Goal: Task Accomplishment & Management: Complete application form

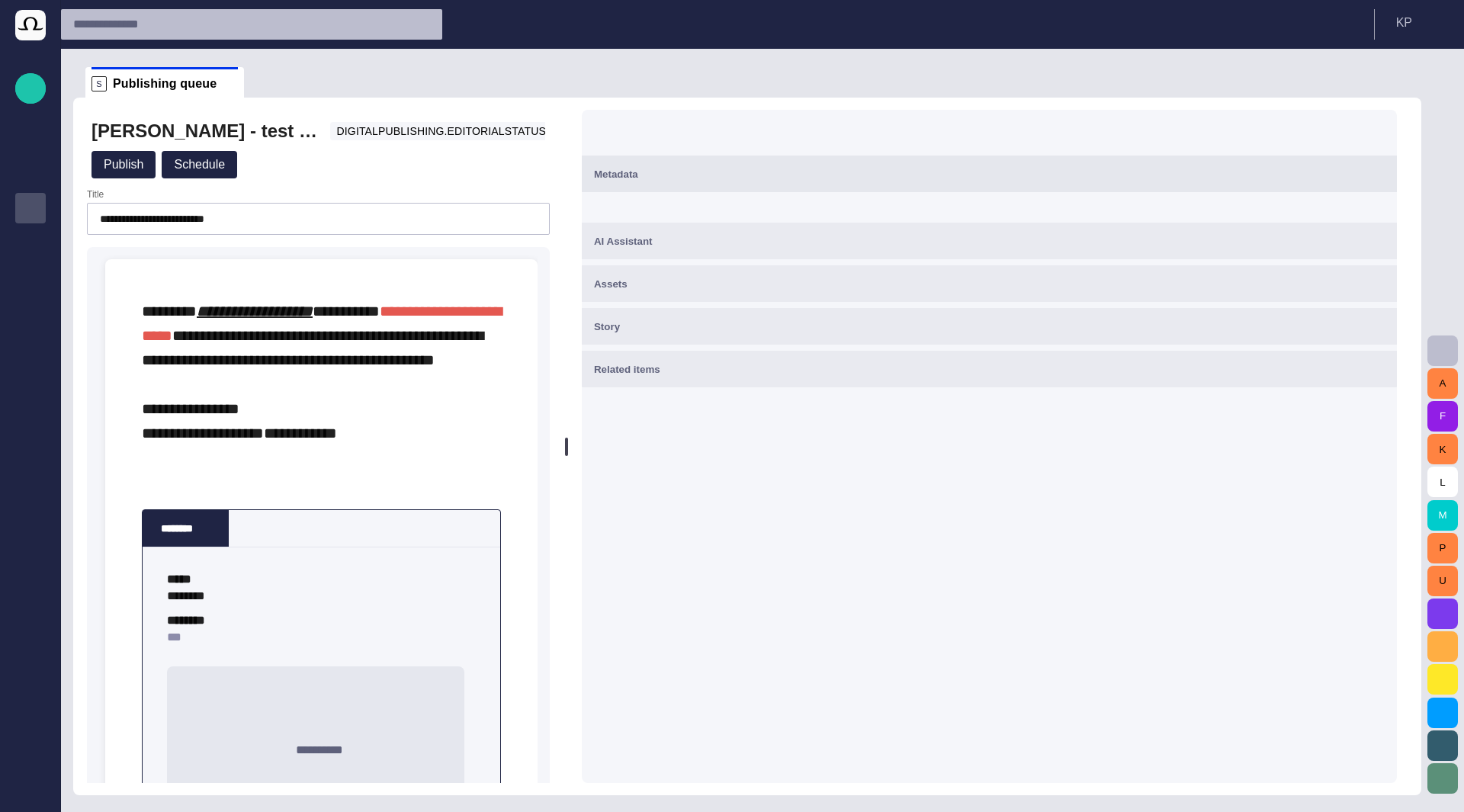
drag, startPoint x: 881, startPoint y: 344, endPoint x: 572, endPoint y: 375, distance: 310.6
click at [568, 438] on div at bounding box center [566, 446] width 3 height 18
click at [813, 176] on div "Metadata" at bounding box center [988, 173] width 792 height 18
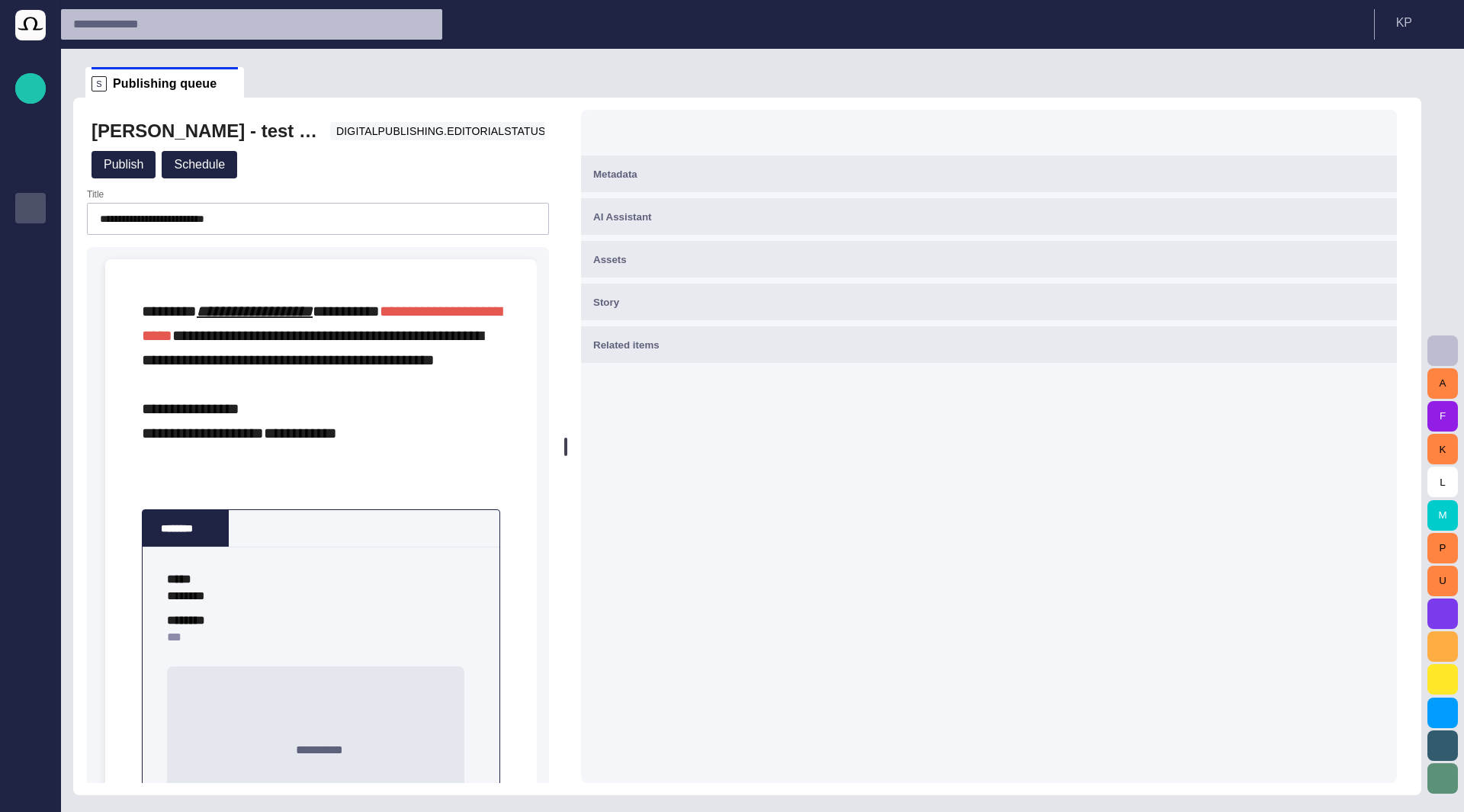
click at [811, 178] on div "Metadata" at bounding box center [988, 173] width 792 height 18
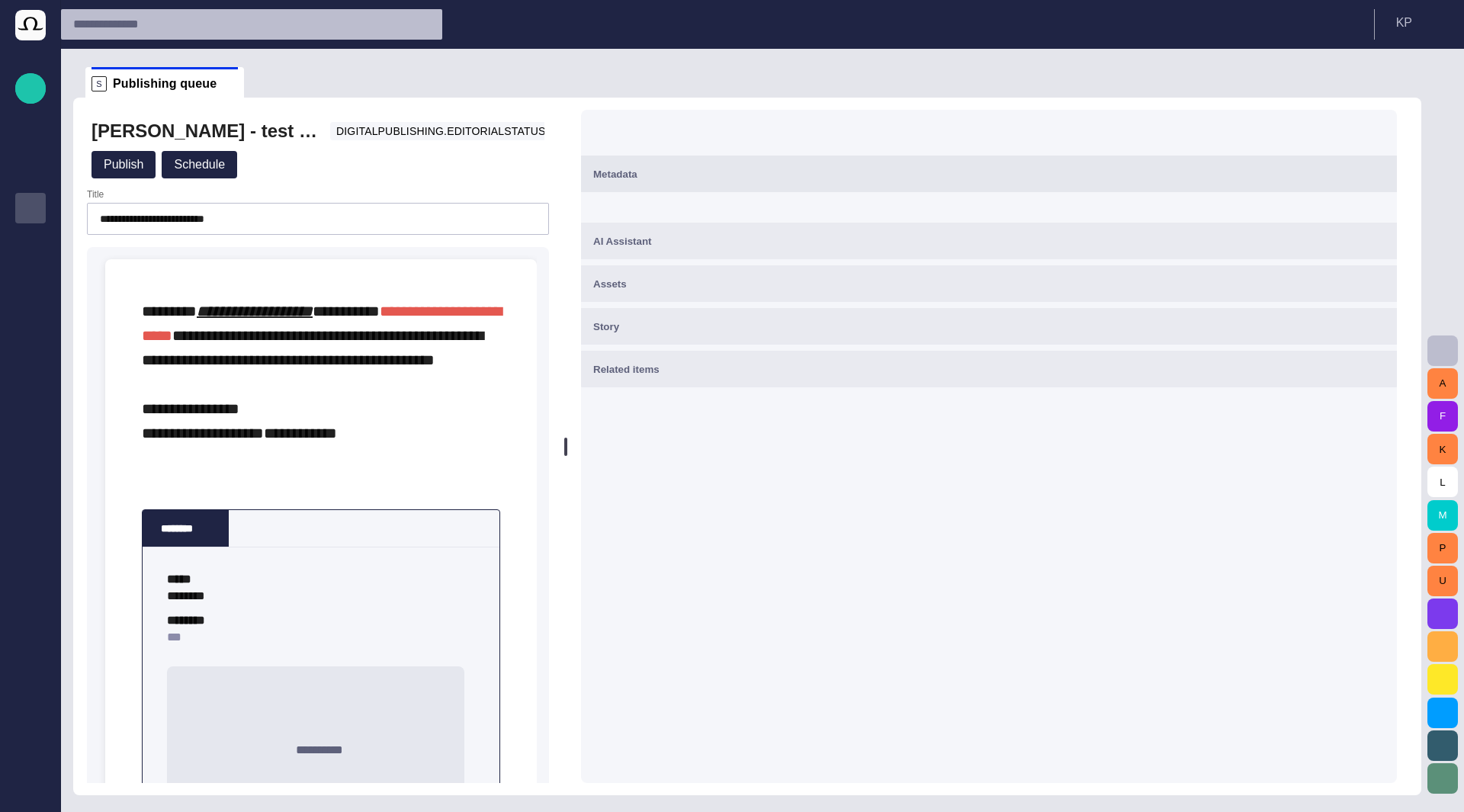
click at [790, 236] on div "AI Assistant" at bounding box center [988, 240] width 792 height 18
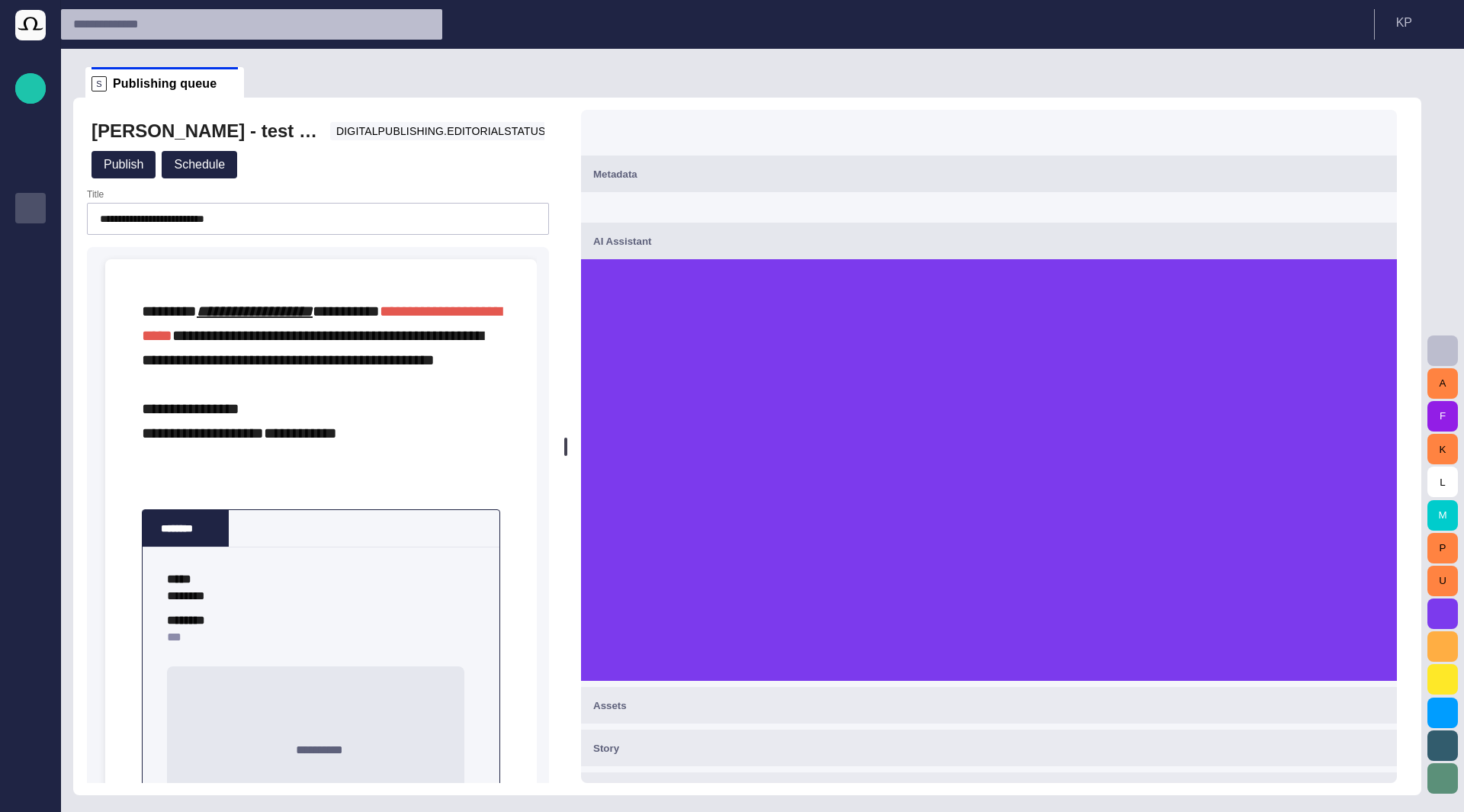
click at [810, 181] on div "Metadata" at bounding box center [988, 173] width 792 height 18
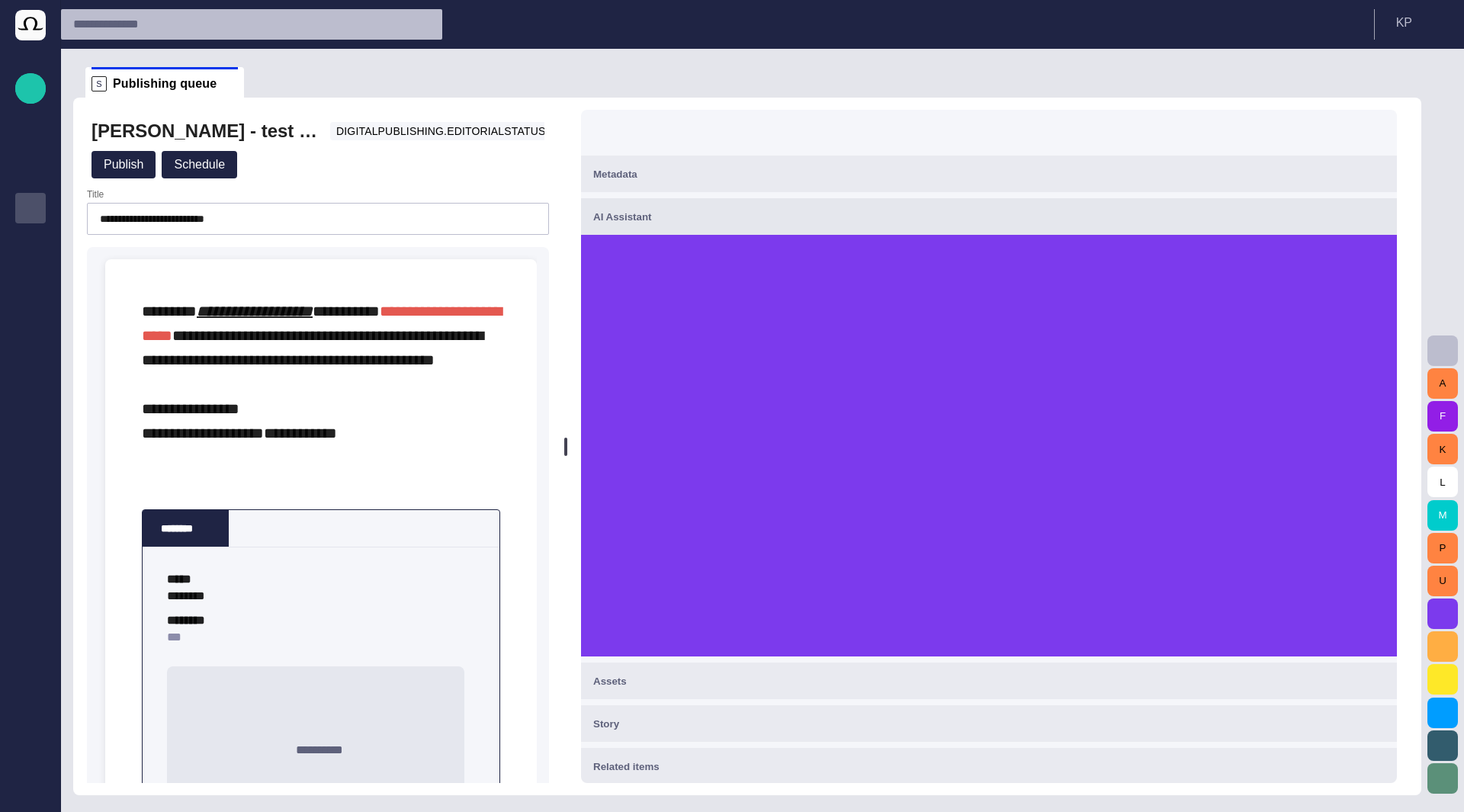
click at [799, 185] on button "Metadata" at bounding box center [989, 173] width 816 height 37
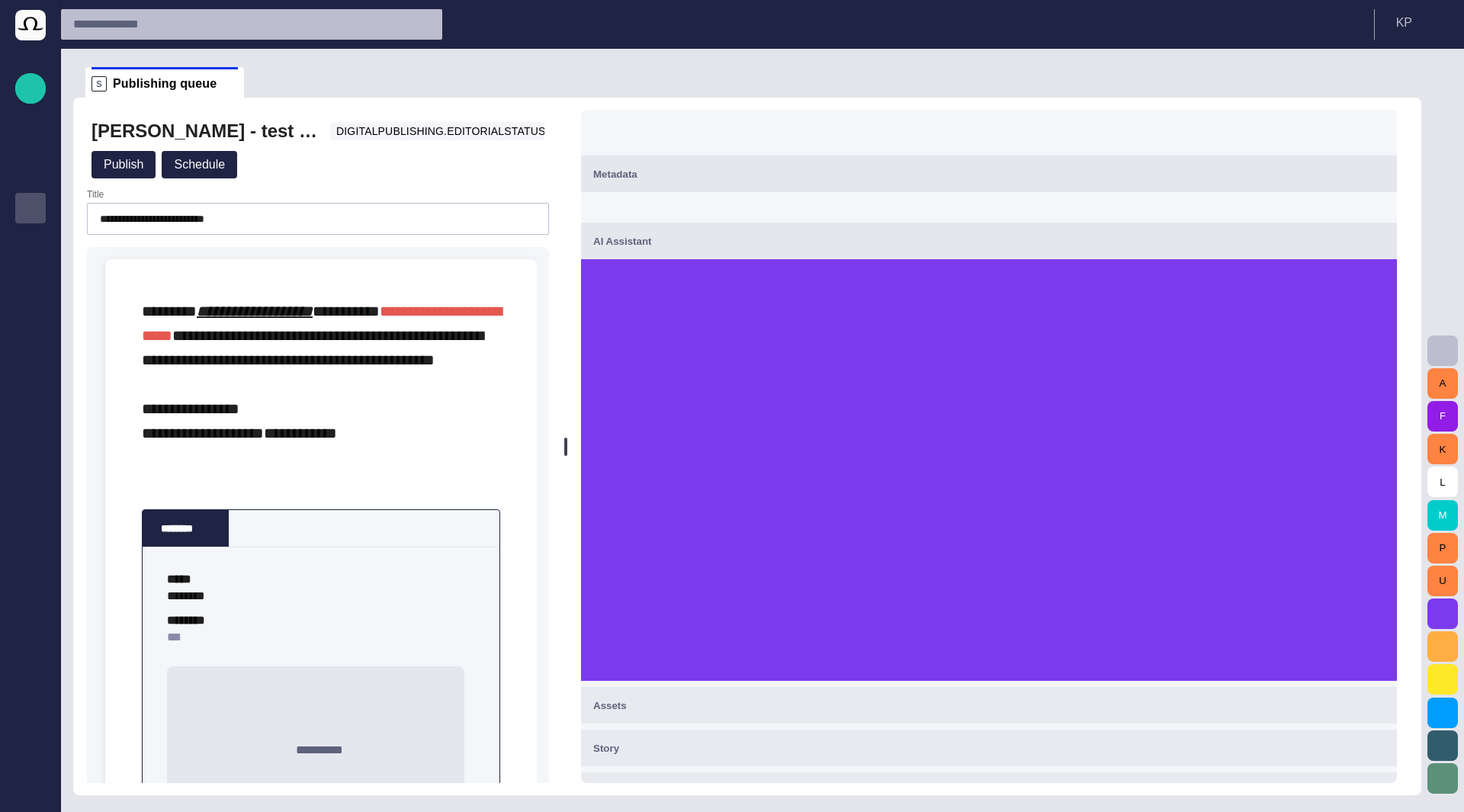
scroll to position [2, 0]
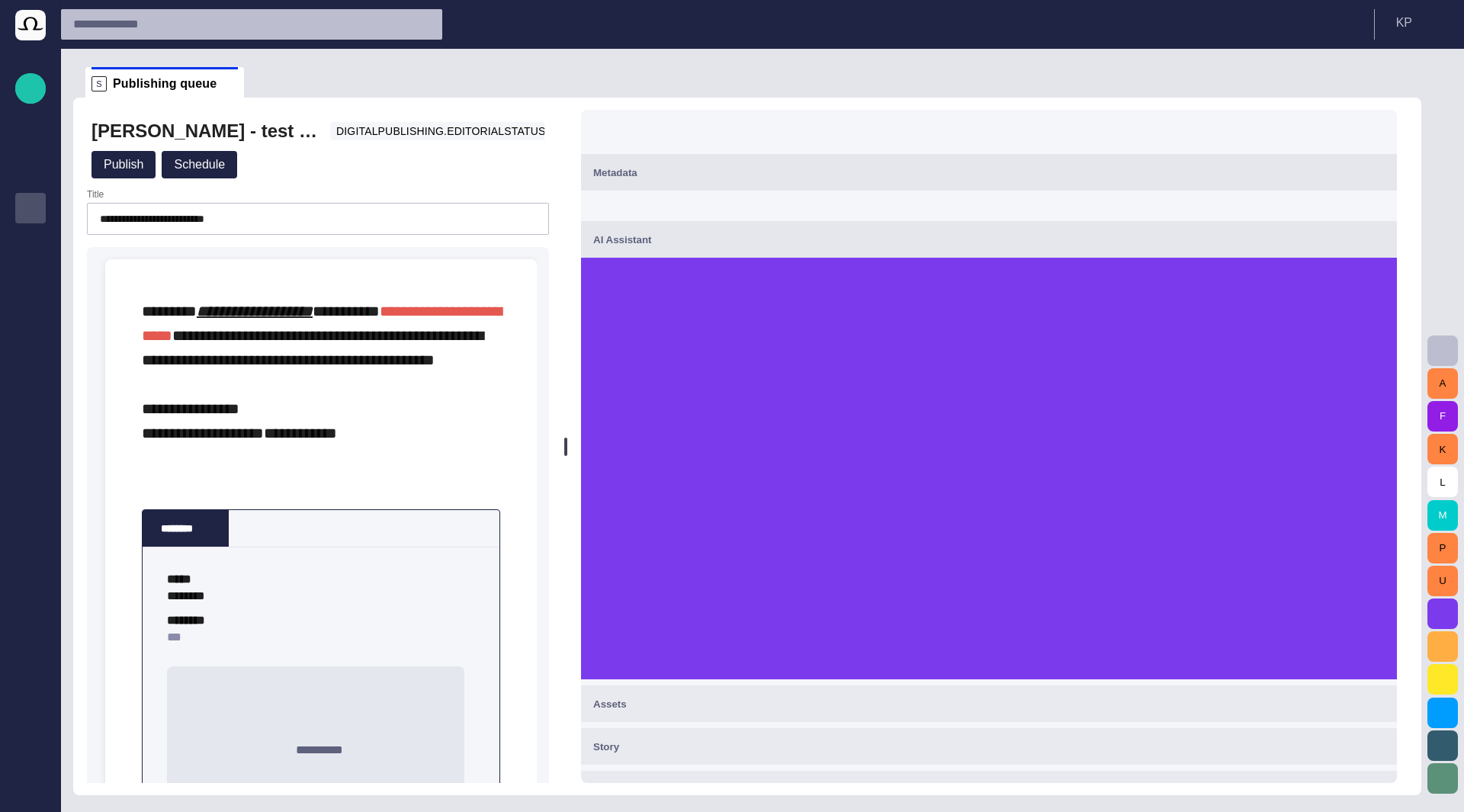
click at [771, 237] on div "AI Assistant" at bounding box center [988, 239] width 792 height 18
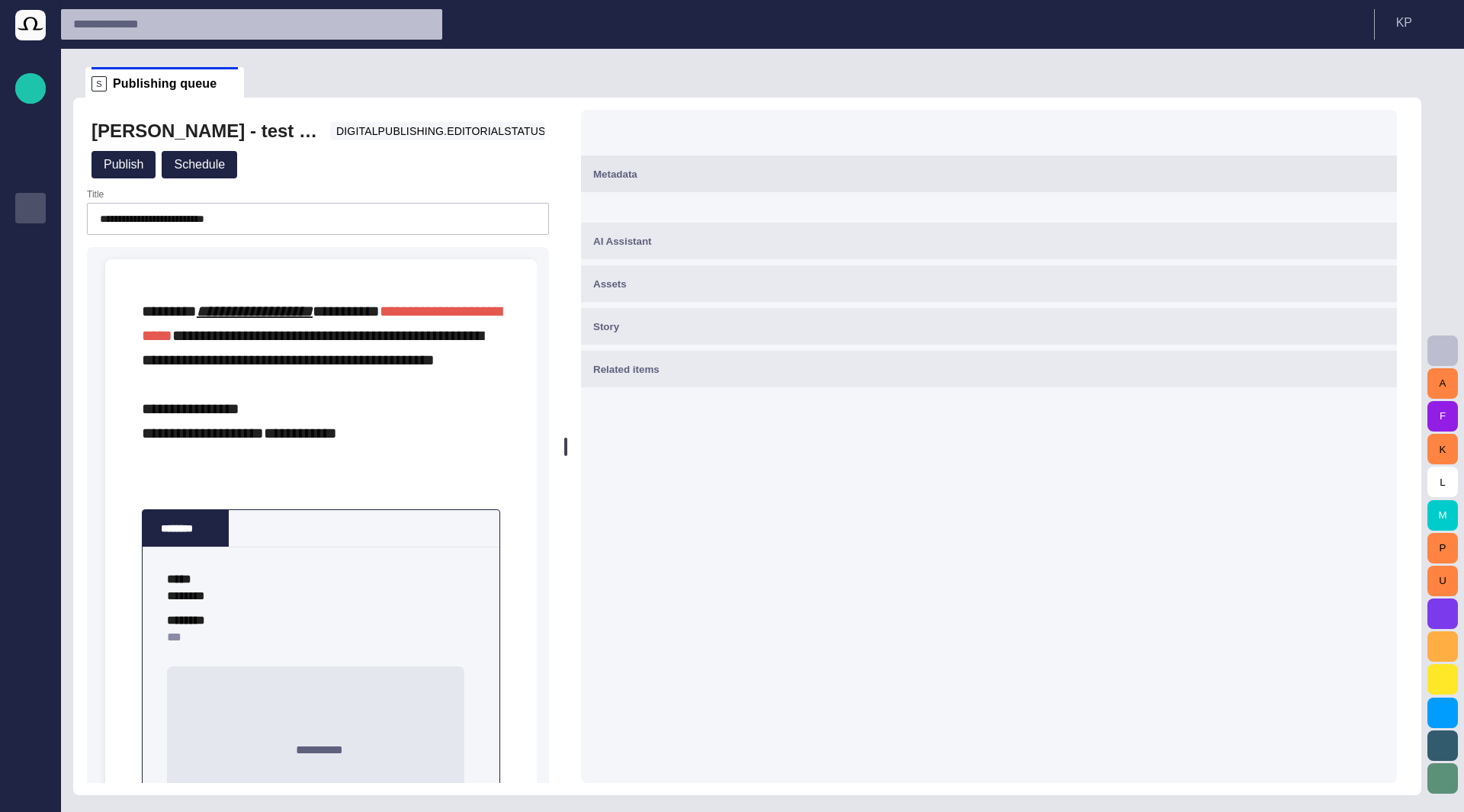
click at [756, 285] on div "Assets" at bounding box center [988, 283] width 792 height 18
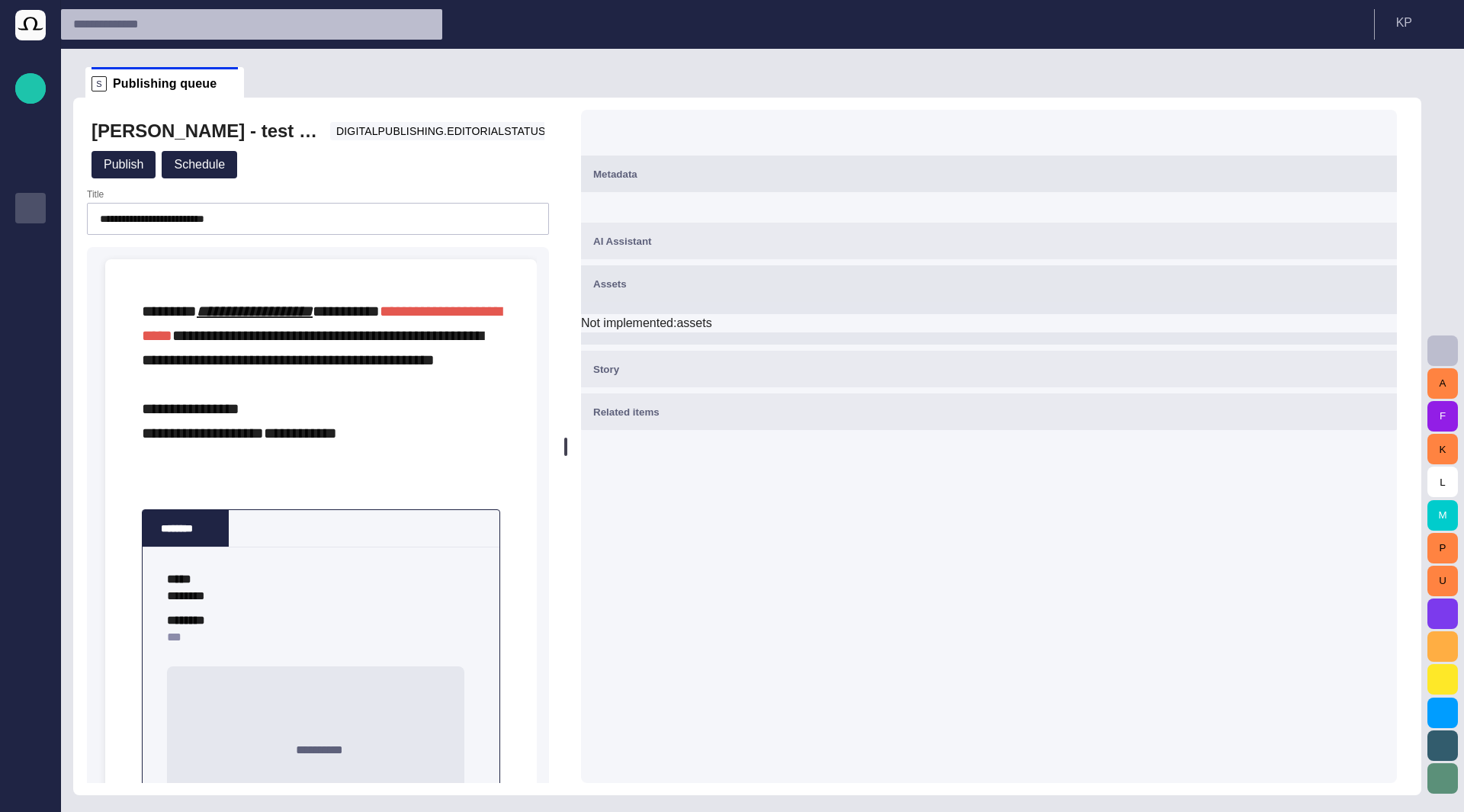
click at [736, 373] on div "Story" at bounding box center [988, 368] width 792 height 18
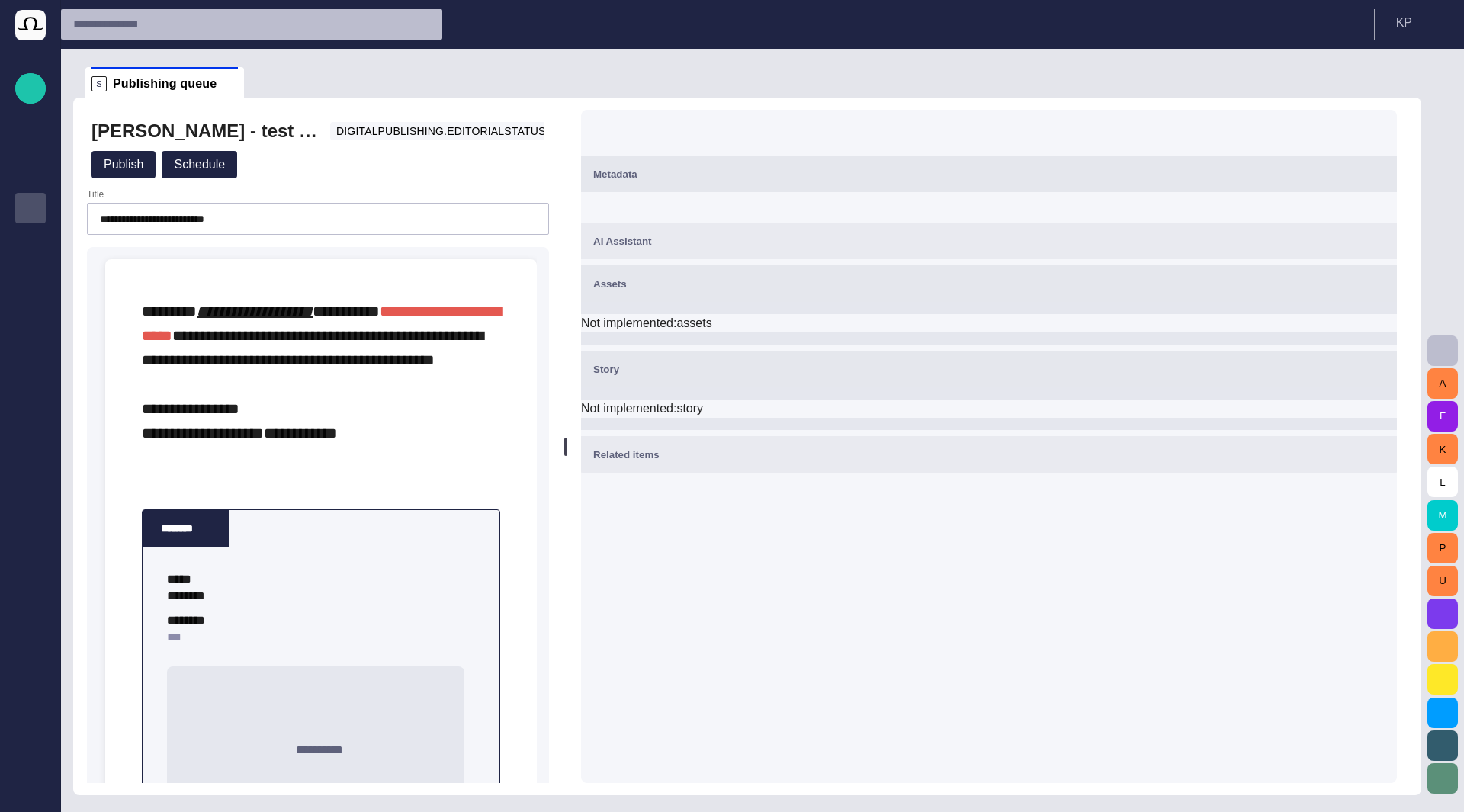
click at [732, 456] on div "Related items" at bounding box center [988, 454] width 792 height 18
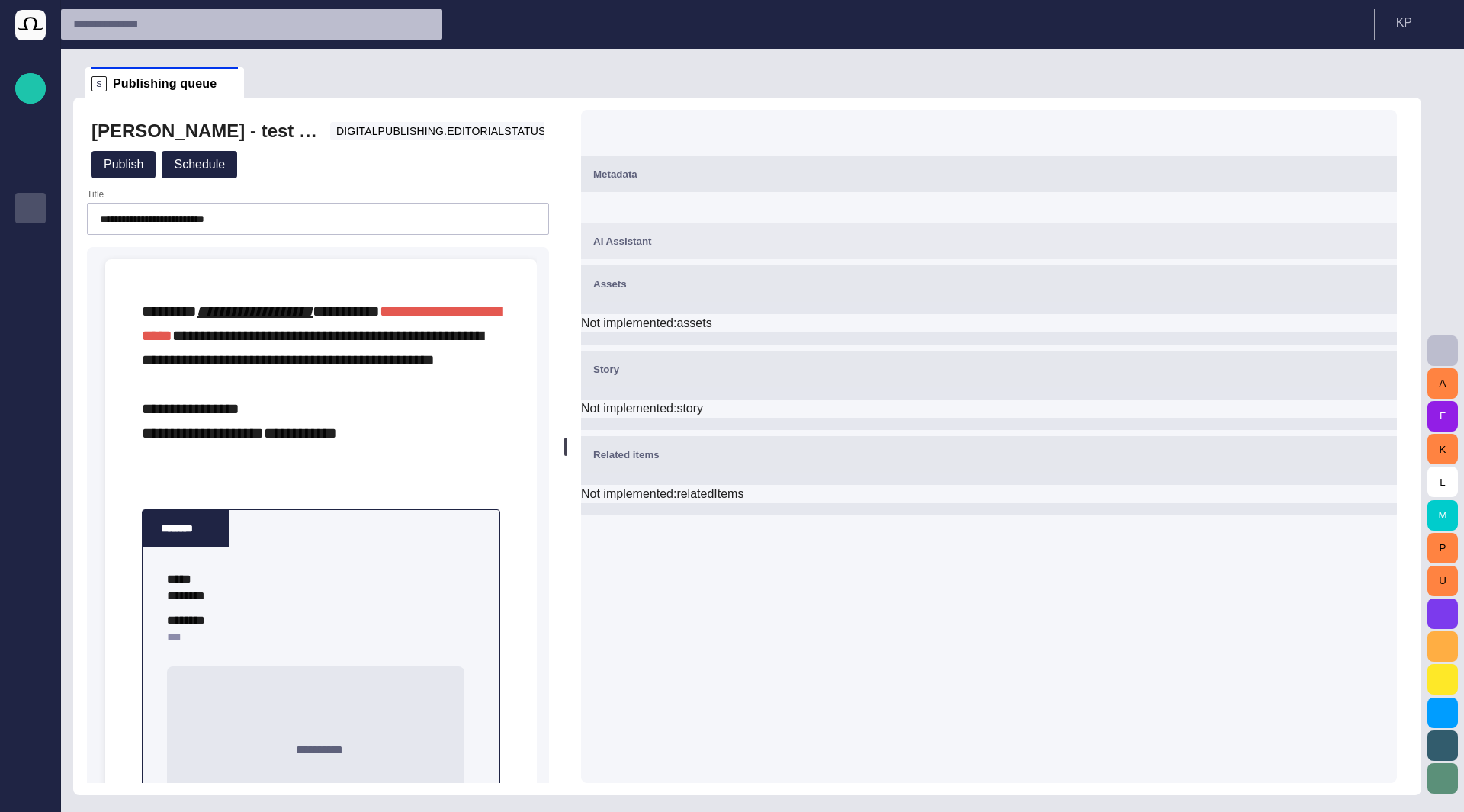
click at [524, 164] on span "button" at bounding box center [530, 165] width 16 height 16
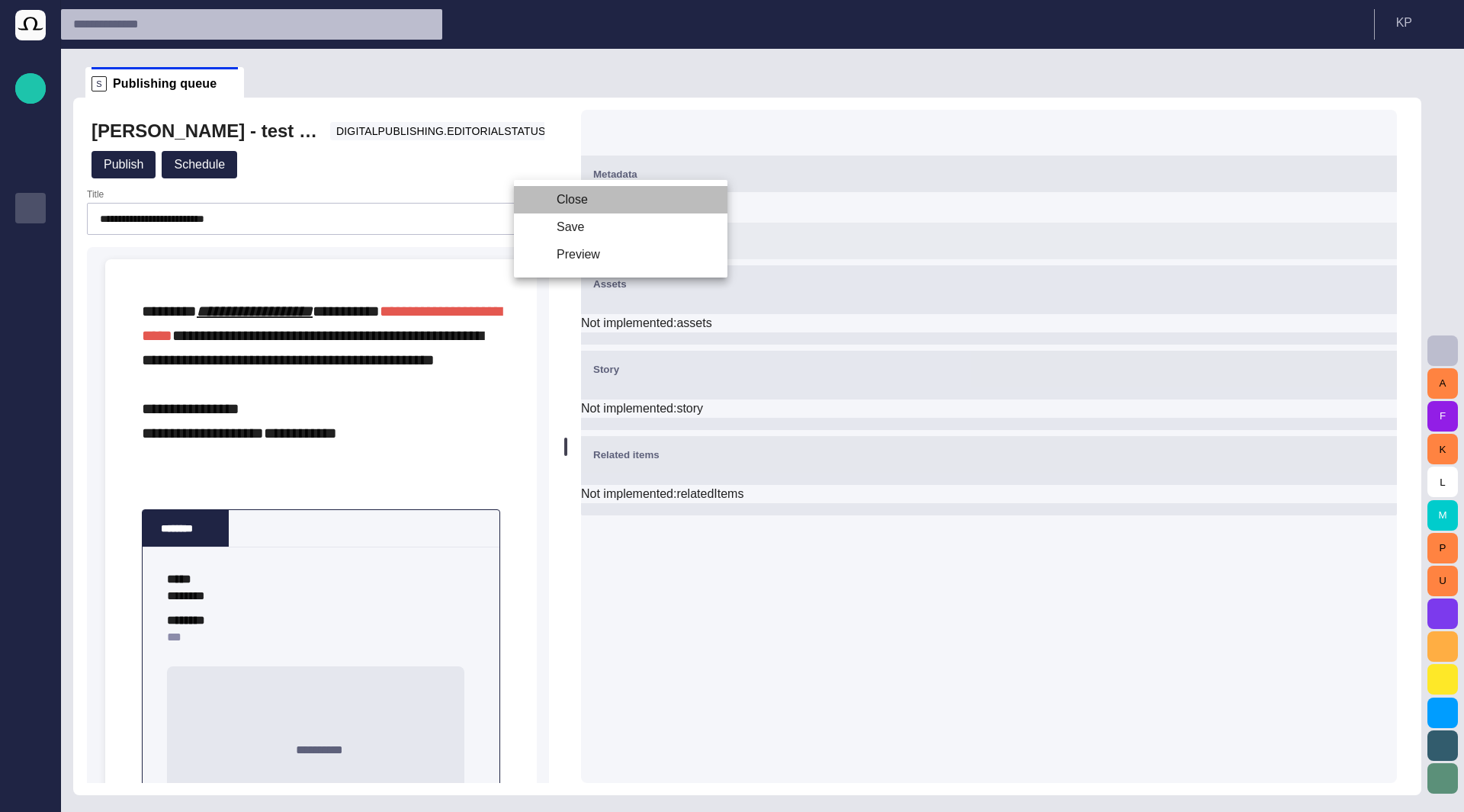
click at [546, 194] on li "Close" at bounding box center [621, 200] width 214 height 27
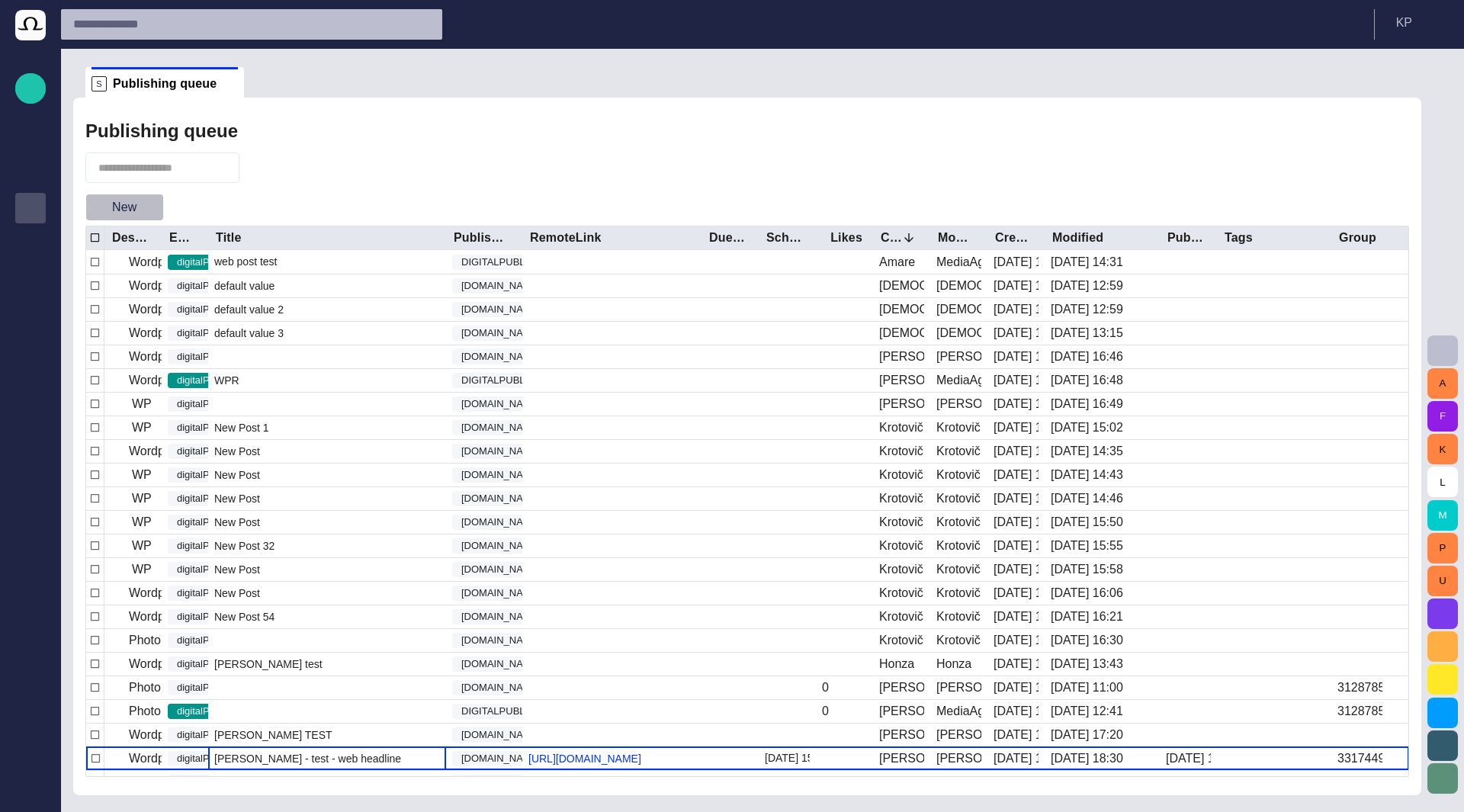
click at [144, 211] on span "button" at bounding box center [151, 207] width 16 height 16
click at [150, 214] on div at bounding box center [732, 406] width 1464 height 812
click at [150, 214] on span "button" at bounding box center [151, 207] width 16 height 16
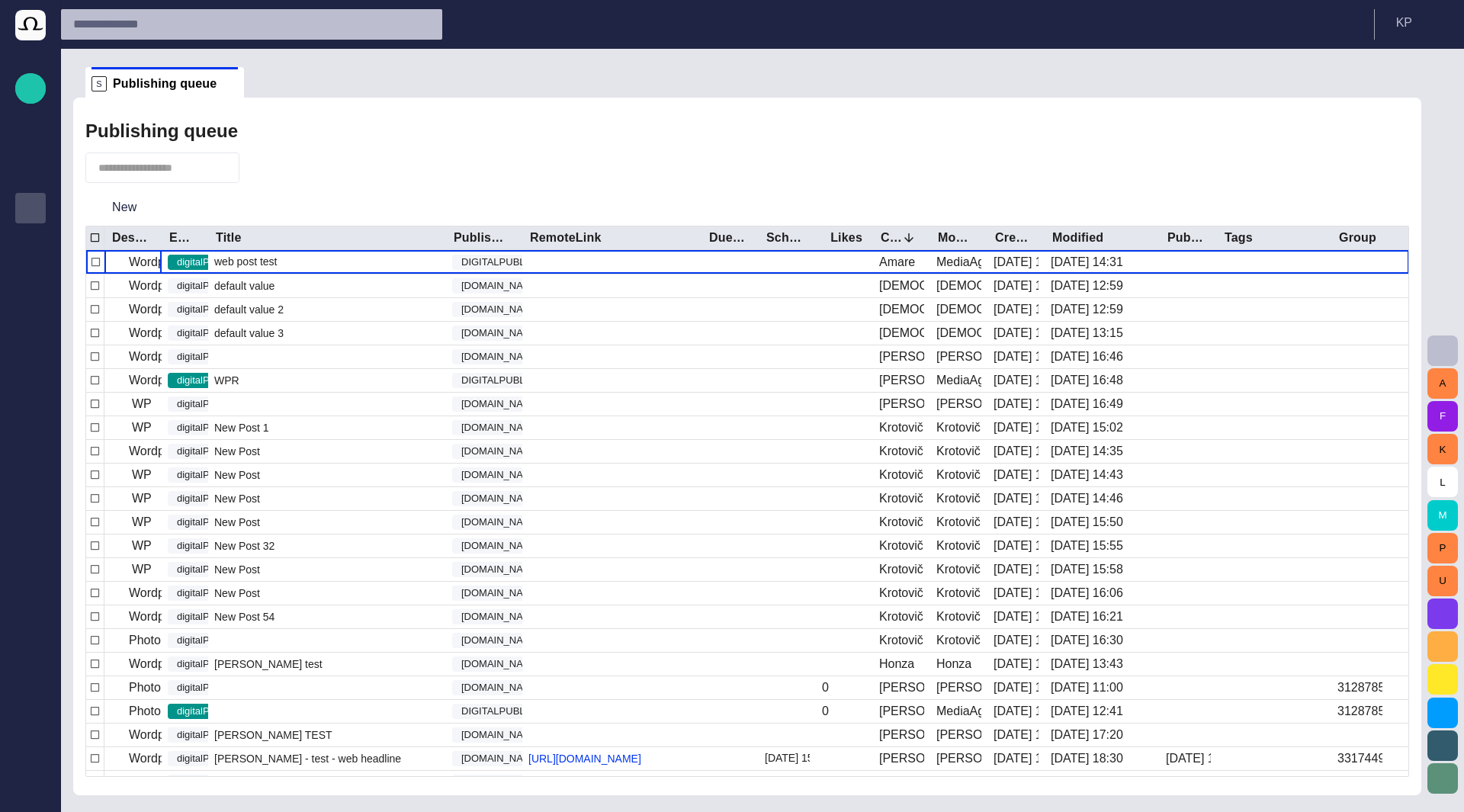
click at [147, 210] on span "button" at bounding box center [151, 207] width 16 height 16
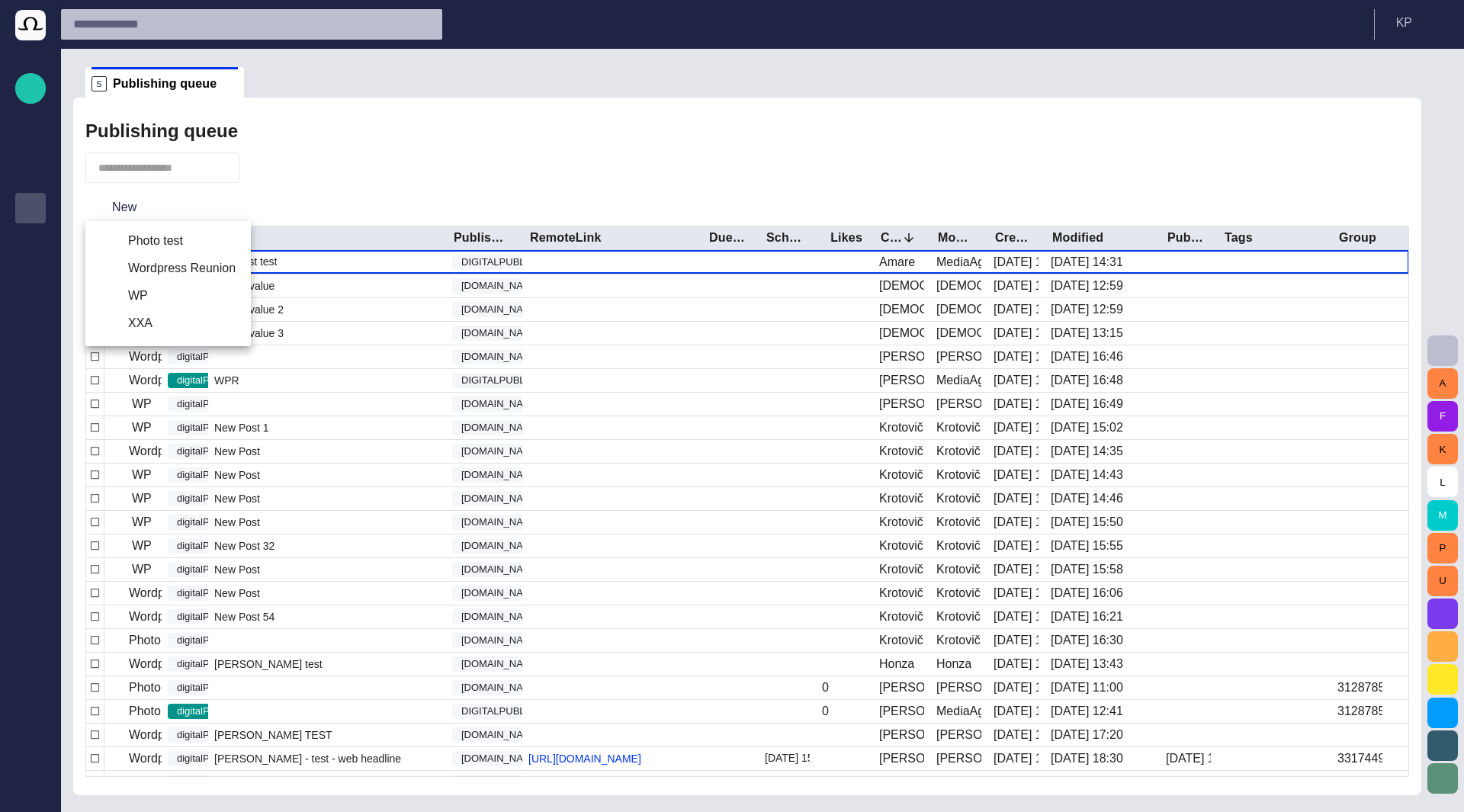
click at [168, 293] on li "WP" at bounding box center [168, 296] width 165 height 27
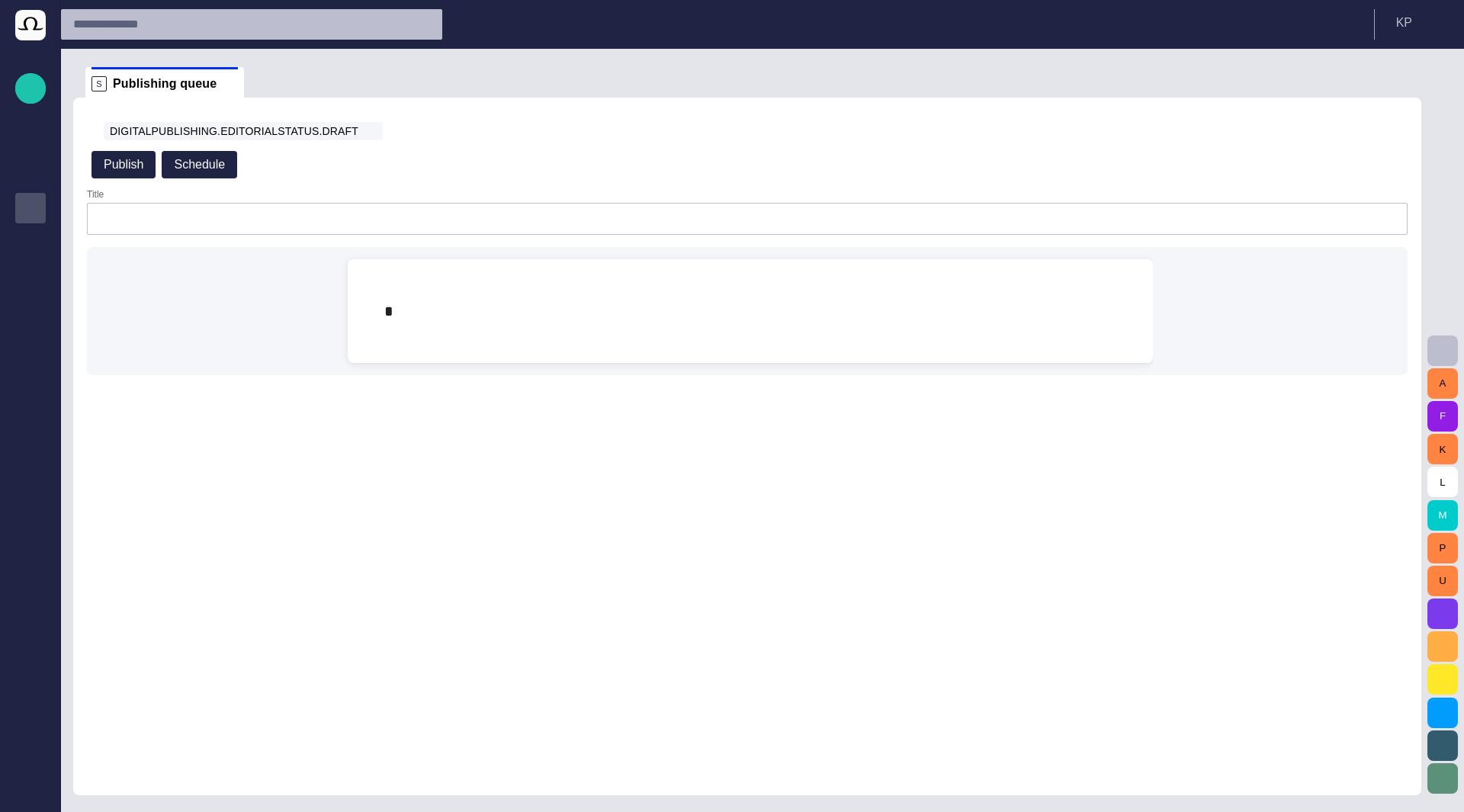
click at [1389, 139] on button "button" at bounding box center [1387, 131] width 30 height 30
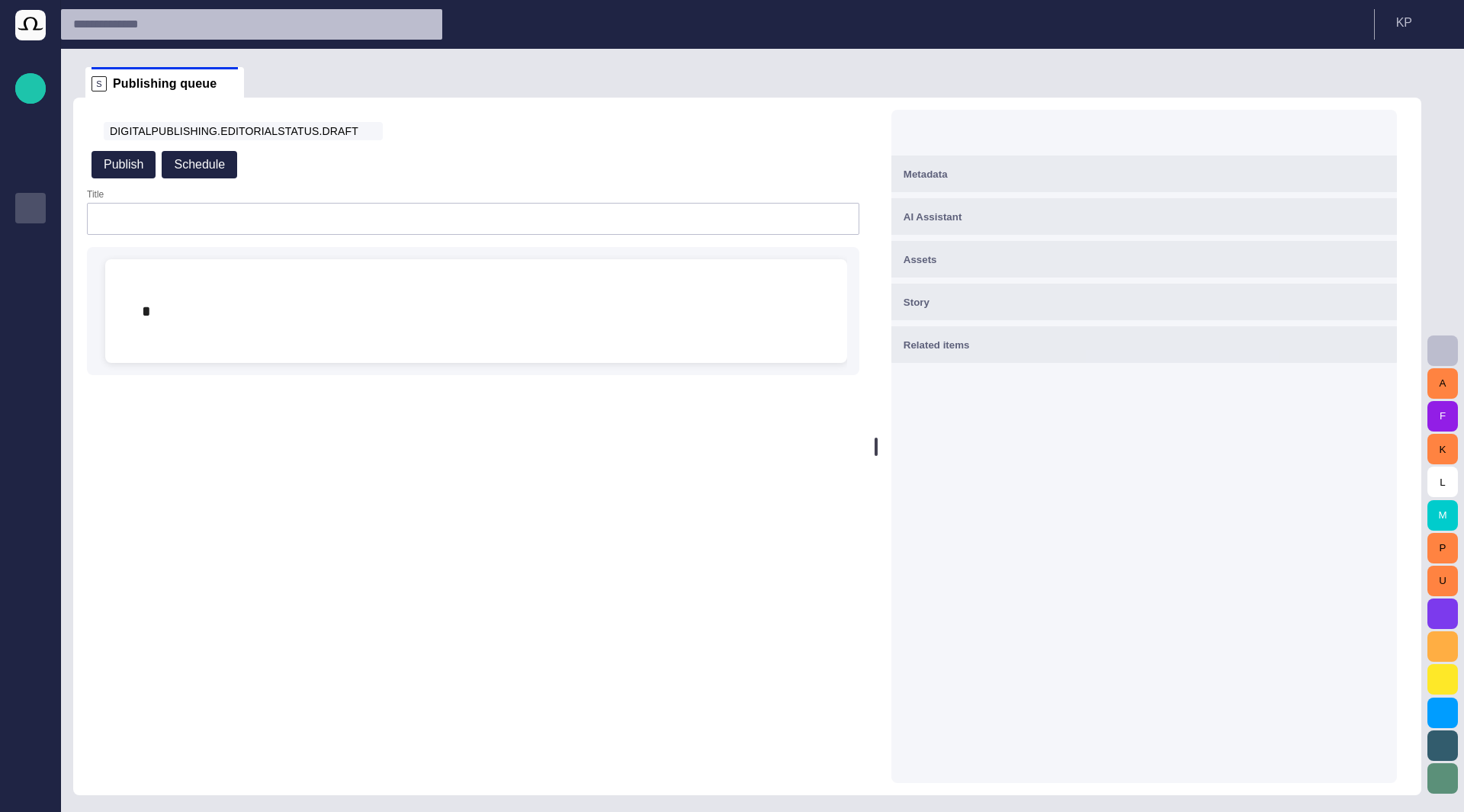
click at [970, 182] on div "Metadata" at bounding box center [1143, 173] width 481 height 18
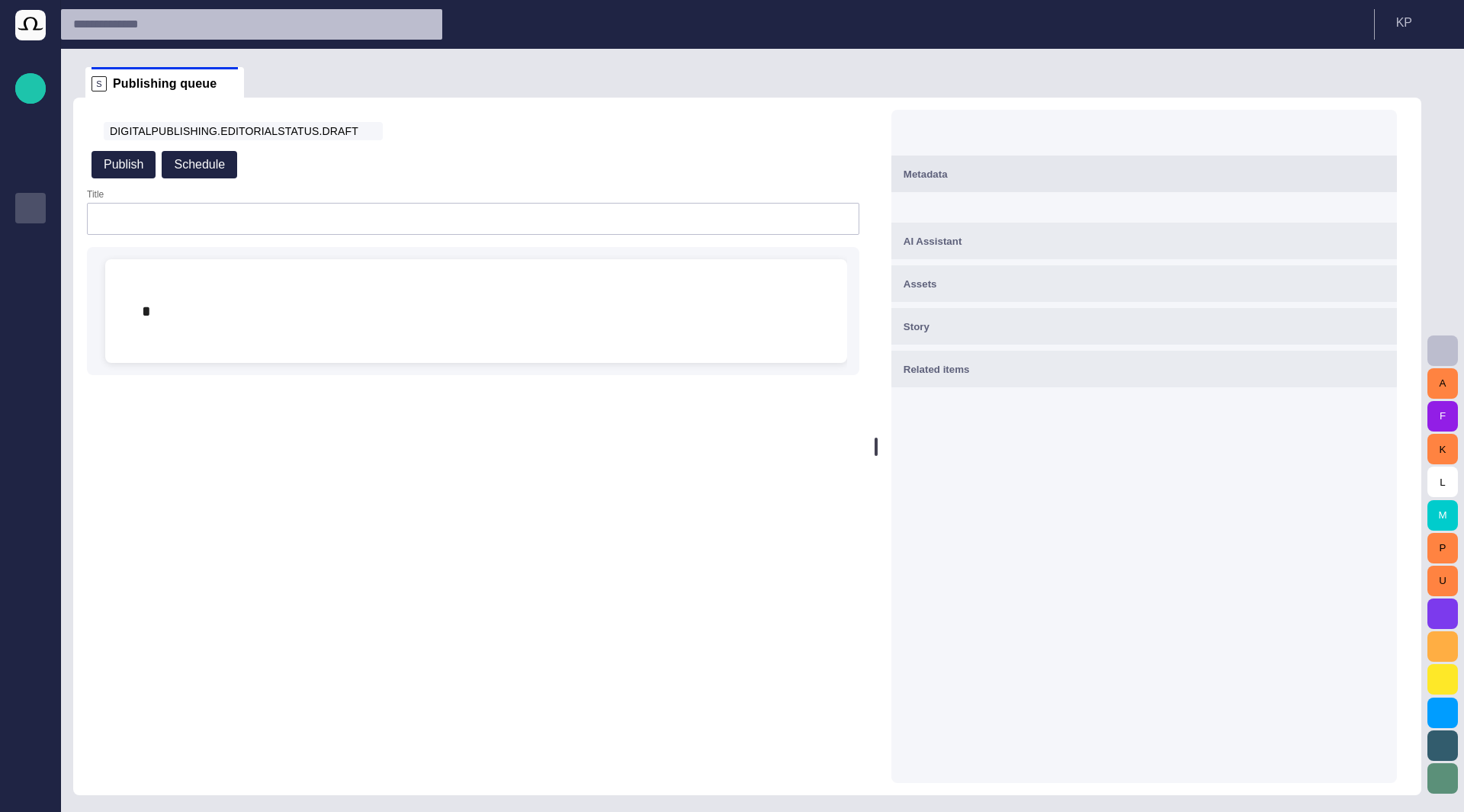
click at [970, 182] on div "Metadata" at bounding box center [1143, 173] width 481 height 18
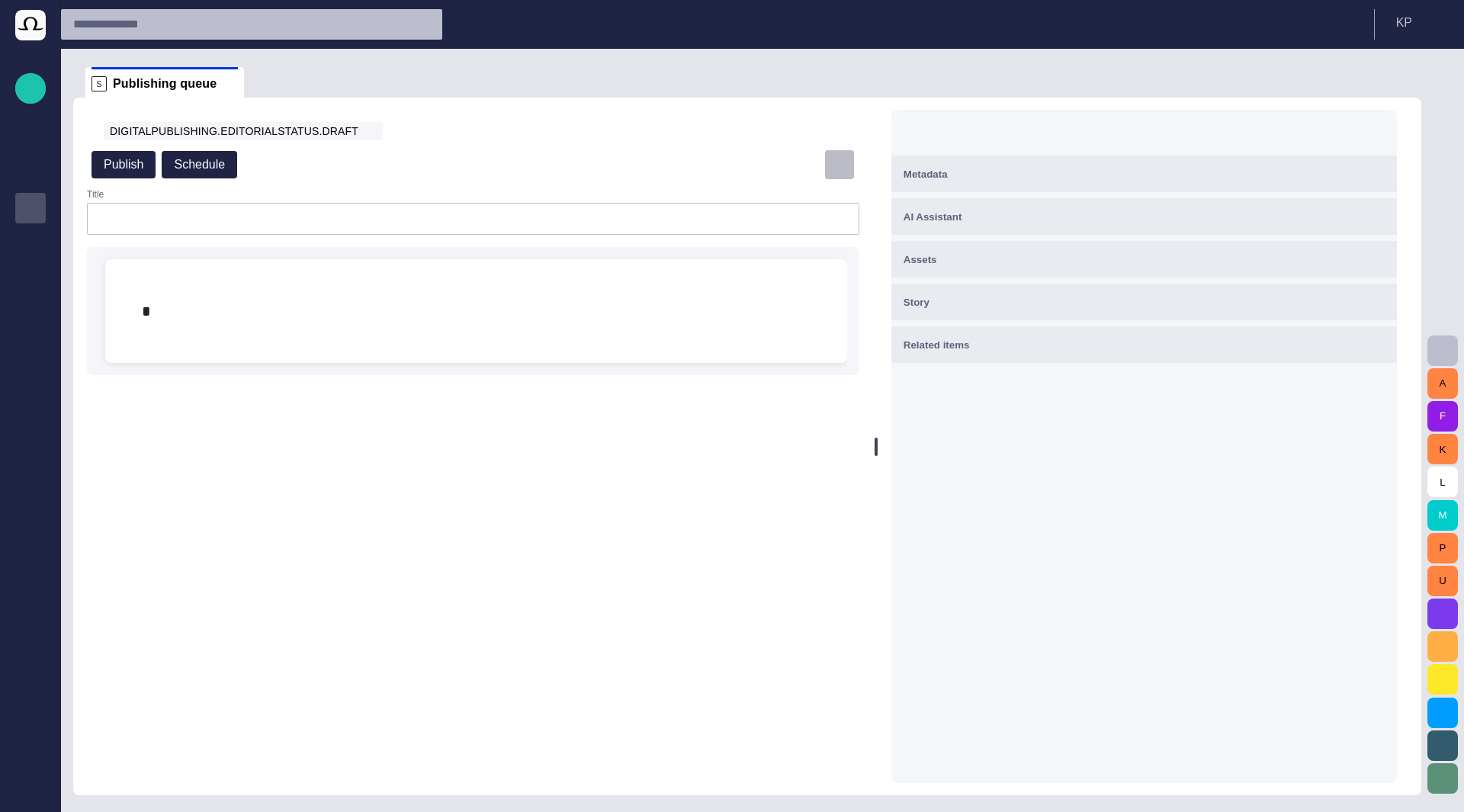
click at [829, 167] on button "button" at bounding box center [839, 165] width 30 height 30
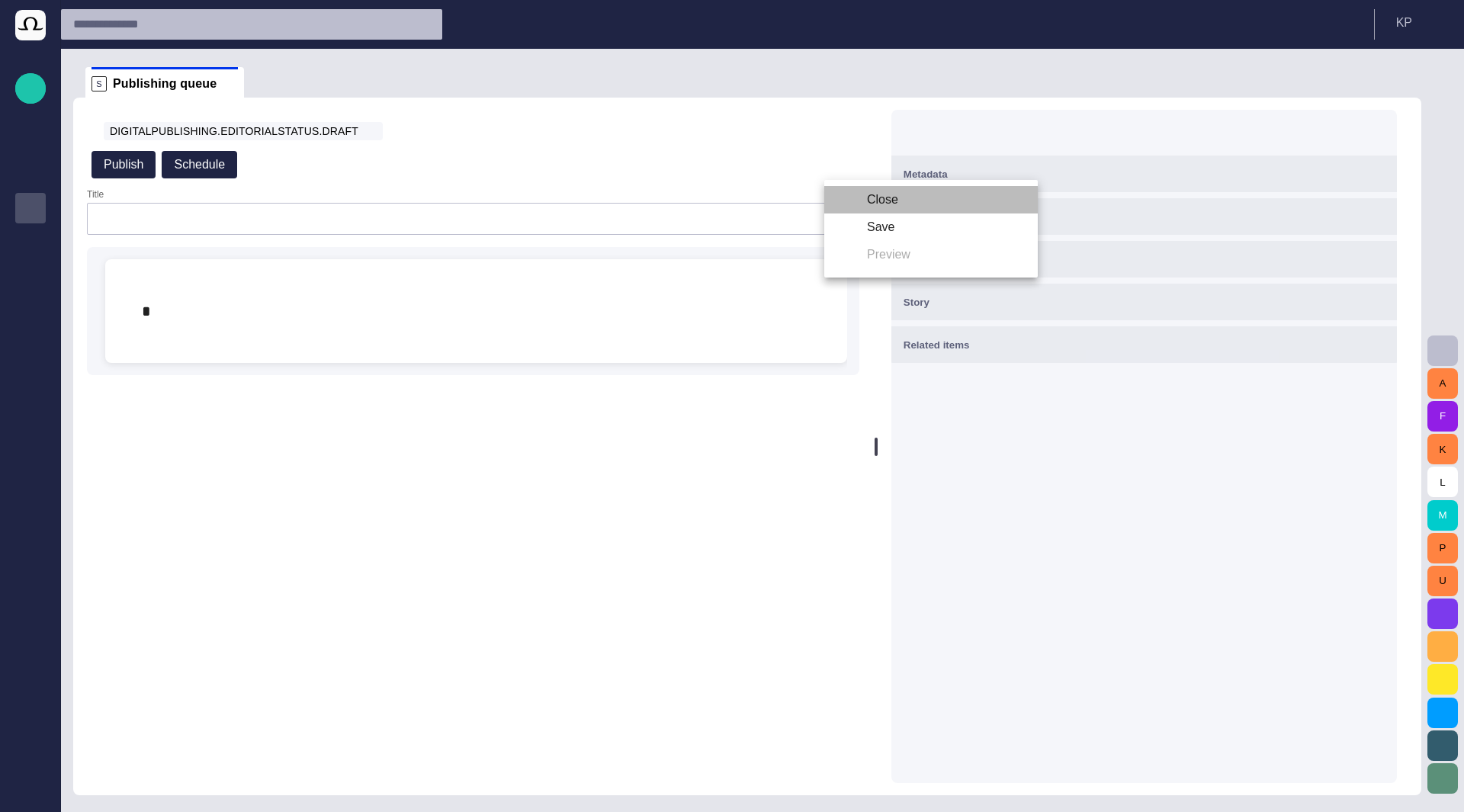
click at [844, 200] on li "Close" at bounding box center [931, 200] width 214 height 27
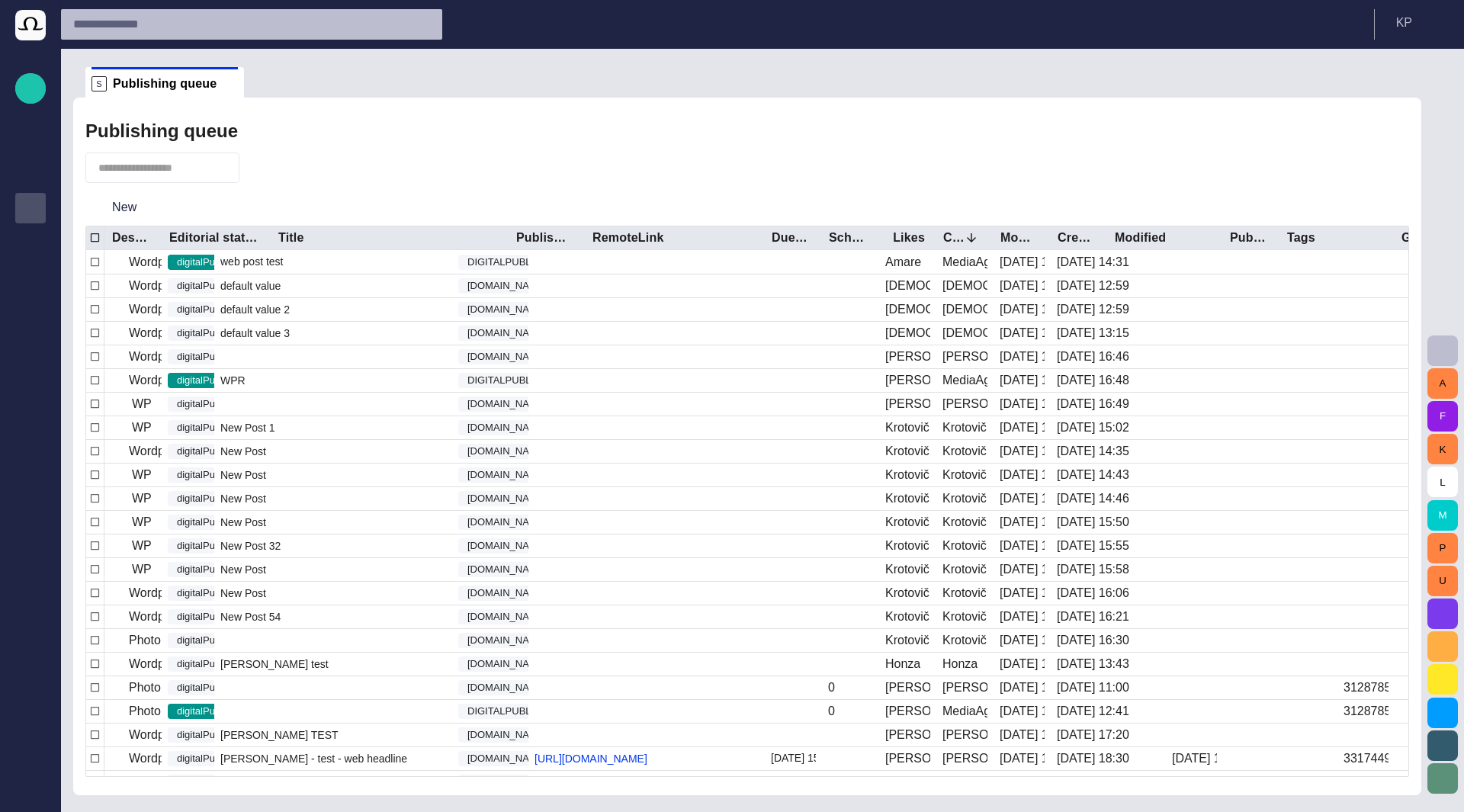
drag, startPoint x: 207, startPoint y: 230, endPoint x: 270, endPoint y: 243, distance: 64.3
click at [270, 243] on div at bounding box center [271, 238] width 8 height 23
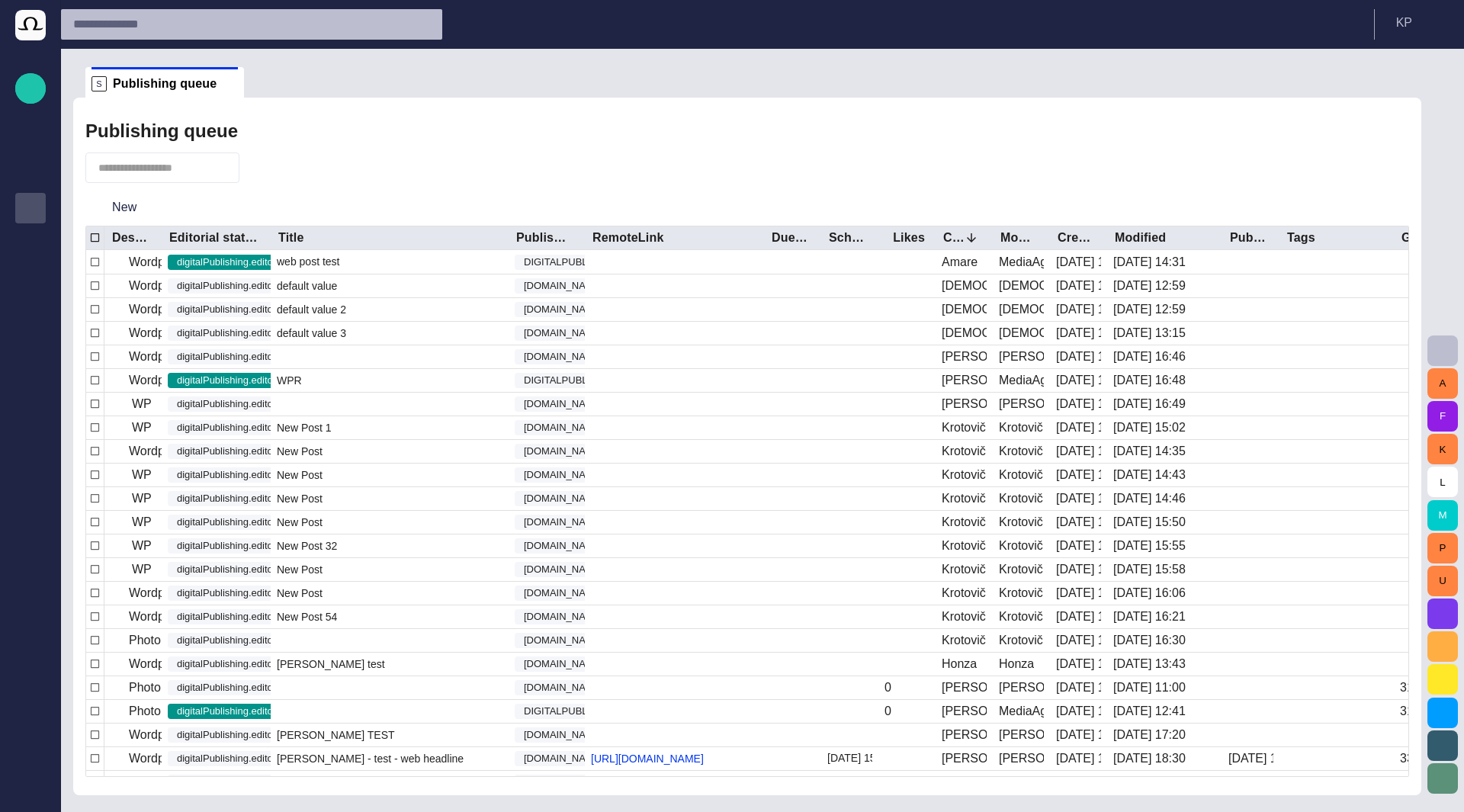
drag, startPoint x: 270, startPoint y: 243, endPoint x: 321, endPoint y: 243, distance: 51.0
click at [275, 243] on div at bounding box center [271, 238] width 8 height 23
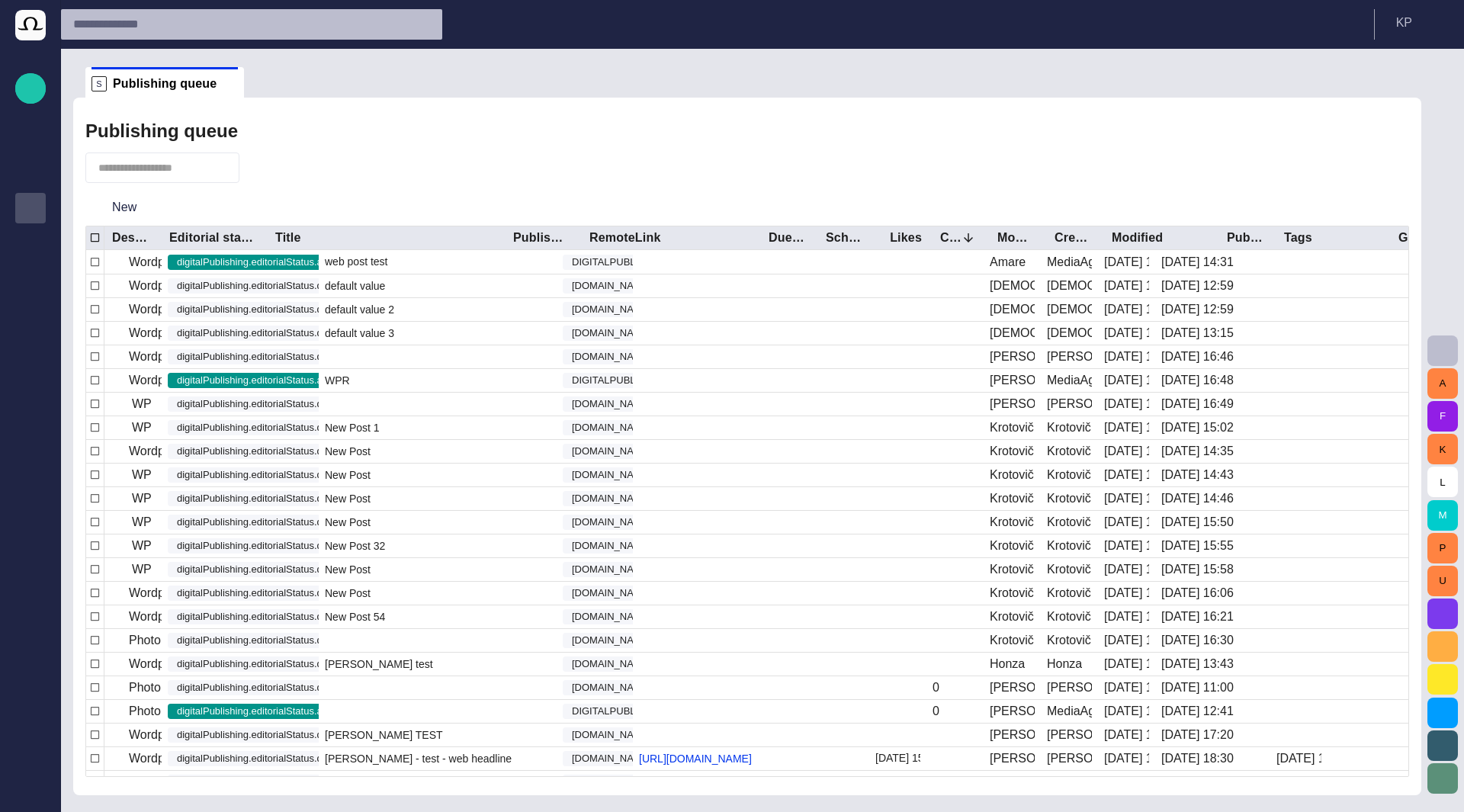
drag, startPoint x: 321, startPoint y: 240, endPoint x: 268, endPoint y: 241, distance: 53.0
click at [268, 241] on div at bounding box center [268, 238] width 8 height 23
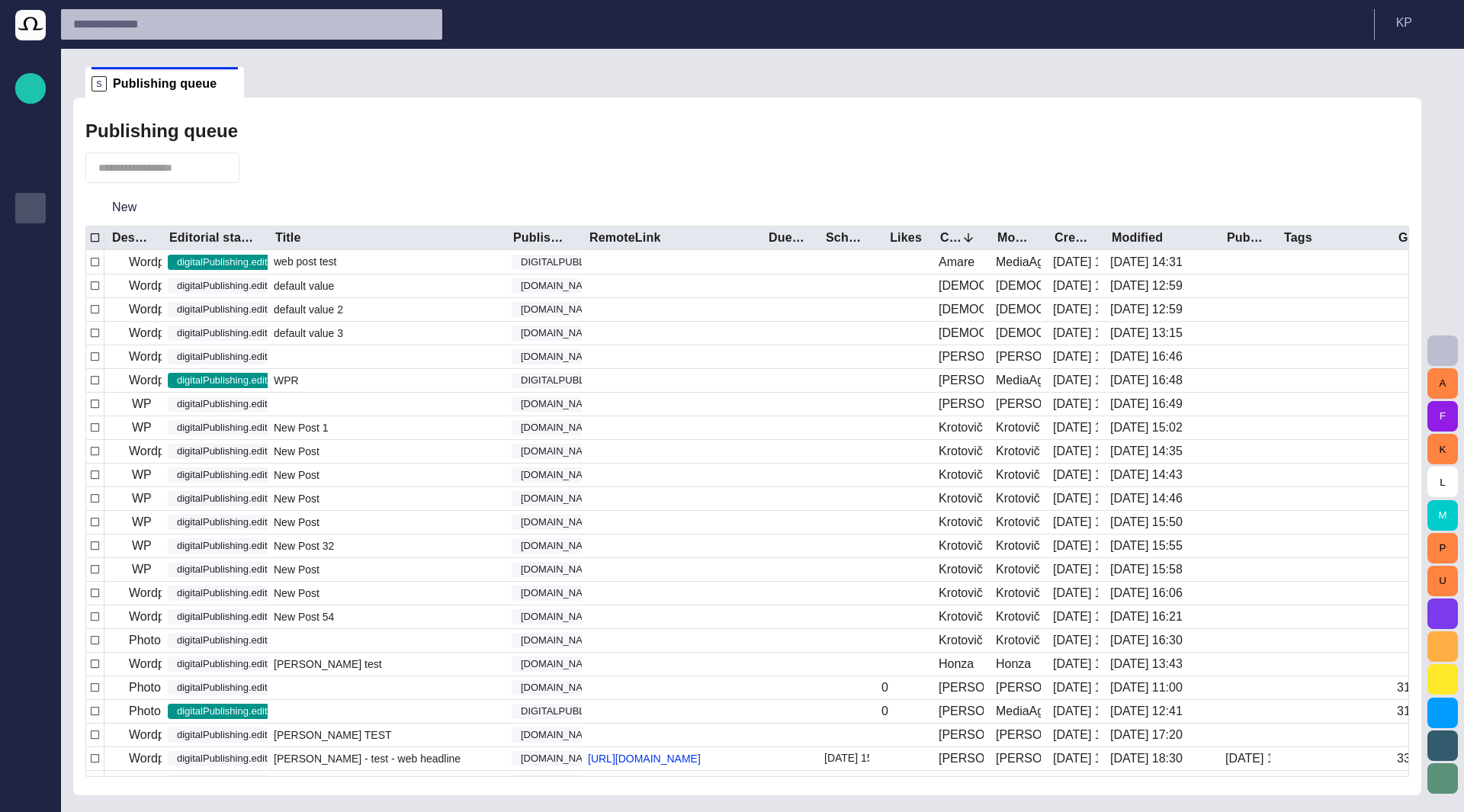
drag, startPoint x: 268, startPoint y: 241, endPoint x: 298, endPoint y: 240, distance: 30.0
click at [271, 240] on div at bounding box center [268, 238] width 8 height 23
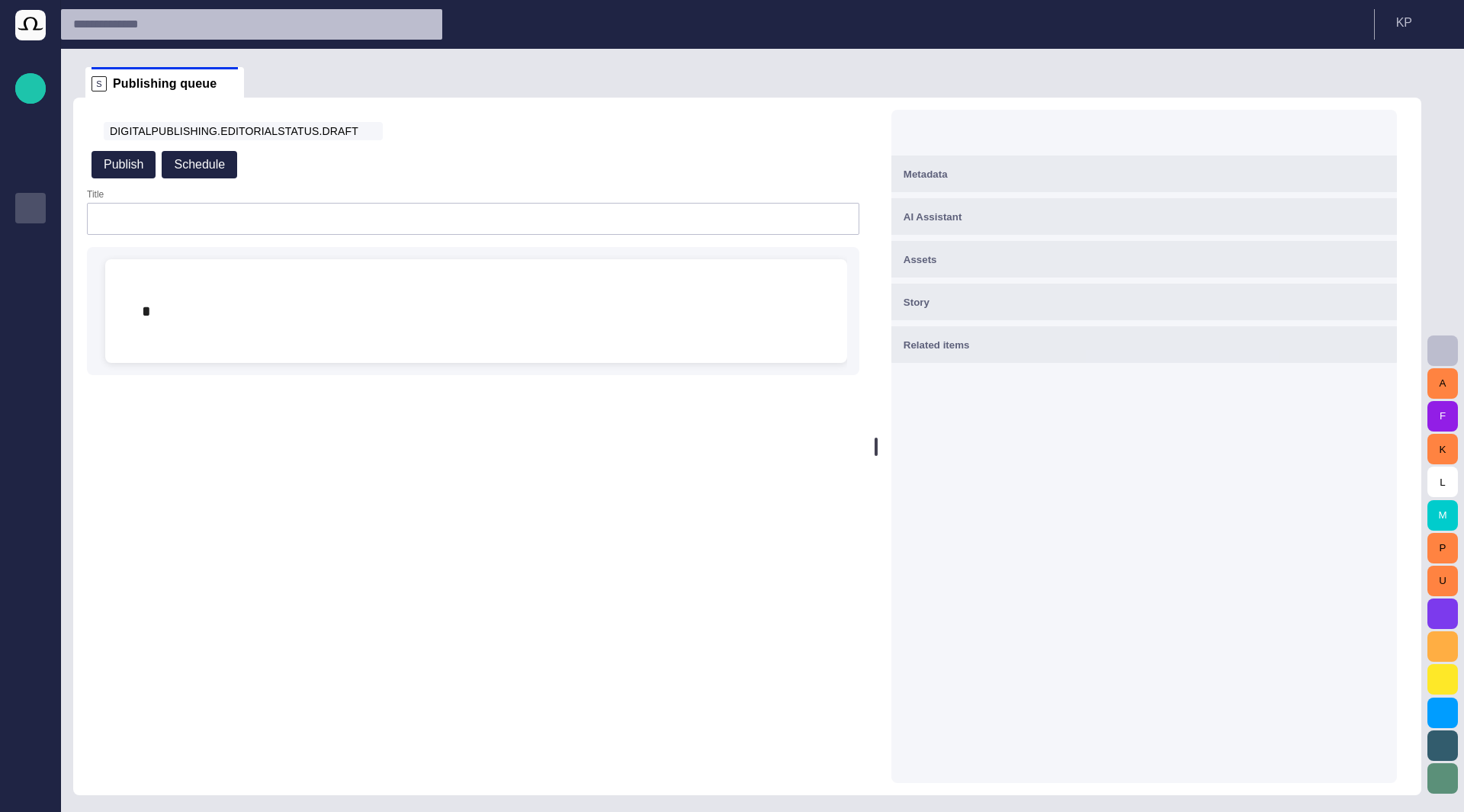
click at [829, 172] on button "button" at bounding box center [839, 165] width 30 height 30
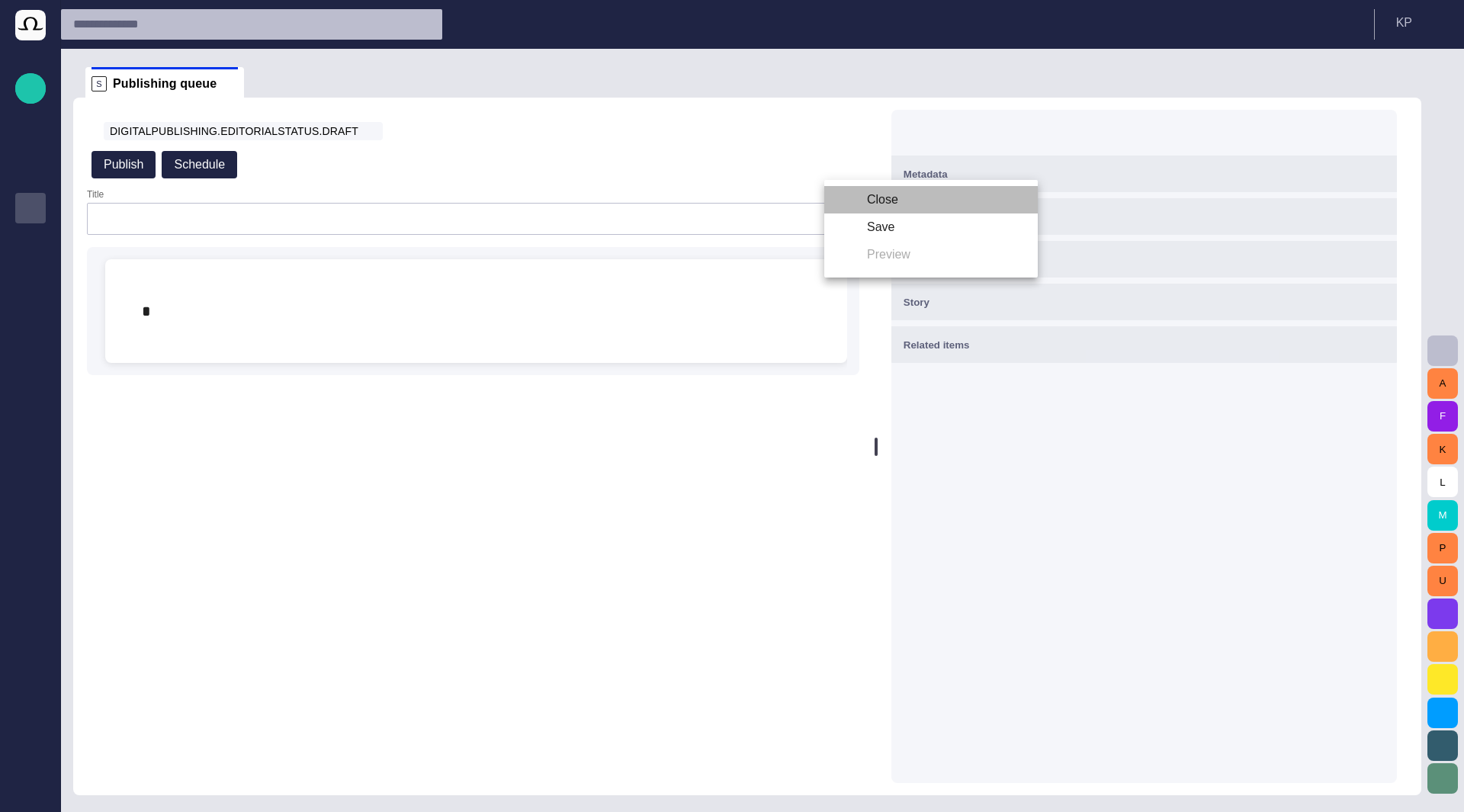
click at [842, 201] on li "Close" at bounding box center [931, 200] width 214 height 27
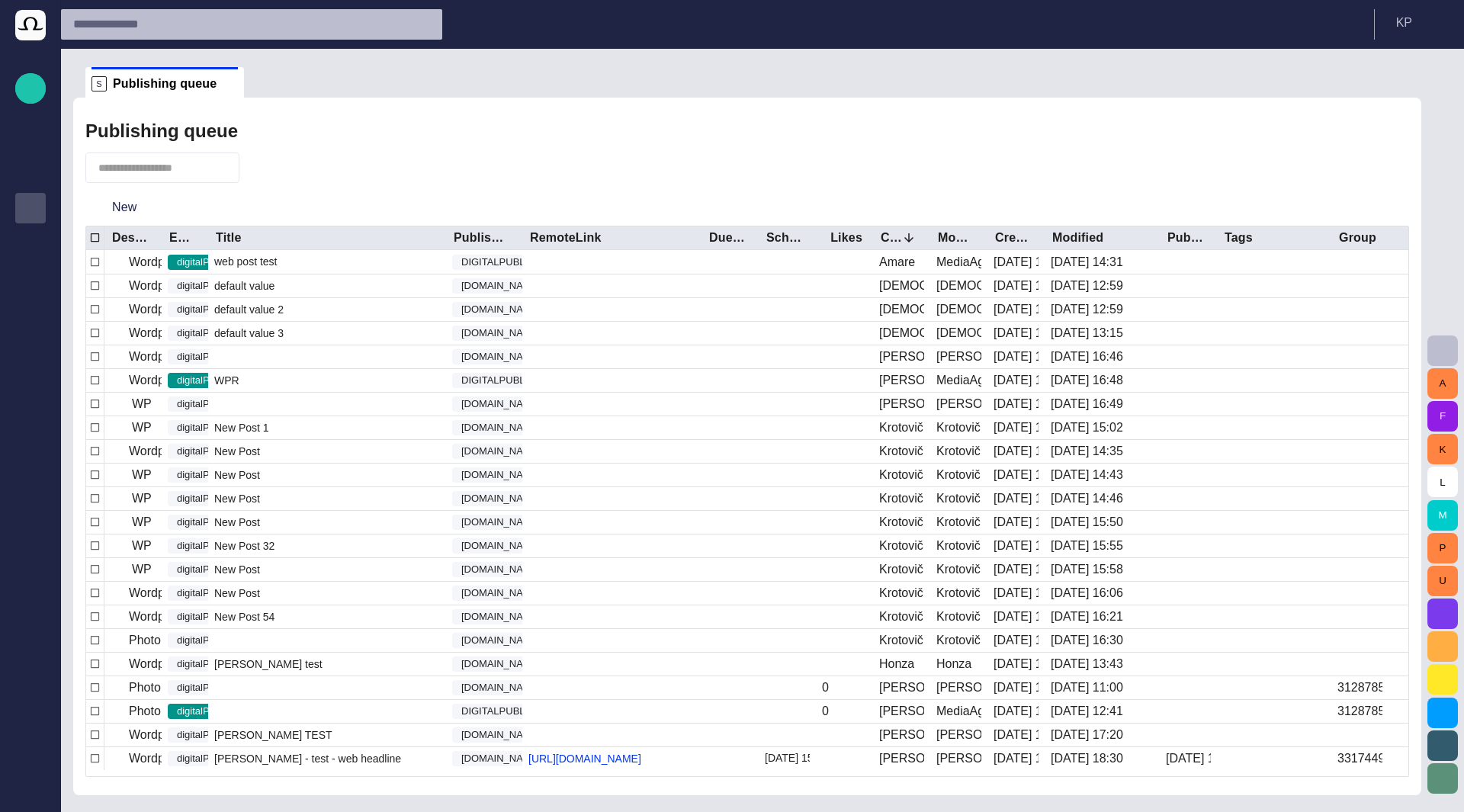
scroll to position [1, 0]
click at [1365, 167] on span "button" at bounding box center [1363, 167] width 18 height 18
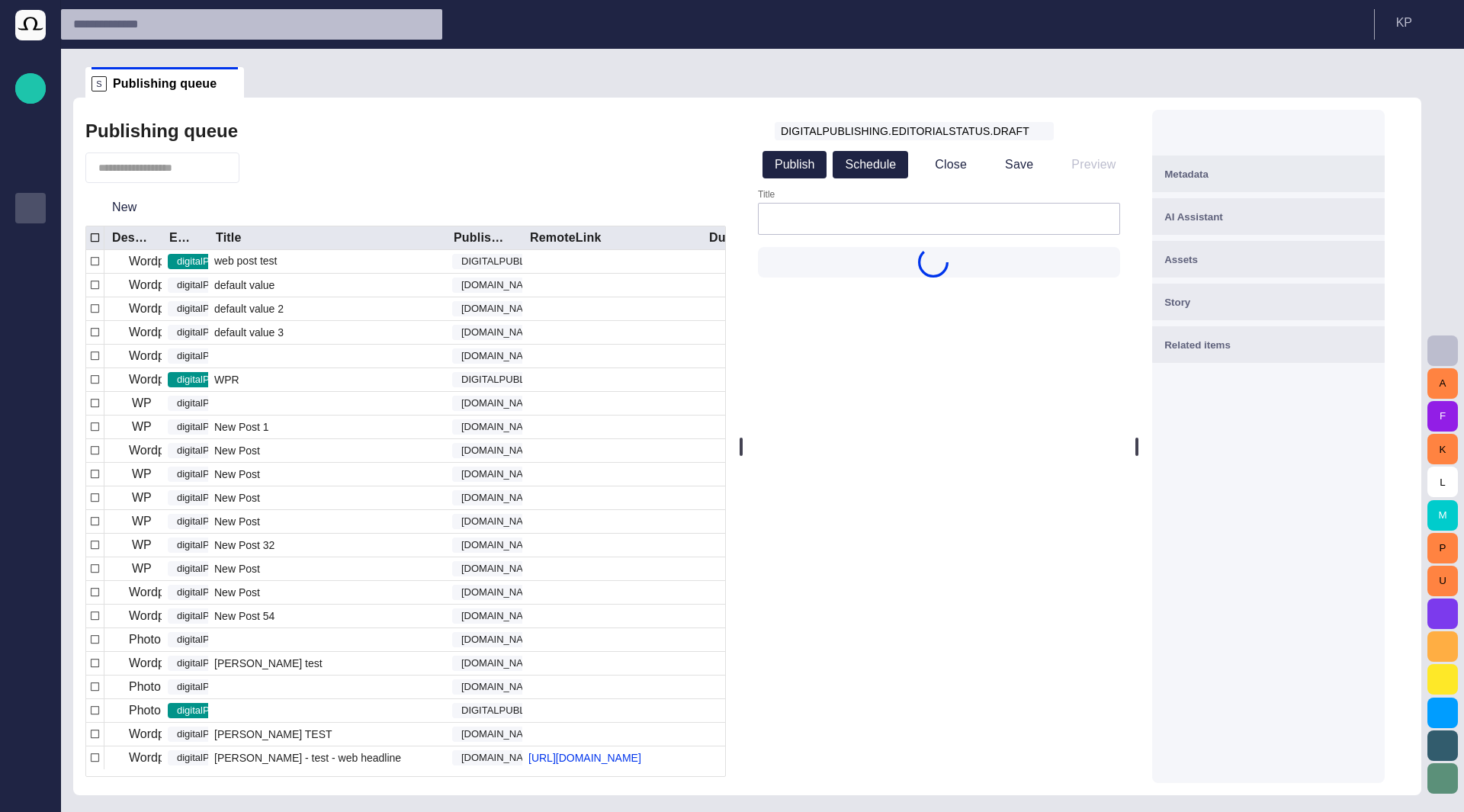
scroll to position [0, 0]
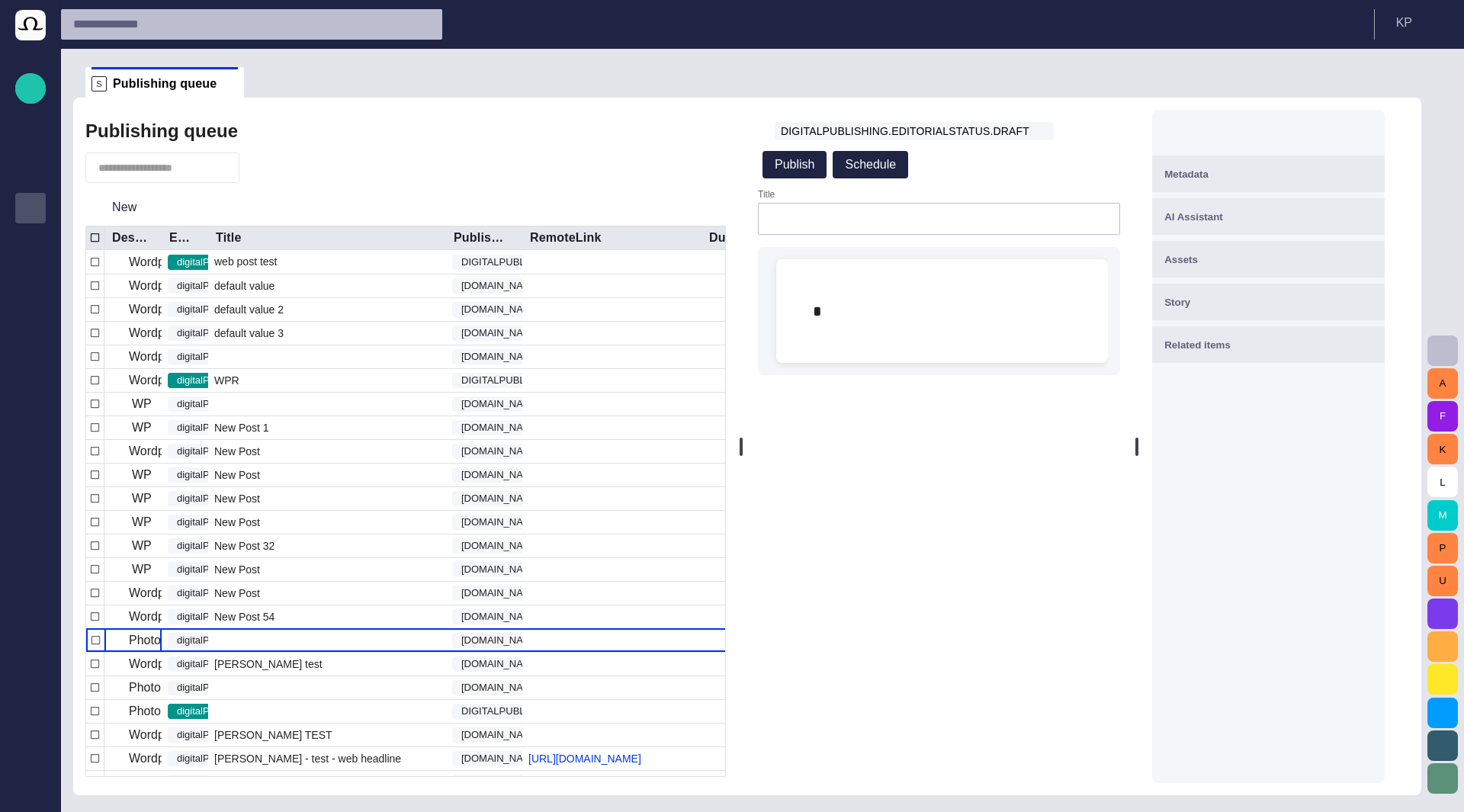
click at [147, 644] on p "Photo test" at bounding box center [156, 640] width 55 height 18
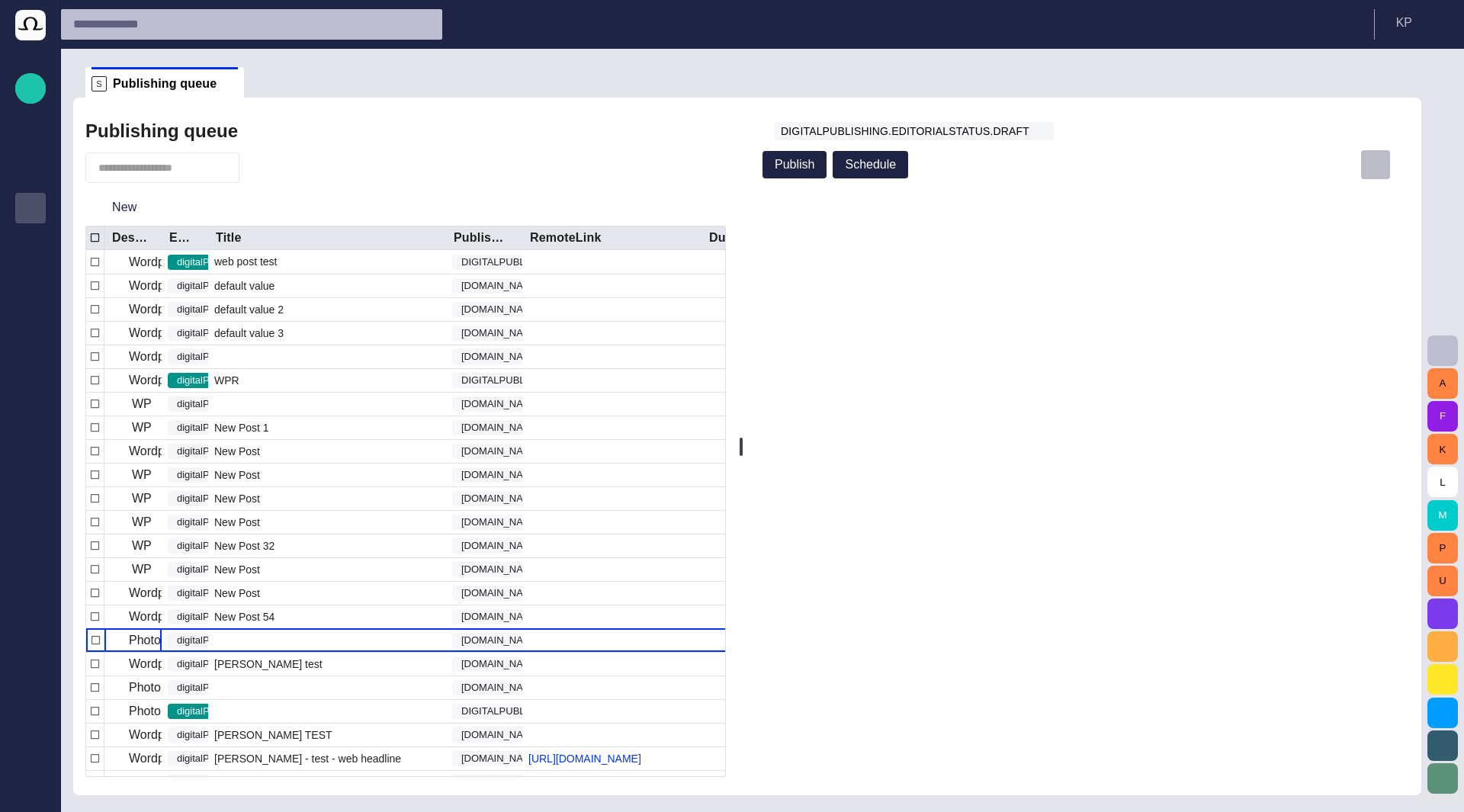
click at [1383, 167] on span "button" at bounding box center [1376, 165] width 16 height 16
click at [1307, 158] on div at bounding box center [732, 406] width 1464 height 812
click at [1383, 138] on span "button" at bounding box center [1376, 131] width 16 height 16
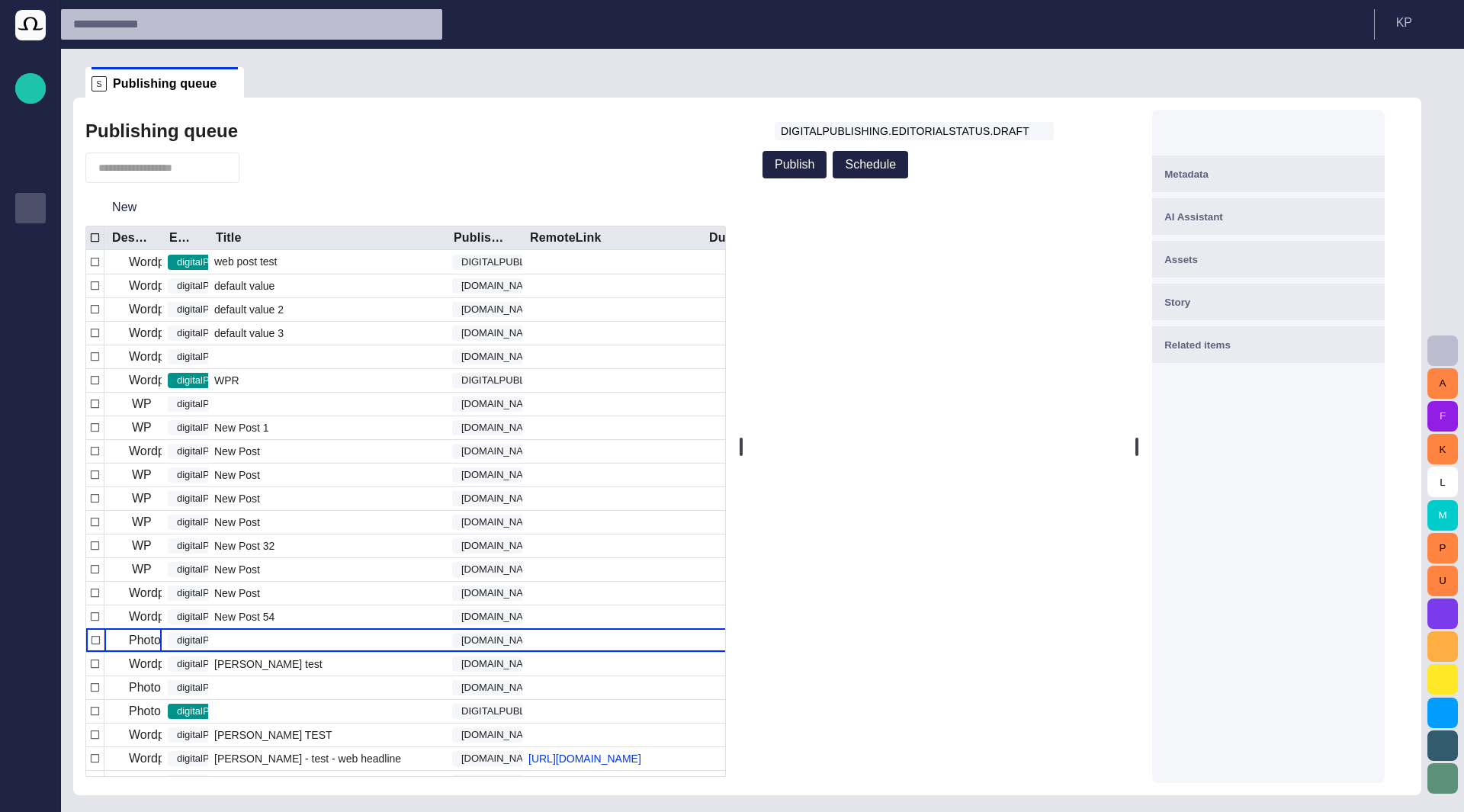
click at [1323, 183] on button "Metadata" at bounding box center [1268, 173] width 232 height 37
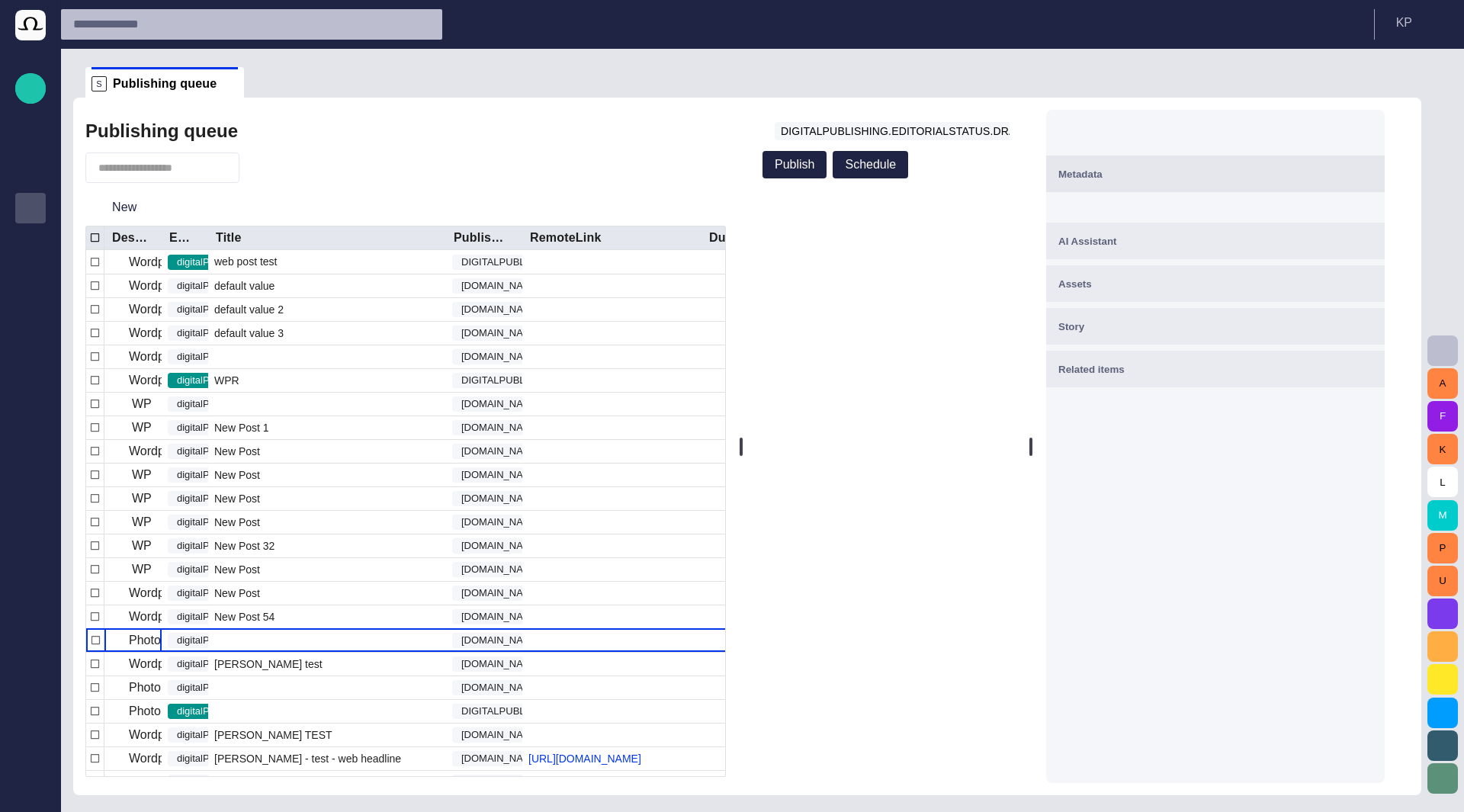
drag, startPoint x: 1156, startPoint y: 367, endPoint x: 952, endPoint y: 385, distance: 204.8
click at [952, 385] on div "digitalPublishing.editorialStatus.draft Publish Schedule Metadata AI Assistant …" at bounding box center [1076, 446] width 665 height 697
click at [1138, 461] on div "Metadata AI Assistant Assets Story Related items" at bounding box center [1215, 446] width 339 height 673
click at [1169, 322] on div "Story" at bounding box center [1215, 326] width 314 height 18
click at [1164, 408] on div "Related items" at bounding box center [1215, 411] width 314 height 18
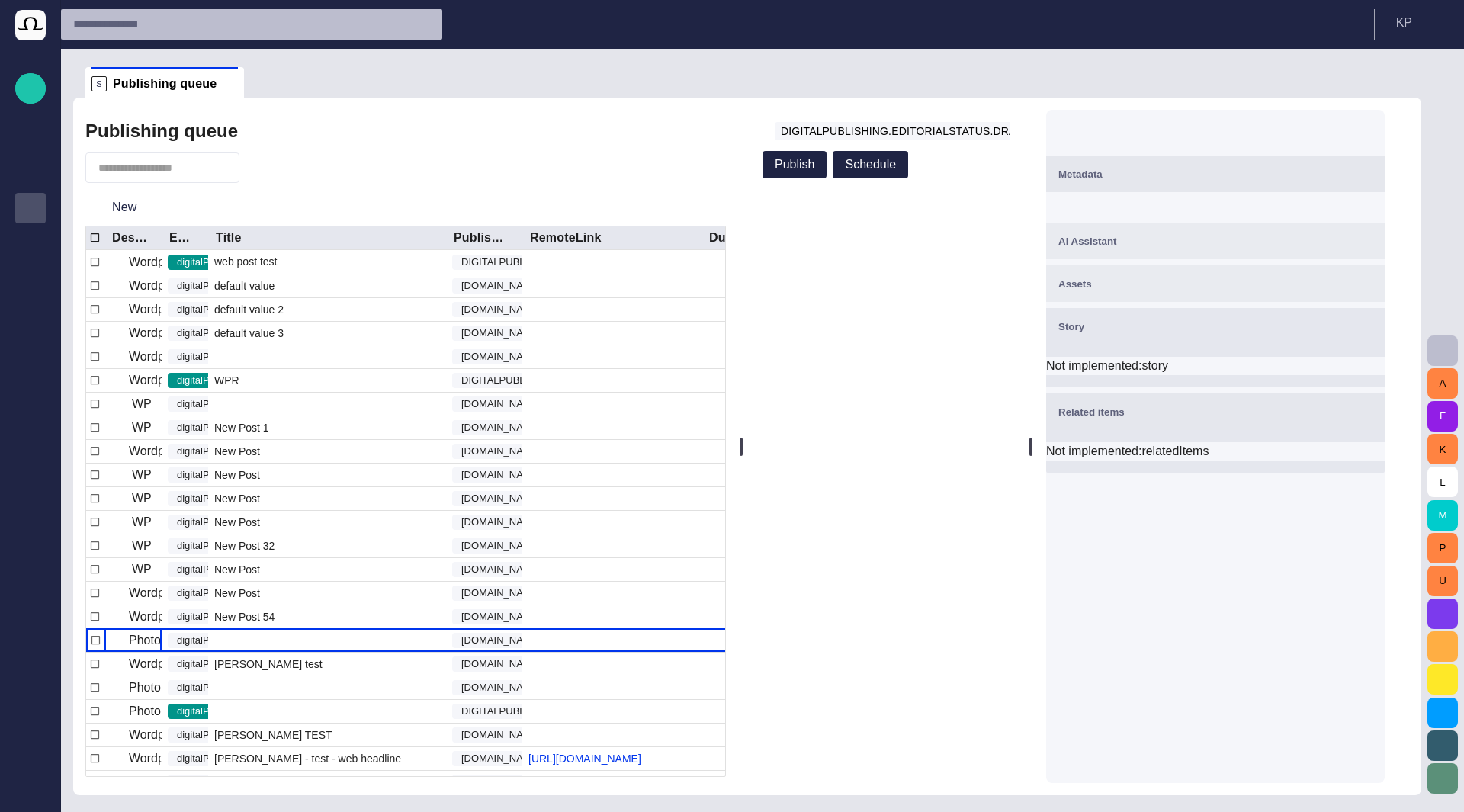
click at [1184, 283] on div "Assets" at bounding box center [1215, 283] width 314 height 18
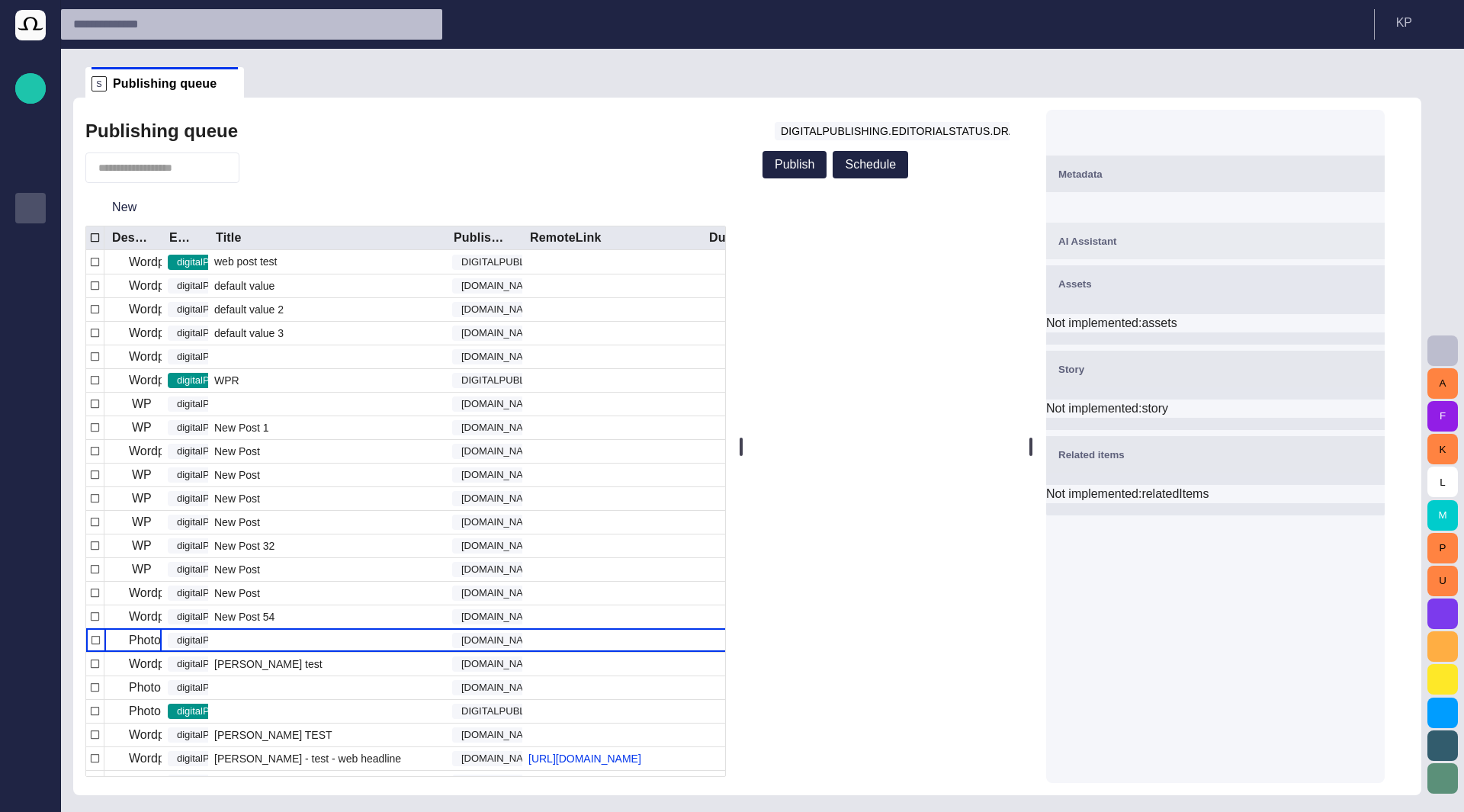
click at [1186, 236] on div "AI Assistant" at bounding box center [1215, 240] width 314 height 18
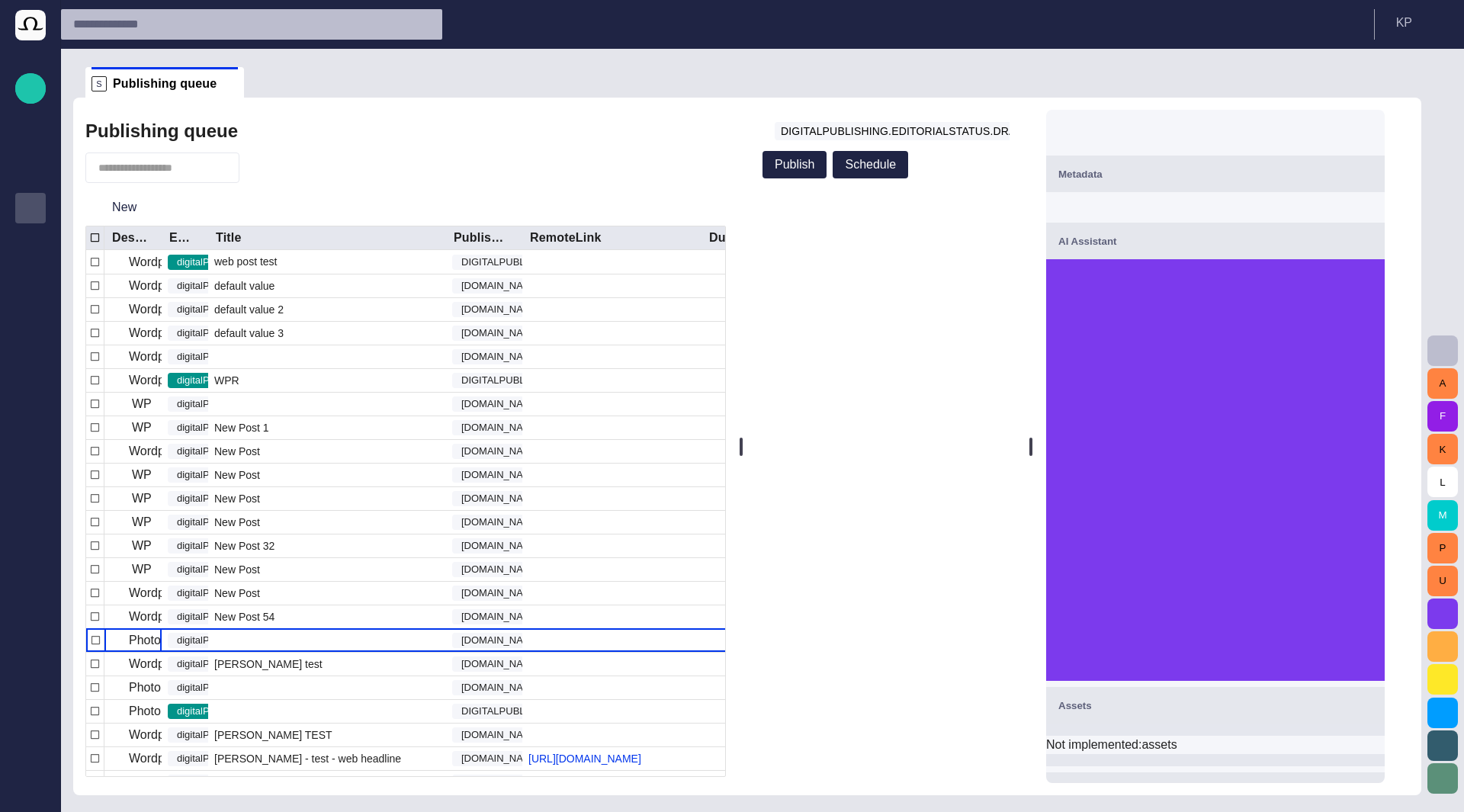
click at [1194, 176] on div "Metadata" at bounding box center [1215, 173] width 314 height 18
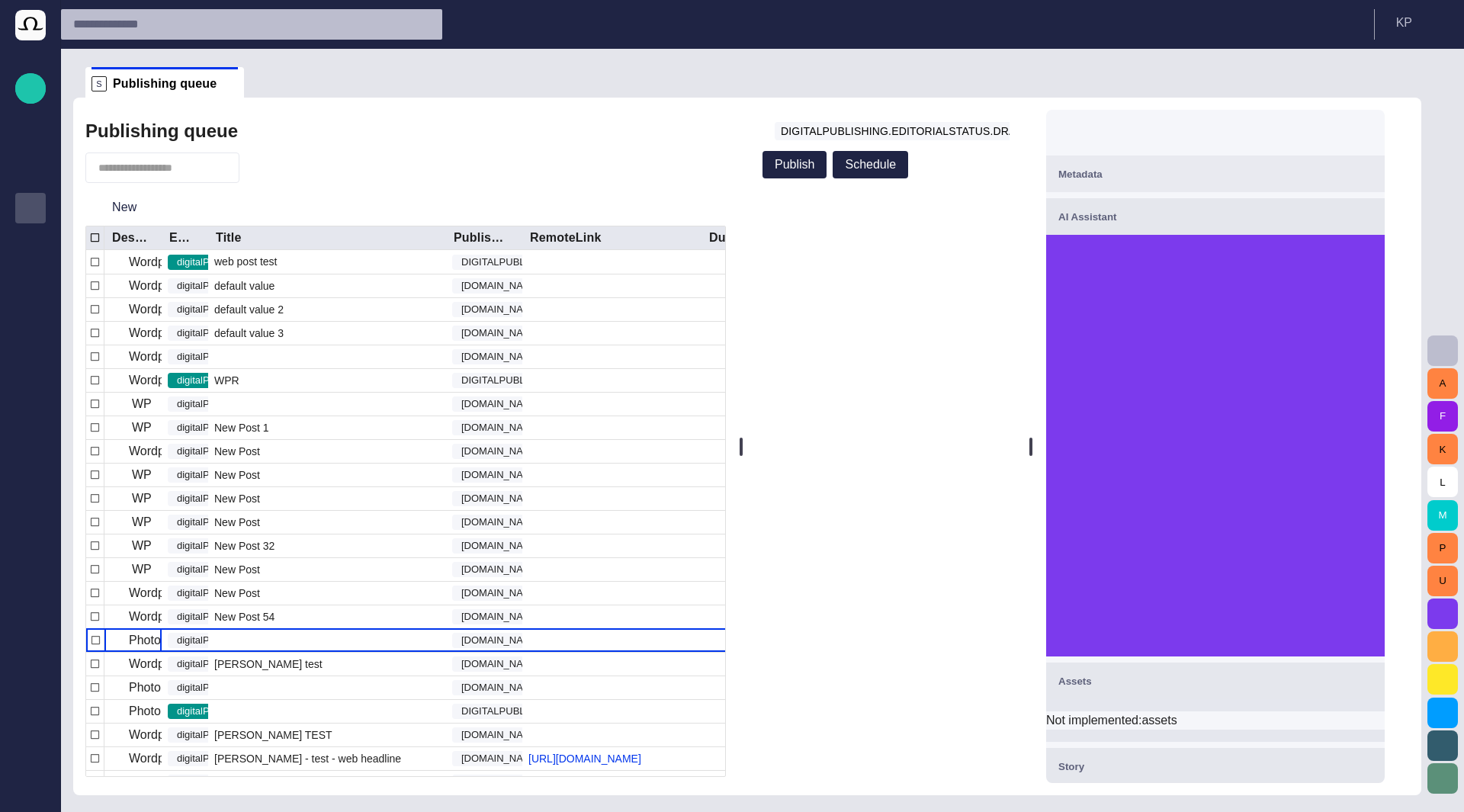
click at [805, 389] on div at bounding box center [886, 485] width 259 height 594
click at [30, 152] on p "Rundowns" at bounding box center [30, 146] width 18 height 16
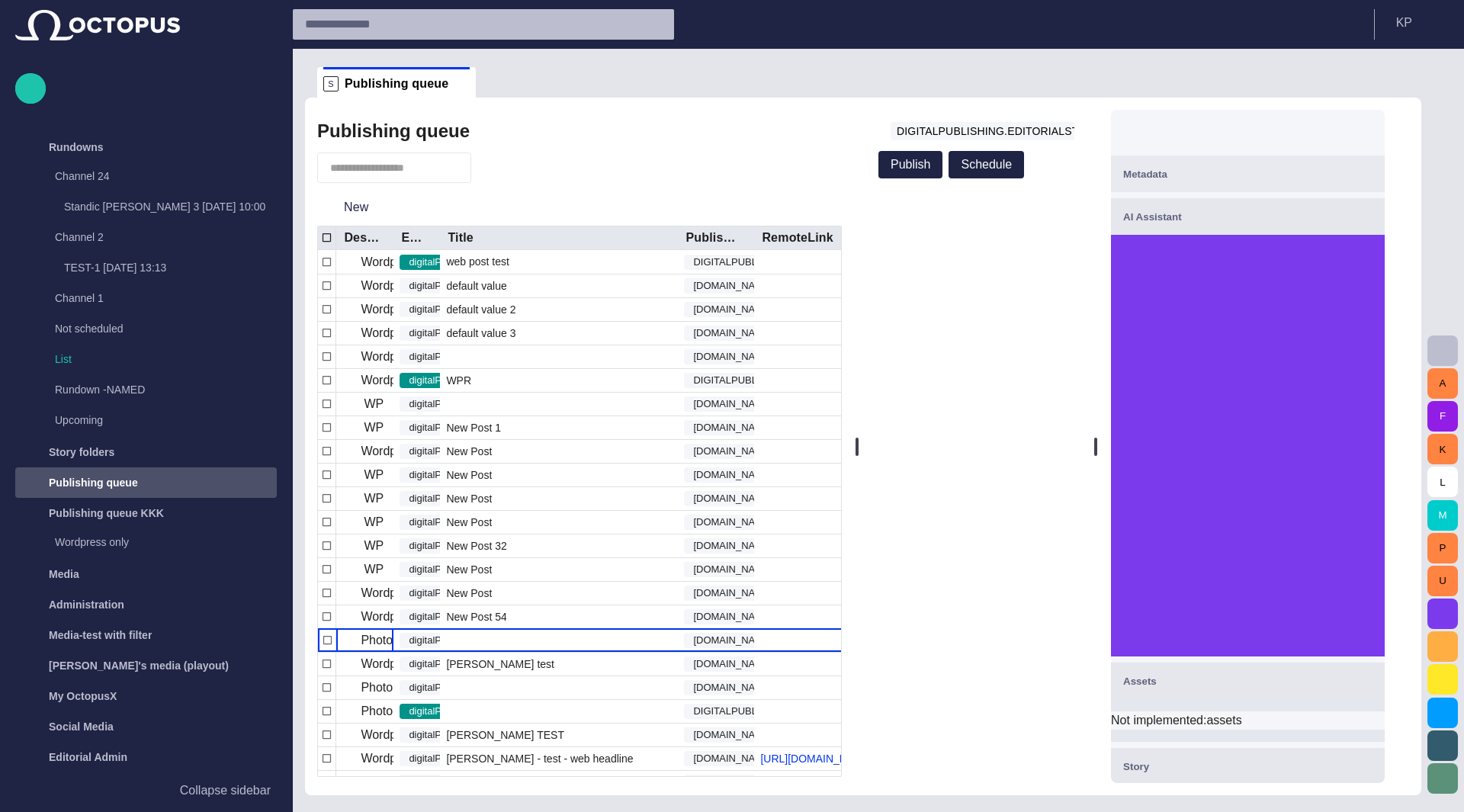
click at [124, 190] on div "Channel 24" at bounding box center [138, 177] width 216 height 30
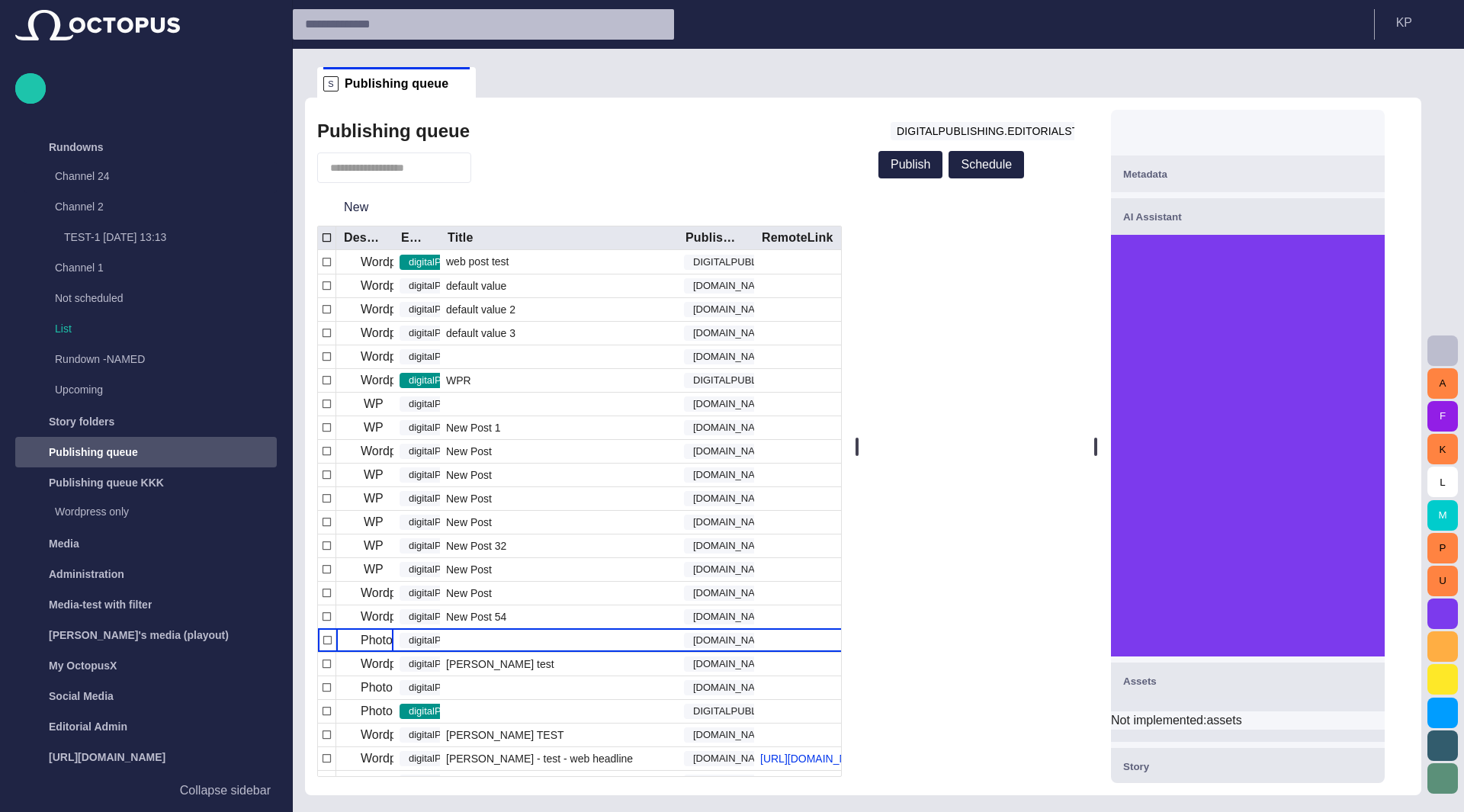
click at [95, 232] on p "TEST-1 [DATE] 13:13" at bounding box center [115, 237] width 102 height 16
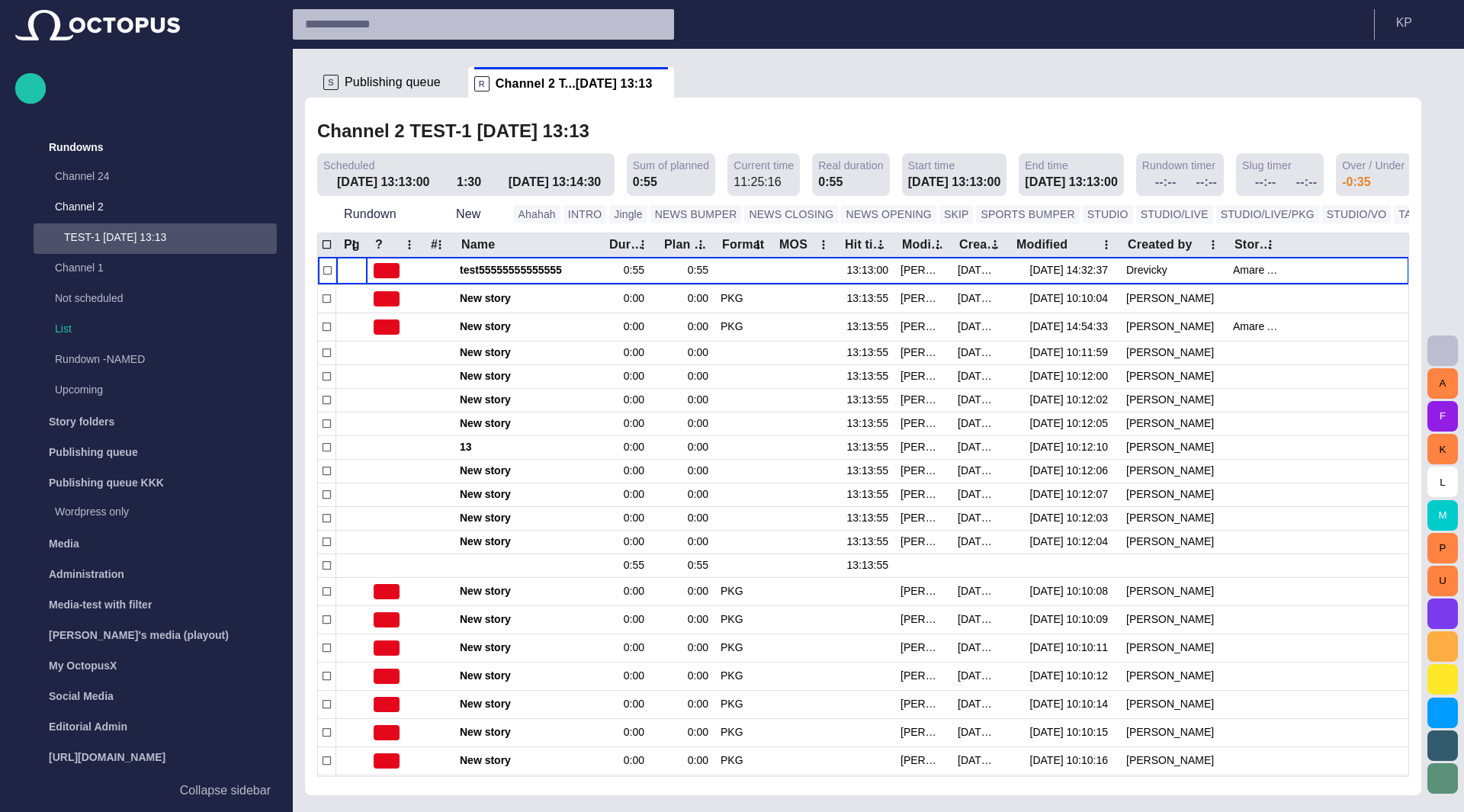
click at [509, 186] on div "[DATE] 13:14:30" at bounding box center [558, 182] width 100 height 18
click at [78, 451] on p "Publishing queue" at bounding box center [94, 452] width 89 height 16
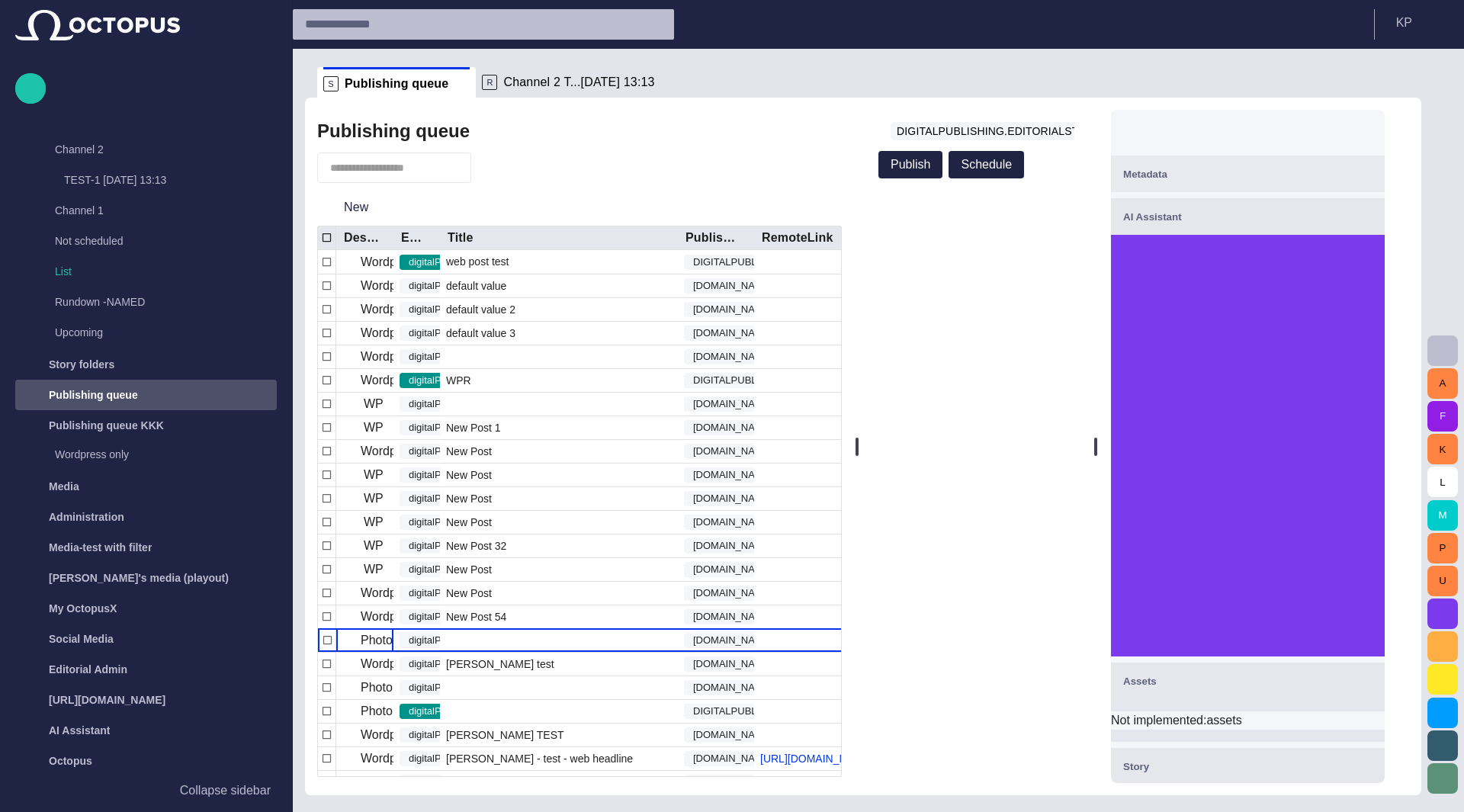
click at [1212, 168] on div "Metadata" at bounding box center [1248, 173] width 250 height 18
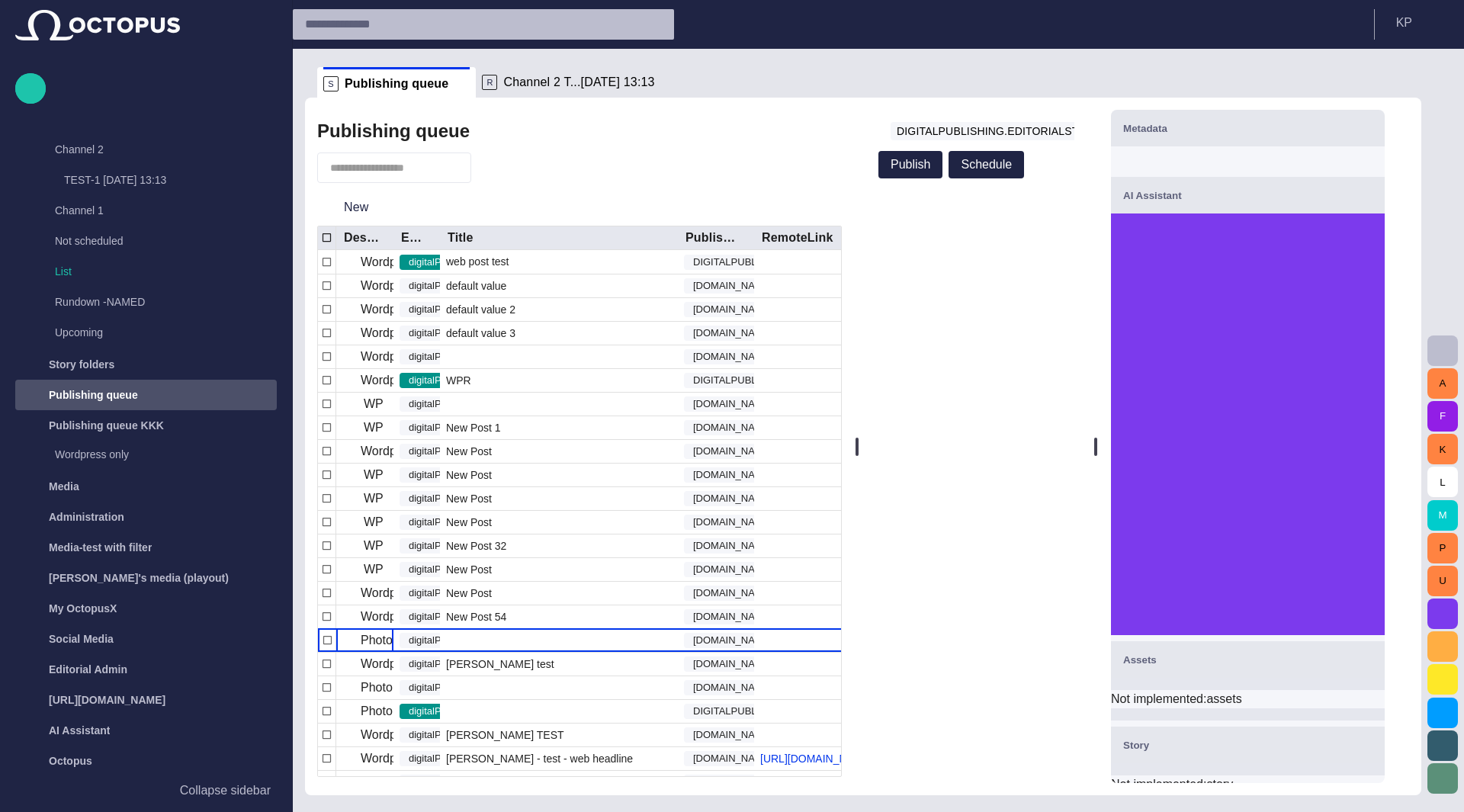
scroll to position [154, 0]
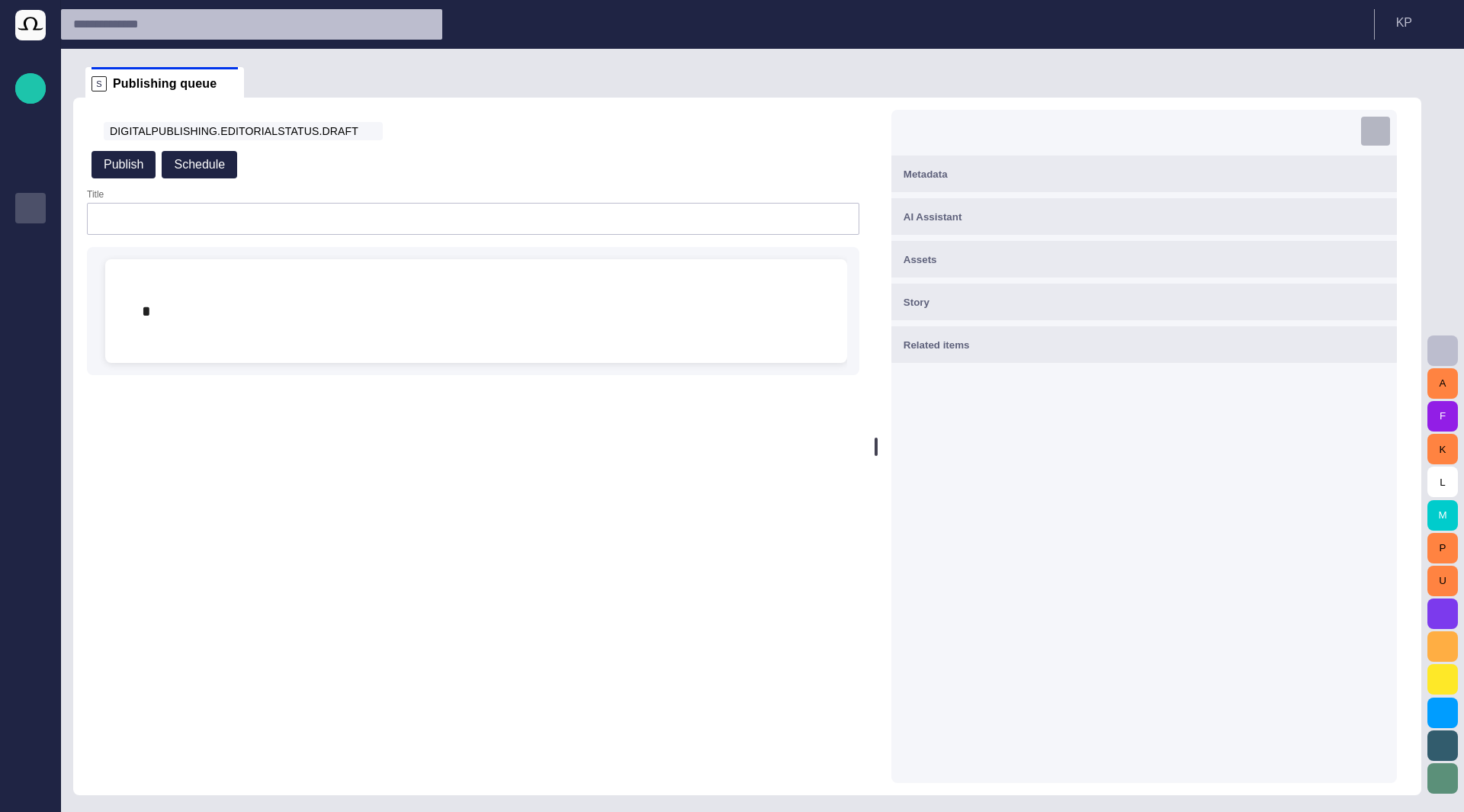
click at [1383, 125] on span "button" at bounding box center [1376, 131] width 16 height 16
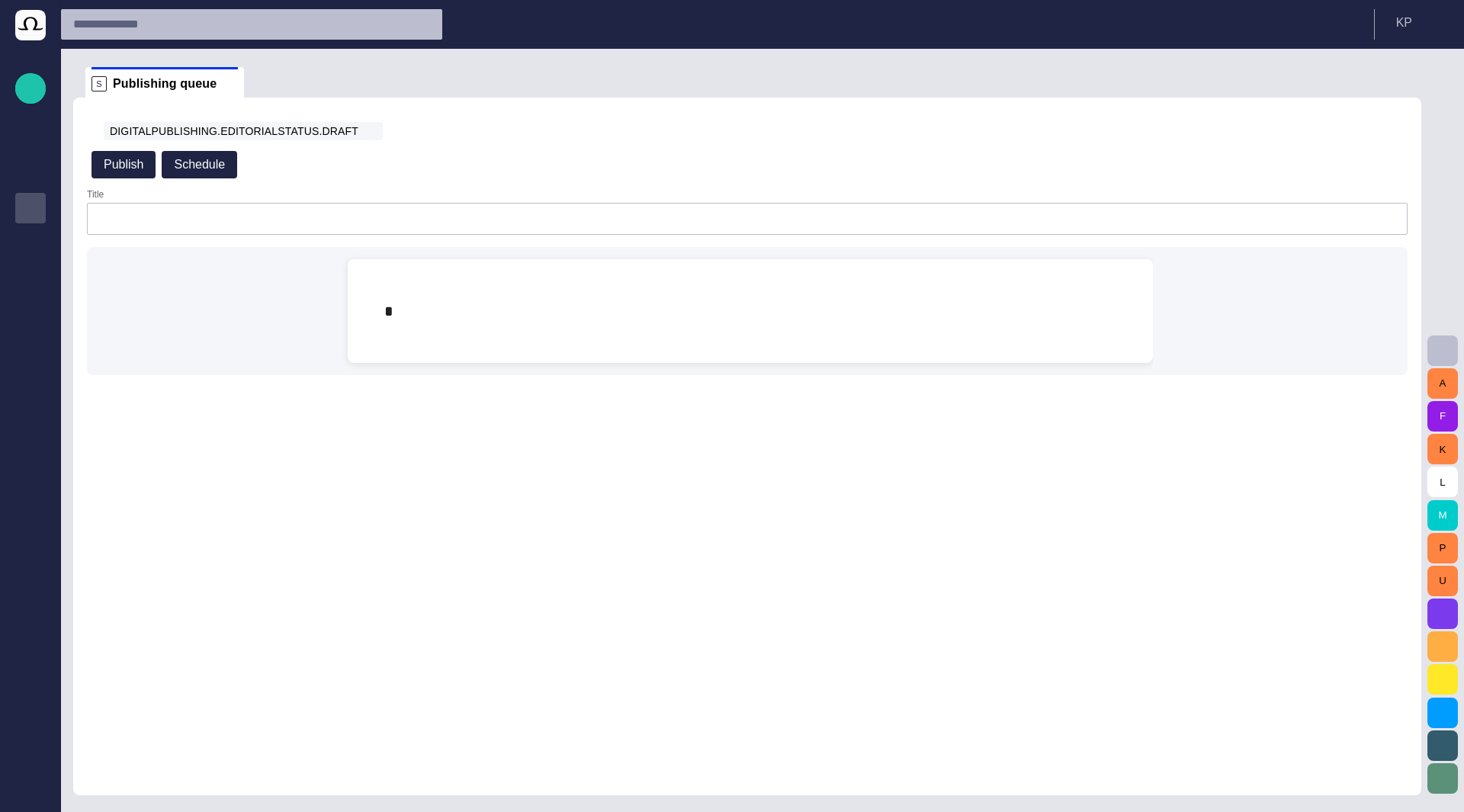
click at [822, 606] on div "Title Type @ to display menu" at bounding box center [746, 485] width 1324 height 594
click at [1008, 452] on div "Title Type @ to display menu" at bounding box center [746, 485] width 1324 height 594
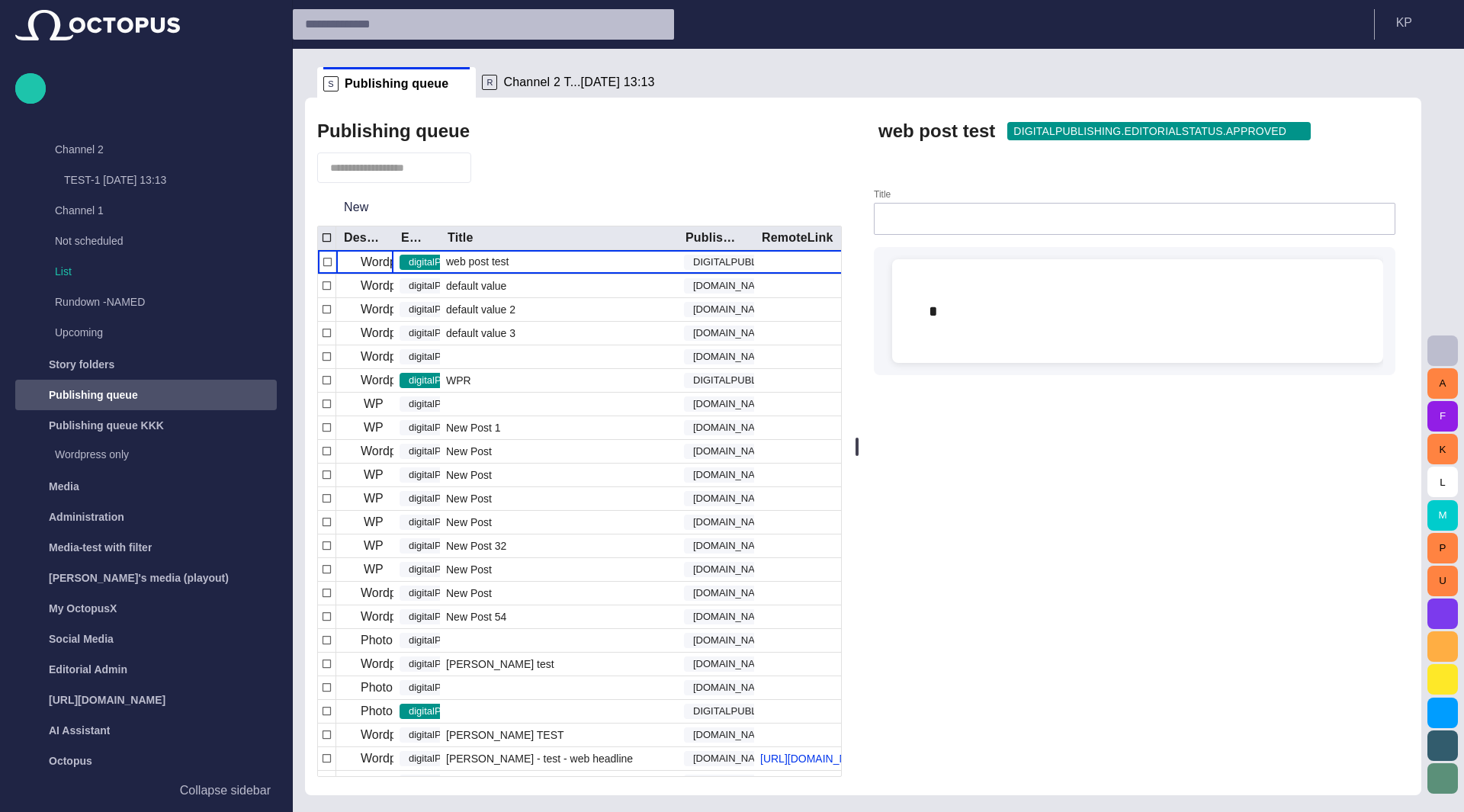
scroll to position [3, 0]
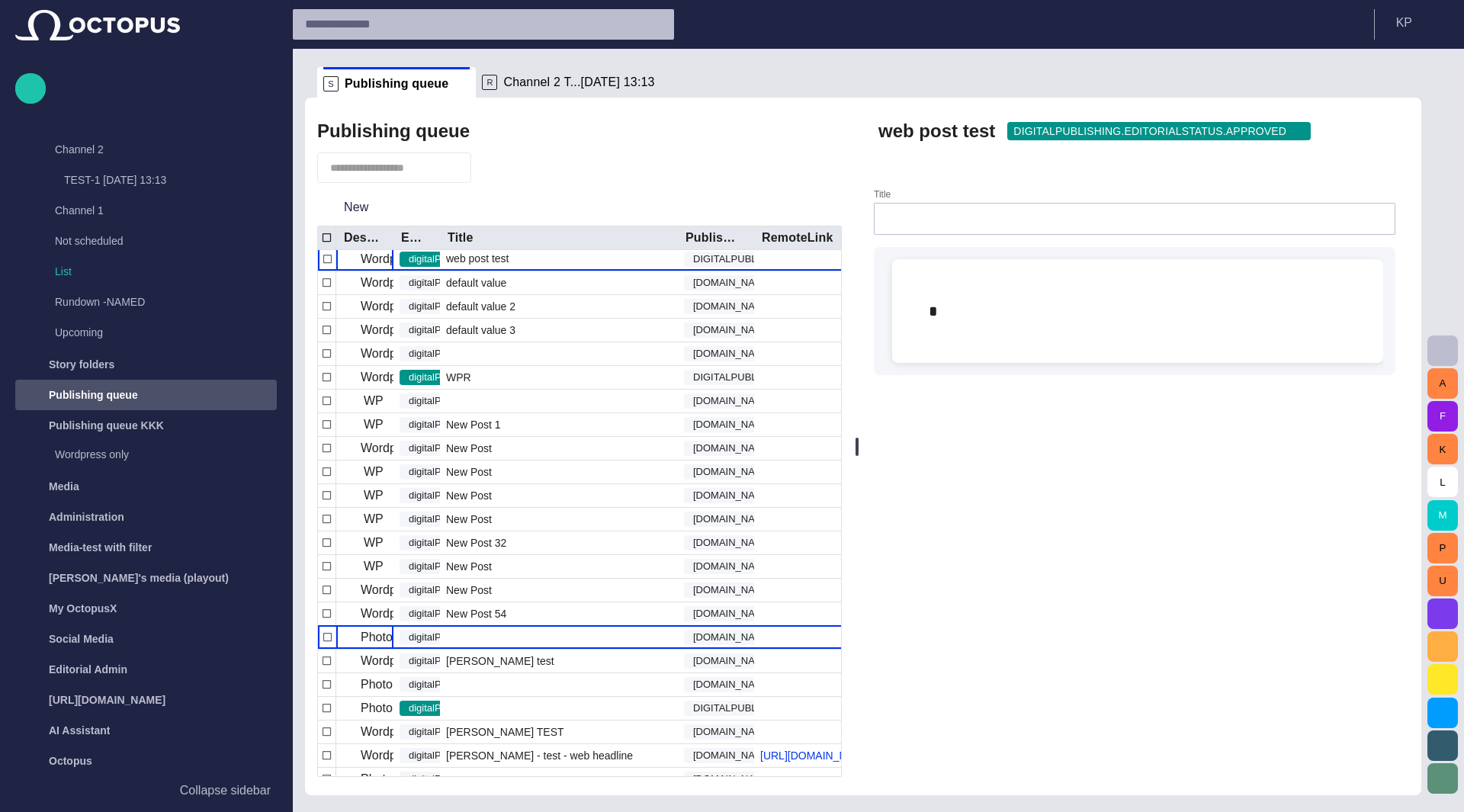
click at [362, 635] on p "Photo test" at bounding box center [388, 636] width 55 height 18
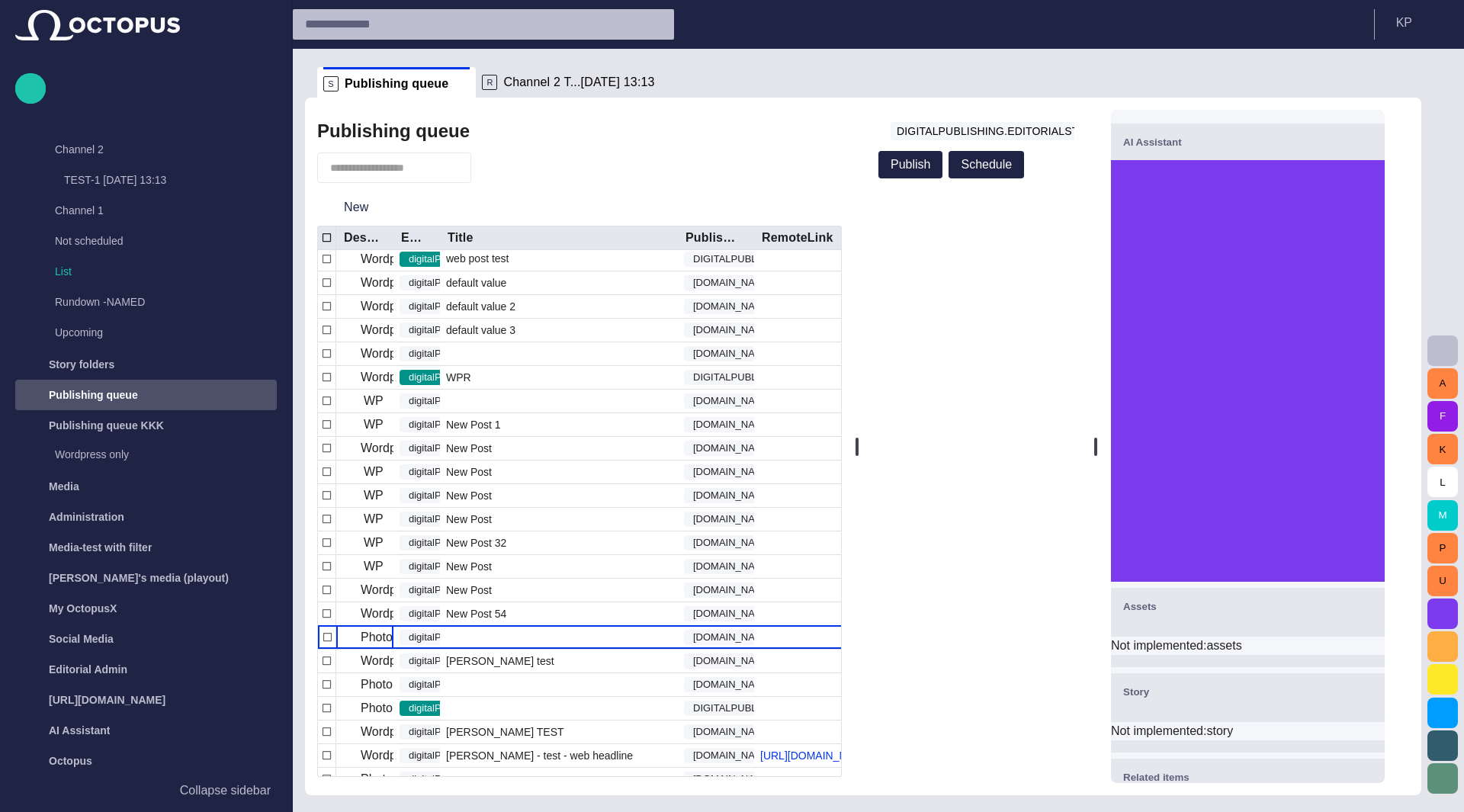
scroll to position [154, 0]
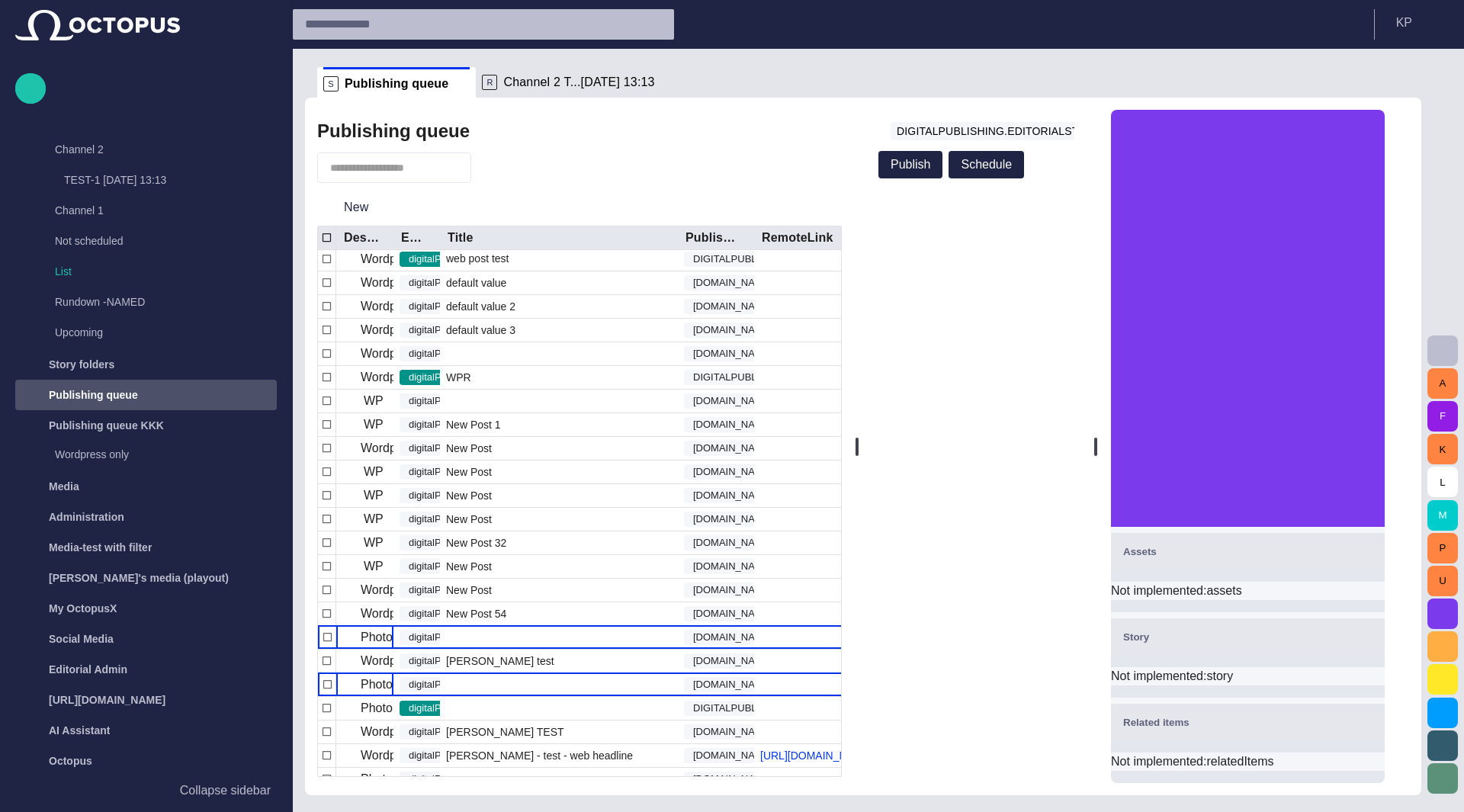
click at [362, 687] on p "Photo test" at bounding box center [388, 684] width 55 height 18
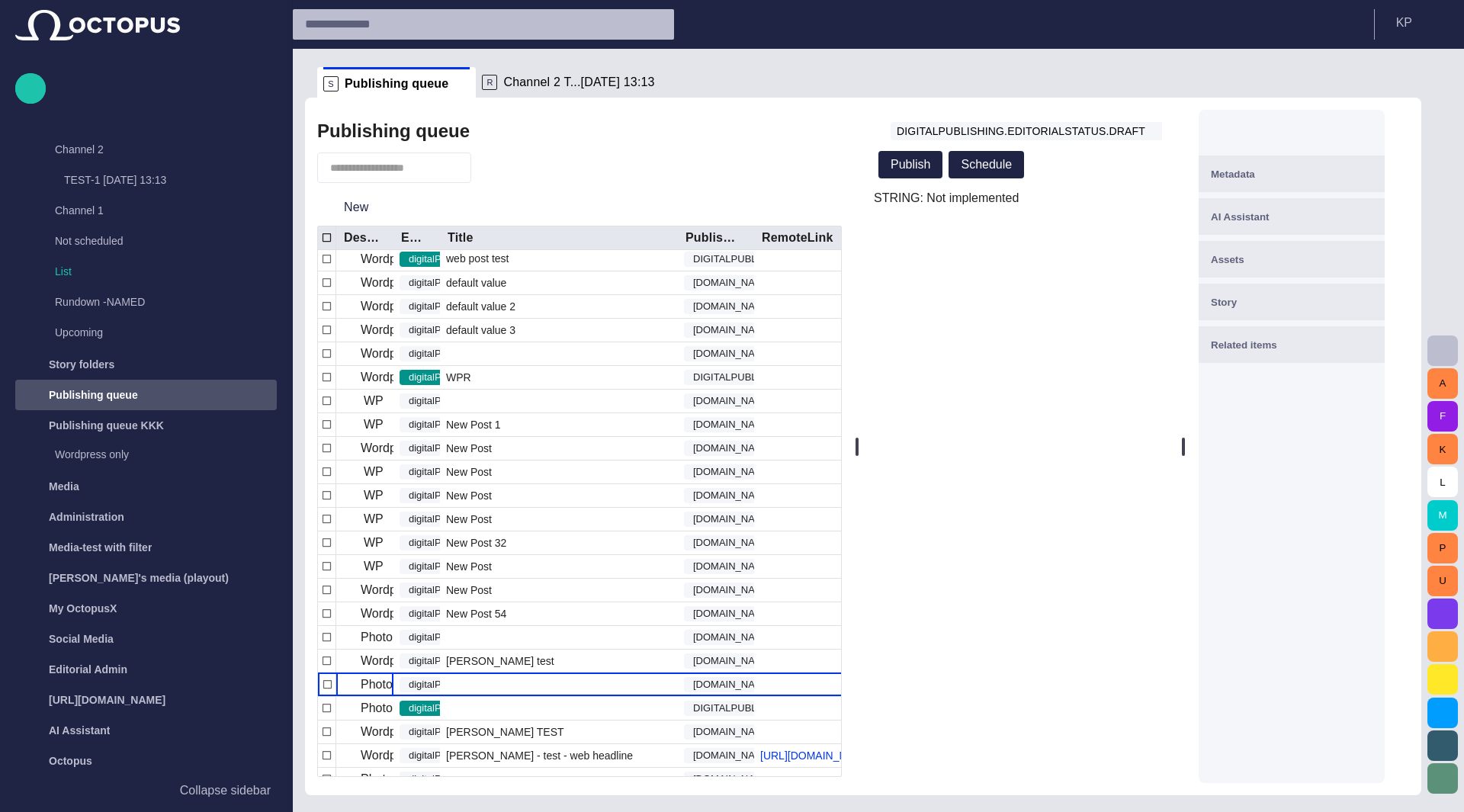
scroll to position [0, 0]
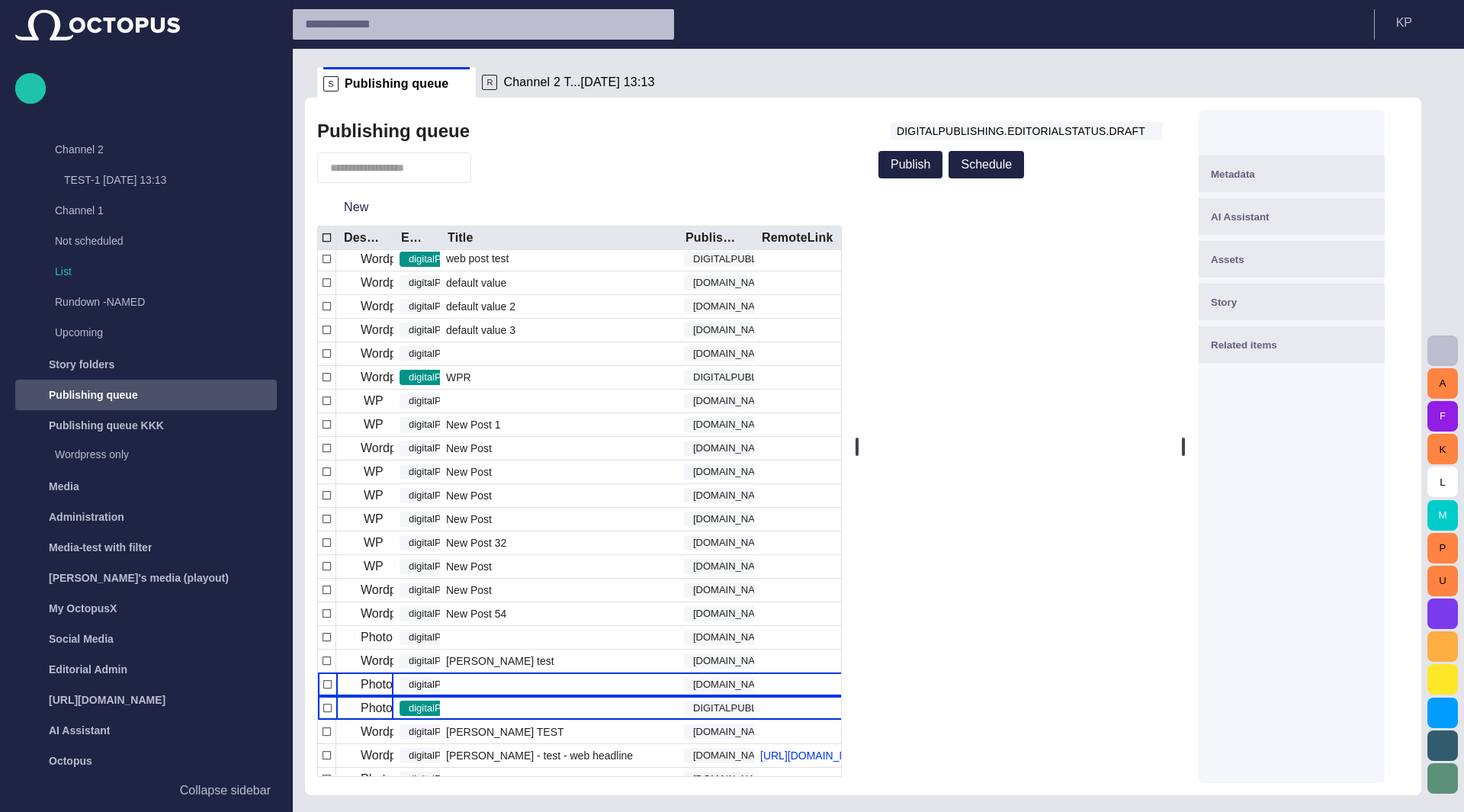
click at [360, 708] on p "Photo test" at bounding box center [388, 707] width 55 height 18
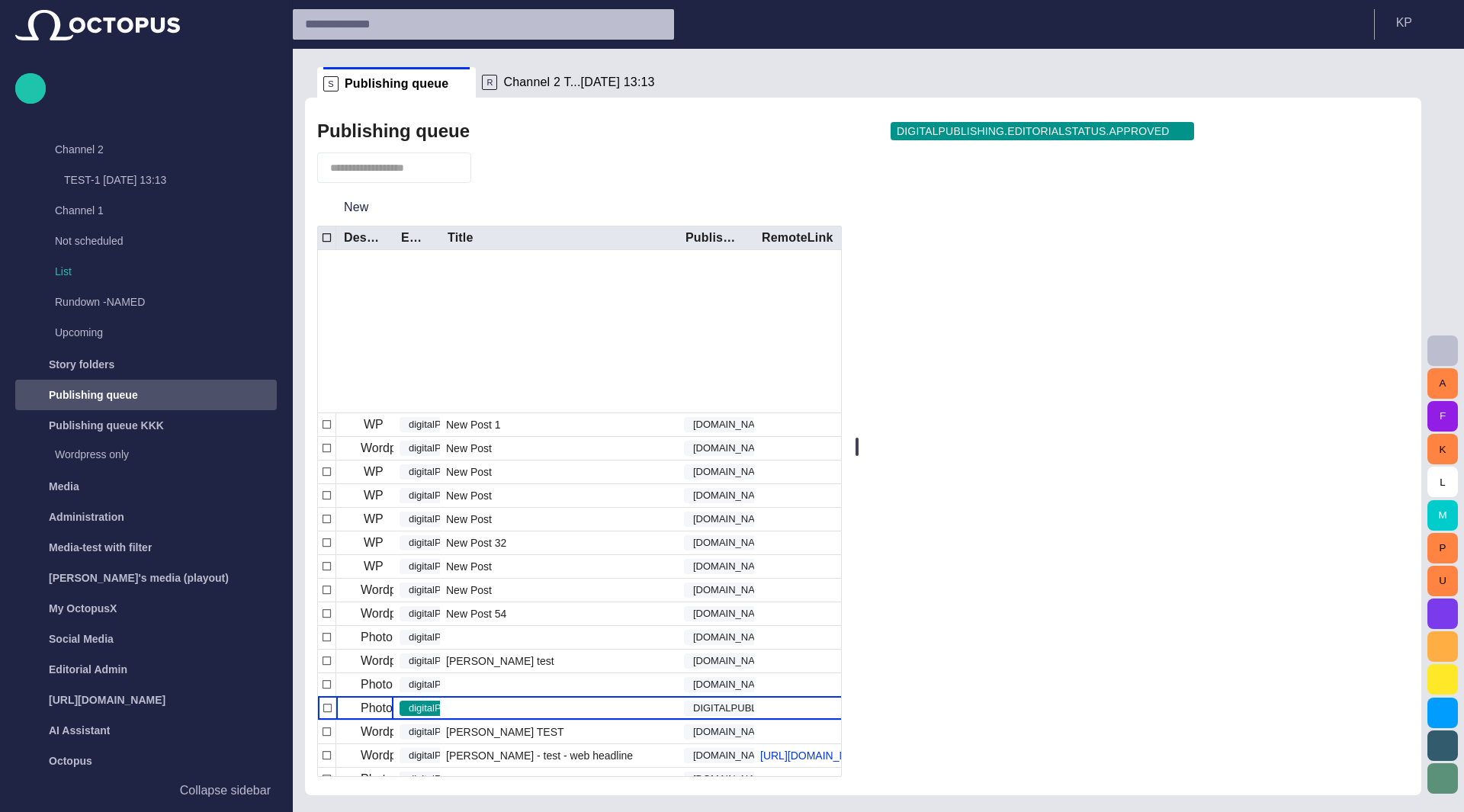
scroll to position [181, 0]
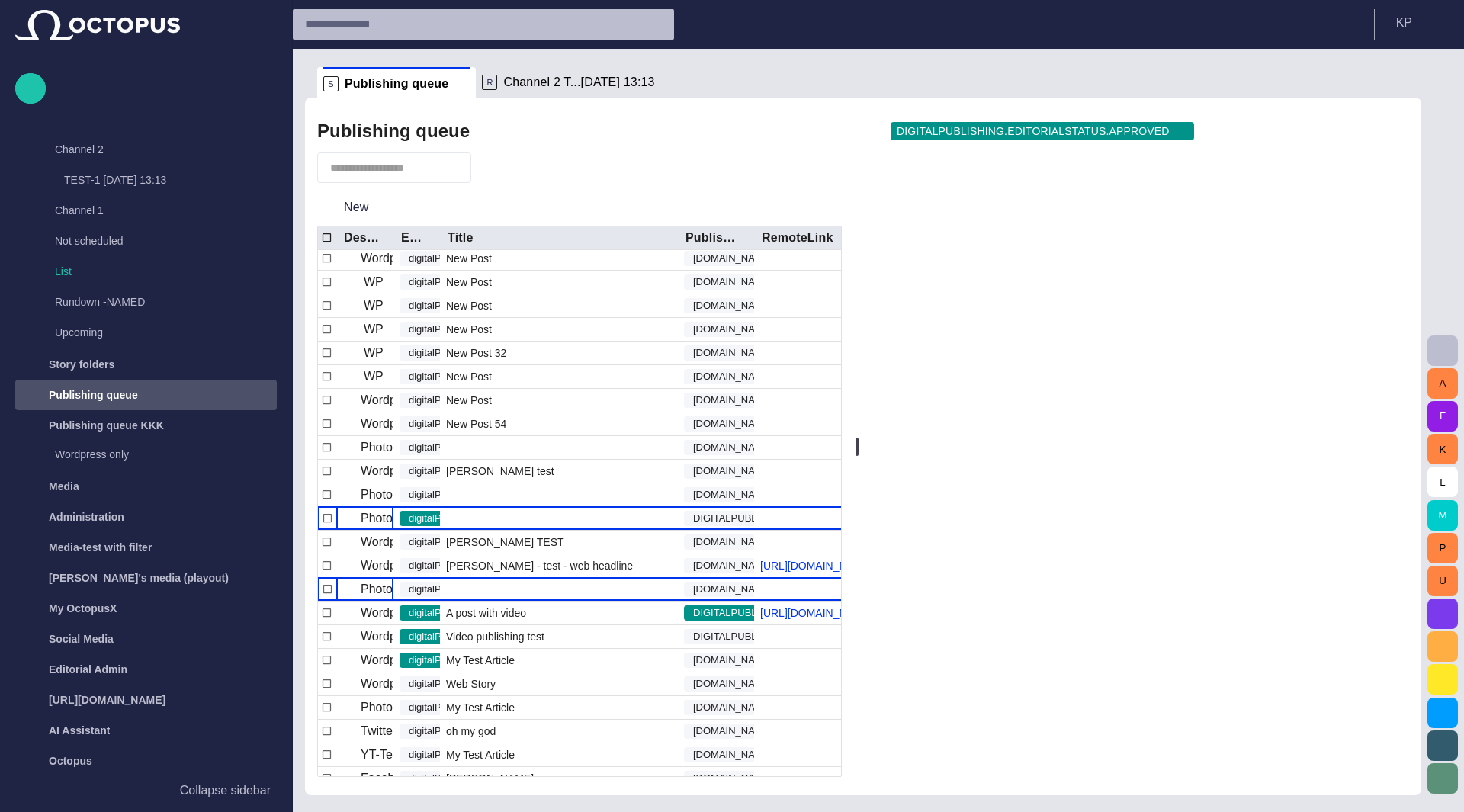
click at [379, 598] on p "Photo test" at bounding box center [388, 589] width 55 height 18
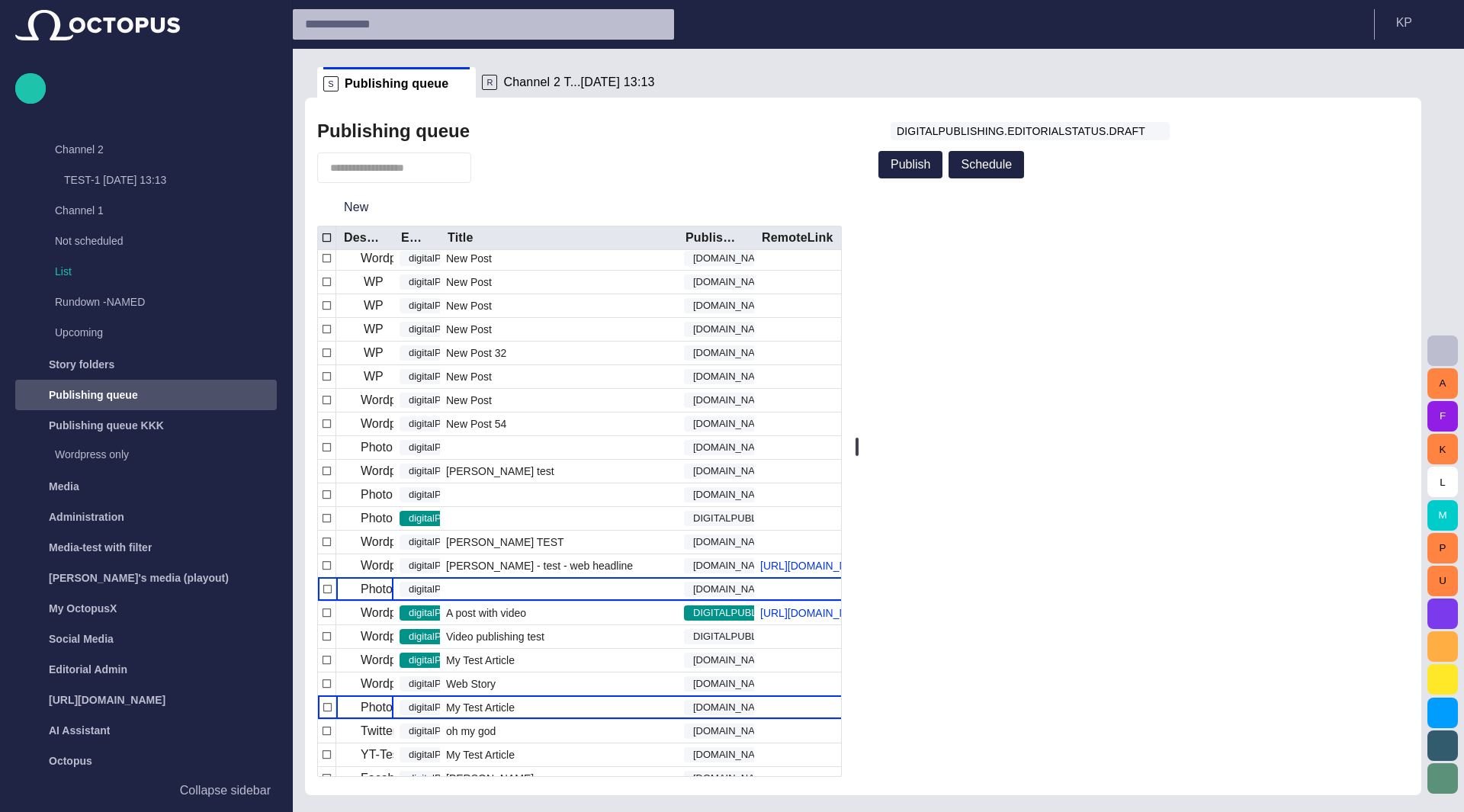
click at [374, 717] on p "Photo test" at bounding box center [388, 707] width 55 height 18
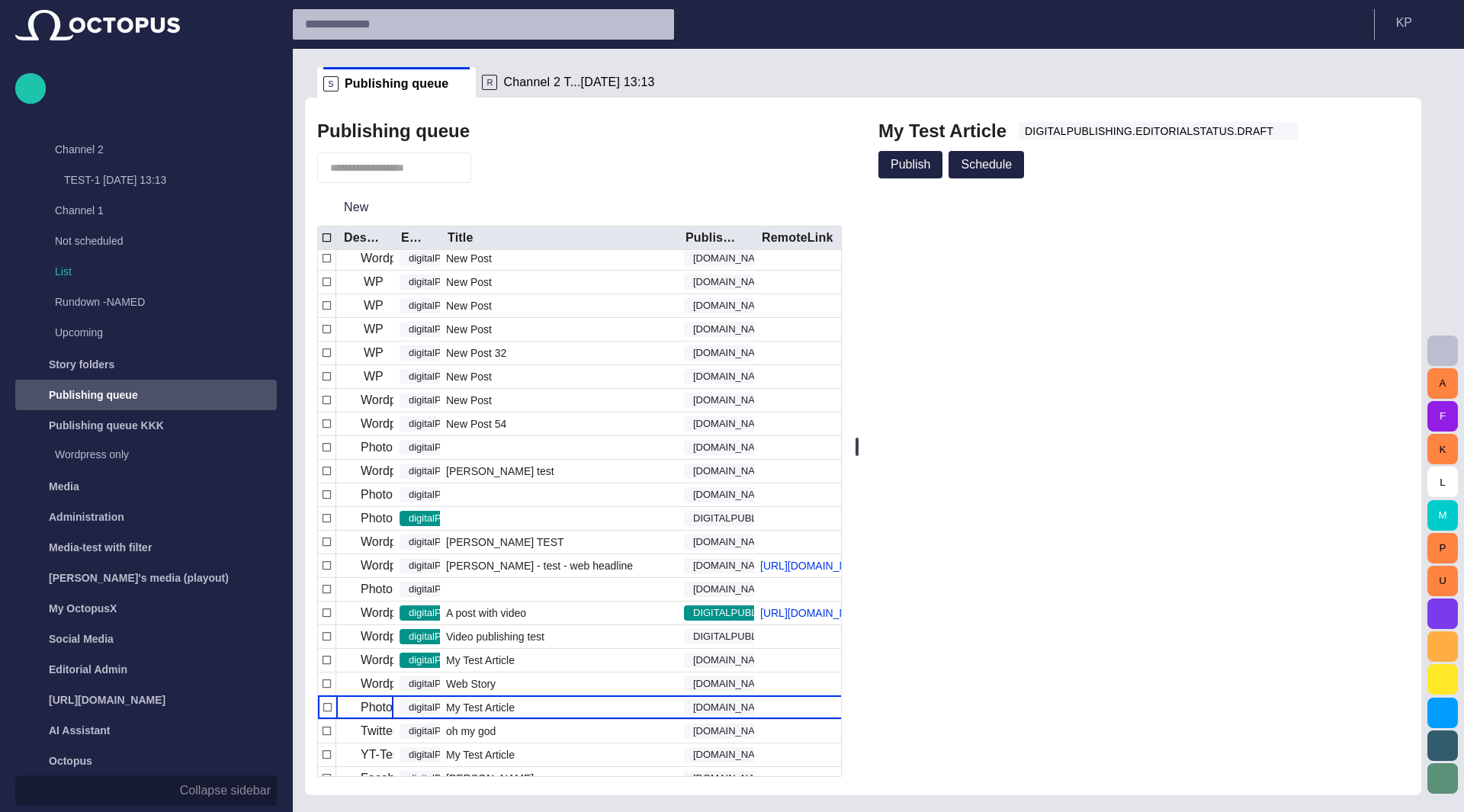
click at [220, 794] on p "Collapse sidebar" at bounding box center [225, 790] width 90 height 18
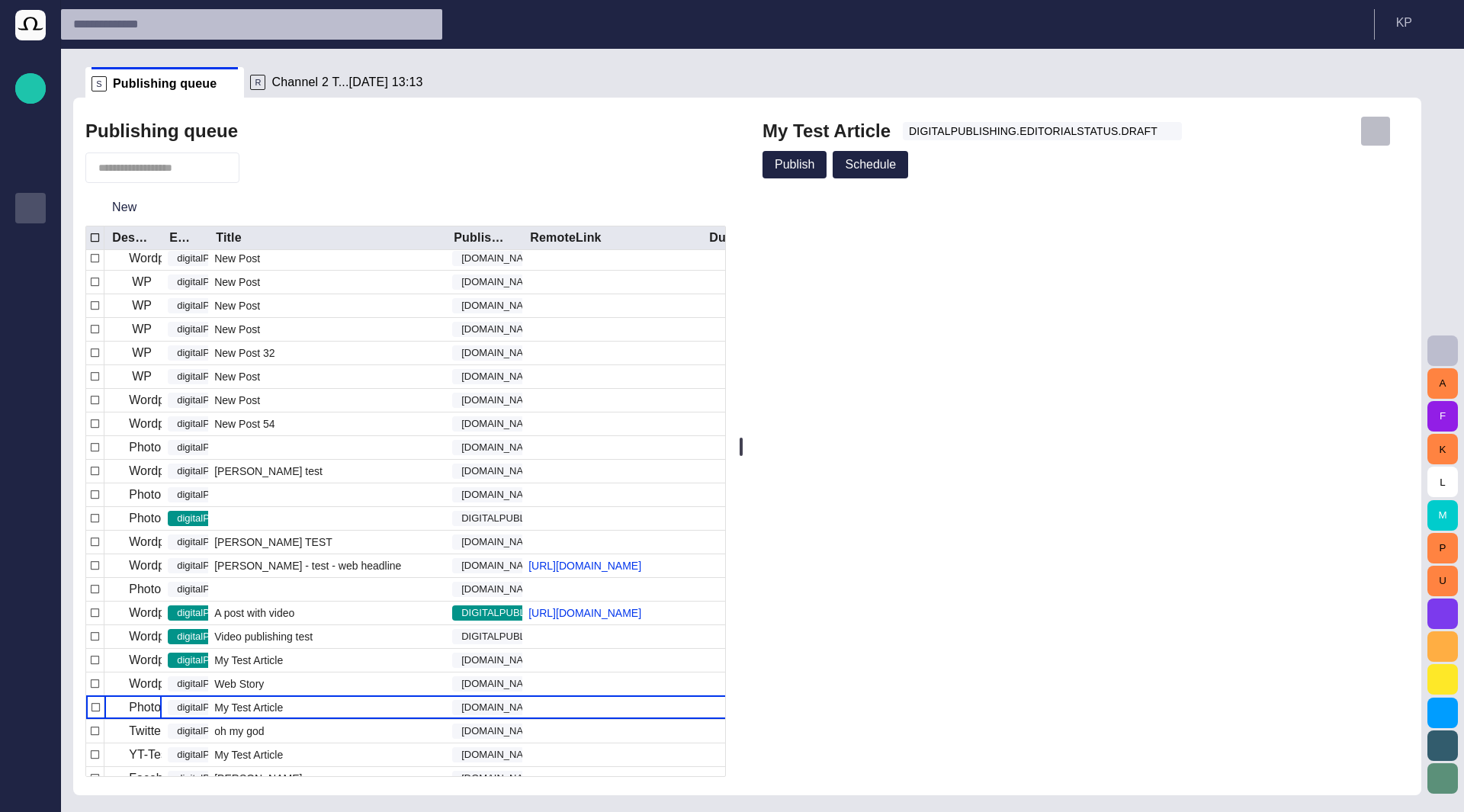
click at [1383, 132] on span "button" at bounding box center [1376, 131] width 16 height 16
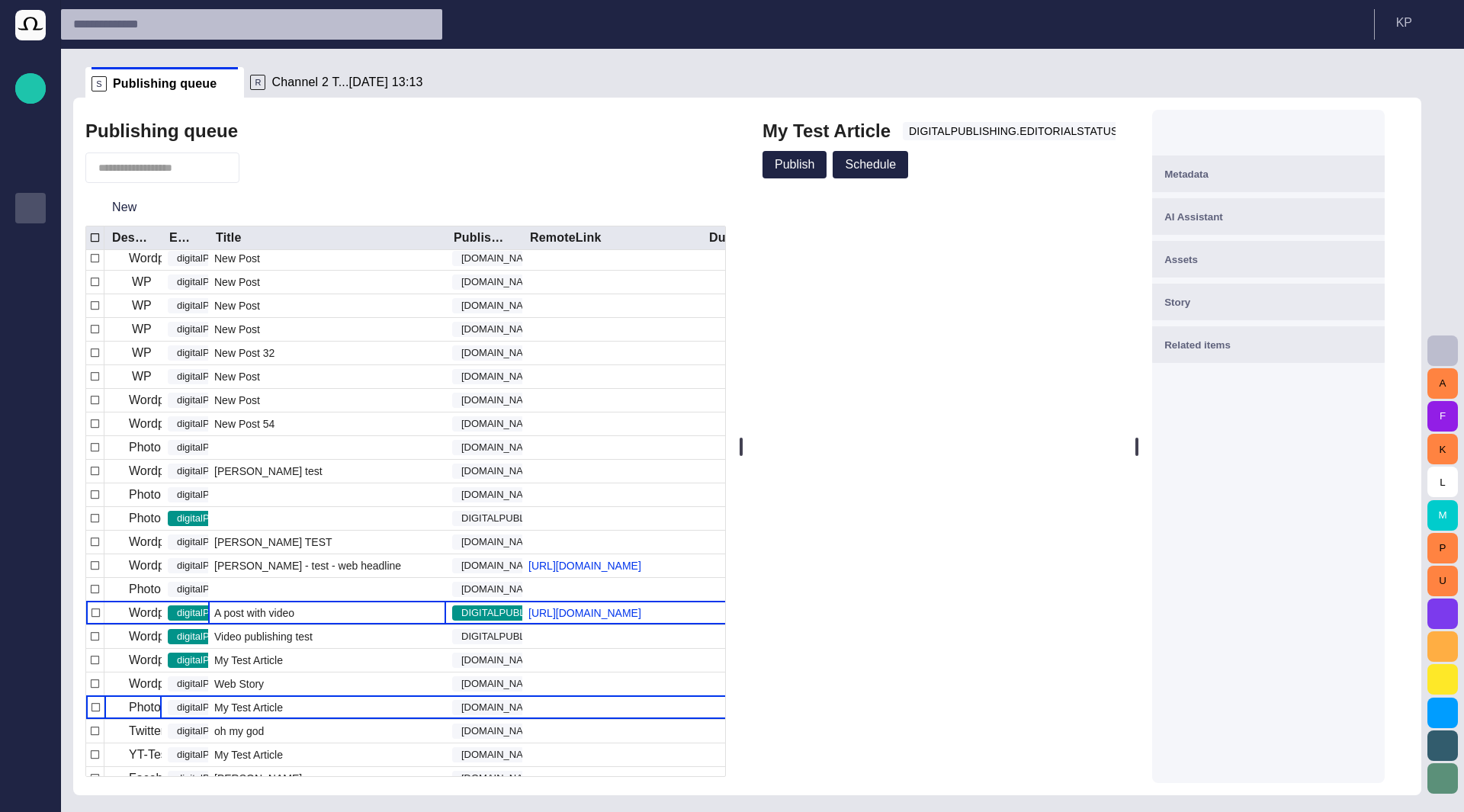
click at [258, 621] on span "A post with video" at bounding box center [254, 613] width 80 height 16
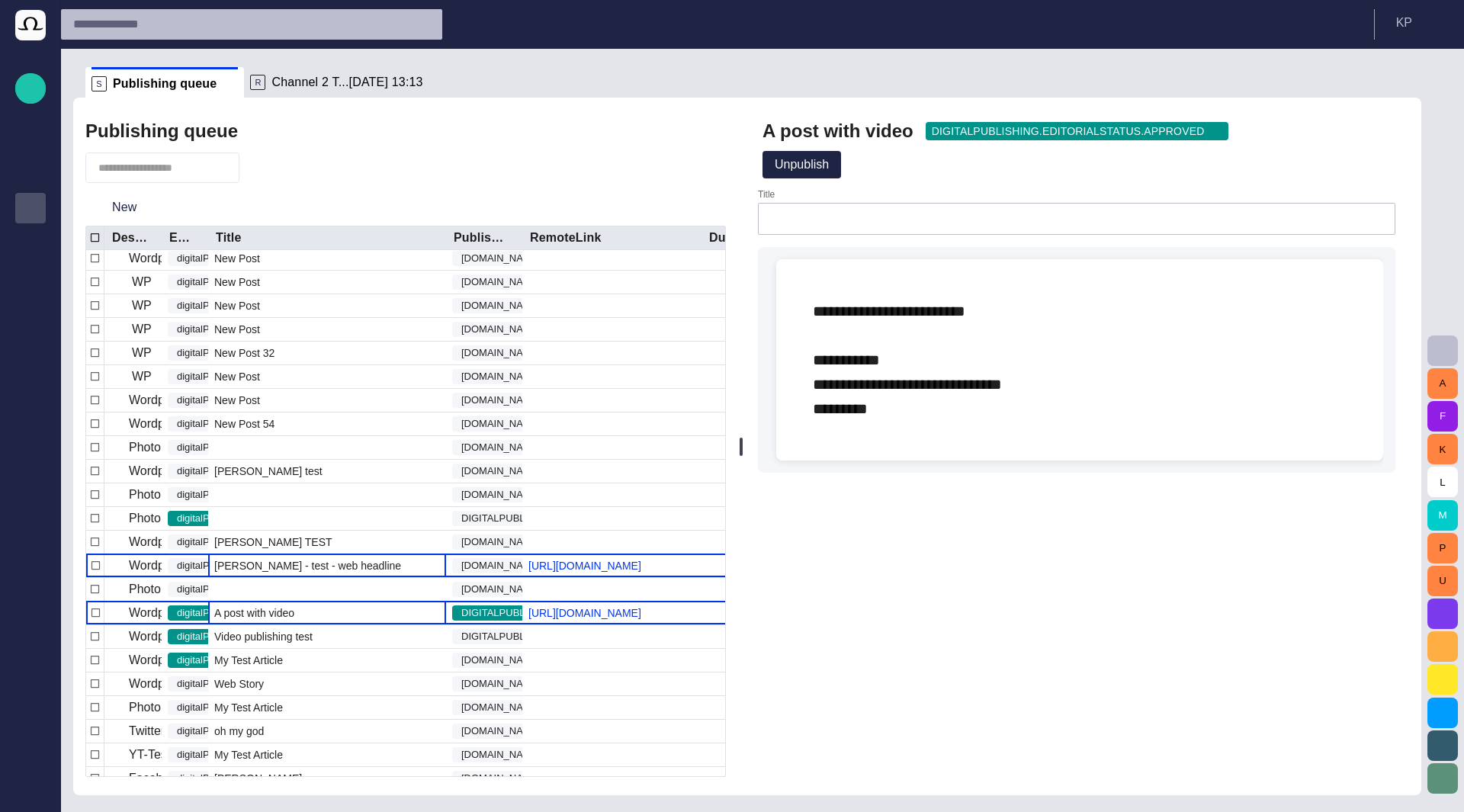
click at [290, 569] on span "[PERSON_NAME] - test - web headline" at bounding box center [307, 566] width 186 height 16
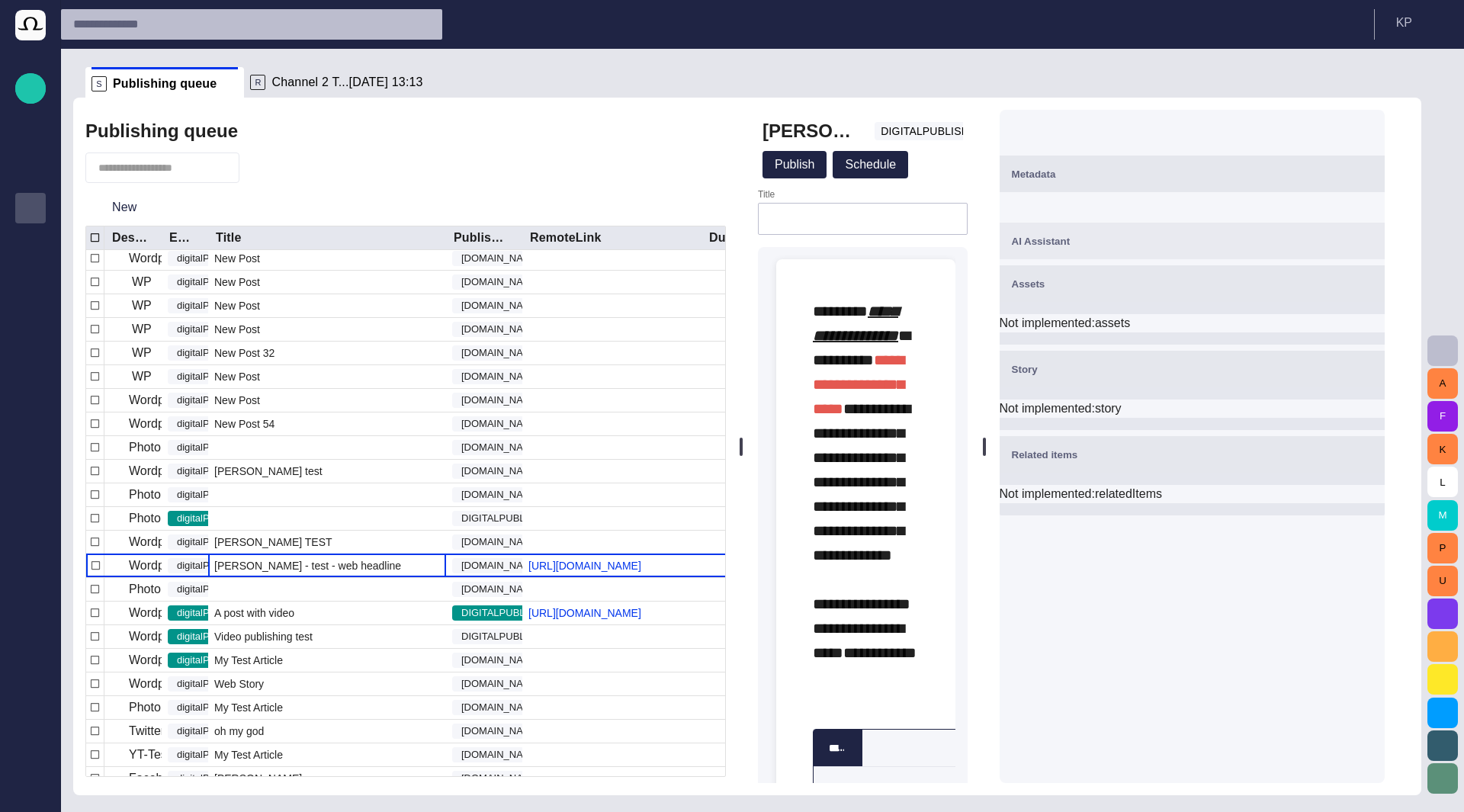
click at [1204, 179] on div "Metadata" at bounding box center [1192, 173] width 360 height 18
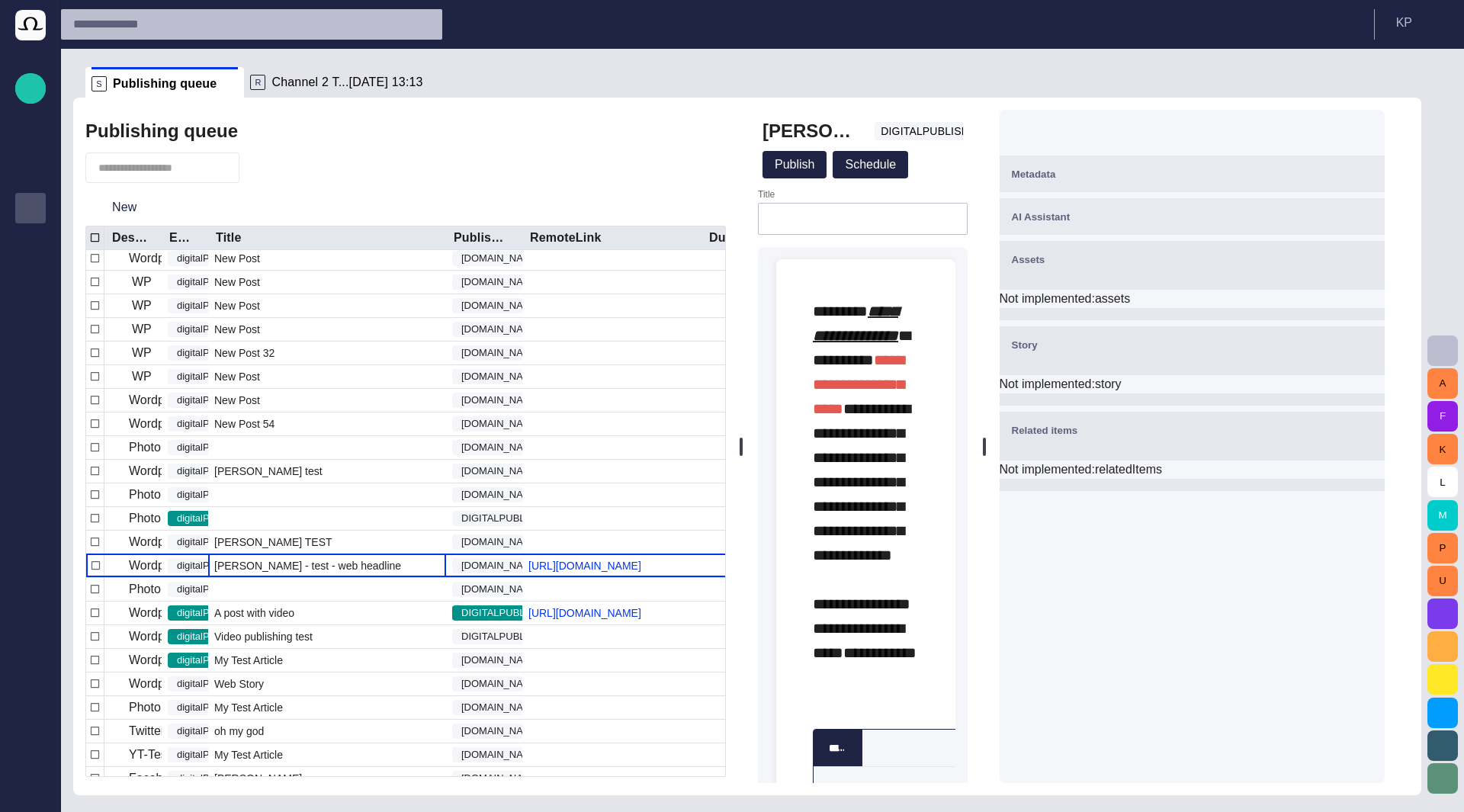
click at [1204, 179] on div "Metadata" at bounding box center [1192, 173] width 360 height 18
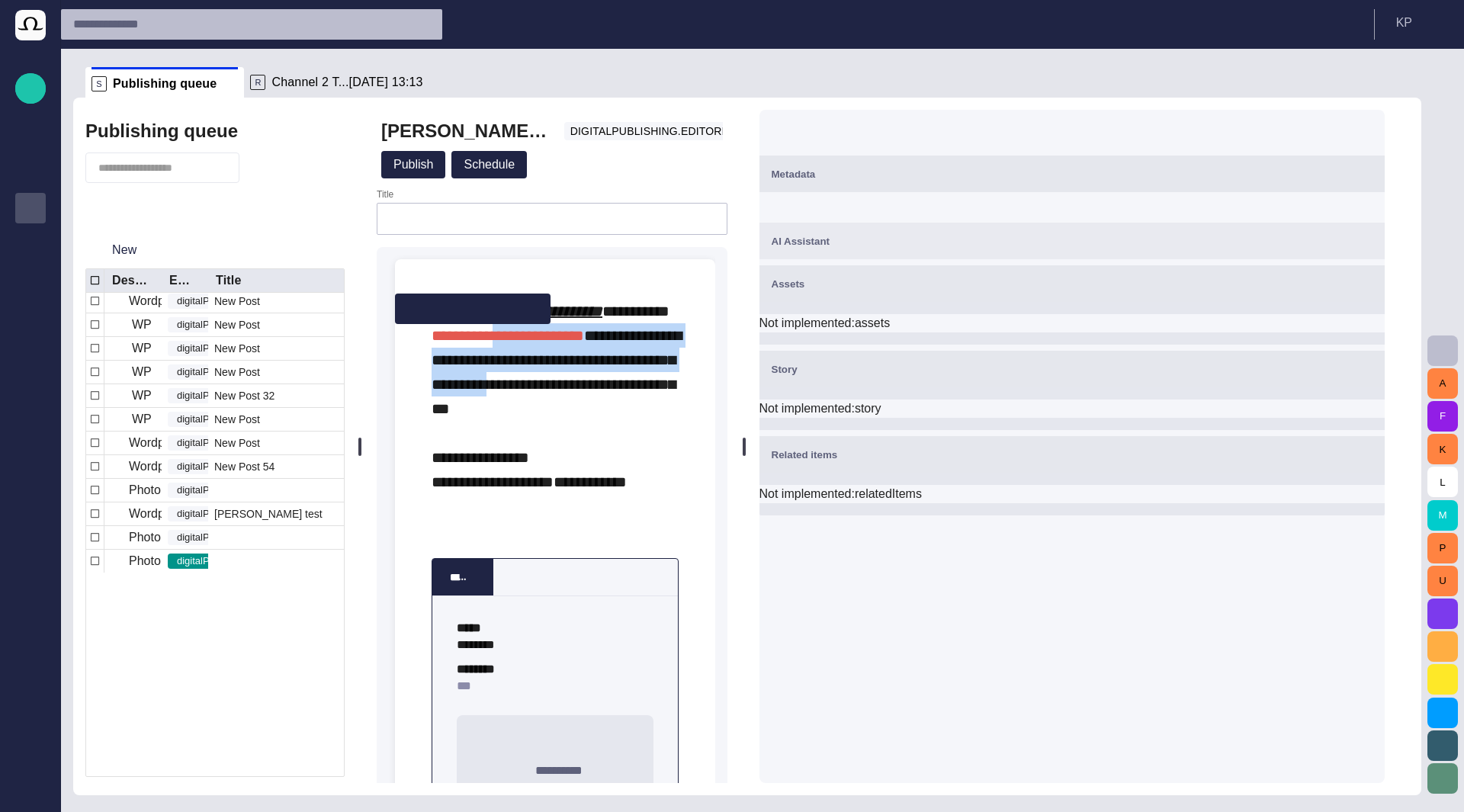
drag, startPoint x: 744, startPoint y: 407, endPoint x: 354, endPoint y: 418, distance: 390.2
click at [354, 418] on div "Publishing queue New Destination Editorial status Title Publishing status Remot…" at bounding box center [747, 446] width 1348 height 697
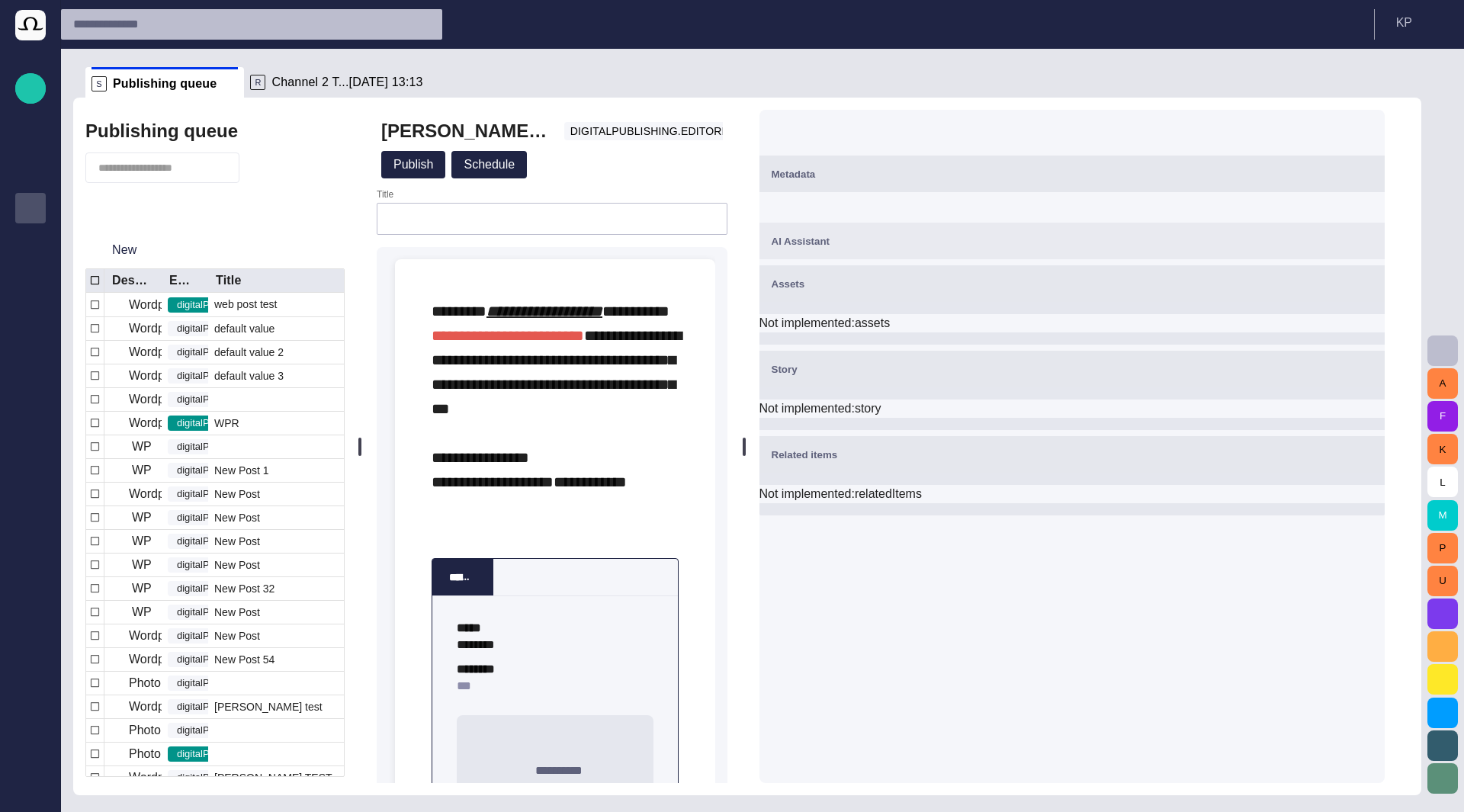
click at [520, 228] on div at bounding box center [552, 218] width 351 height 32
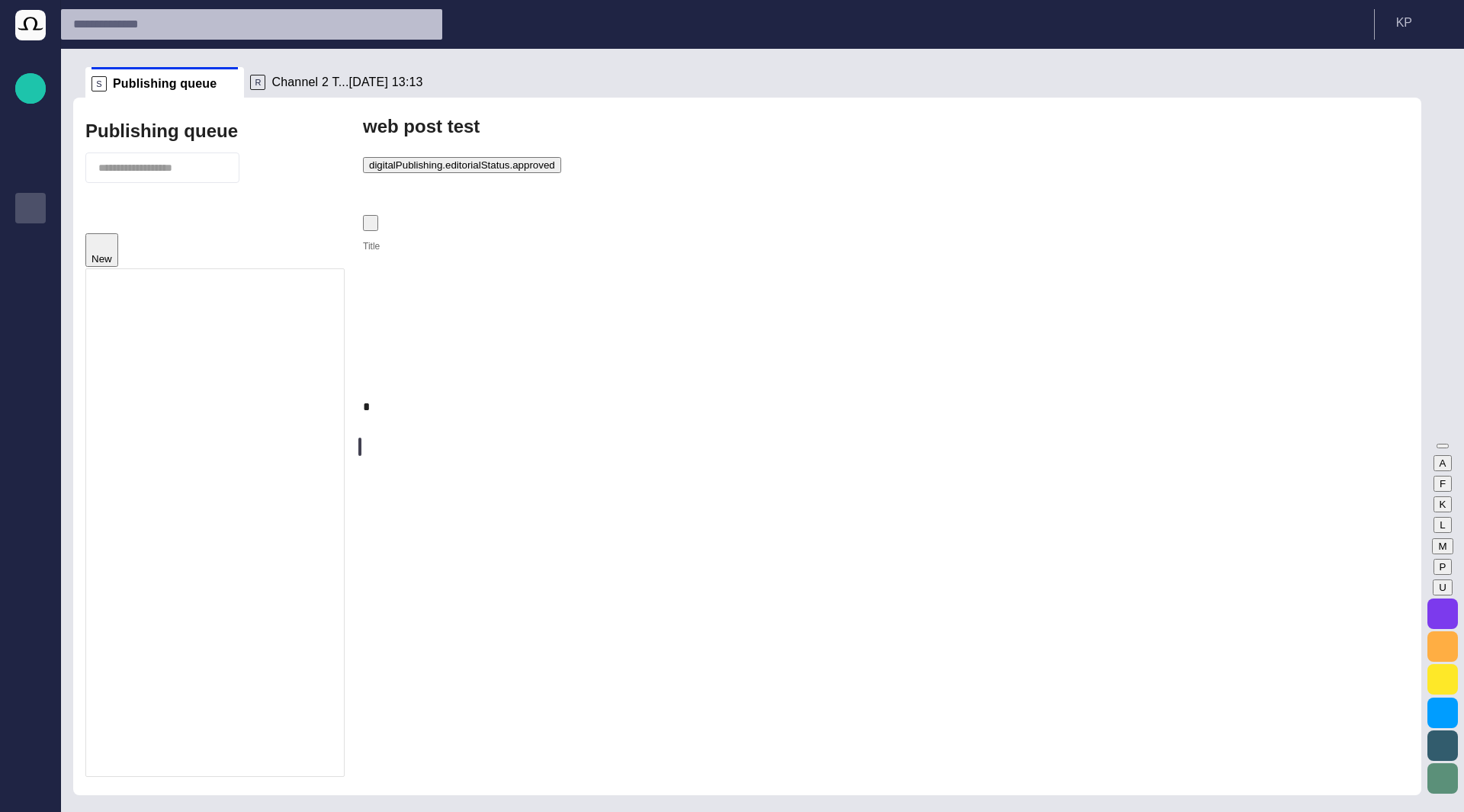
click at [677, 398] on p at bounding box center [885, 406] width 1046 height 18
click at [267, 363] on span "default value" at bounding box center [238, 370] width 60 height 12
click at [255, 420] on span "default value 2" at bounding box center [243, 427] width 69 height 12
click at [386, 182] on span "button" at bounding box center [378, 190] width 16 height 16
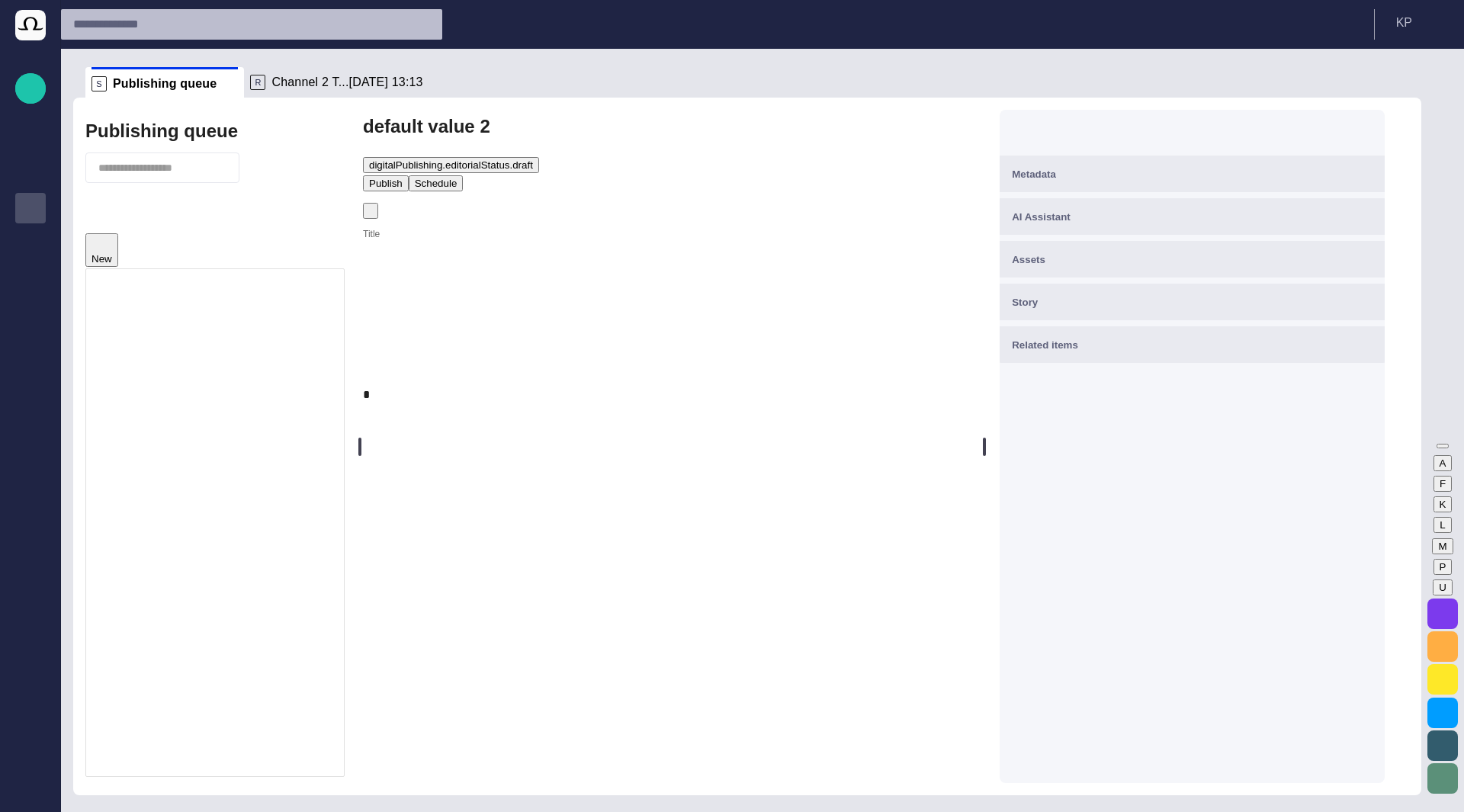
click at [1212, 175] on div "Metadata" at bounding box center [1192, 173] width 360 height 18
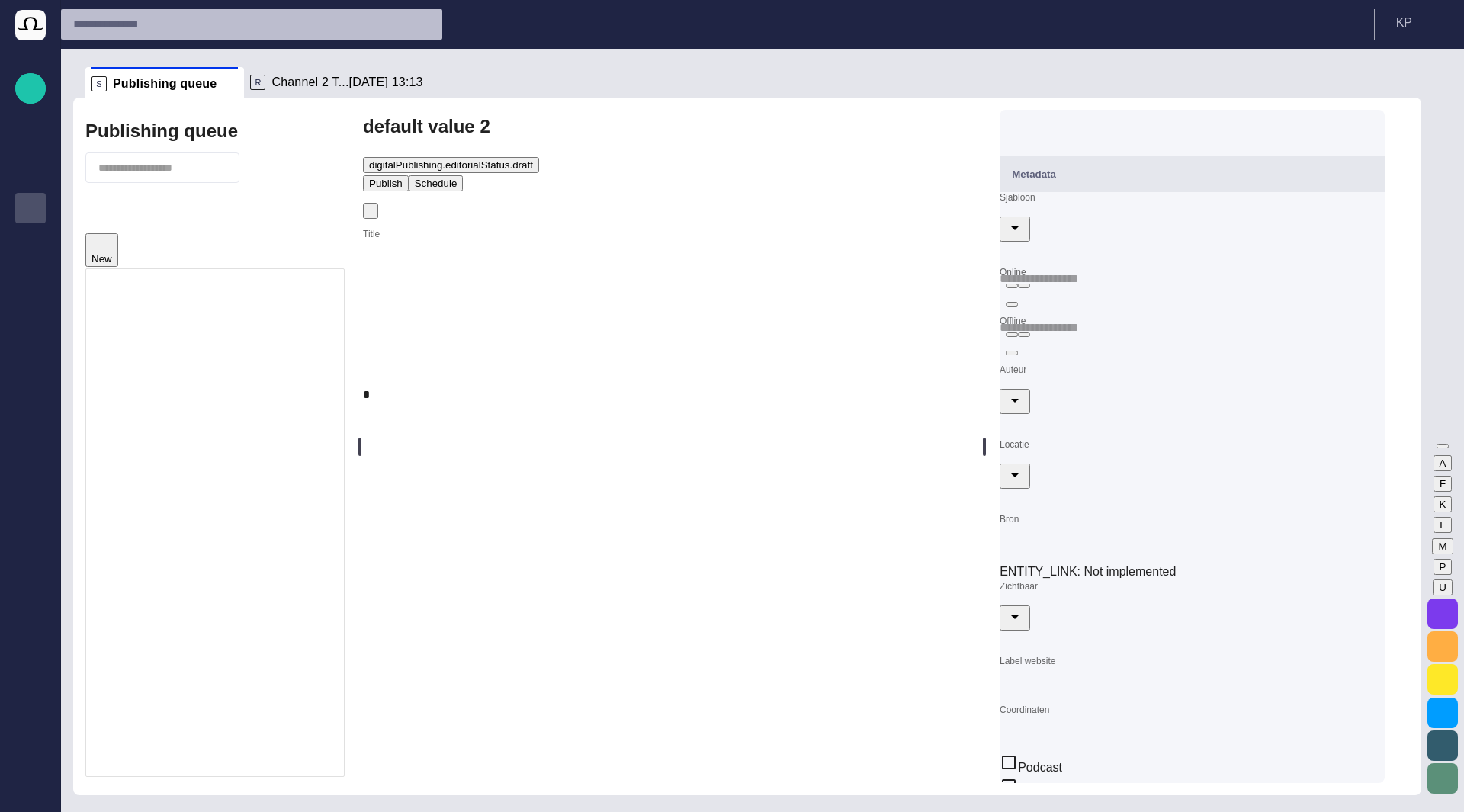
scroll to position [45, 0]
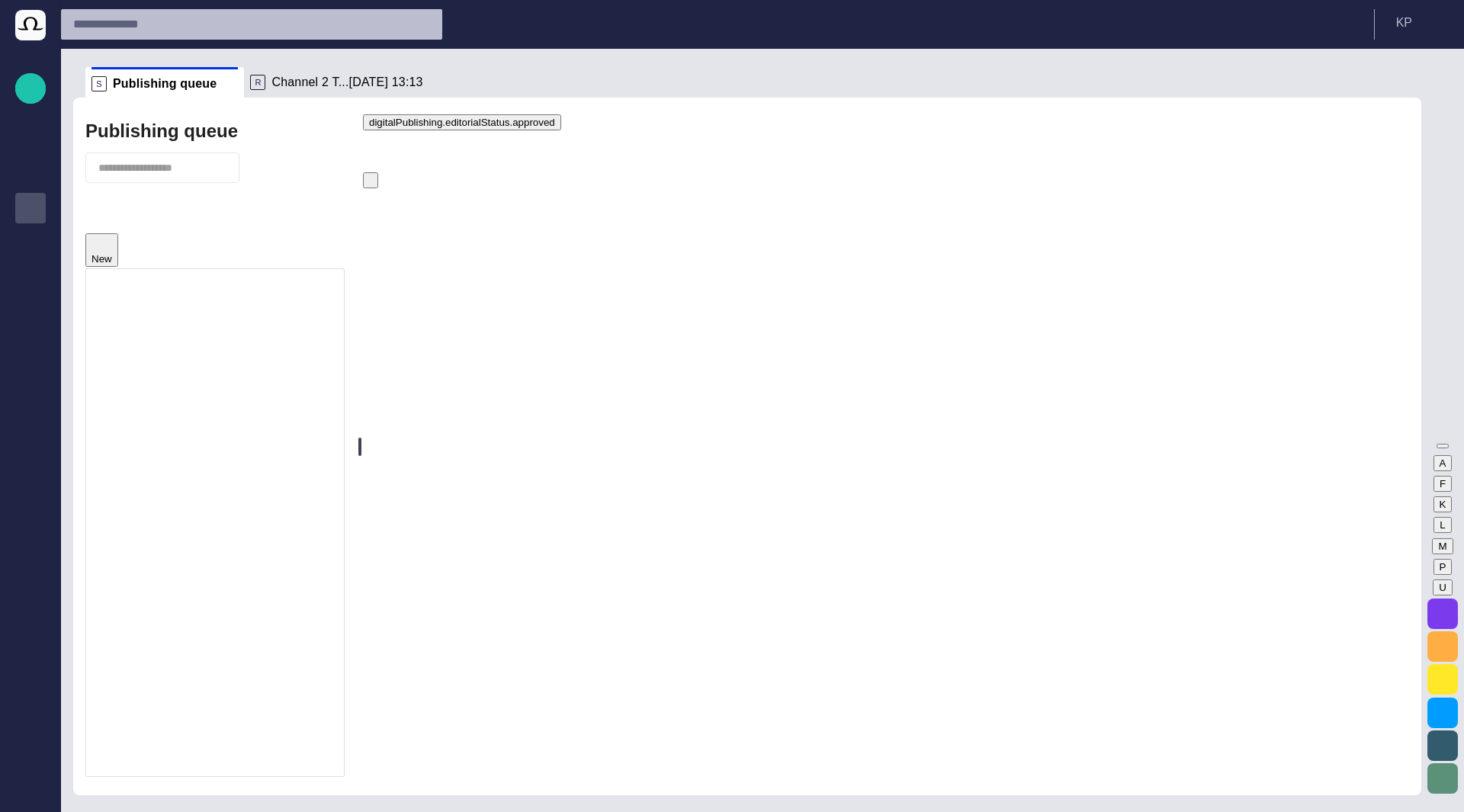
click at [386, 139] on span "button" at bounding box center [378, 147] width 16 height 16
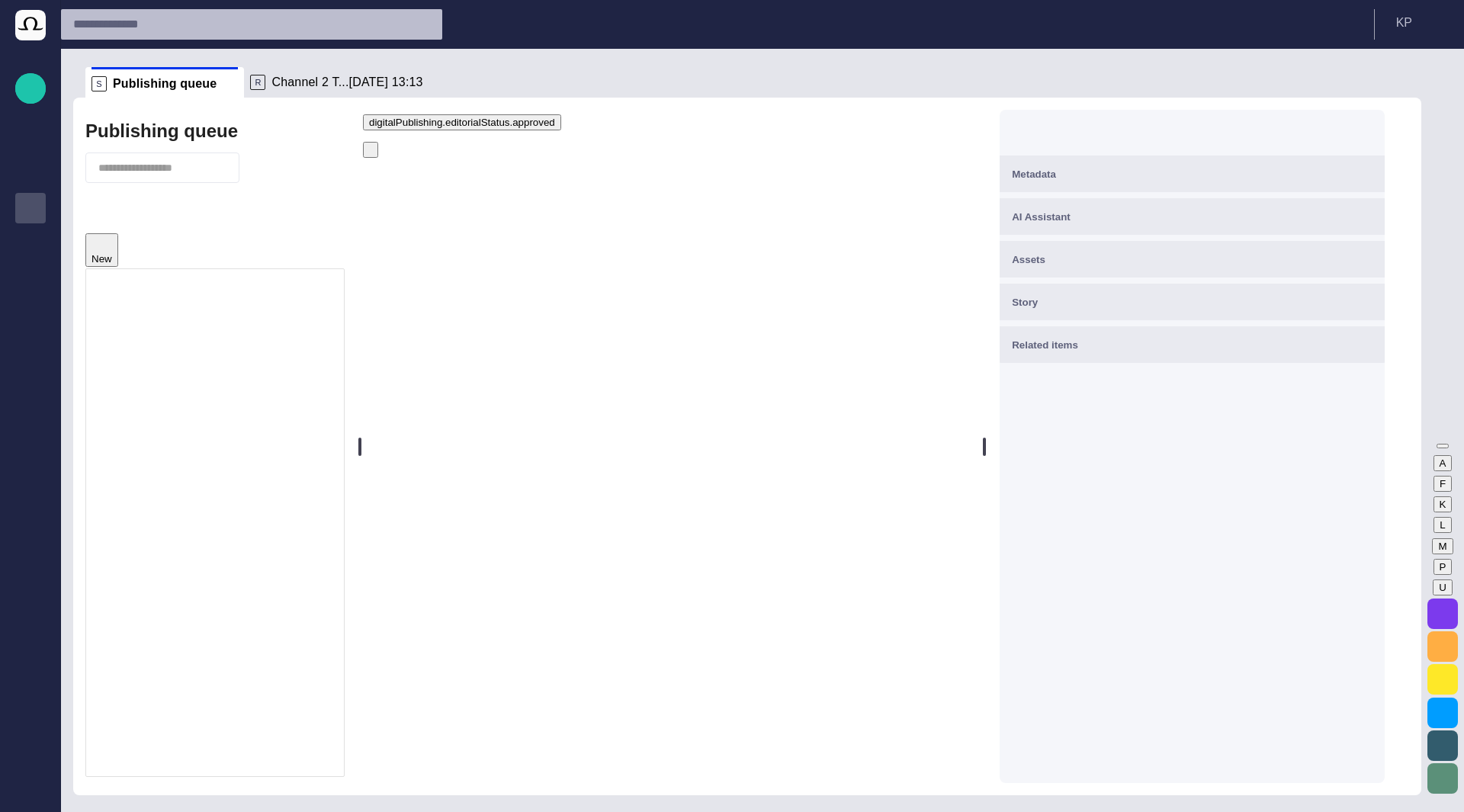
click at [1338, 163] on button "Metadata" at bounding box center [1192, 173] width 385 height 37
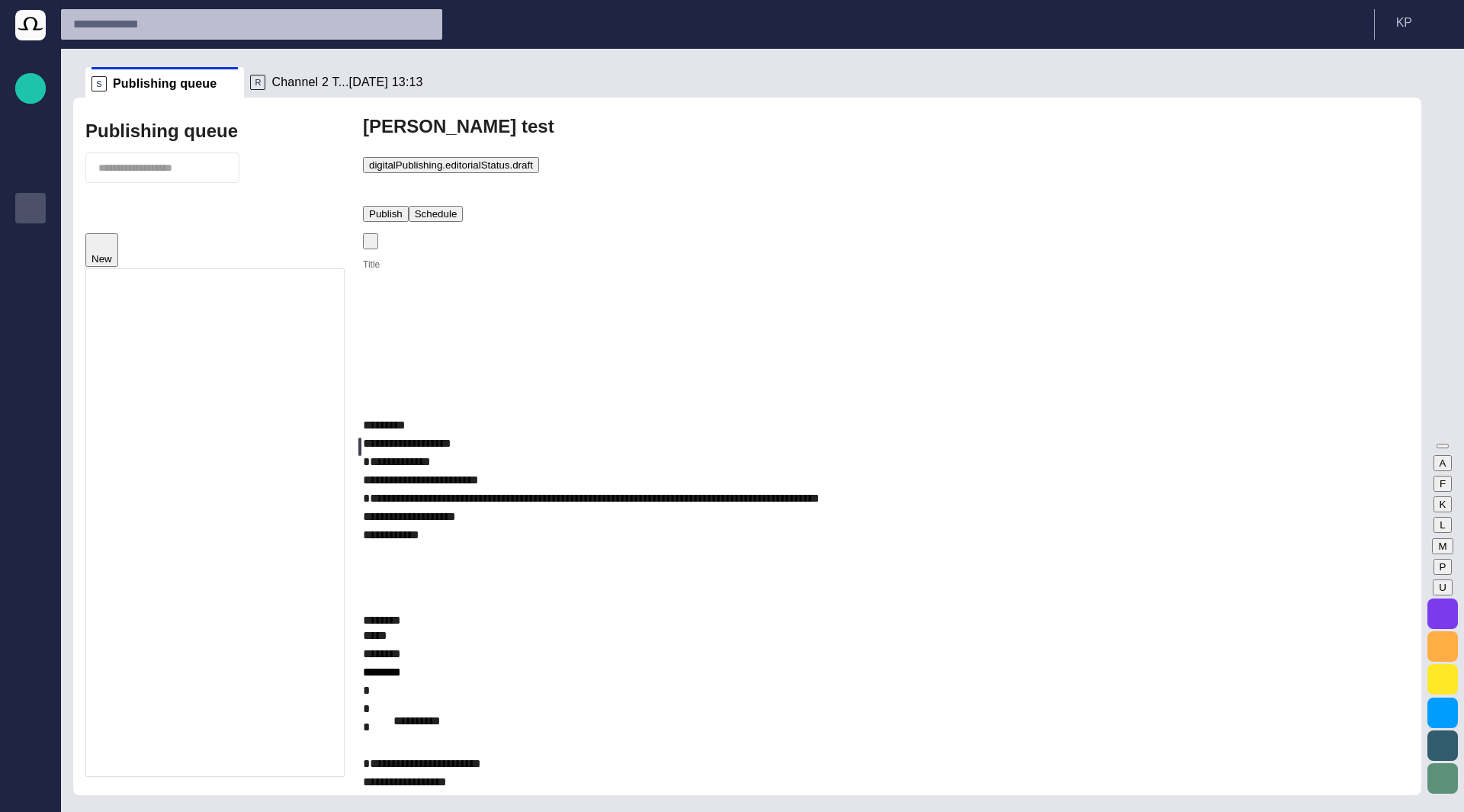
click at [383, 182] on span "button" at bounding box center [375, 190] width 16 height 16
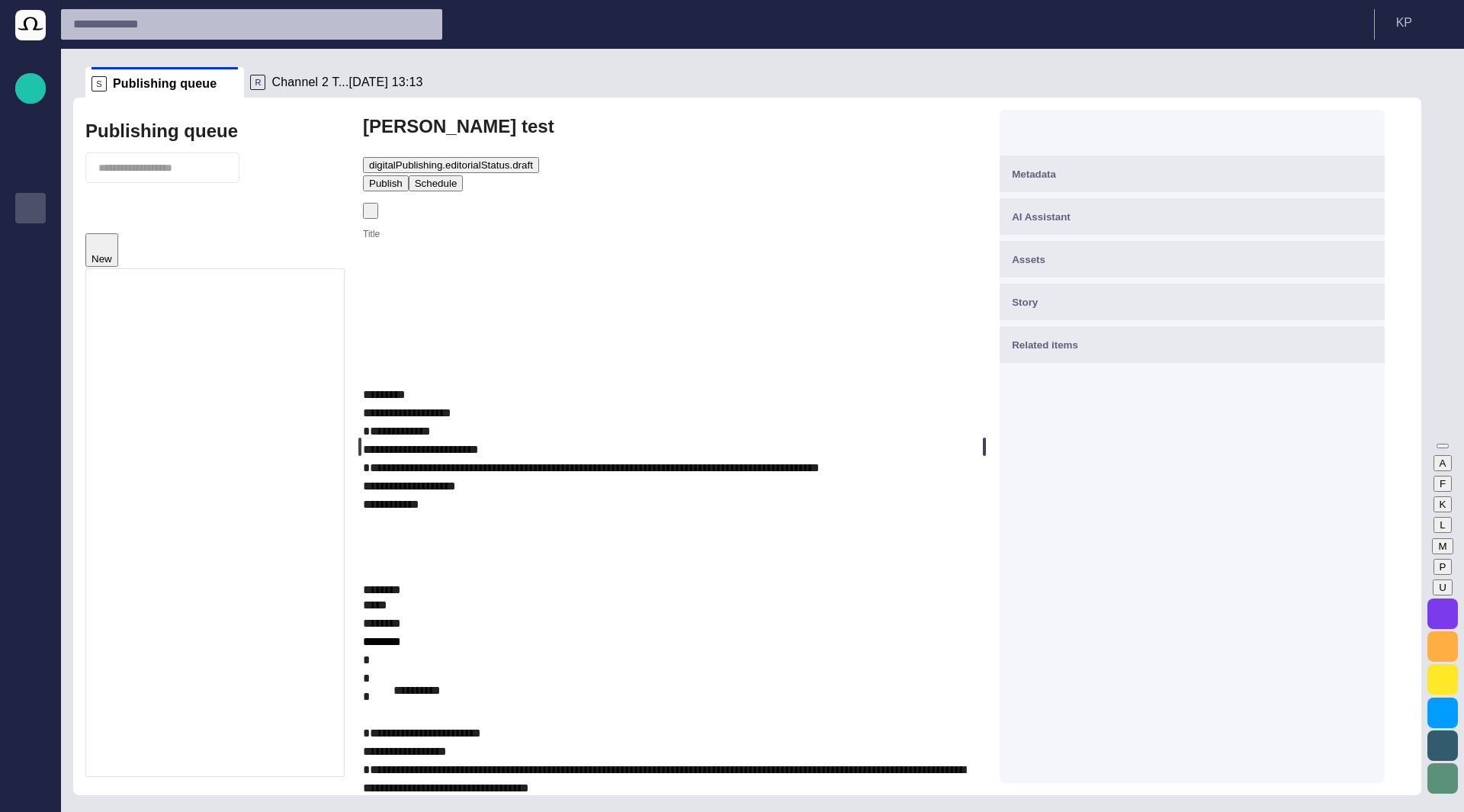
click at [1372, 169] on span "button" at bounding box center [1363, 173] width 18 height 18
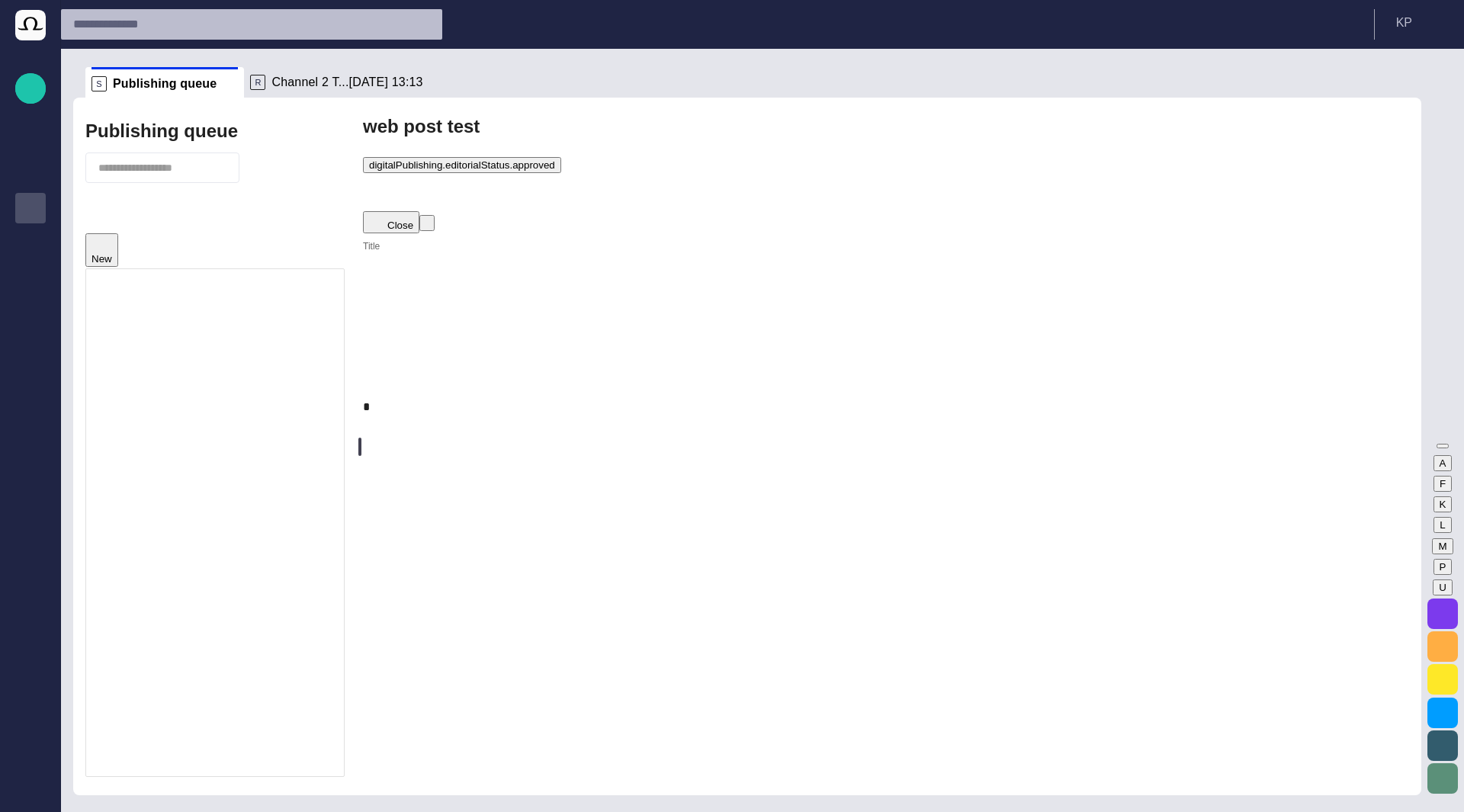
click at [386, 182] on span "button" at bounding box center [378, 190] width 16 height 16
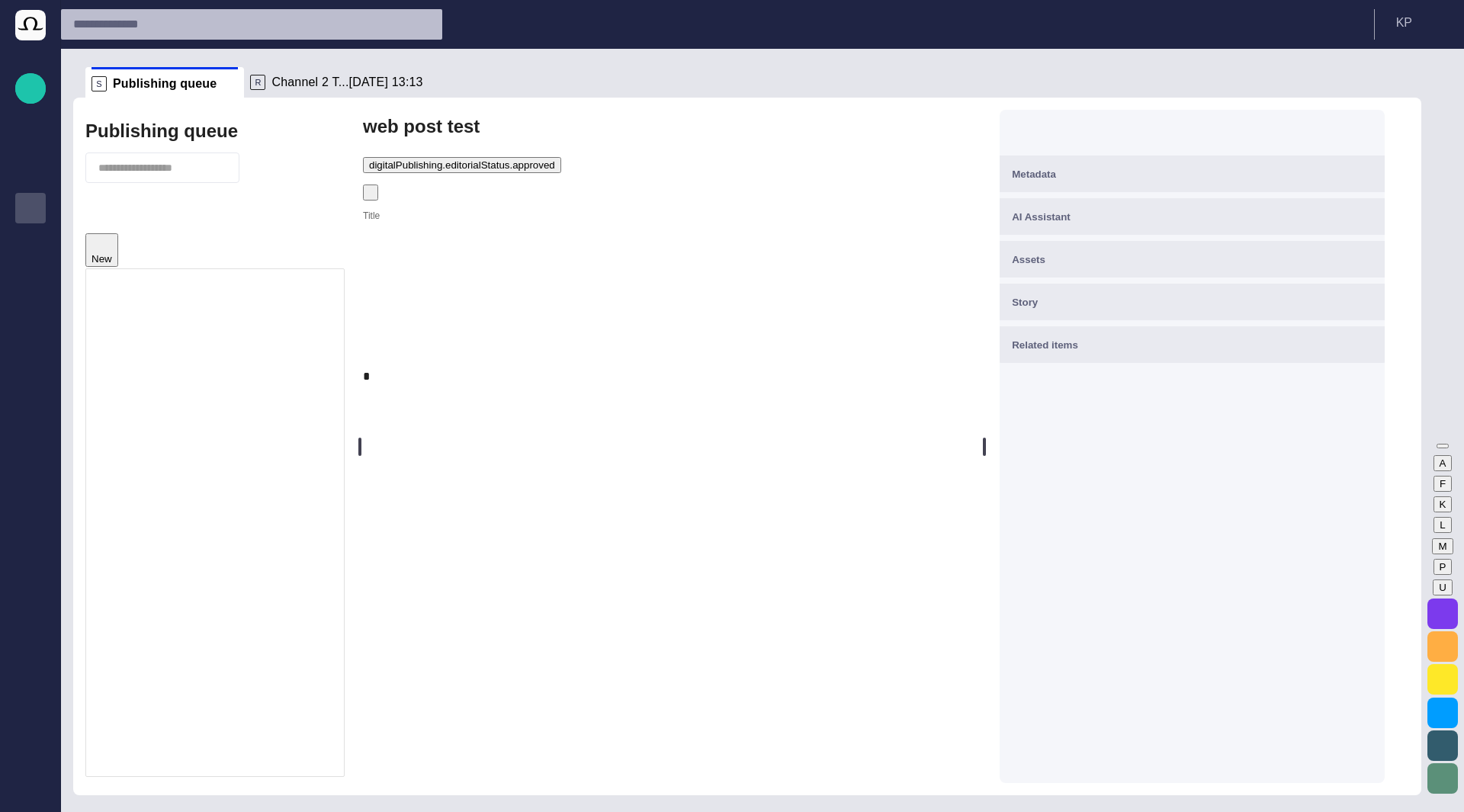
click at [1306, 177] on div "Metadata" at bounding box center [1192, 173] width 360 height 18
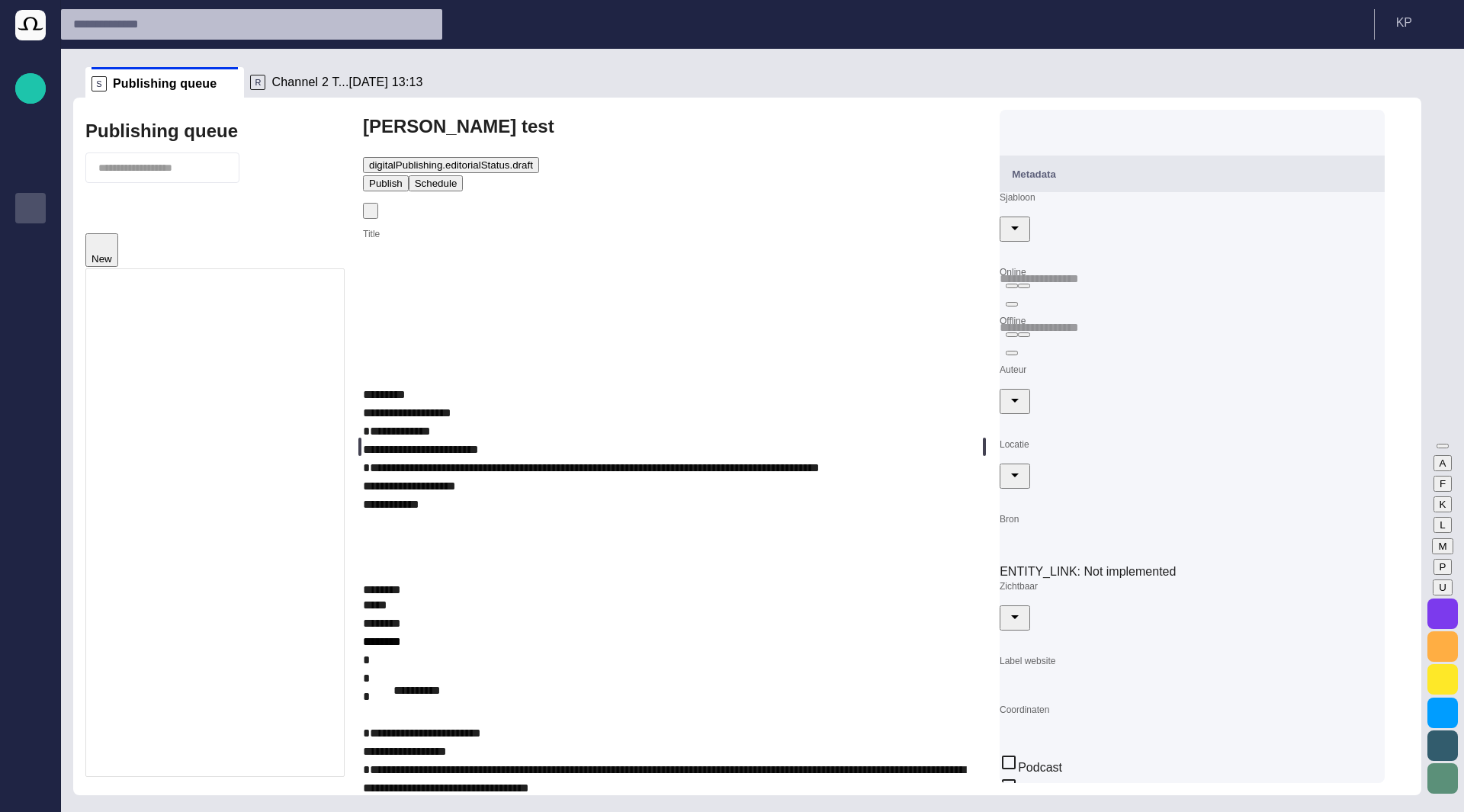
click at [112, 669] on div "WP" at bounding box center [114, 688] width 19 height 37
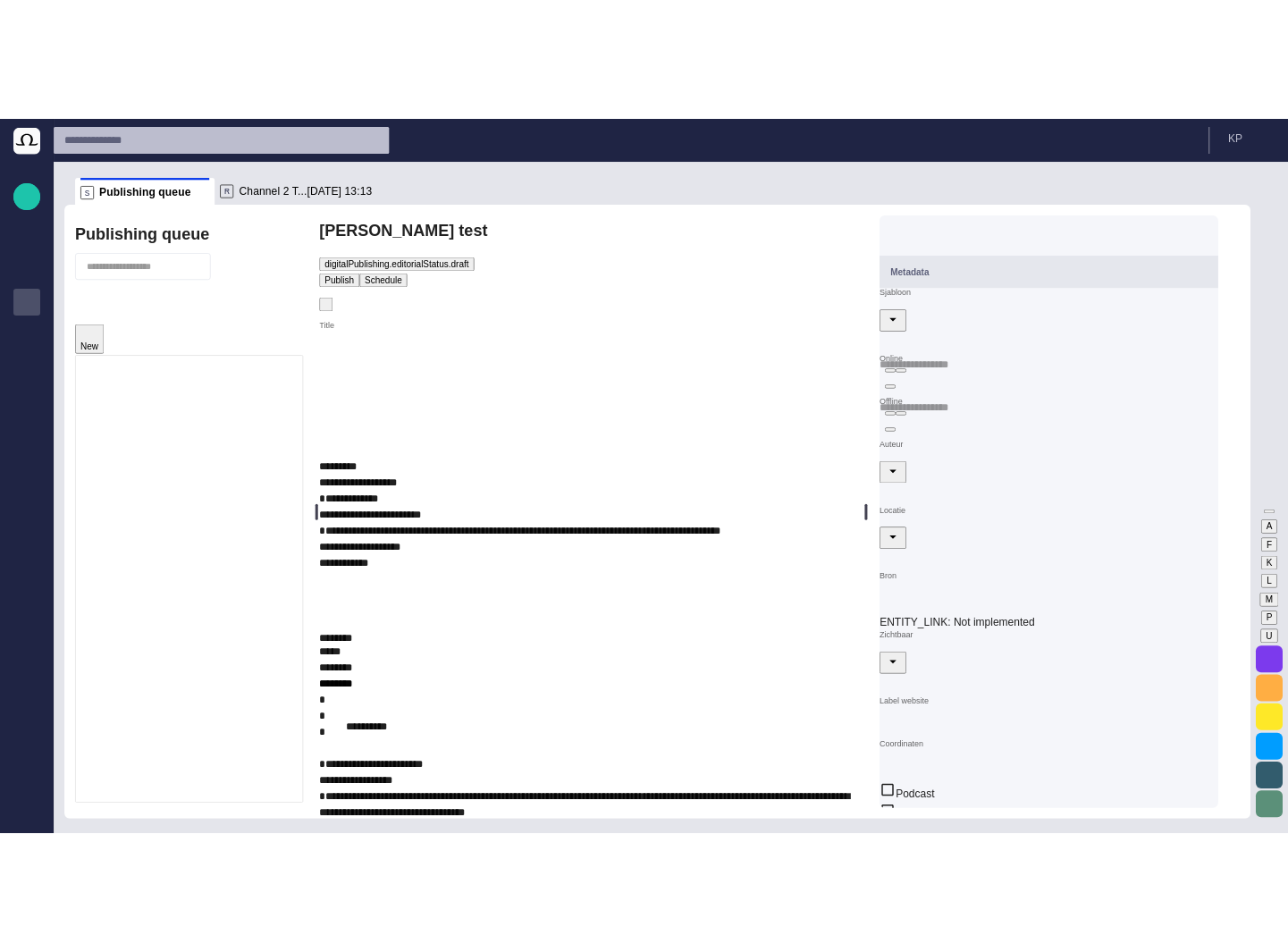
scroll to position [54, 0]
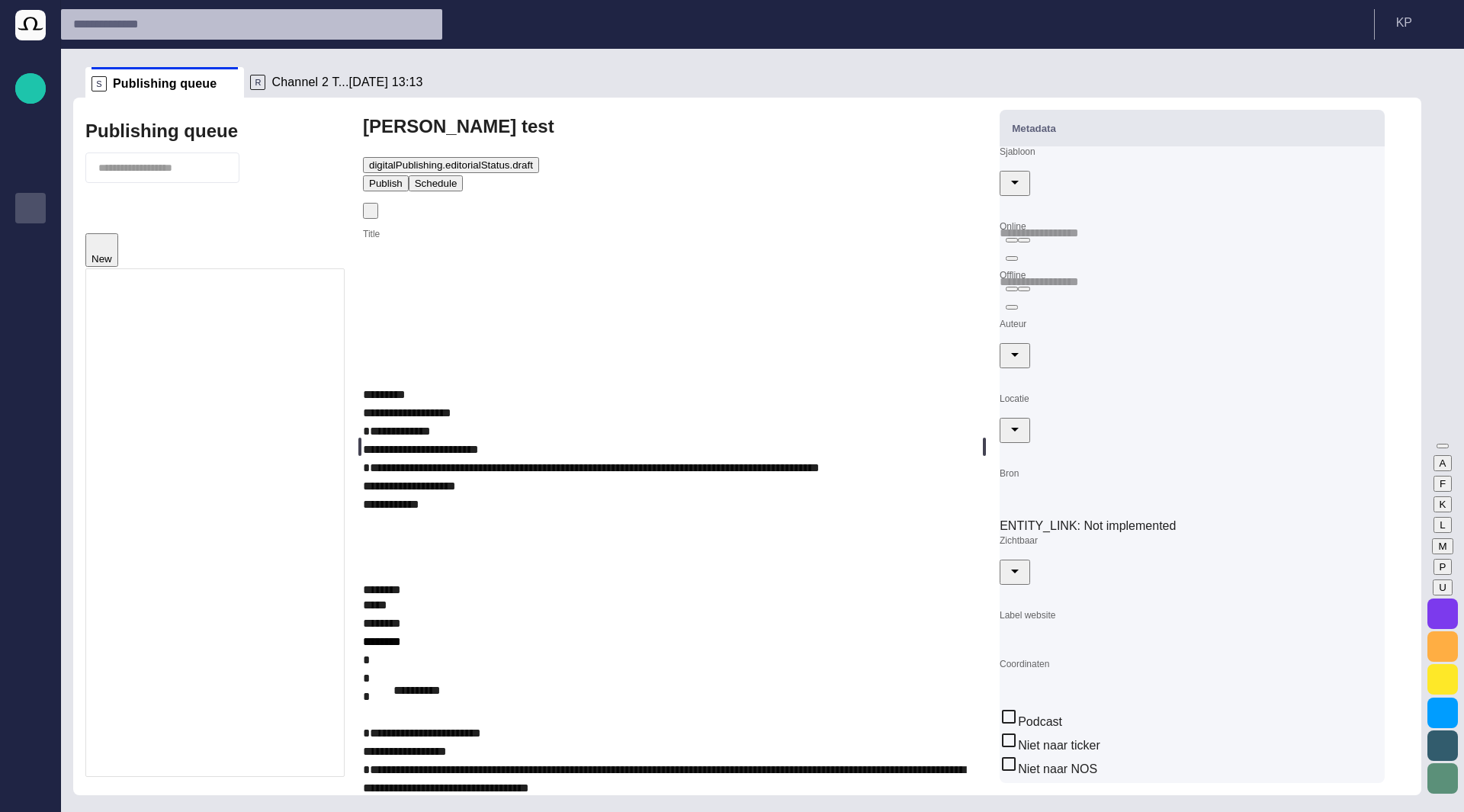
click at [1118, 171] on input "Sjabloon" at bounding box center [1192, 158] width 385 height 24
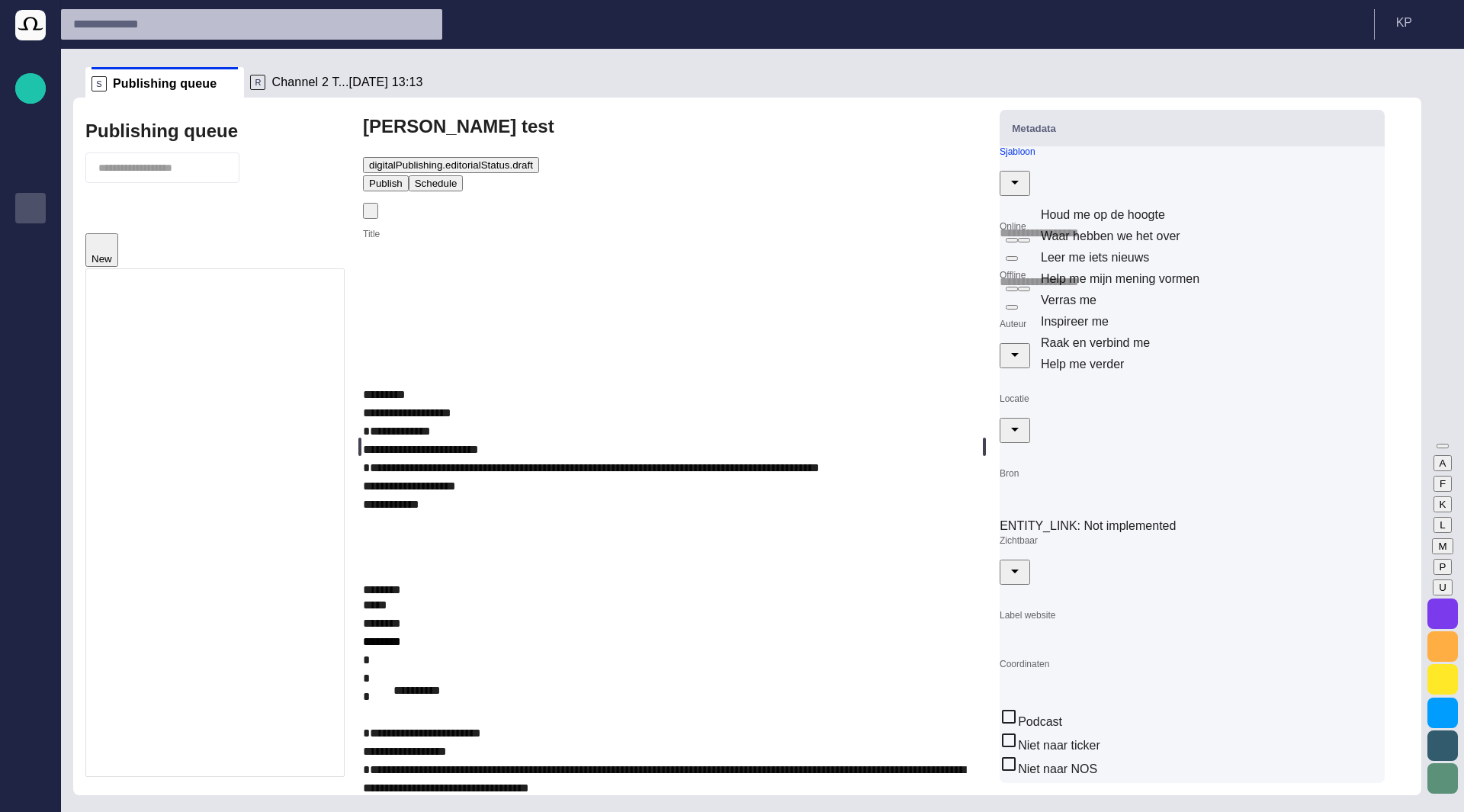
click at [1118, 216] on td "Houd me op de hoogte" at bounding box center [1211, 215] width 342 height 20
type input "**********"
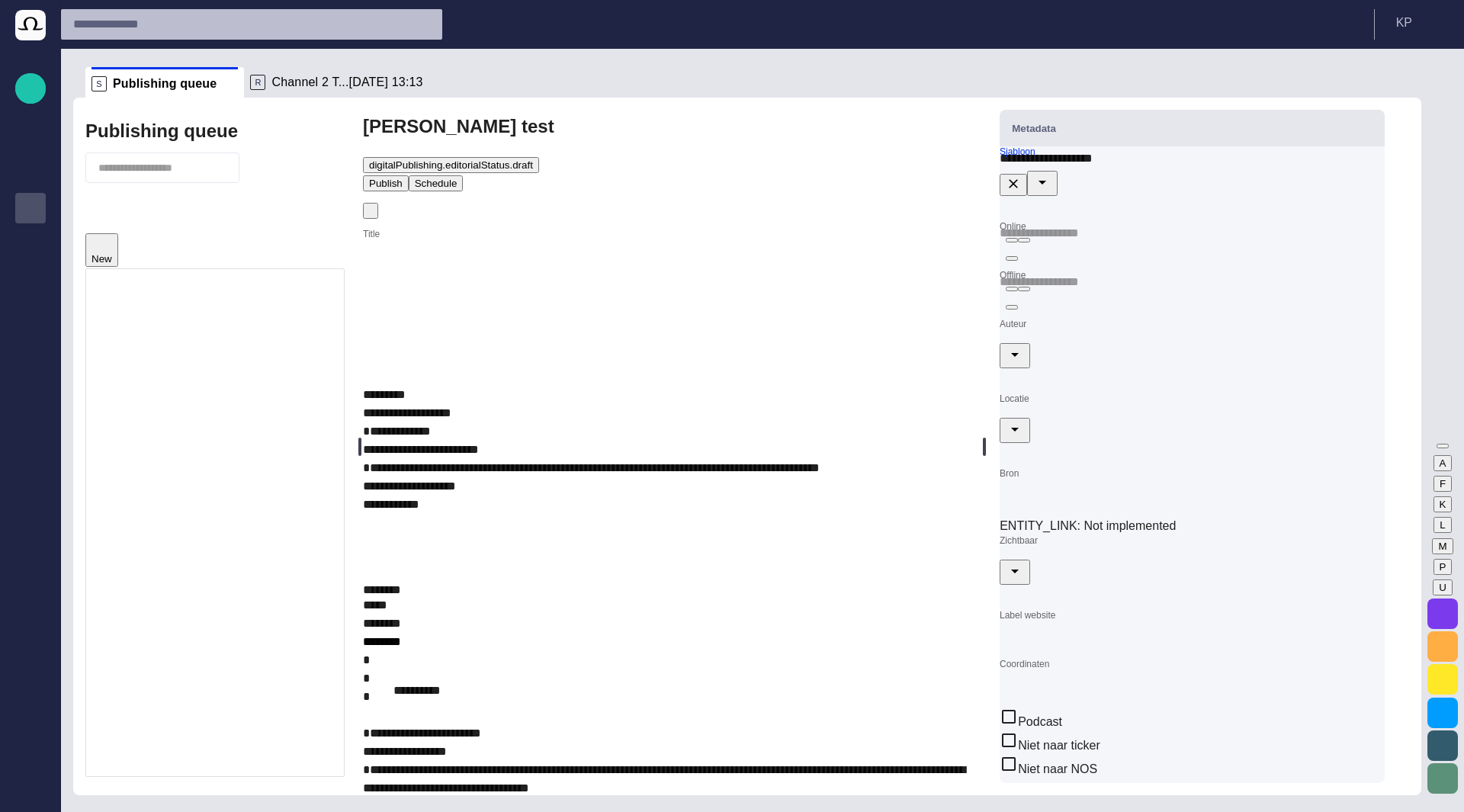
click at [1084, 343] on input "Auteur" at bounding box center [1192, 331] width 385 height 24
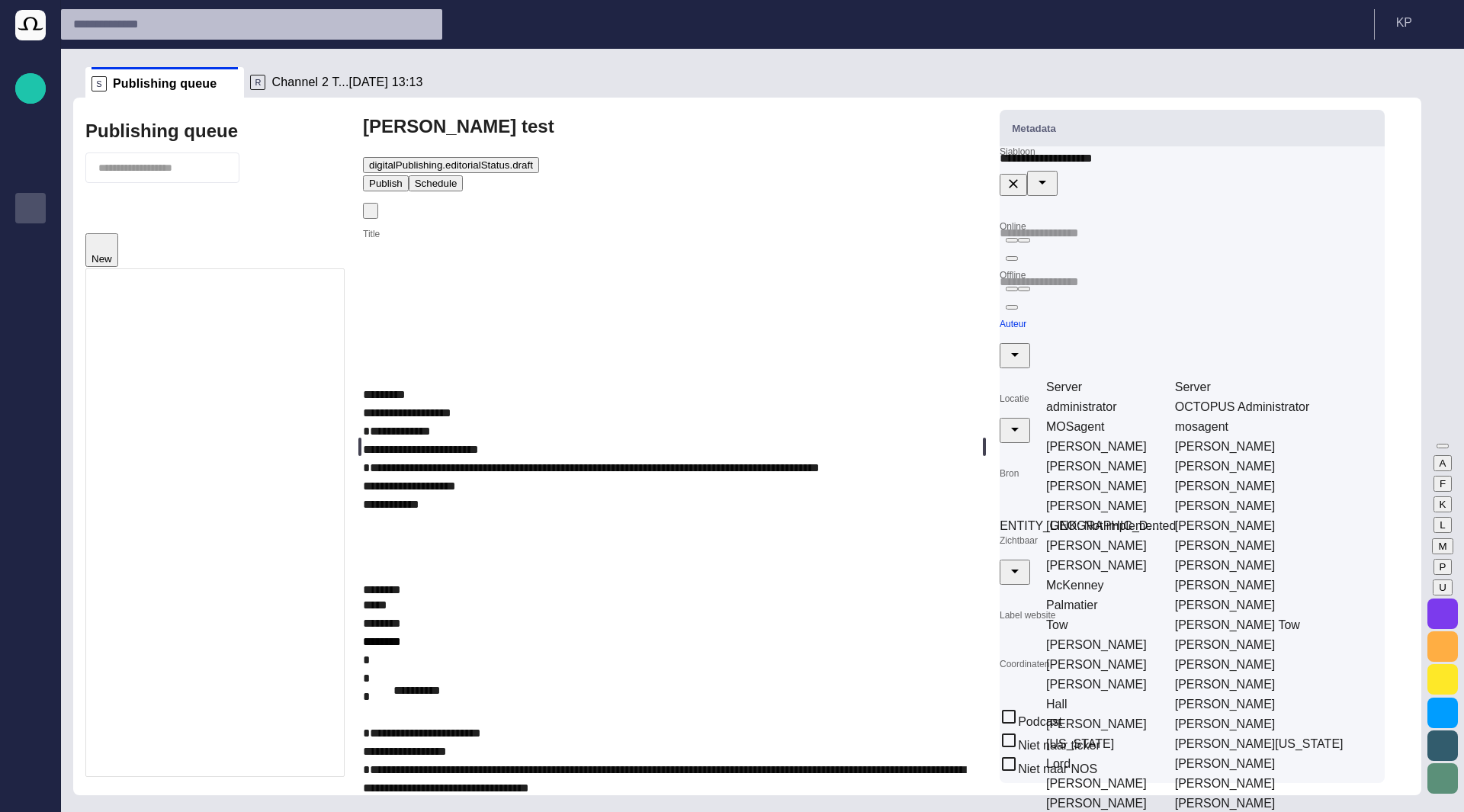
click at [1094, 438] on td "[PERSON_NAME]" at bounding box center [1103, 446] width 127 height 18
type input "**********"
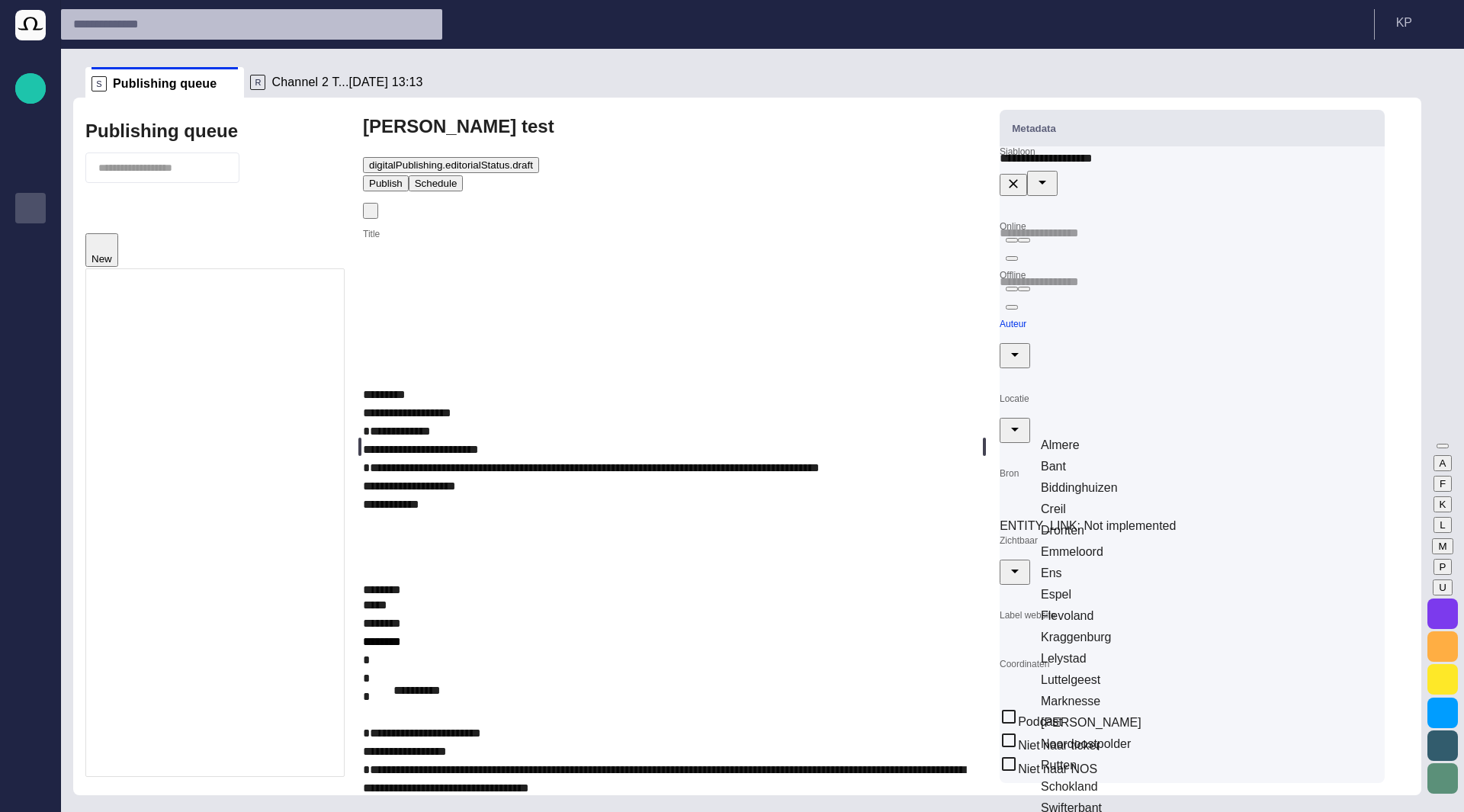
click at [1098, 427] on div at bounding box center [1192, 418] width 385 height 51
click at [1093, 478] on td "Biddinghuizen" at bounding box center [1211, 488] width 342 height 20
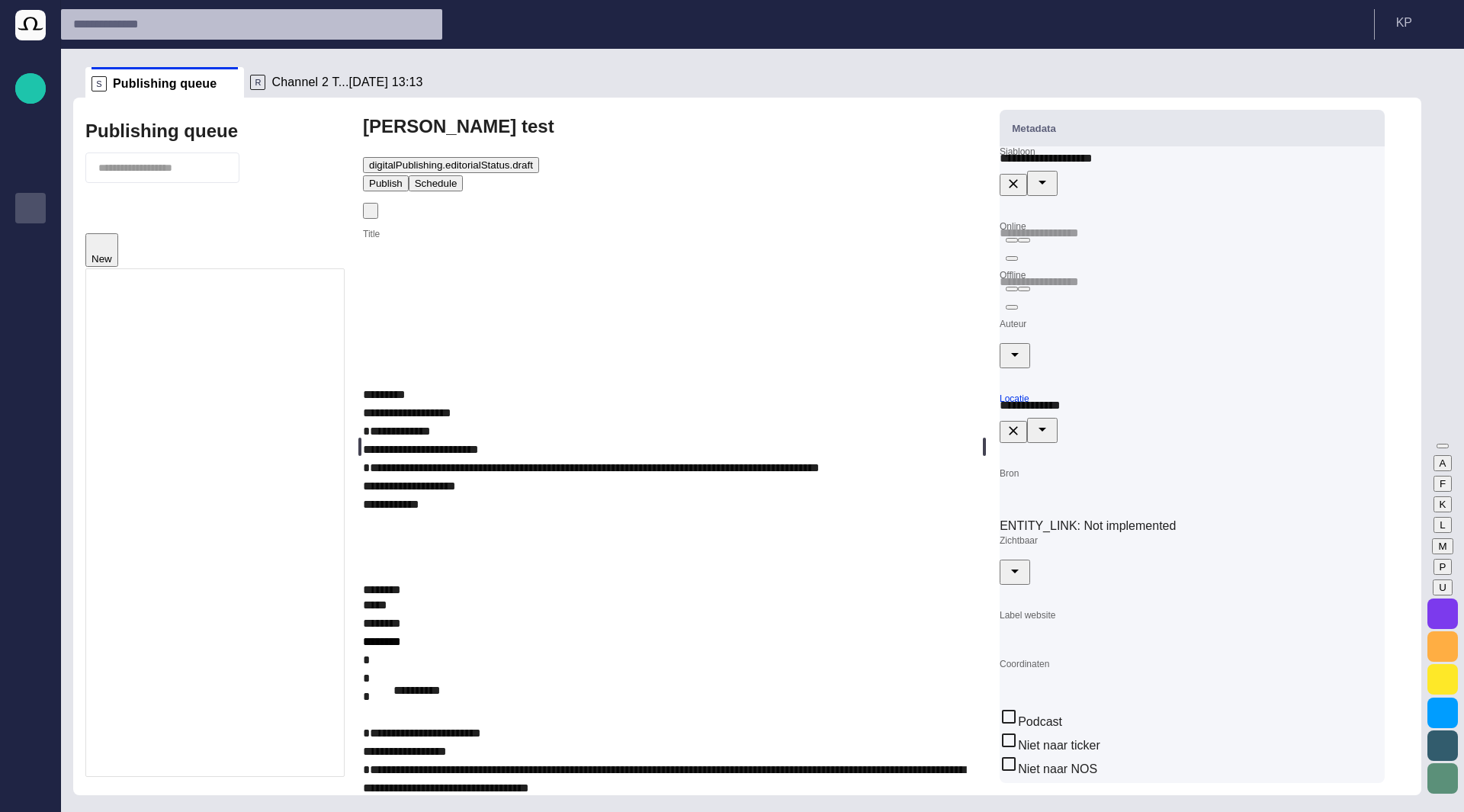
type input "**********"
click at [1093, 477] on input "Bron" at bounding box center [1192, 480] width 385 height 24
type input "***"
click at [1022, 400] on div "**********" at bounding box center [1192, 446] width 409 height 697
click at [1105, 368] on div at bounding box center [1192, 344] width 385 height 51
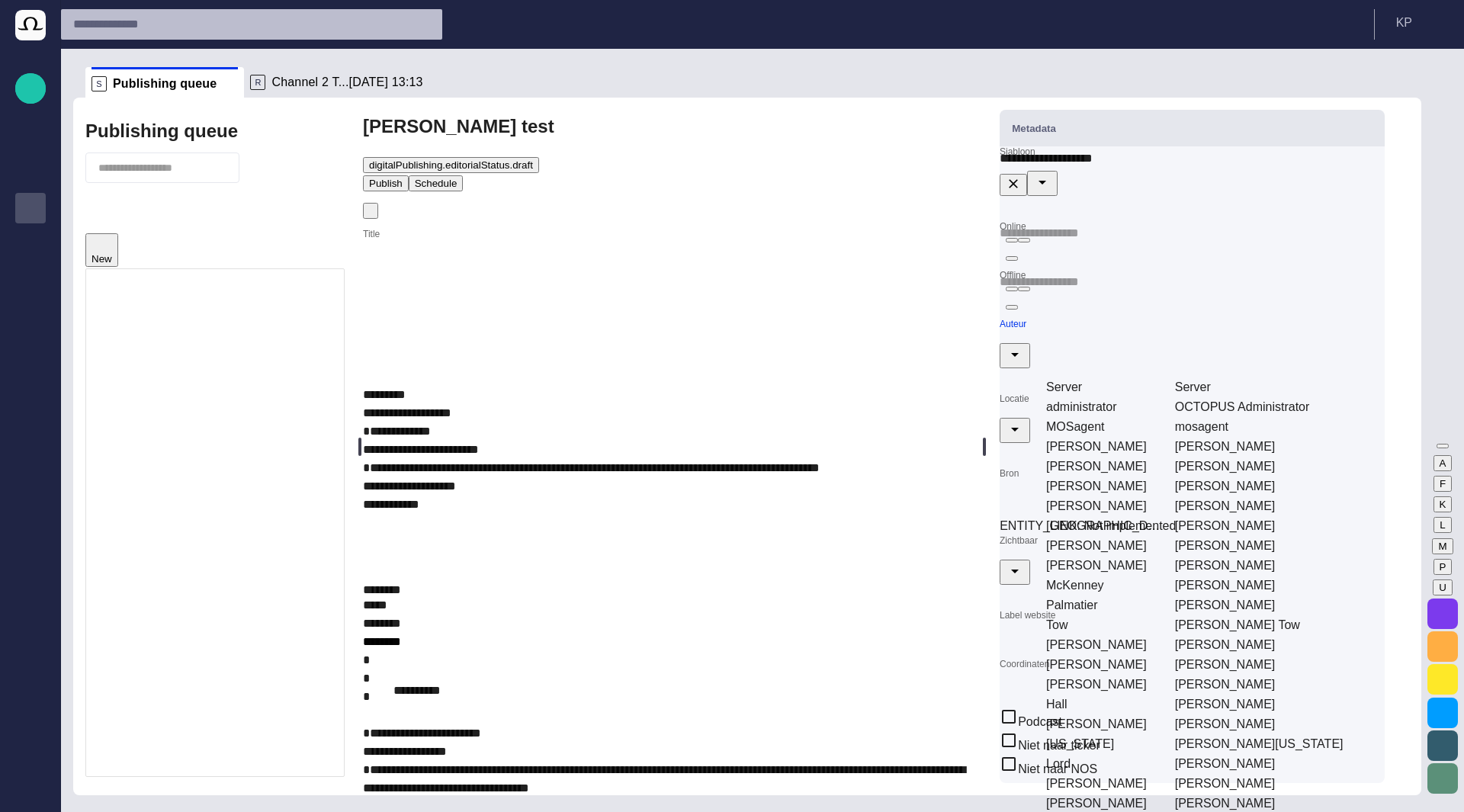
click at [1093, 423] on td "MOSagent" at bounding box center [1103, 427] width 127 height 18
type input "**********"
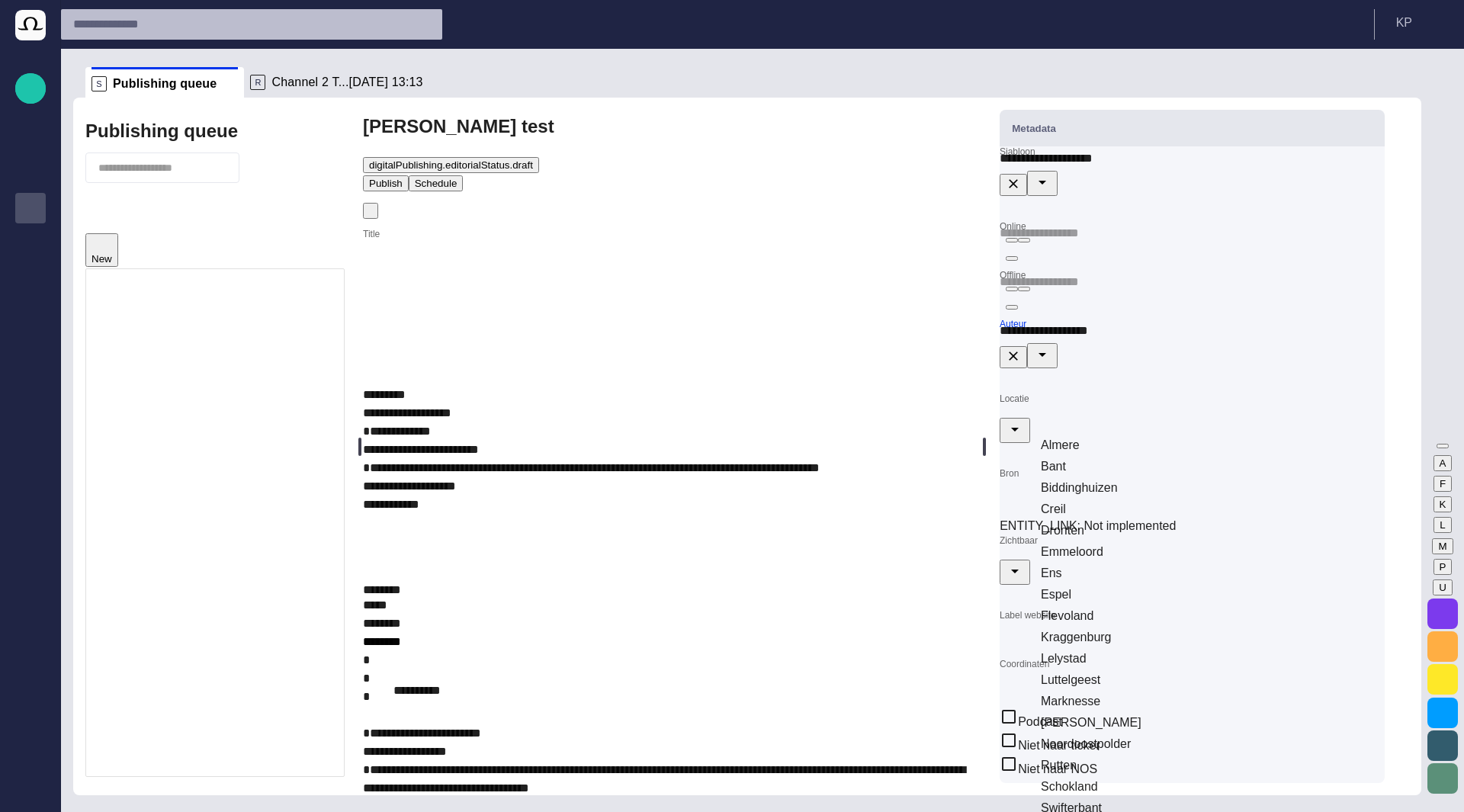
click at [1062, 427] on div at bounding box center [1192, 418] width 385 height 51
click at [1063, 478] on td "Biddinghuizen" at bounding box center [1211, 488] width 342 height 20
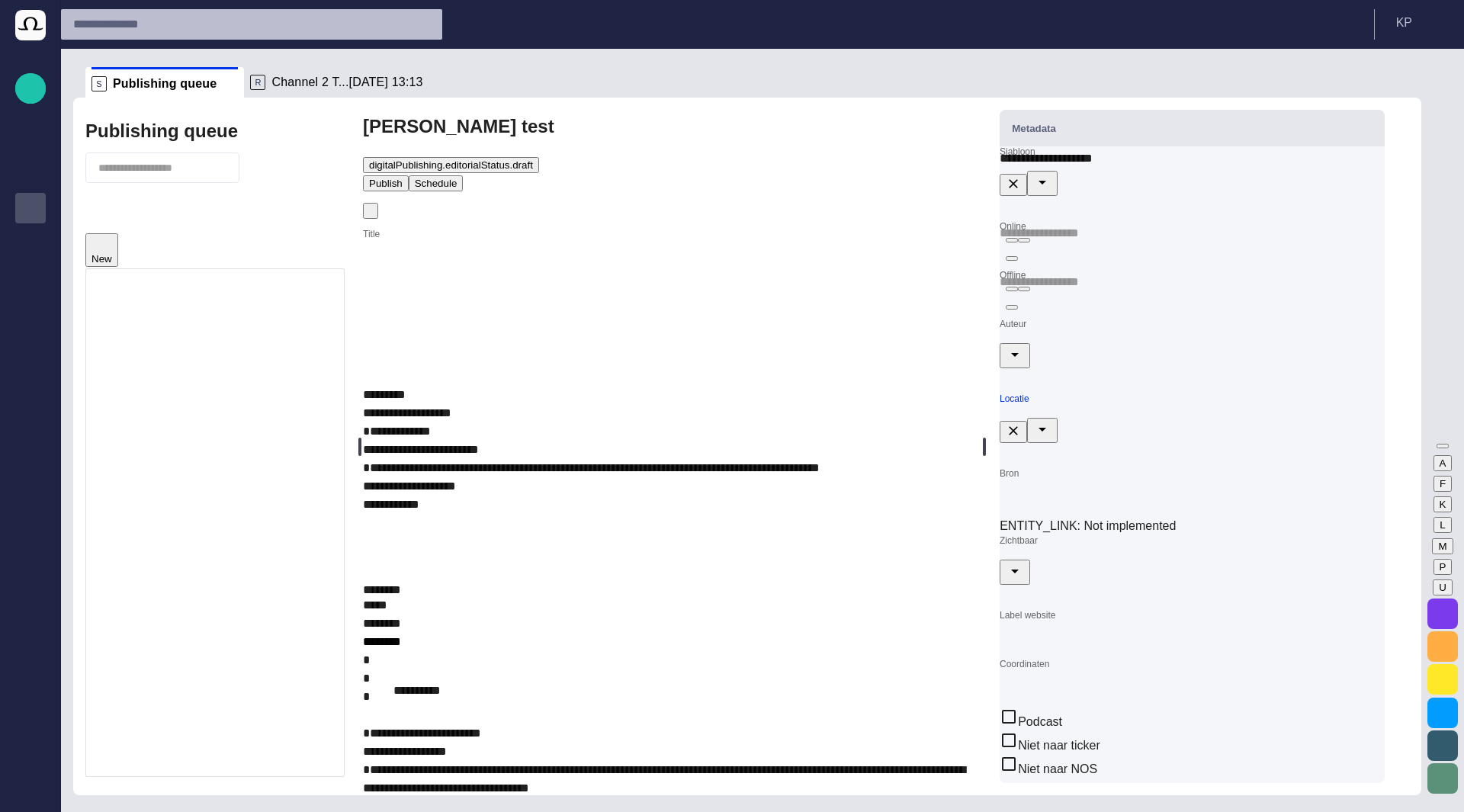
type input "**********"
click at [1067, 559] on input "Zichtbaar" at bounding box center [1192, 547] width 385 height 24
click at [1067, 602] on td "Nee" at bounding box center [1211, 612] width 342 height 20
type input "***"
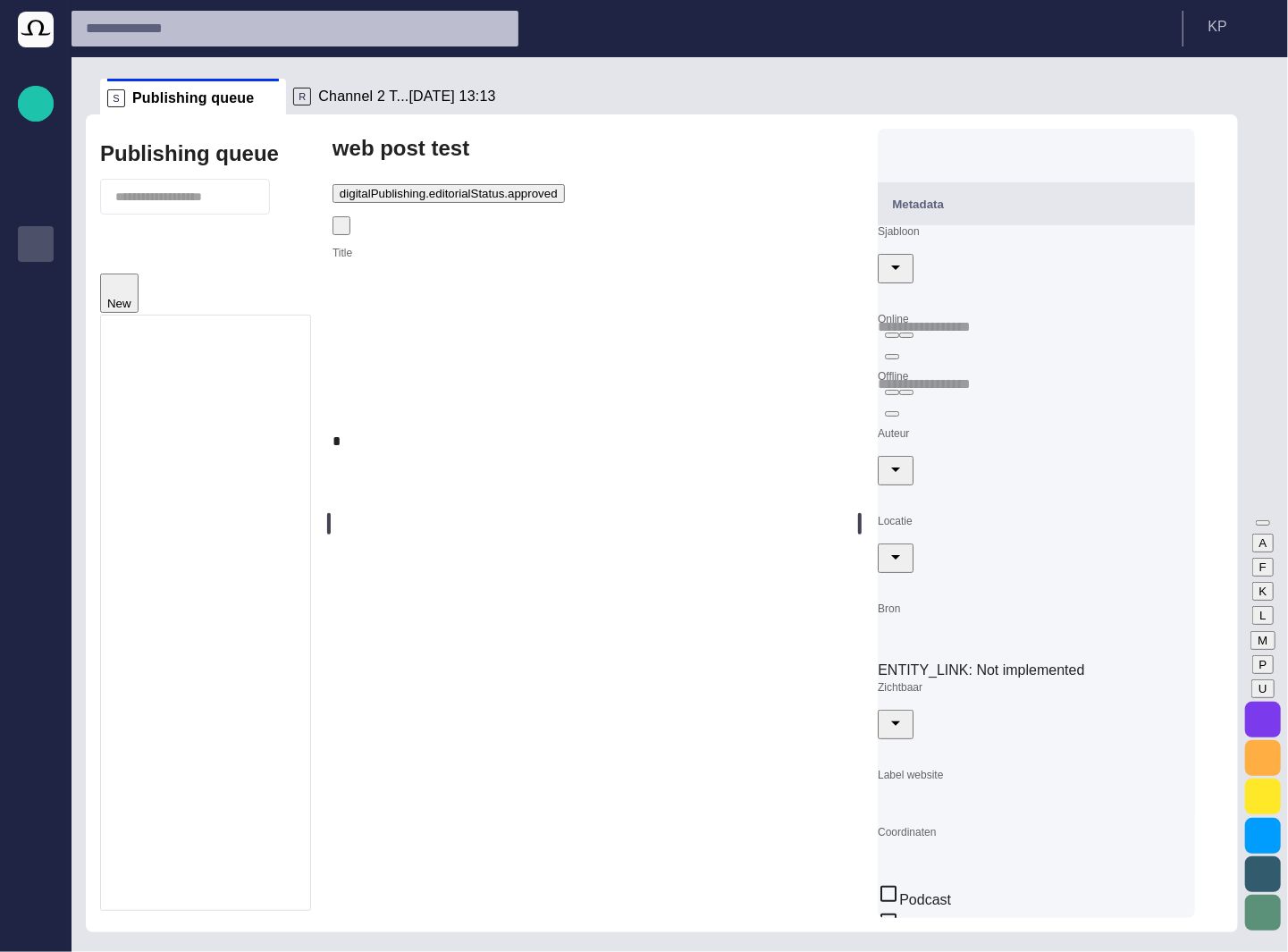
click at [1107, 283] on div at bounding box center [1036, 254] width 317 height 59
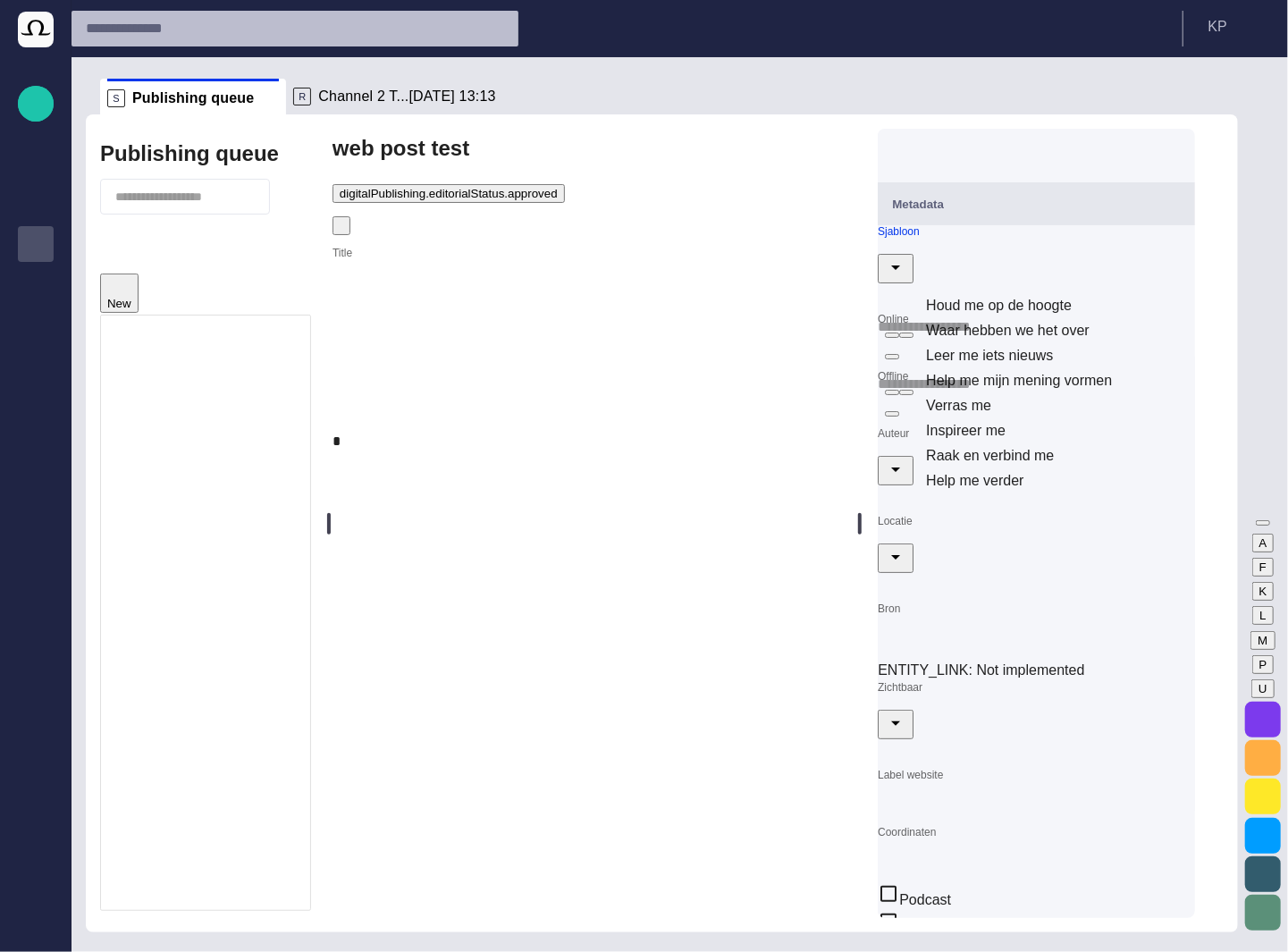
click at [1072, 344] on td "Leer me iets nieuws" at bounding box center [1058, 355] width 266 height 23
type input "**********"
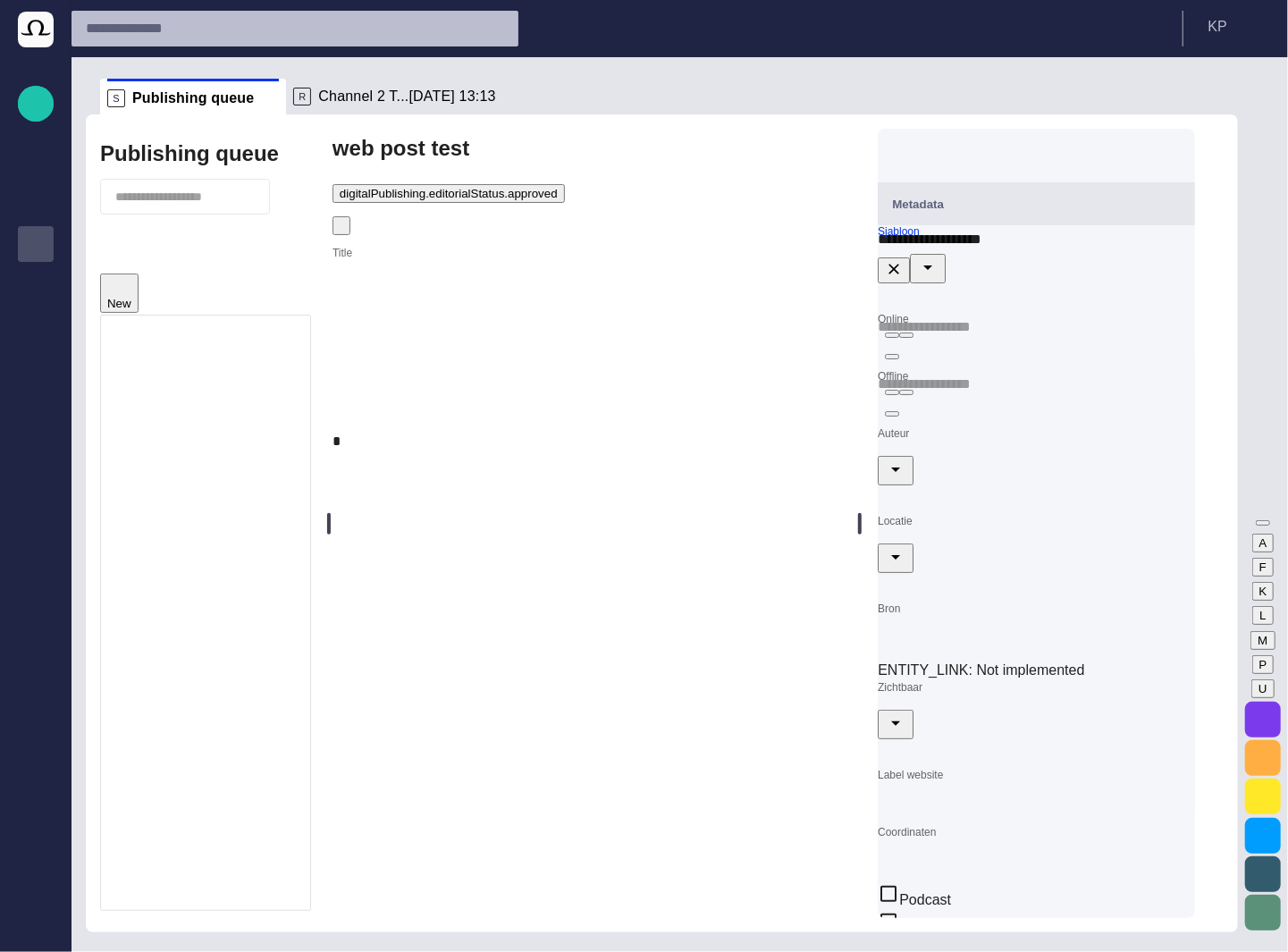
click at [1069, 341] on input "Online" at bounding box center [1036, 326] width 317 height 28
click at [1005, 543] on input "Locatie" at bounding box center [1036, 529] width 317 height 28
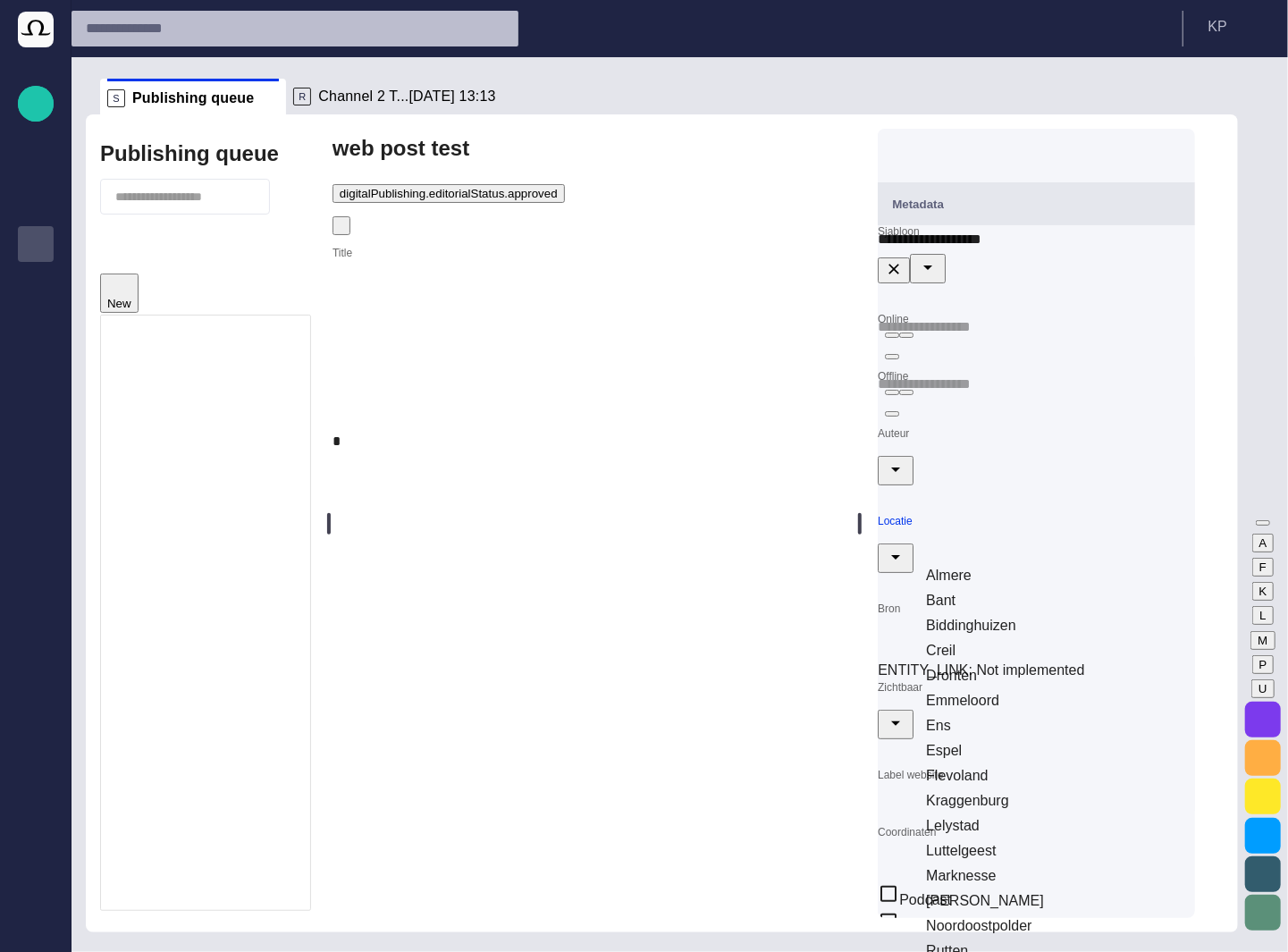
click at [999, 639] on td "Creil" at bounding box center [1058, 650] width 266 height 23
type input "*****"
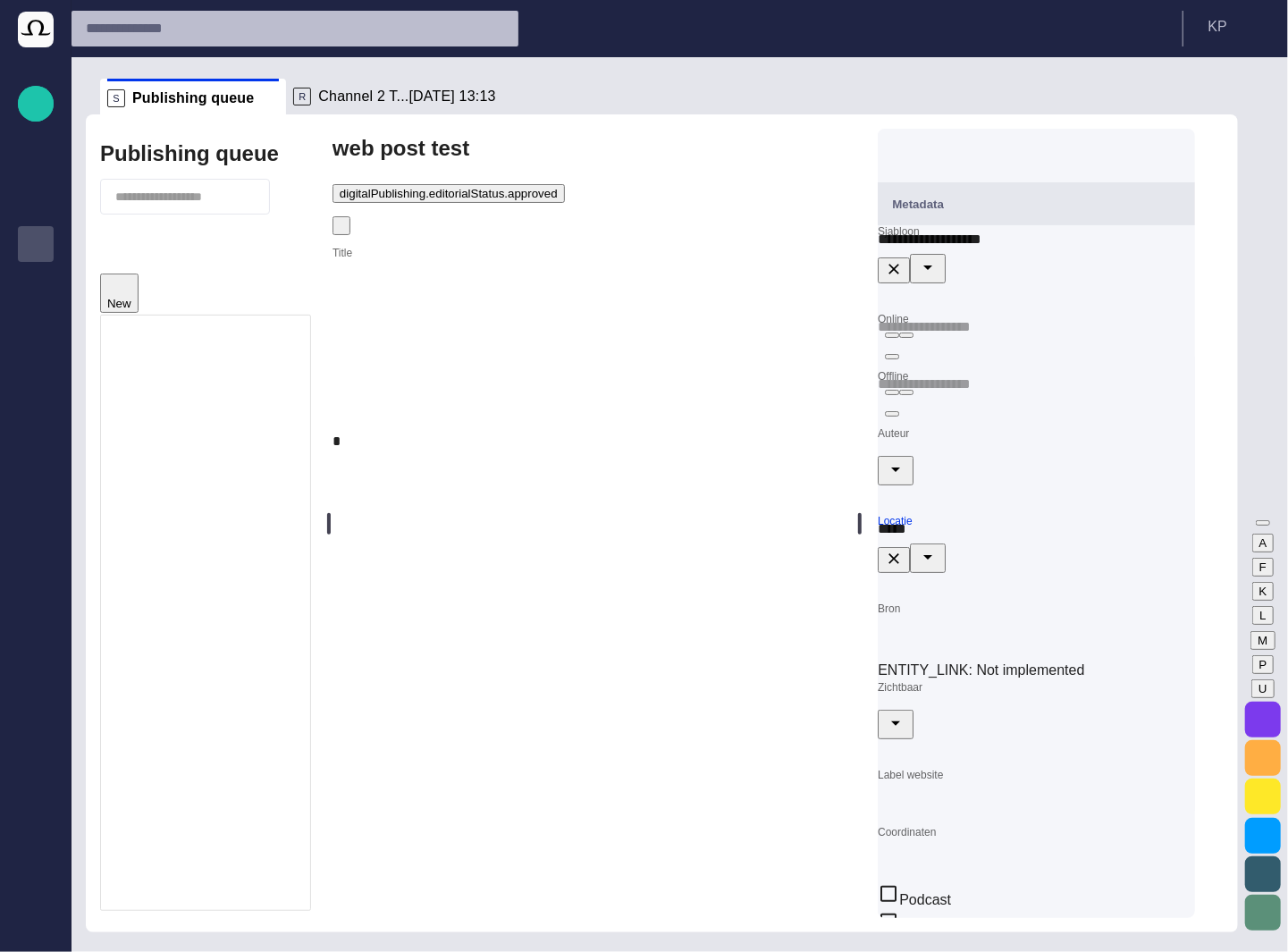
click at [1022, 502] on form "**********" at bounding box center [1036, 595] width 317 height 741
click at [1000, 603] on div at bounding box center [1036, 616] width 317 height 28
click at [1155, 681] on div "Zichtbaar" at bounding box center [1036, 725] width 317 height 88
type input "***"
click at [1138, 603] on input "Bron" at bounding box center [1036, 616] width 317 height 28
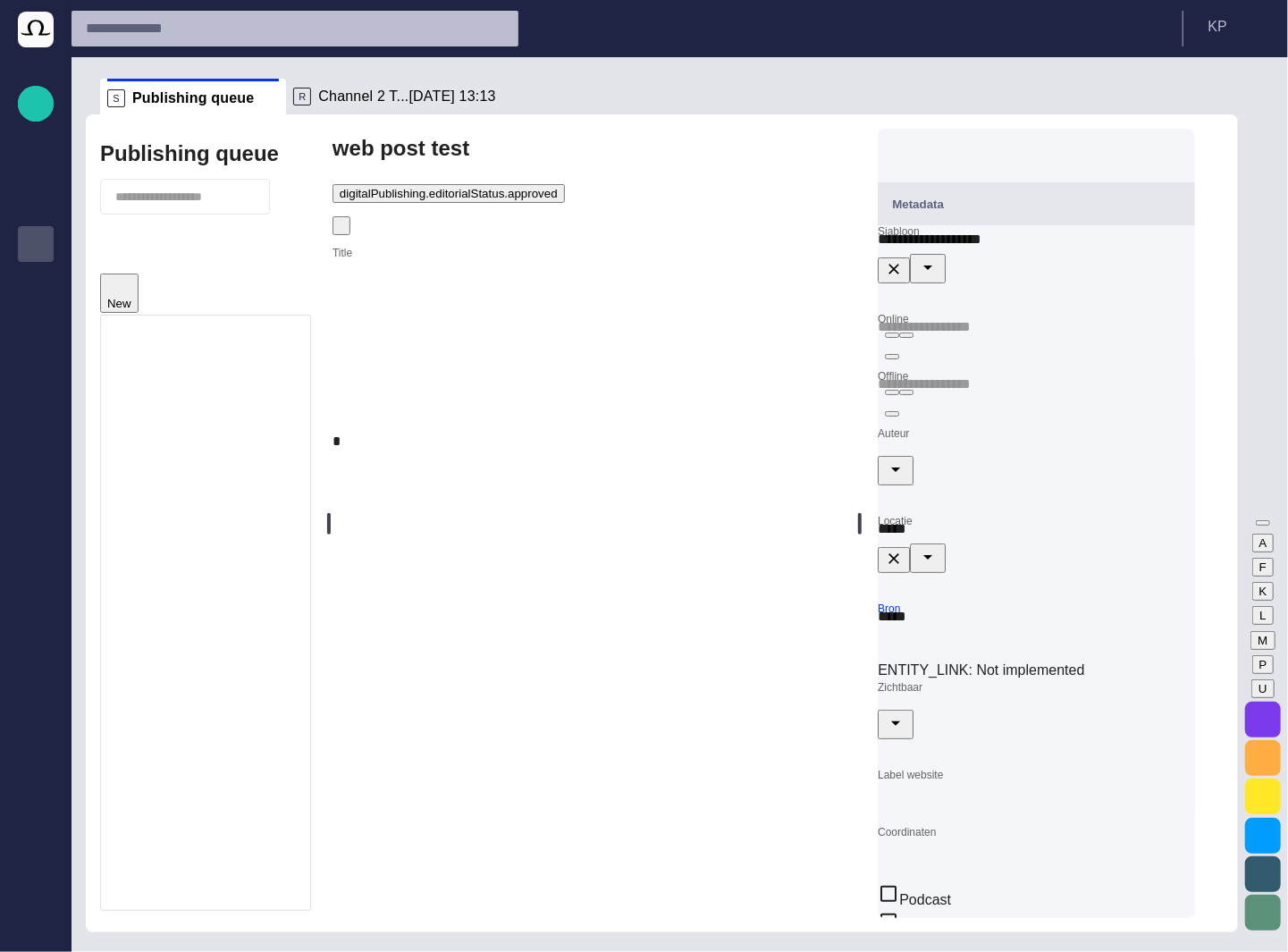
type input "*****"
click at [1015, 616] on input "Bron" at bounding box center [1036, 616] width 317 height 28
type input "*****"
click at [1143, 662] on div "ENTITY_LINK : Not implemented" at bounding box center [1036, 669] width 317 height 21
click at [336, 230] on span "button" at bounding box center [336, 230] width 0 height 0
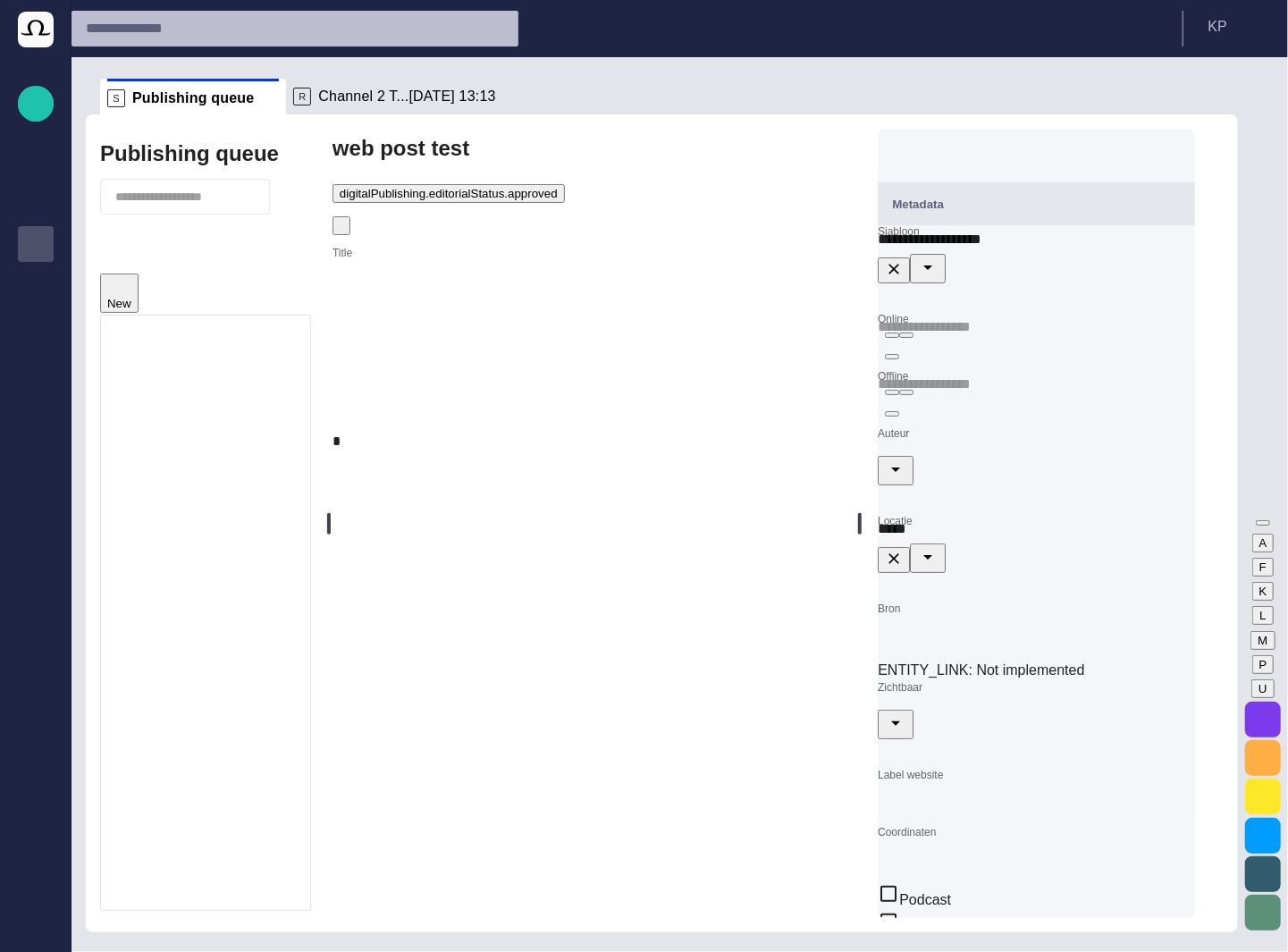
click at [835, 951] on div at bounding box center [644, 967] width 1288 height 0
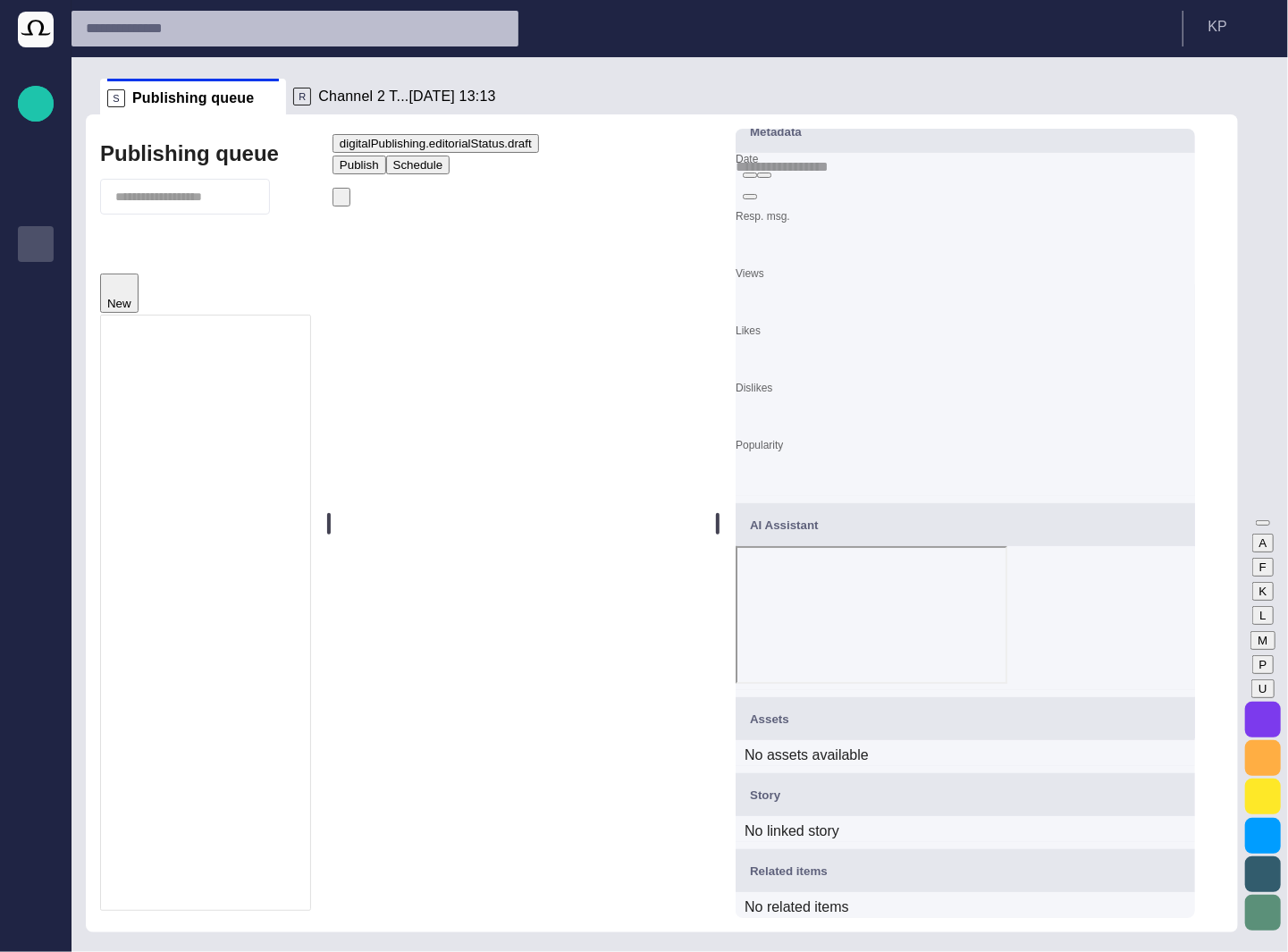
scroll to position [173, 0]
click at [279, 890] on span "[PERSON_NAME] test" at bounding box center [307, 897] width 127 height 15
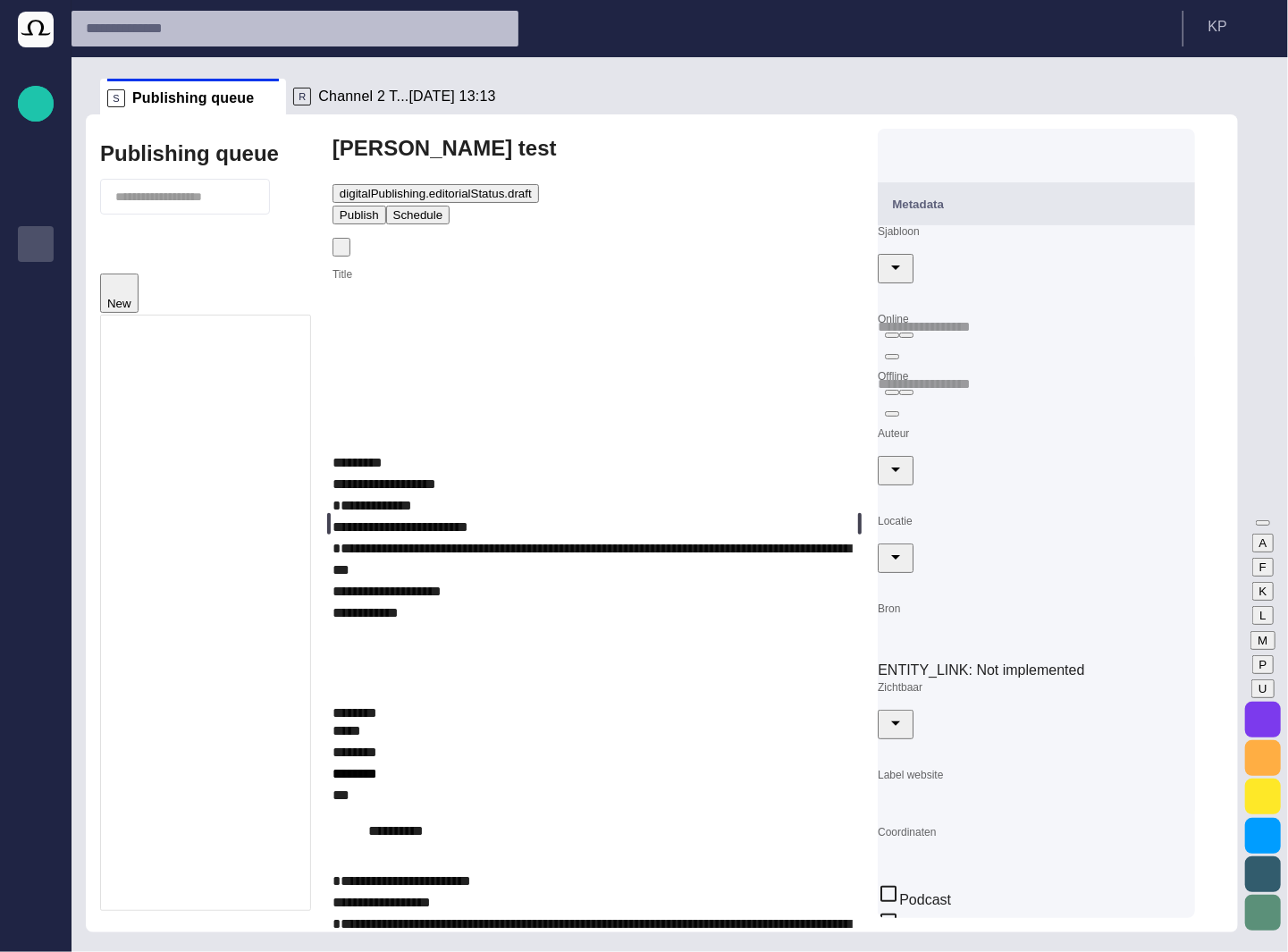
scroll to position [0, 0]
click at [255, 358] on div "web post test" at bounding box center [281, 375] width 74 height 36
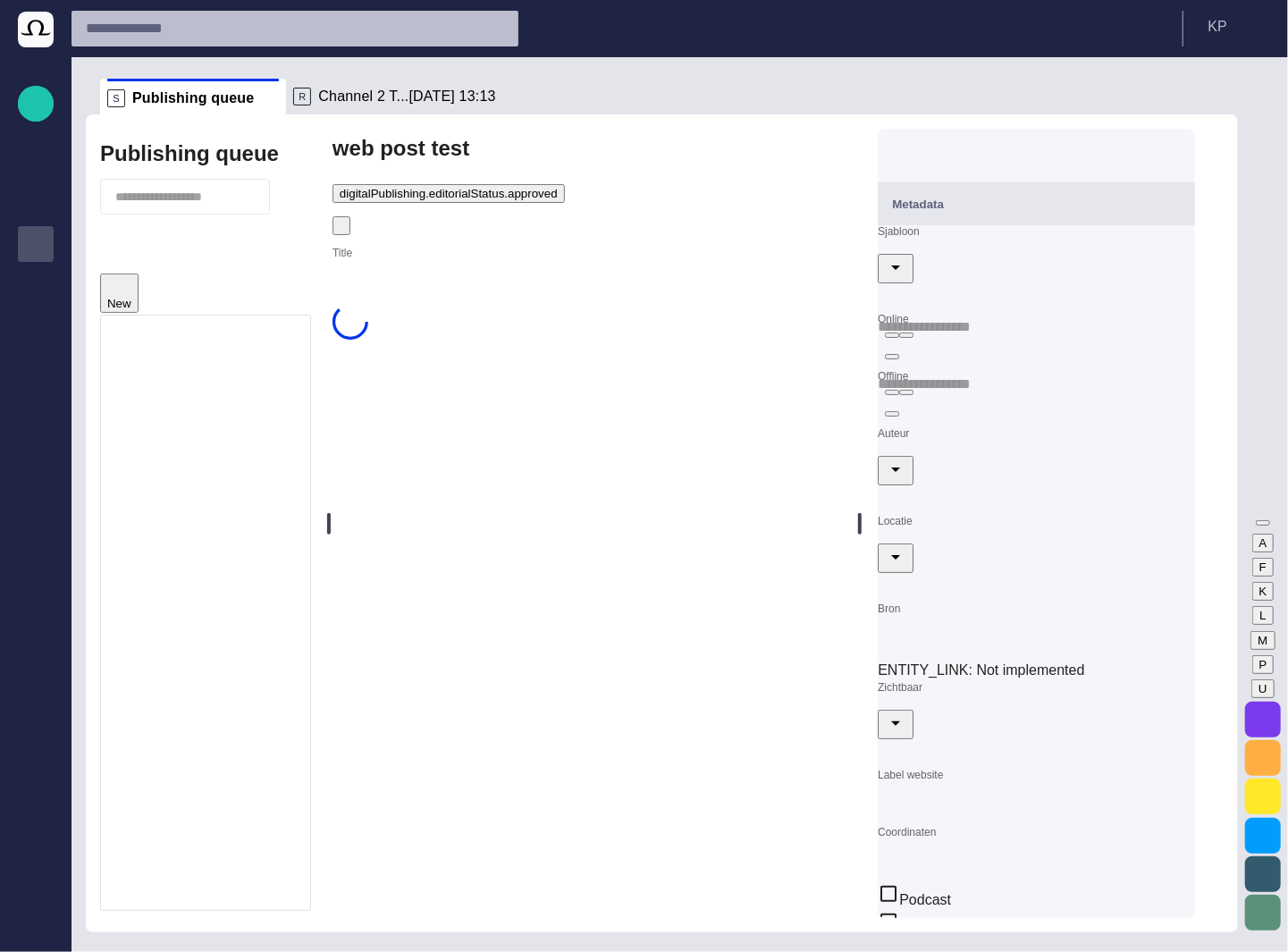
type input "**********"
type input "*****"
click at [254, 559] on span "default value 3" at bounding box center [284, 566] width 81 height 15
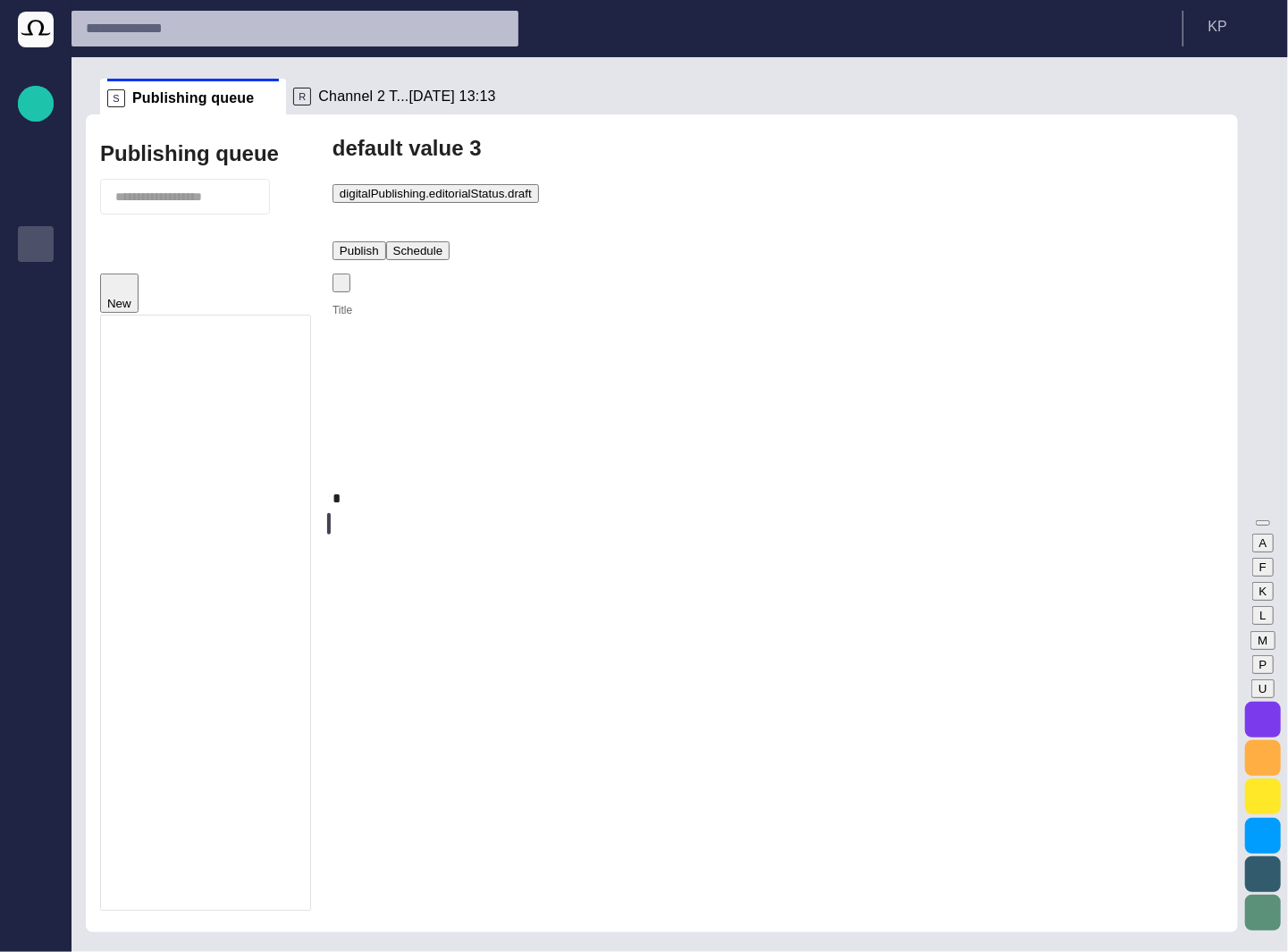
click at [356, 213] on span "button" at bounding box center [346, 222] width 18 height 18
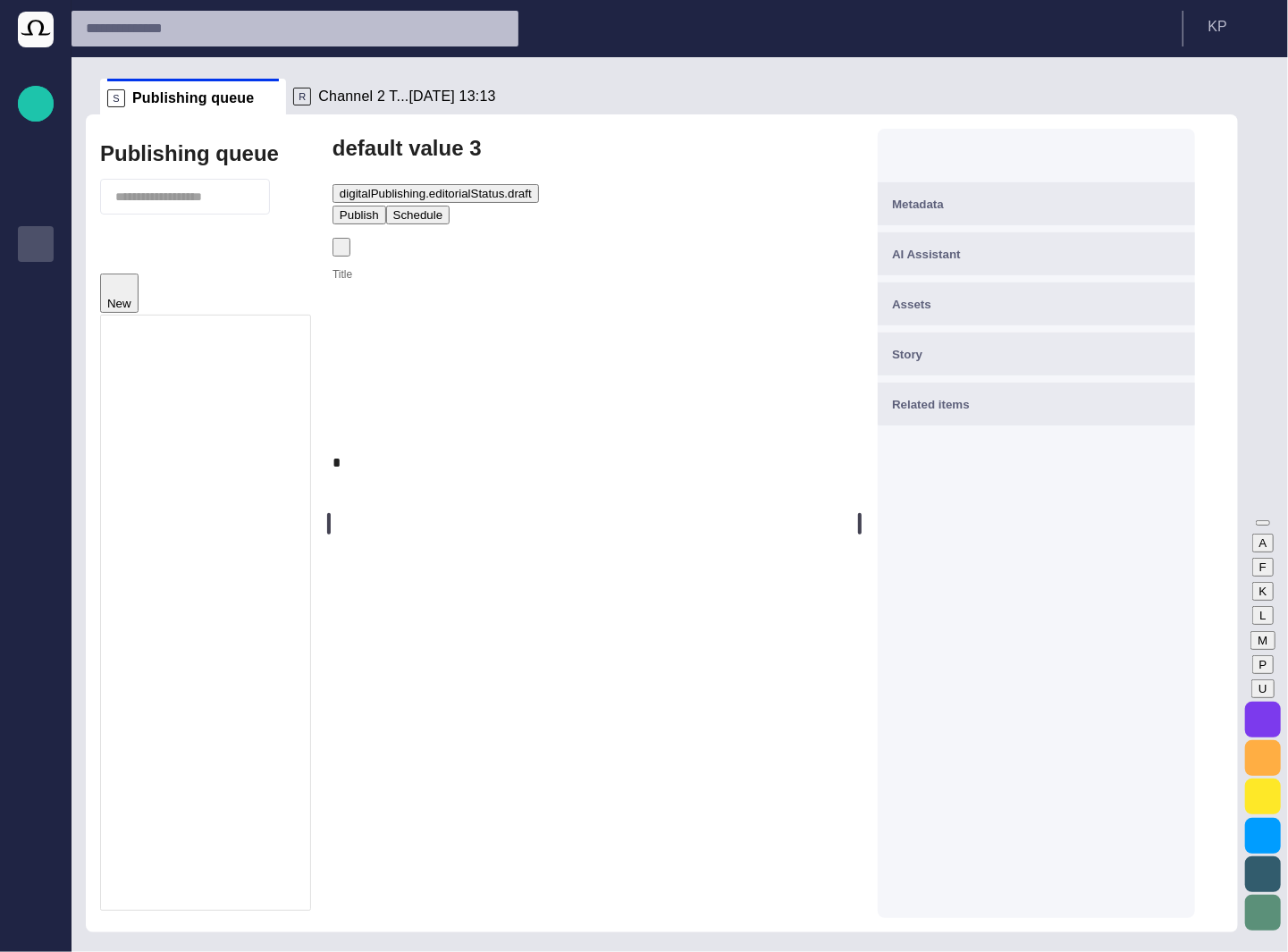
click at [1088, 219] on button "Metadata" at bounding box center [1036, 203] width 317 height 43
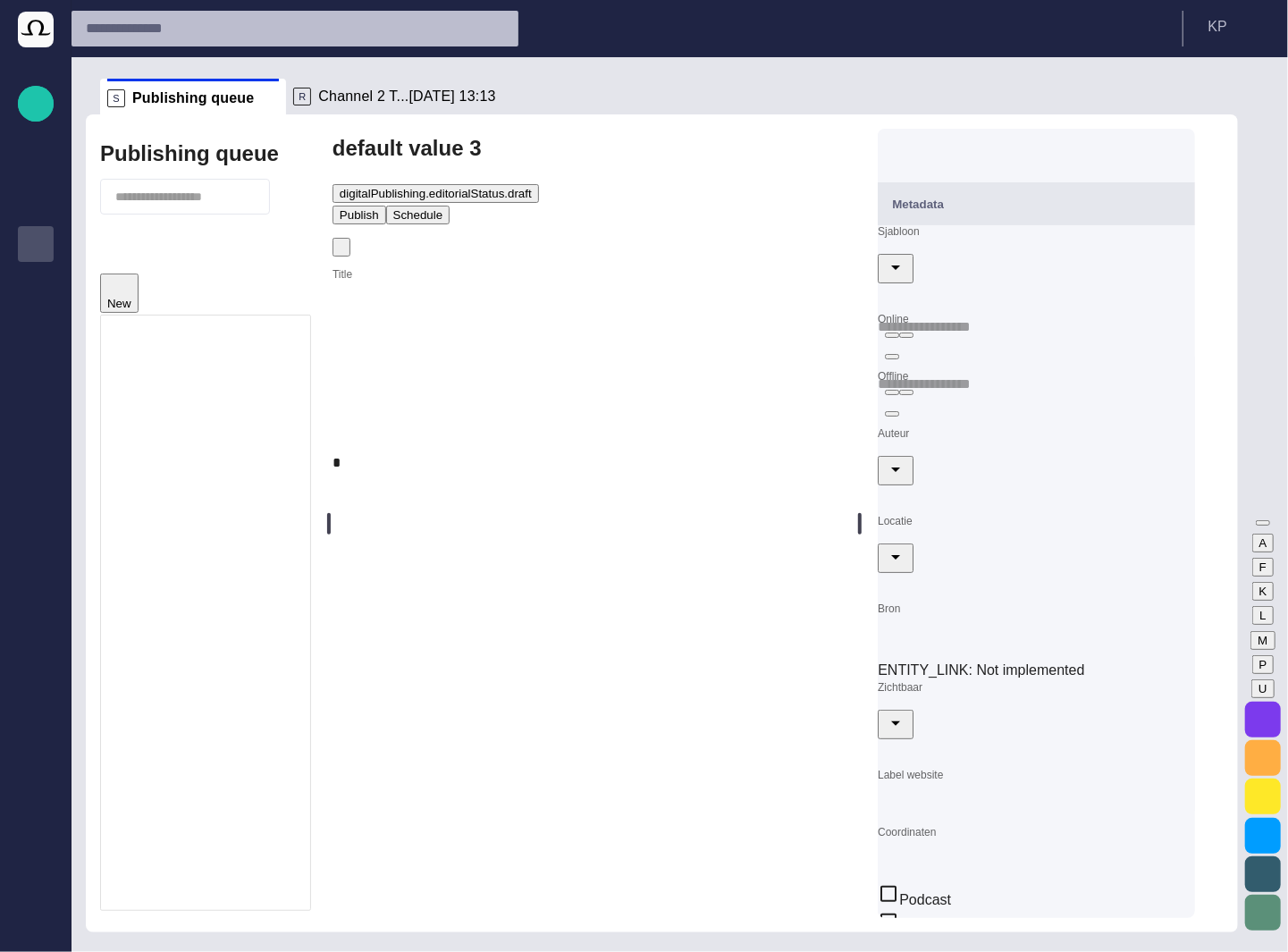
type input "**********"
type input "*****"
type input "**"
click at [257, 632] on div at bounding box center [251, 641] width 15 height 18
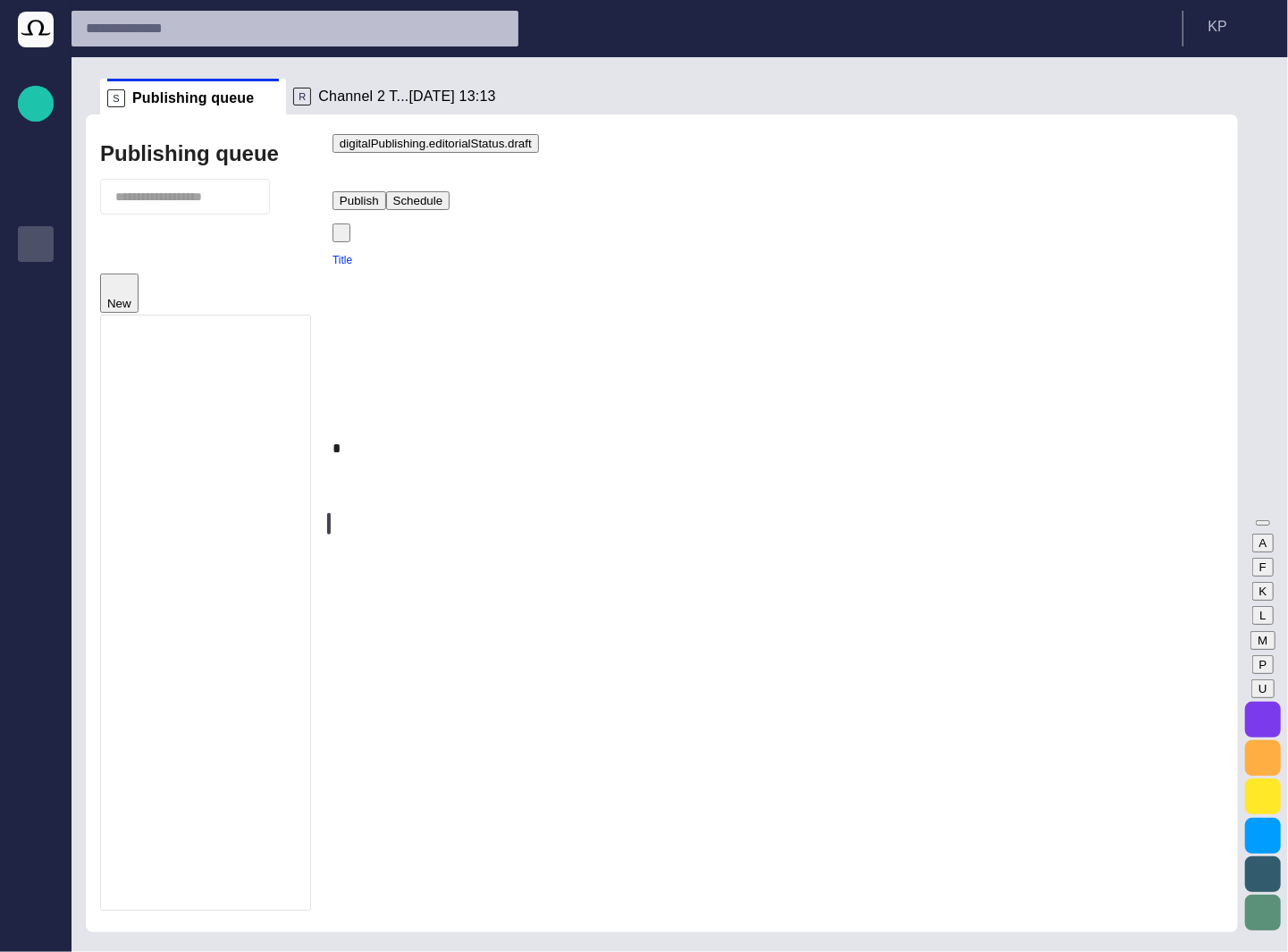
click at [553, 263] on input "Title" at bounding box center [778, 268] width 891 height 28
type input "**********"
click at [556, 438] on div at bounding box center [778, 448] width 891 height 21
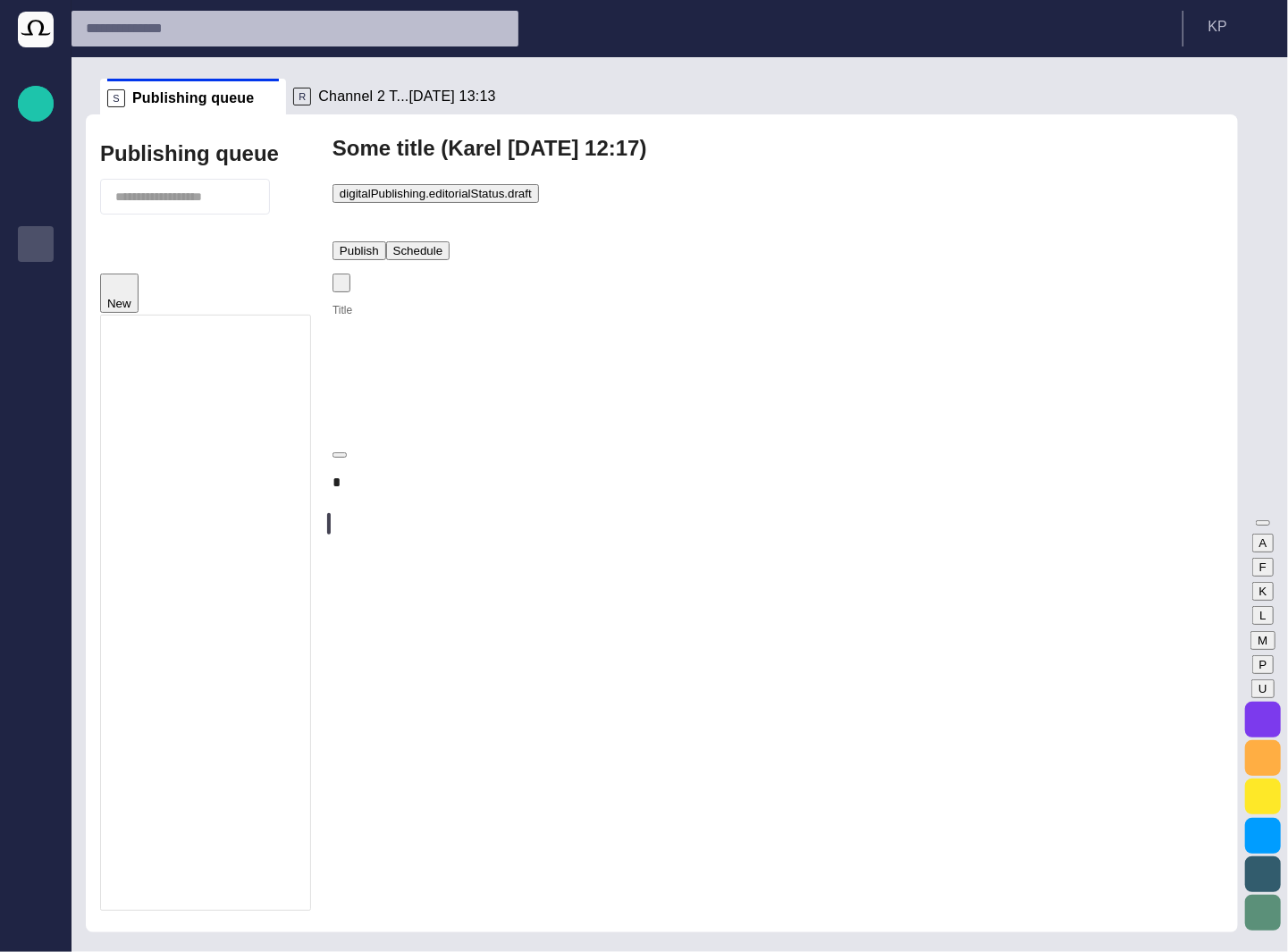
click at [614, 304] on input "Title" at bounding box center [778, 317] width 891 height 28
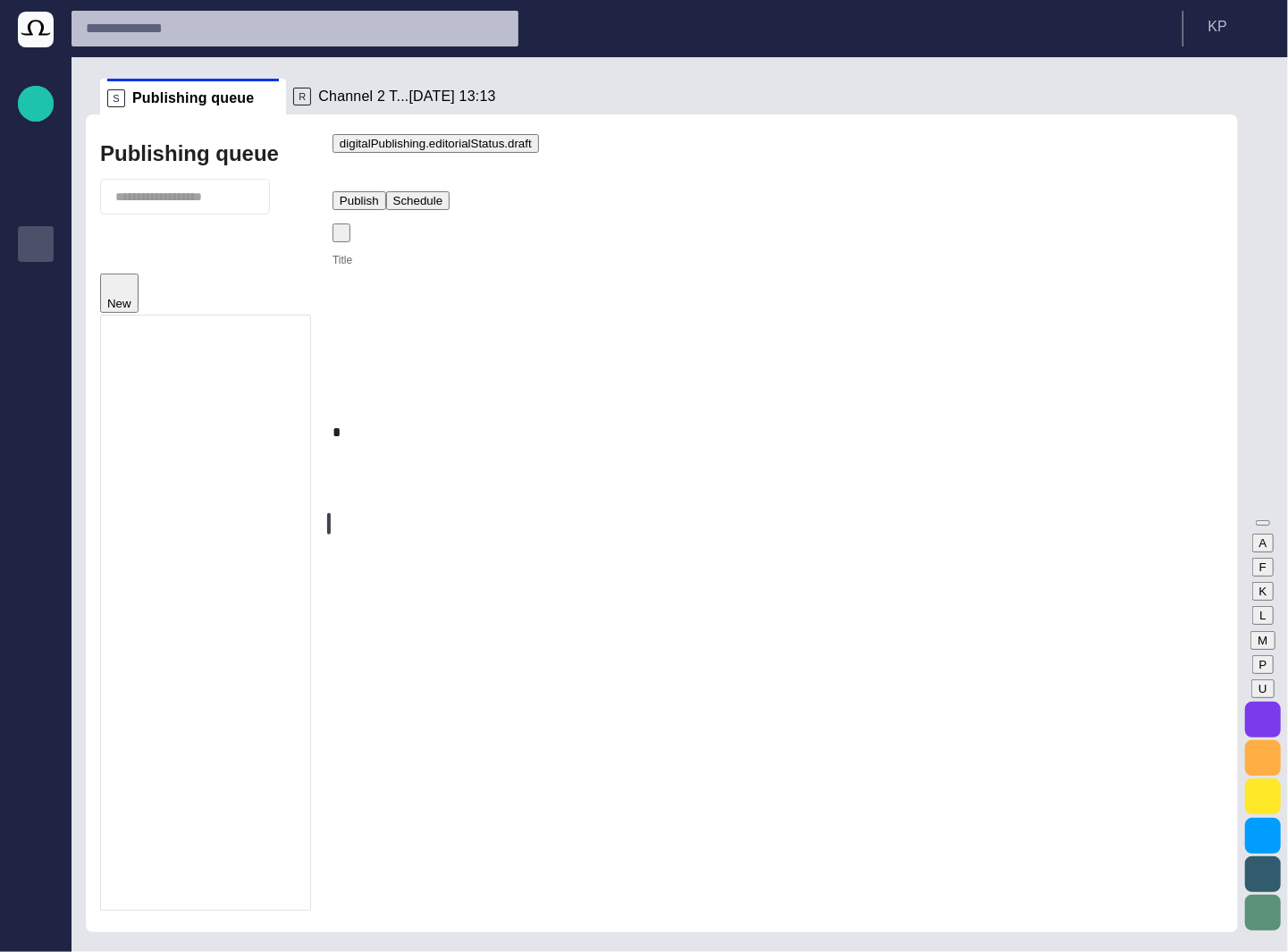
click at [949, 46] on header "K P" at bounding box center [679, 28] width 1216 height 58
click at [258, 632] on div at bounding box center [251, 641] width 15 height 18
click at [548, 422] on div at bounding box center [778, 432] width 891 height 21
click at [356, 163] on span "button" at bounding box center [346, 172] width 18 height 18
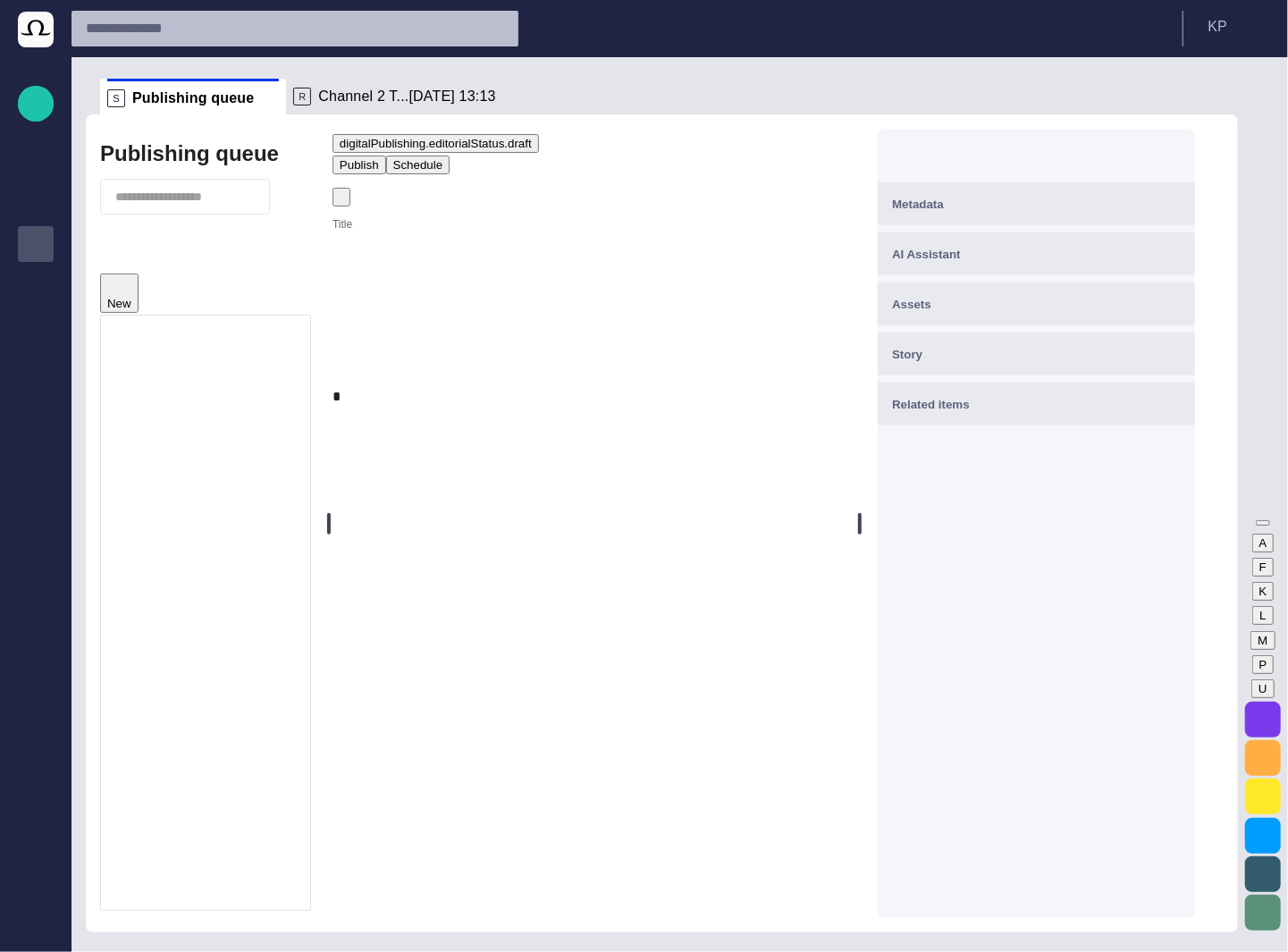
click at [1112, 209] on div "Metadata" at bounding box center [1037, 203] width 289 height 21
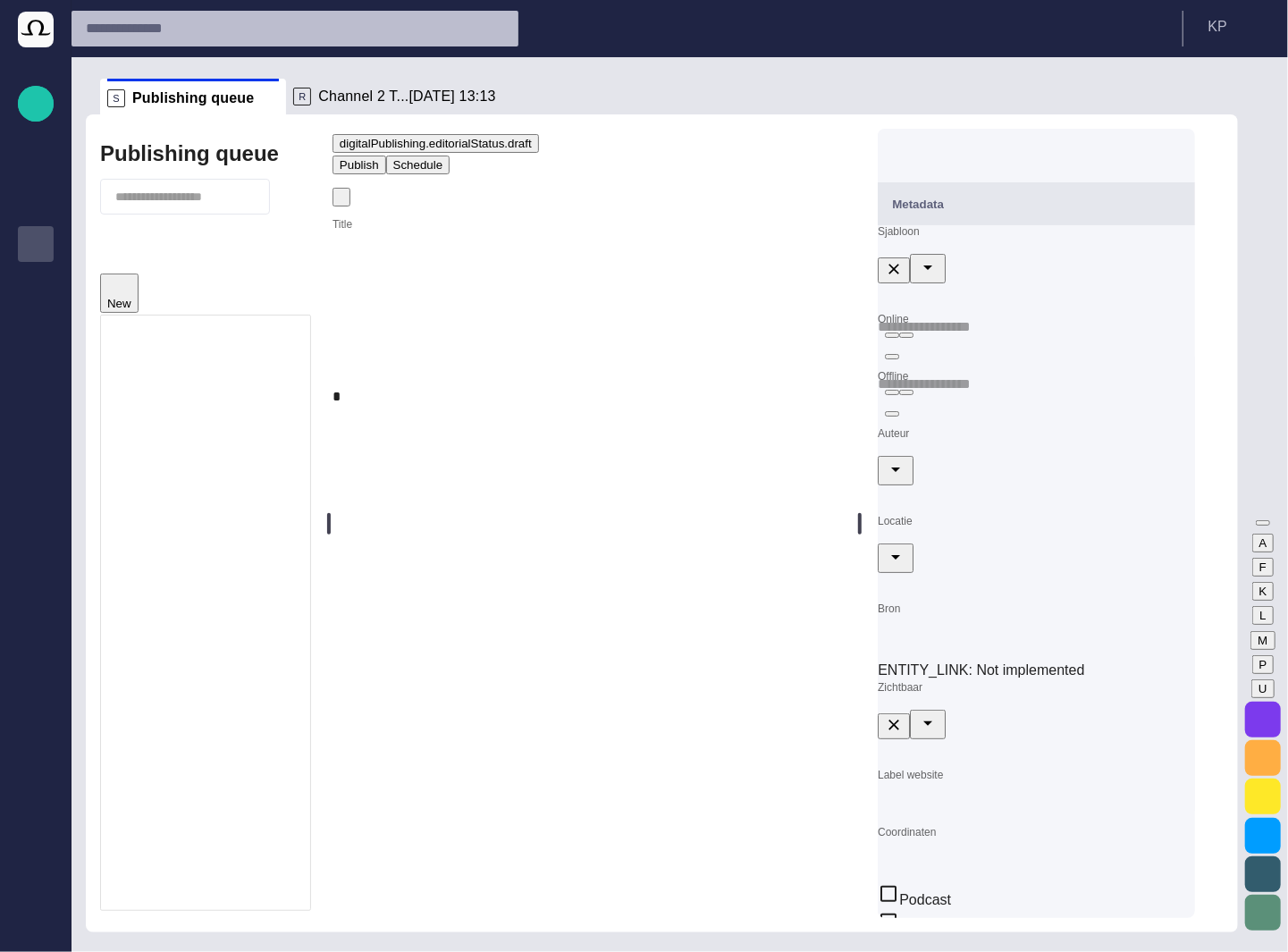
type input "**********"
type input "**"
click at [994, 456] on input "Auteur" at bounding box center [1036, 441] width 317 height 28
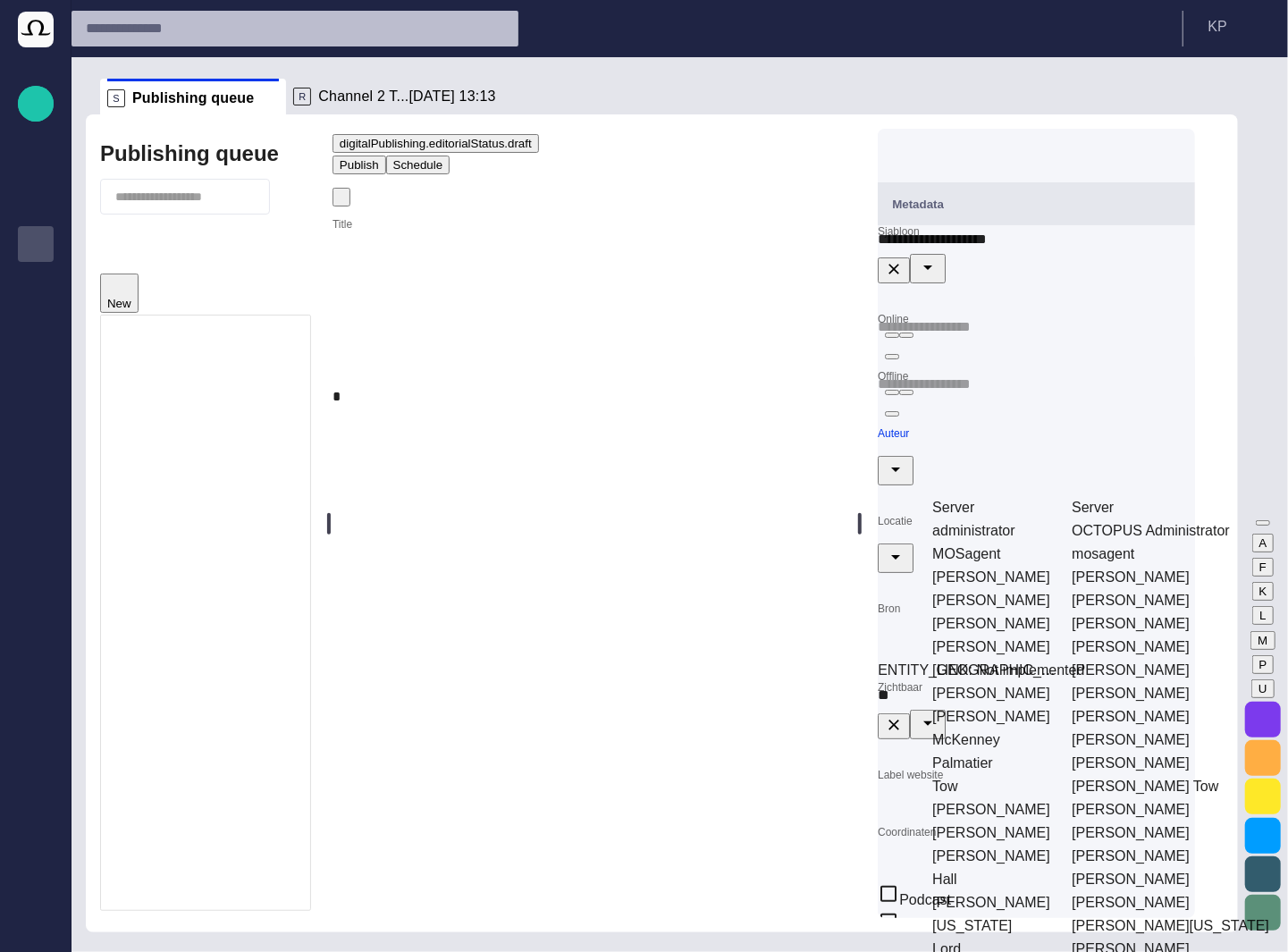
click at [1001, 520] on td "administrator" at bounding box center [994, 530] width 138 height 21
type input "**********"
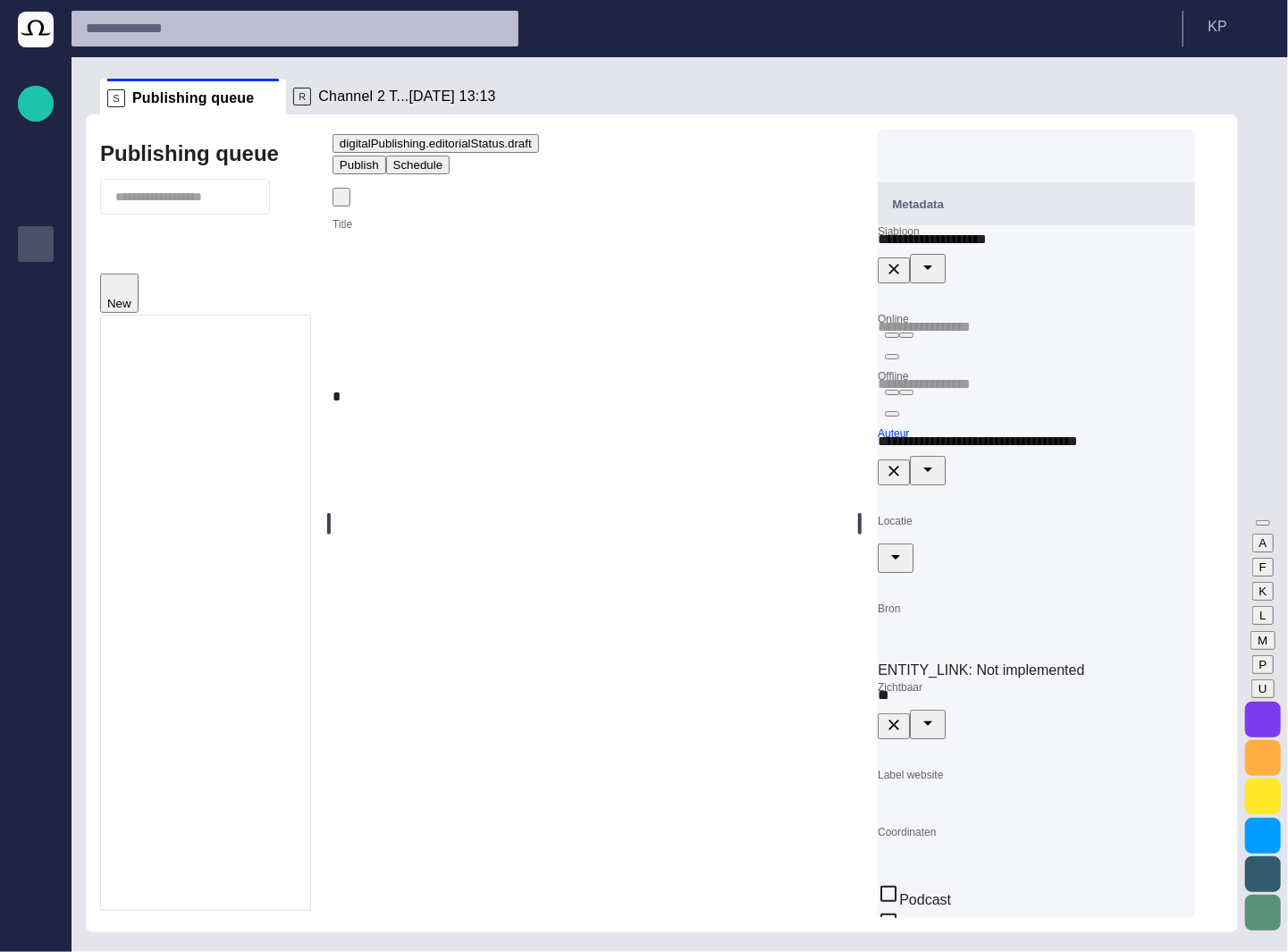
click at [1001, 519] on div "Locatie" at bounding box center [1036, 559] width 317 height 88
click at [1013, 487] on div at bounding box center [1036, 456] width 317 height 59
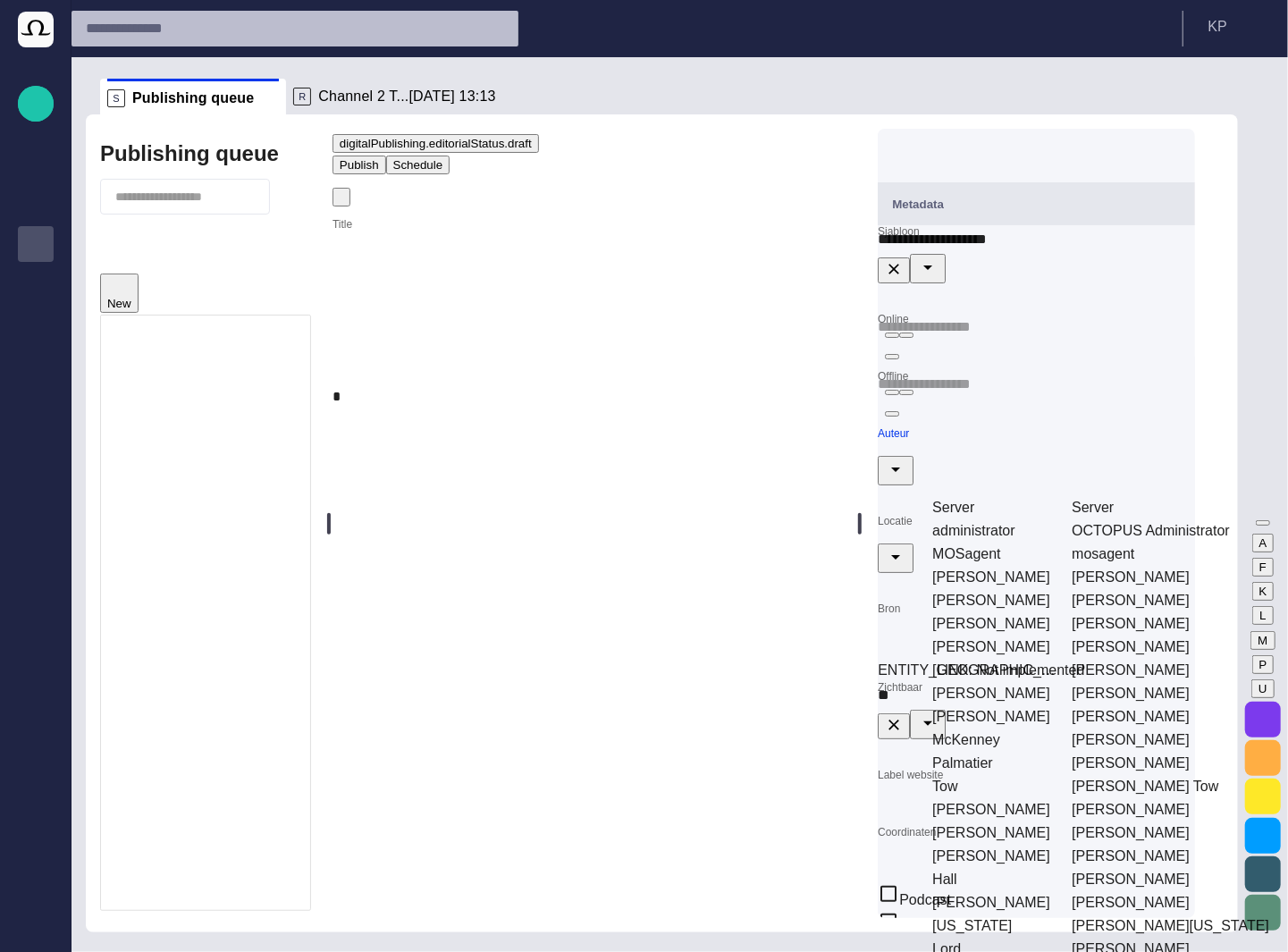
click at [1005, 567] on td "Manley" at bounding box center [994, 577] width 138 height 21
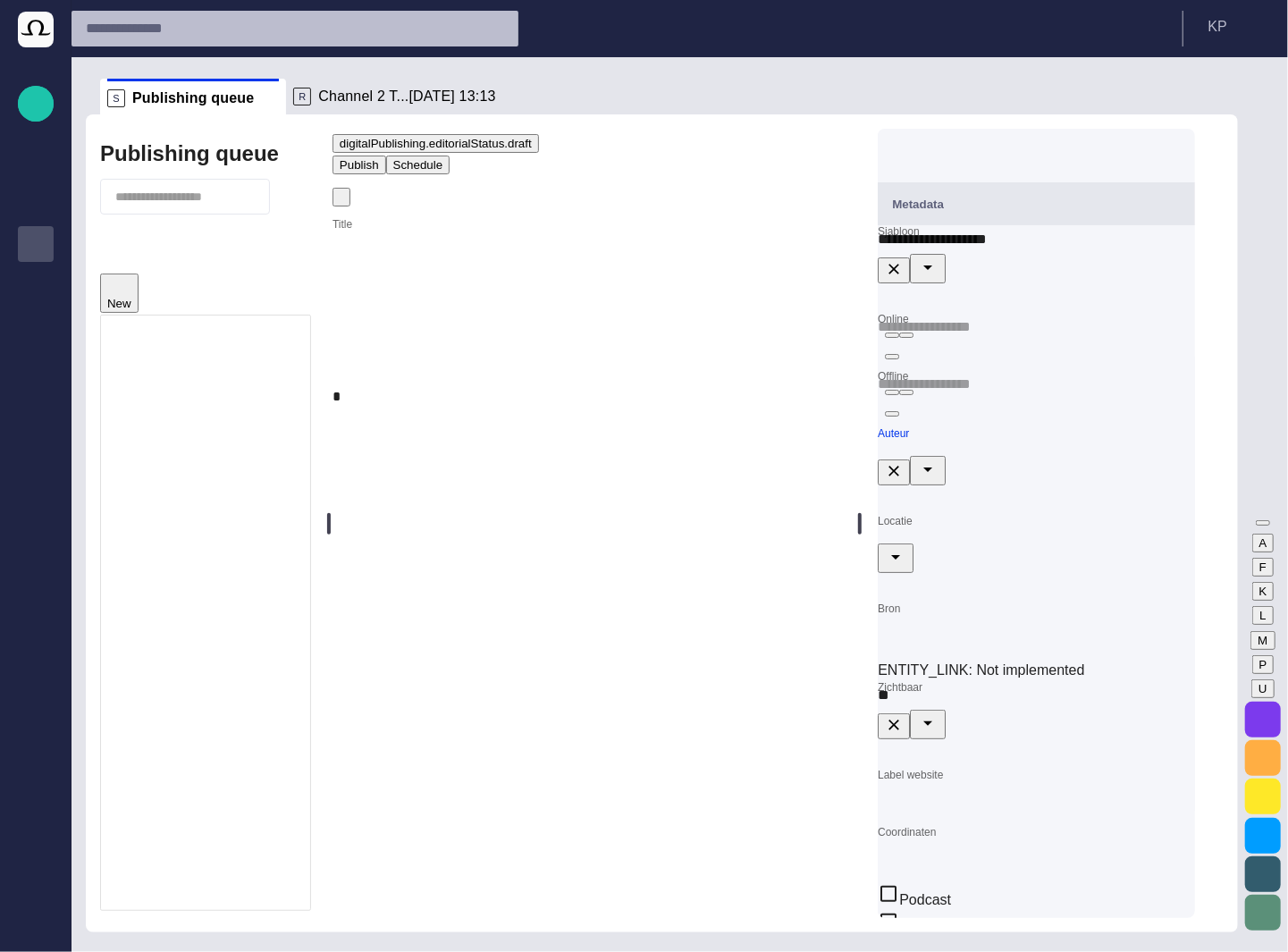
type input "**********"
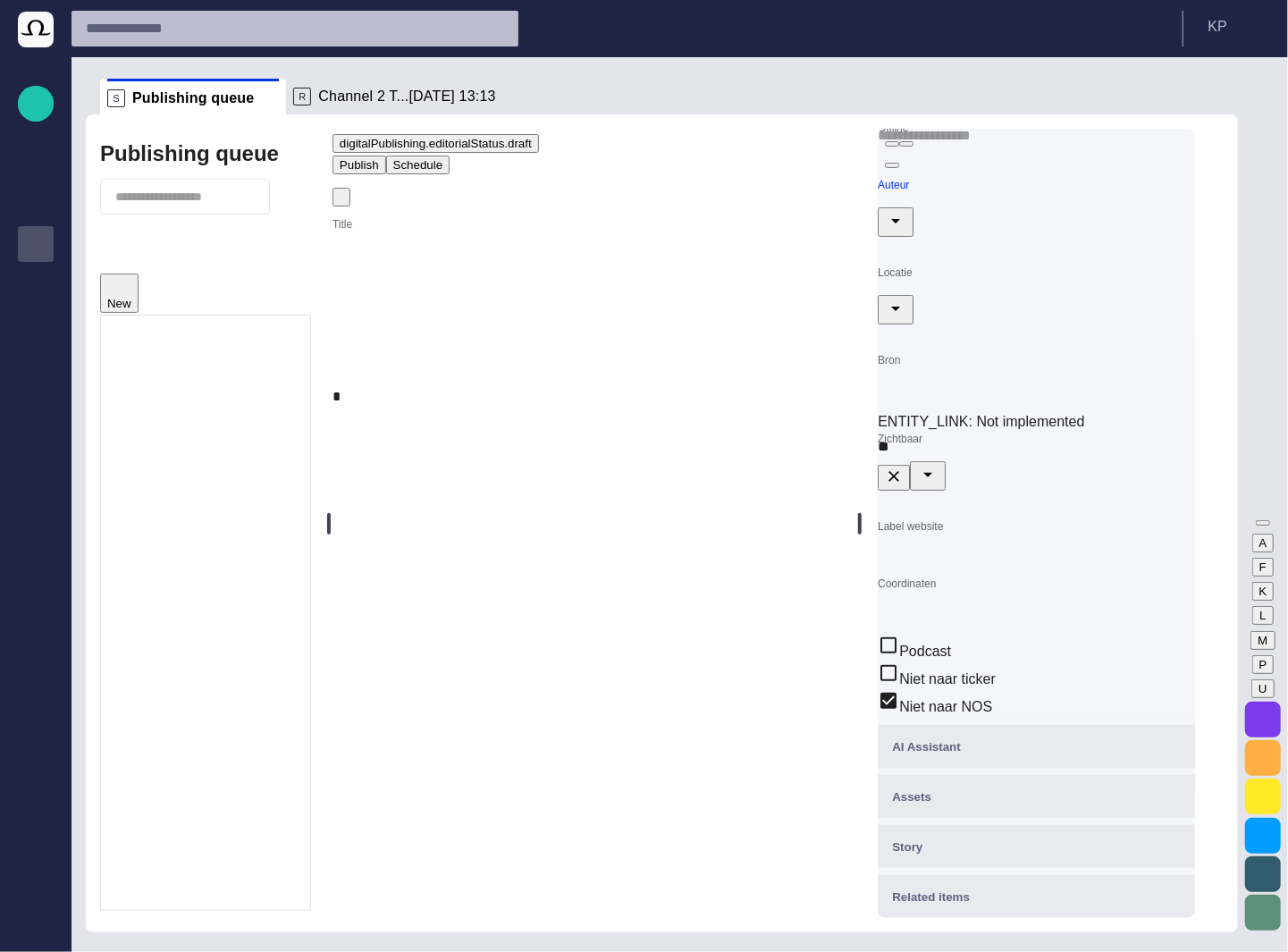
click at [1065, 799] on div "Assets" at bounding box center [1037, 796] width 289 height 21
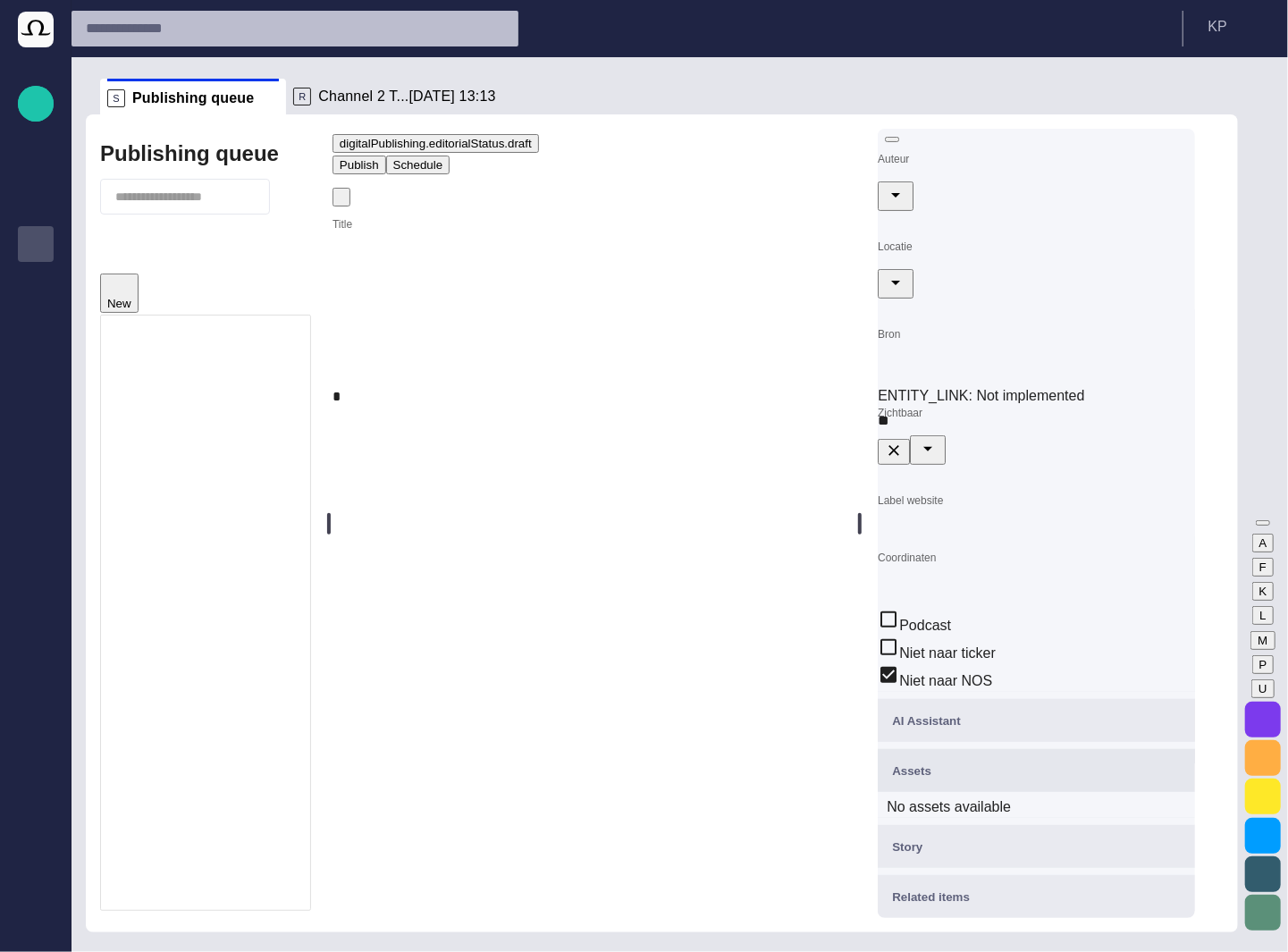
scroll to position [359, 0]
click at [1052, 842] on div "Story" at bounding box center [1037, 846] width 289 height 21
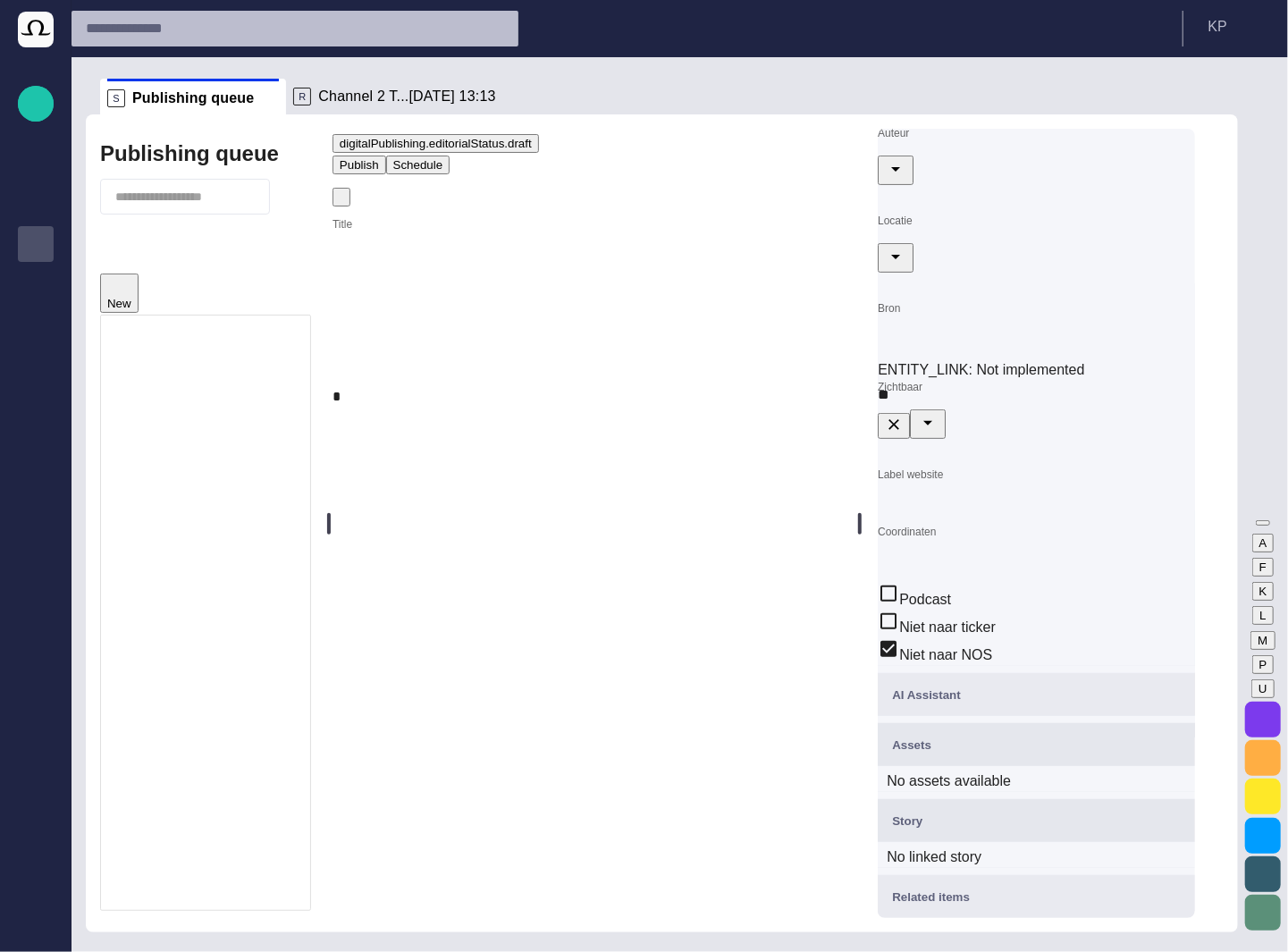
scroll to position [386, 0]
click at [1042, 894] on div "Related items" at bounding box center [1037, 896] width 289 height 21
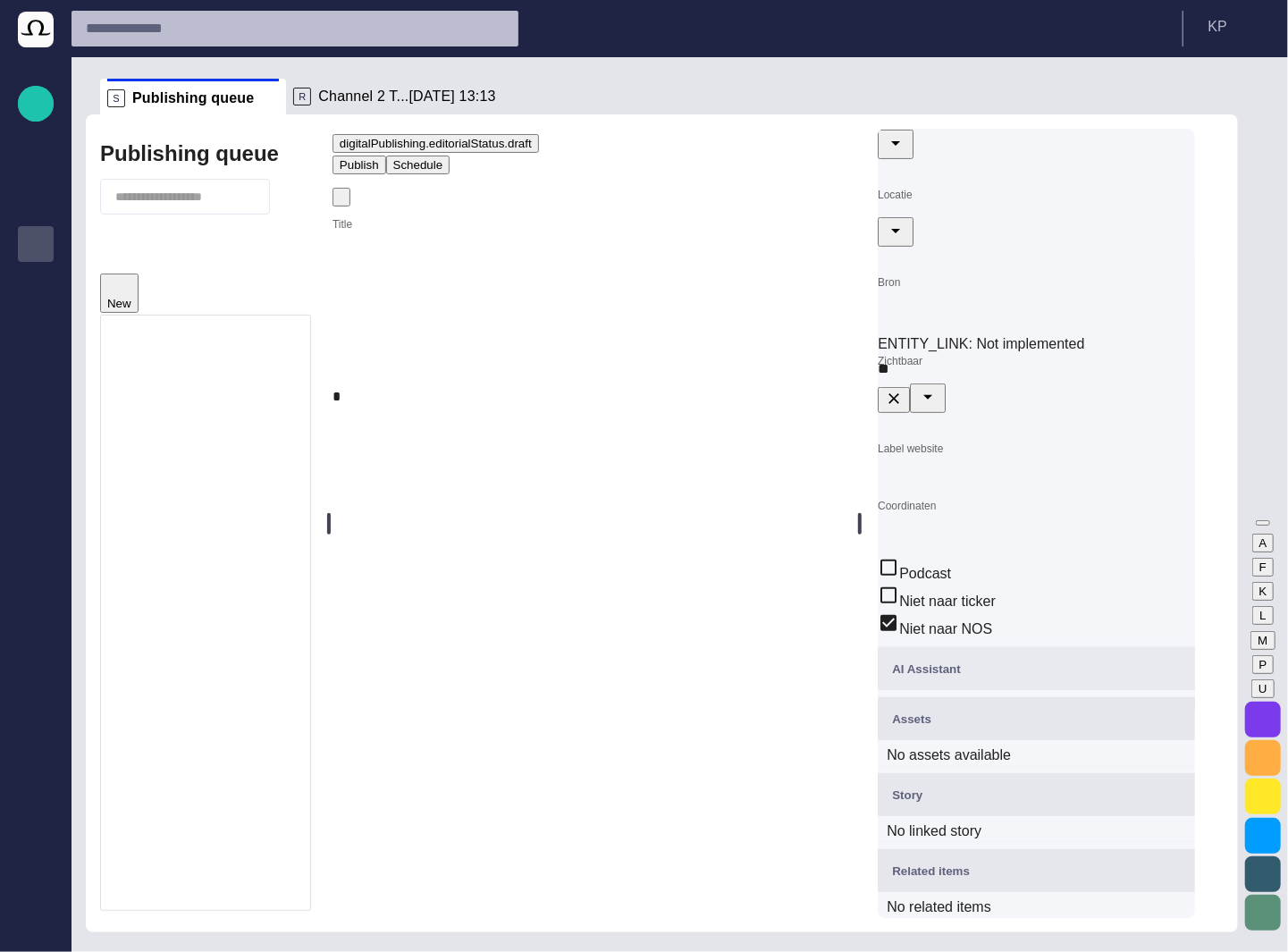
scroll to position [412, 0]
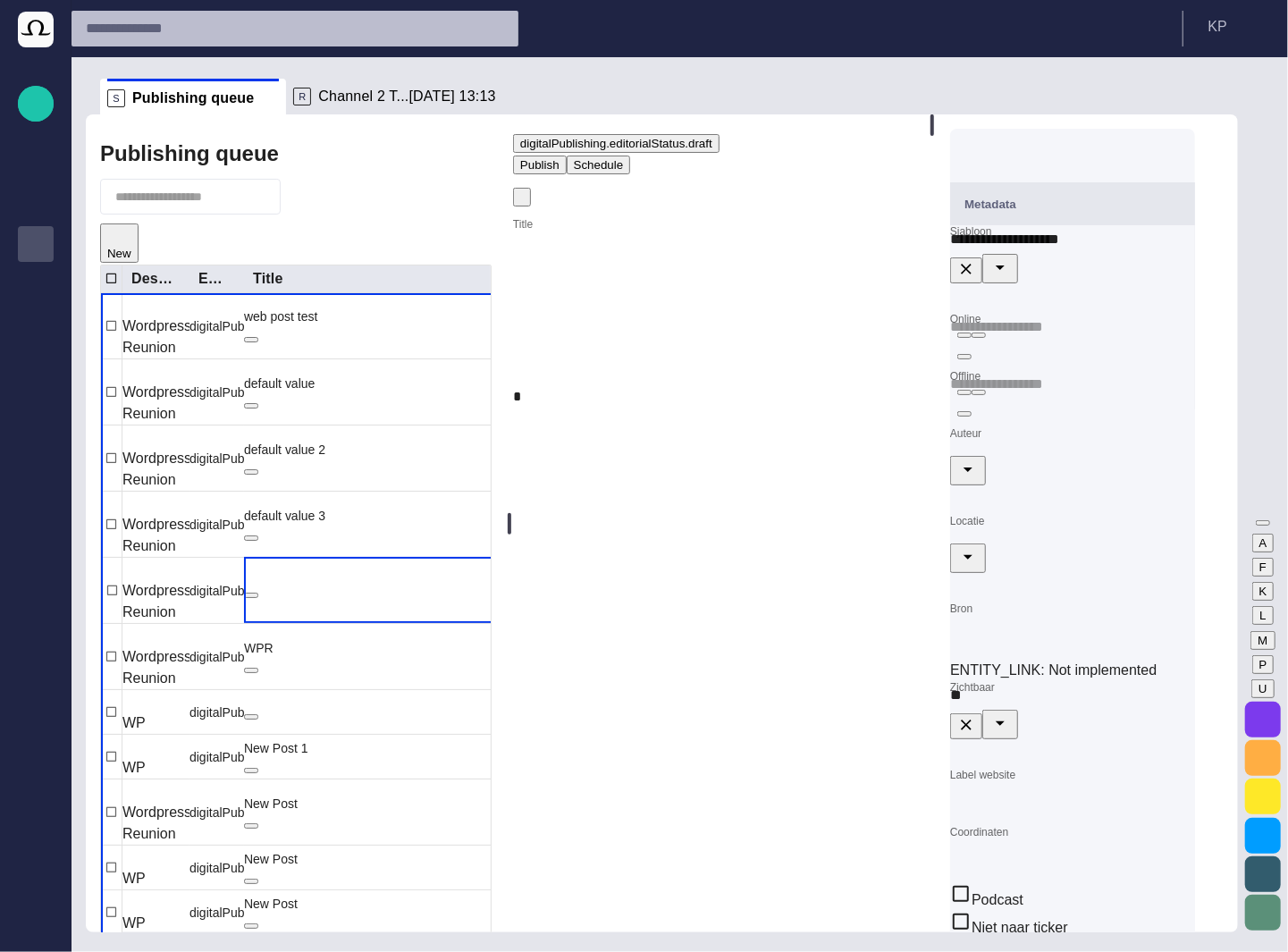
drag, startPoint x: 340, startPoint y: 493, endPoint x: 518, endPoint y: 495, distance: 178.0
click at [513, 495] on div at bounding box center [509, 523] width 7 height 818
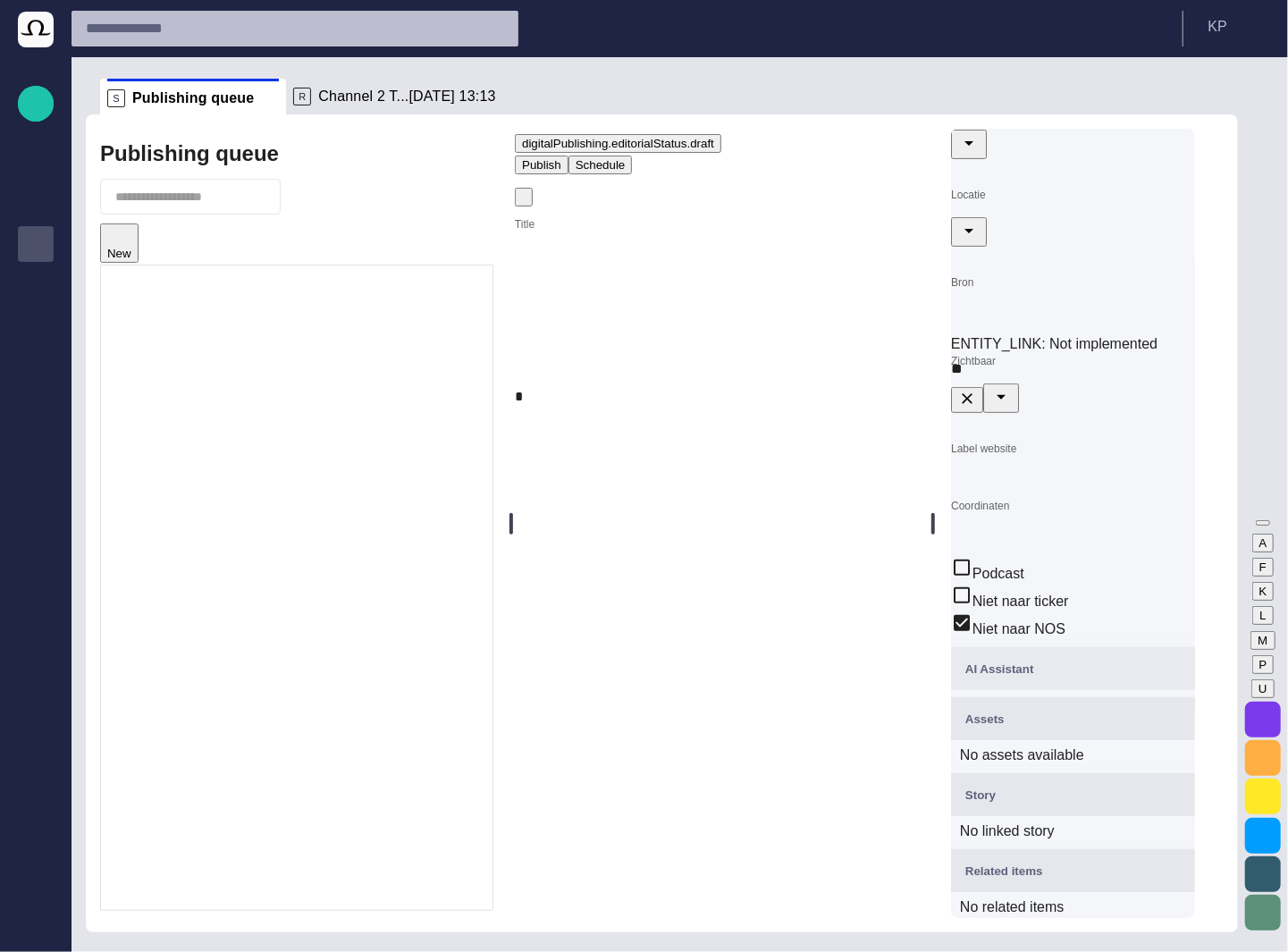
click at [533, 203] on button "button" at bounding box center [524, 197] width 18 height 19
click at [831, 951] on div at bounding box center [644, 967] width 1288 height 0
click at [41, 186] on div "Rundowns" at bounding box center [35, 172] width 21 height 28
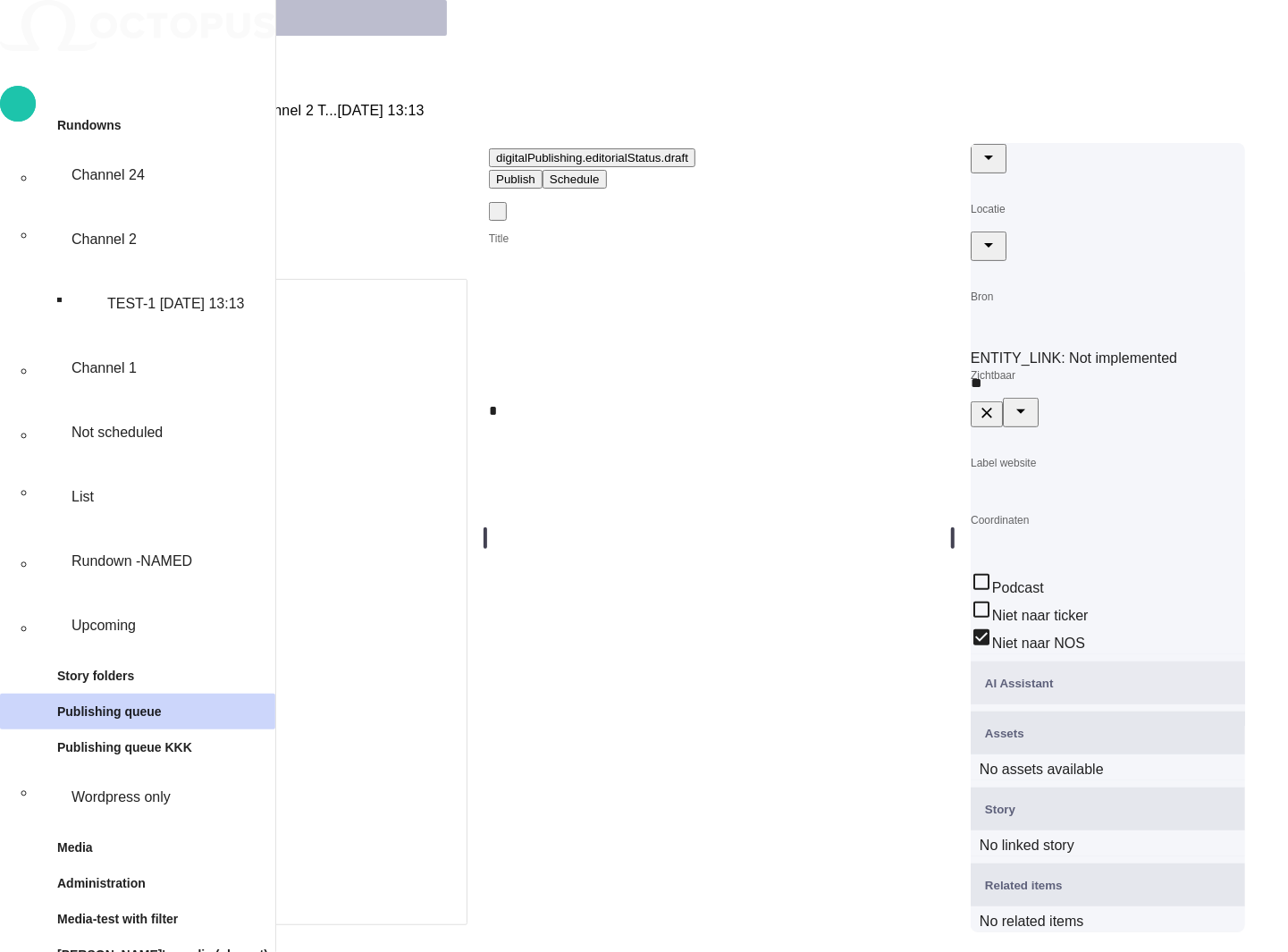
click at [122, 294] on p "TEST-1 07/02 13:13" at bounding box center [176, 304] width 138 height 21
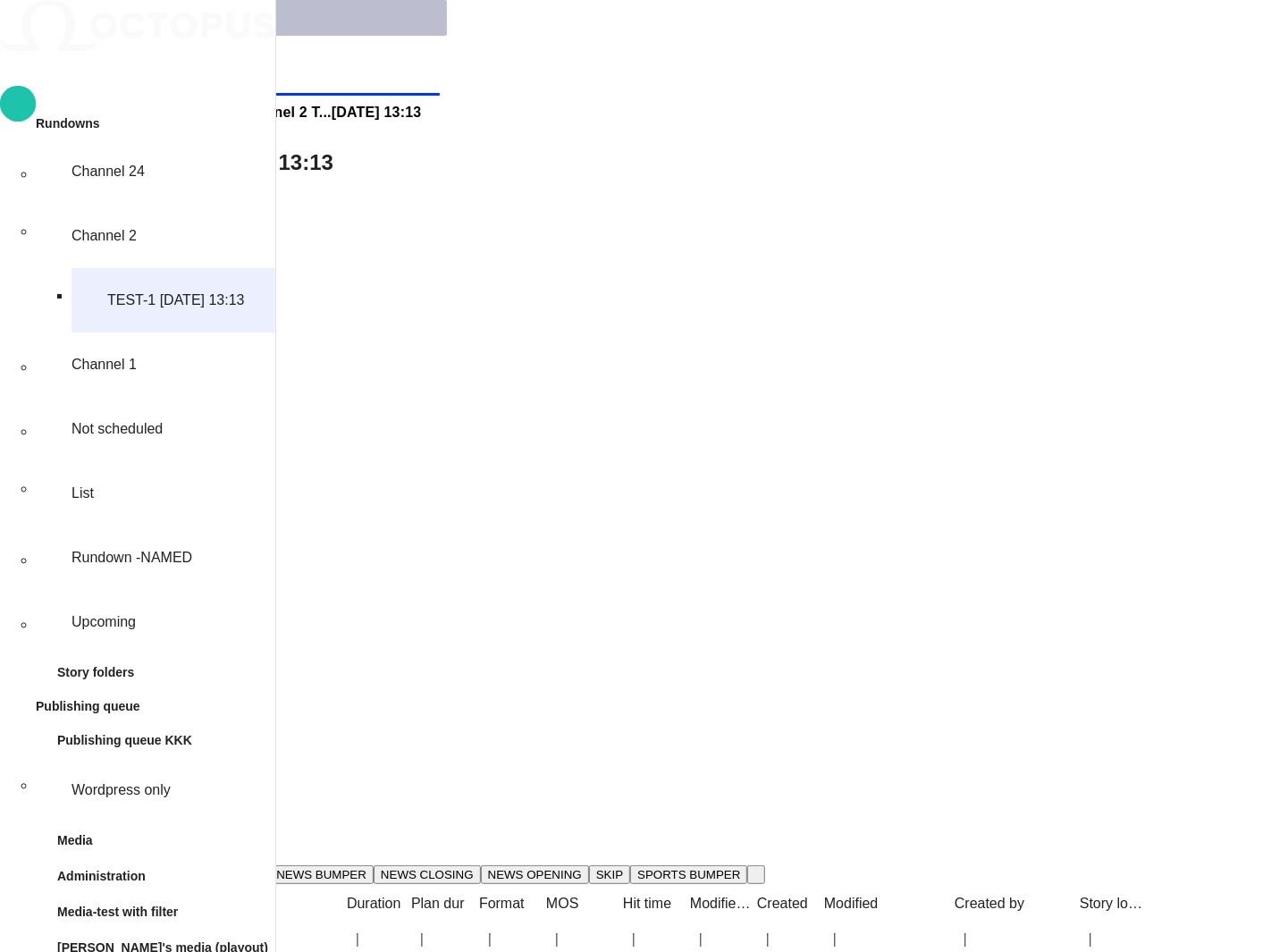
scroll to position [0, 0]
click at [103, 892] on span "button" at bounding box center [103, 892] width 0 height 0
type textarea "**********"
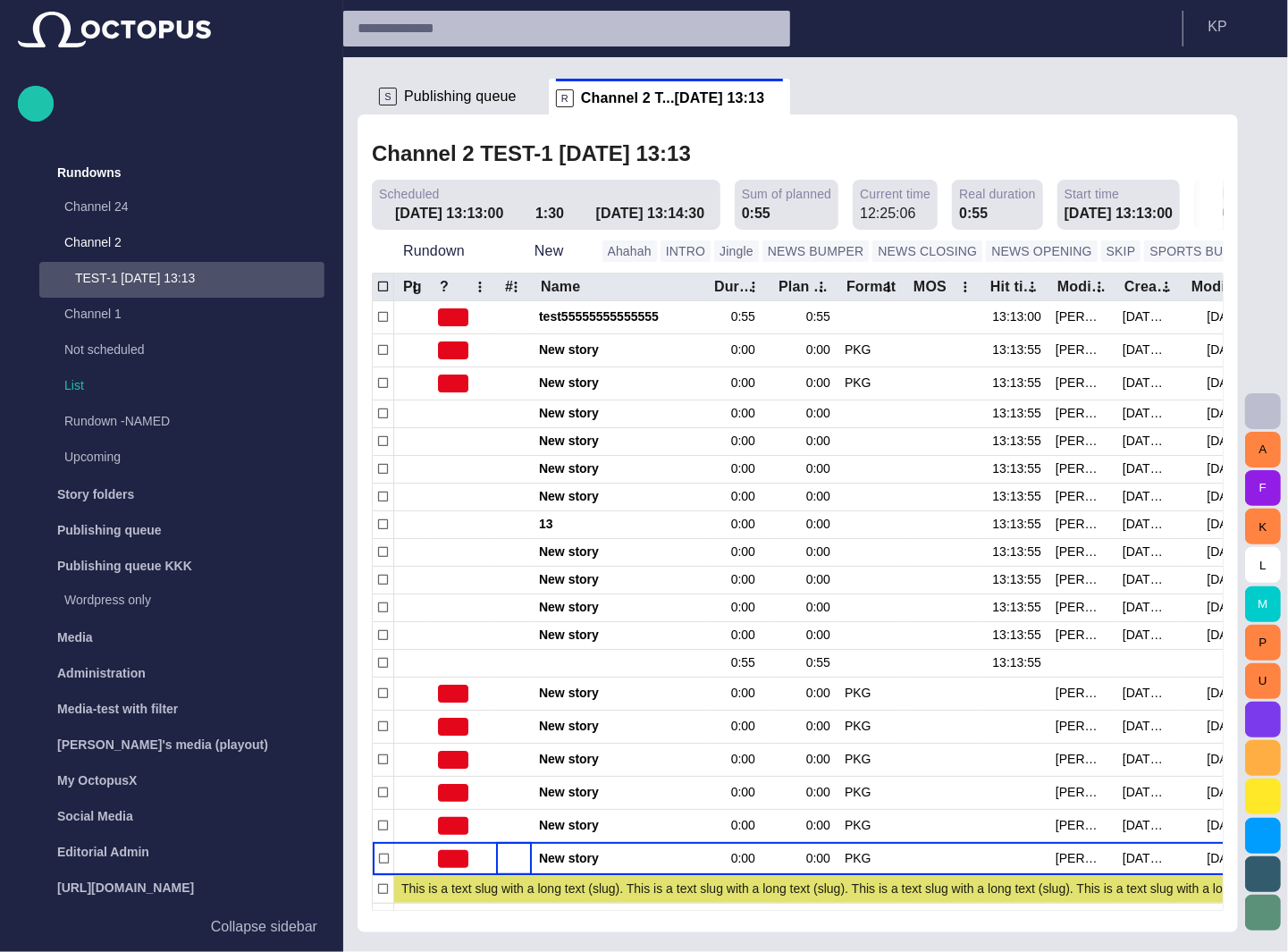
click at [1278, 253] on span "button" at bounding box center [1287, 251] width 18 height 18
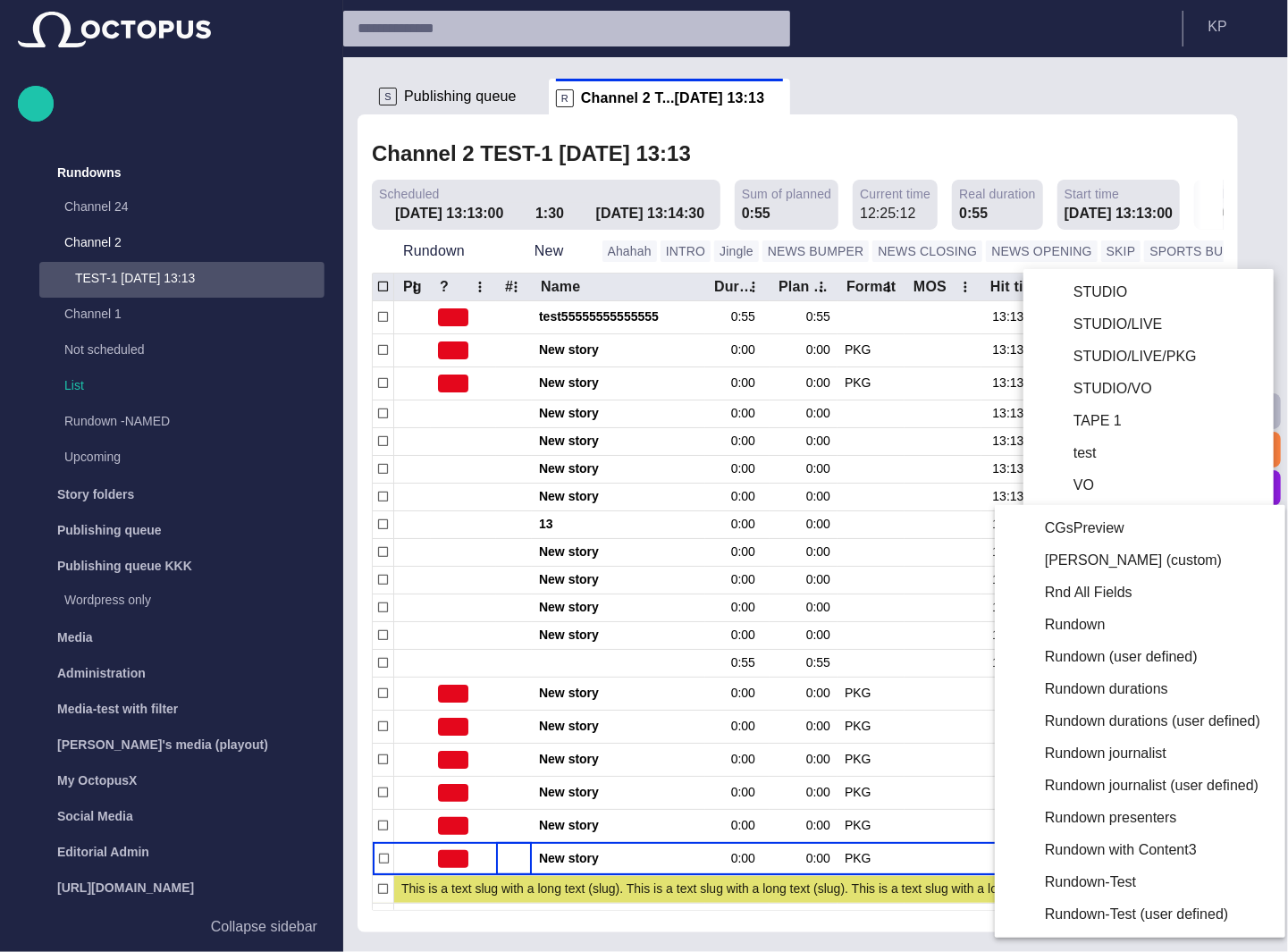
click at [1081, 593] on li "Rnd All Fields" at bounding box center [1136, 592] width 283 height 32
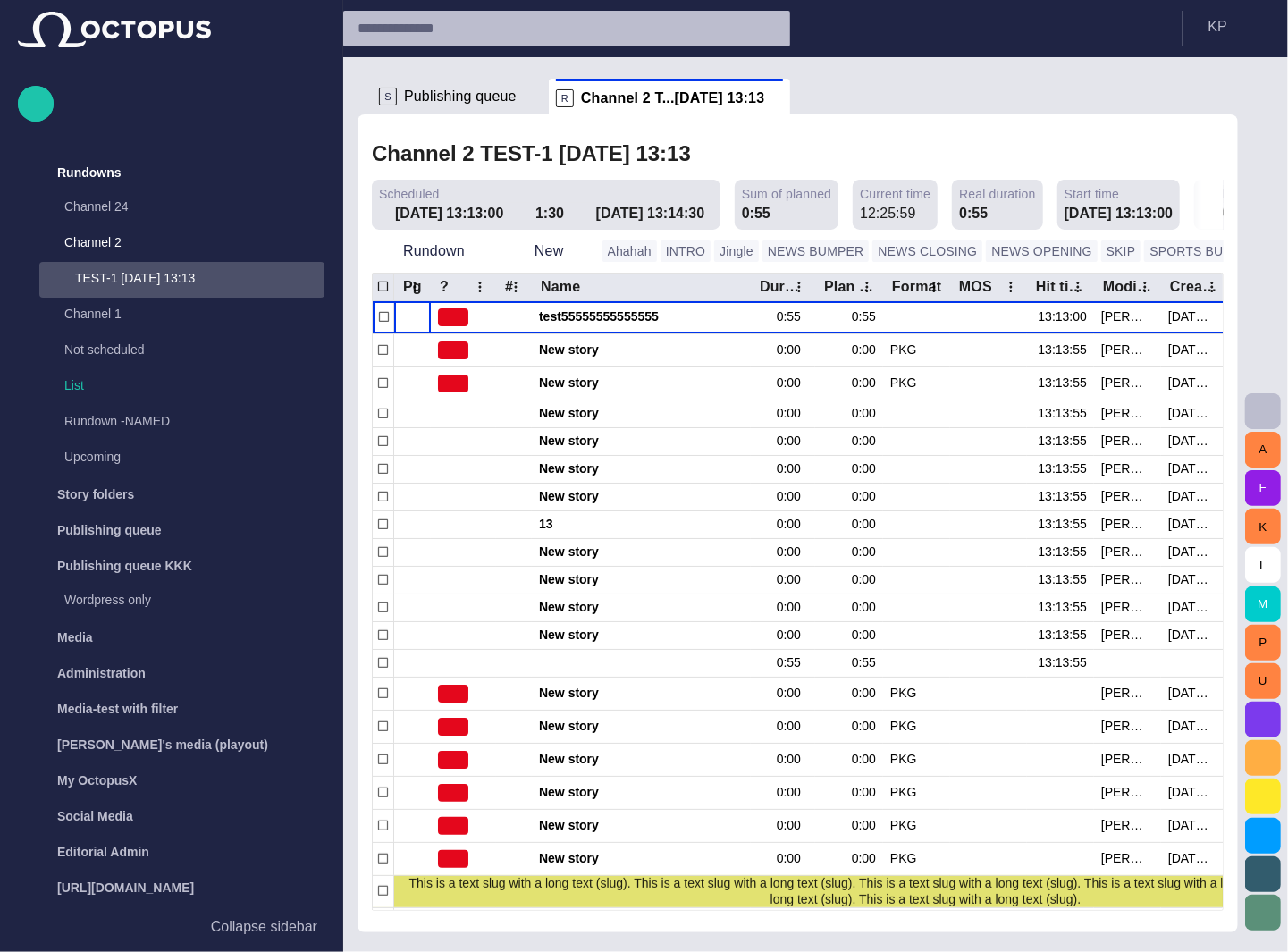
click at [857, 123] on div "Channel 2 TEST-1 [DATE] 13:13 Scheduled [DATE] 13:13:00 1:30 [DATE] 13:14:30 Su…" at bounding box center [797, 523] width 880 height 818
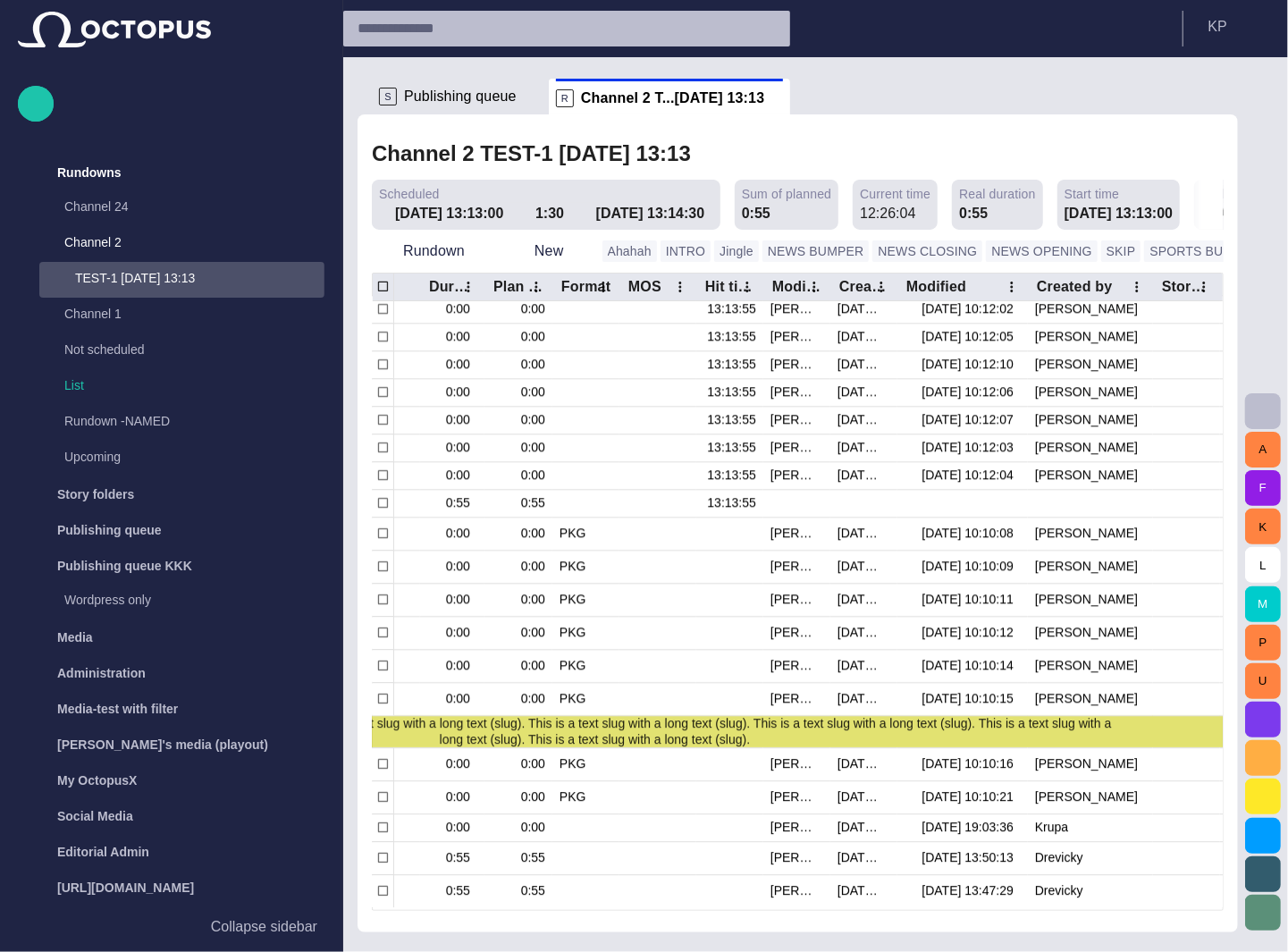
scroll to position [0, 340]
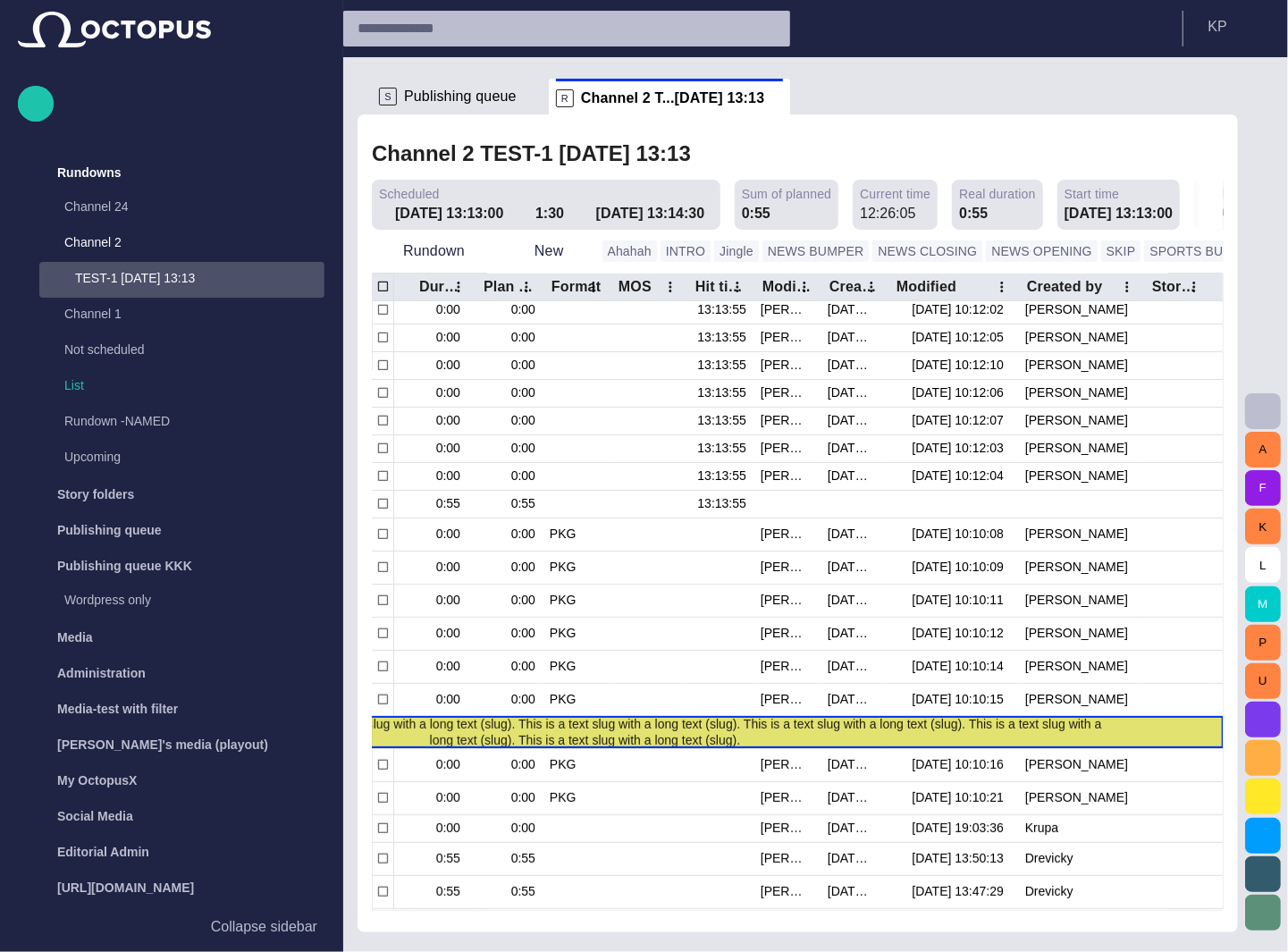
click at [0, 0] on span "button" at bounding box center [0, 0] width 0 height 0
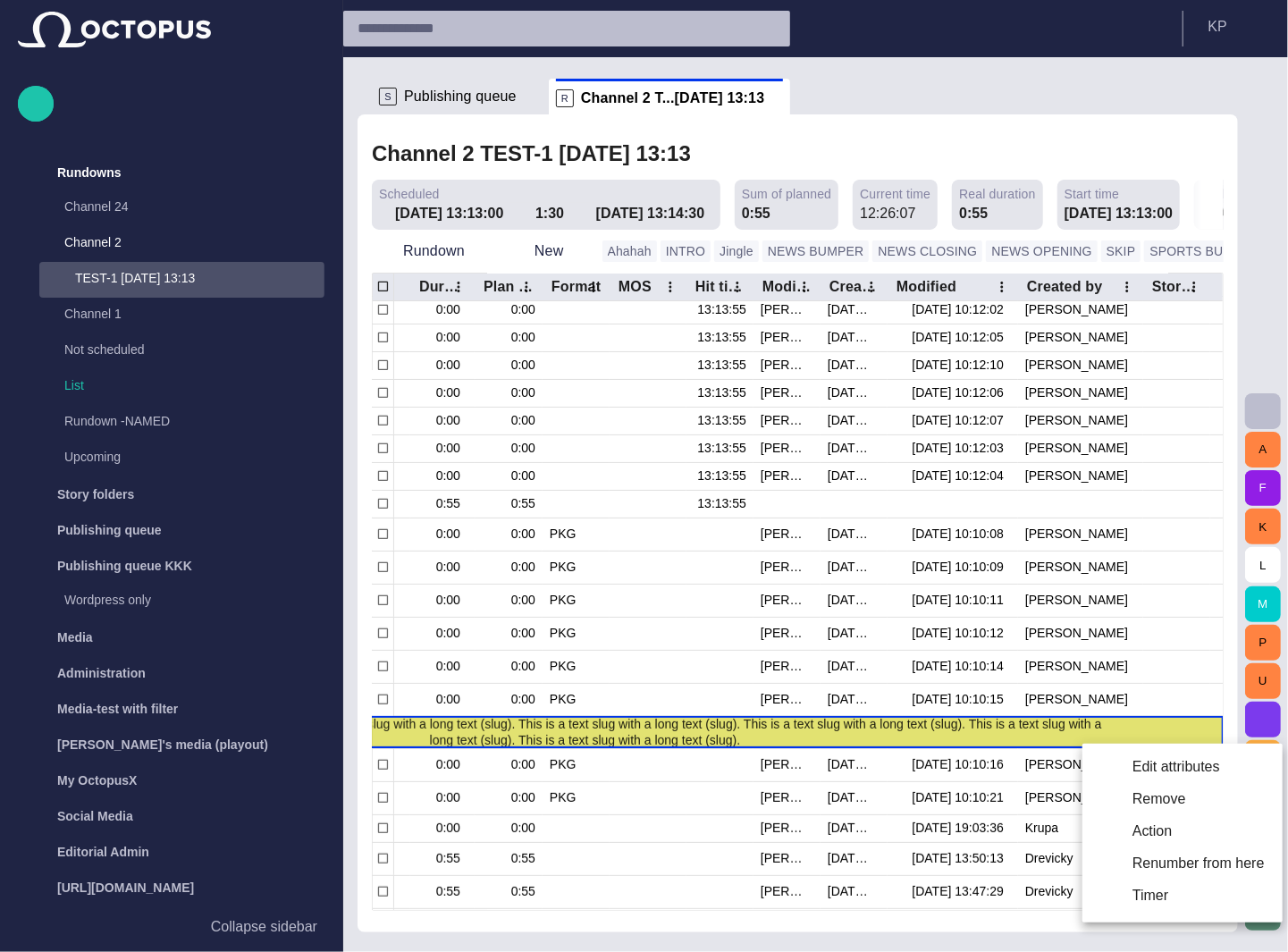
click at [1167, 763] on li "Edit attributes" at bounding box center [1182, 766] width 200 height 32
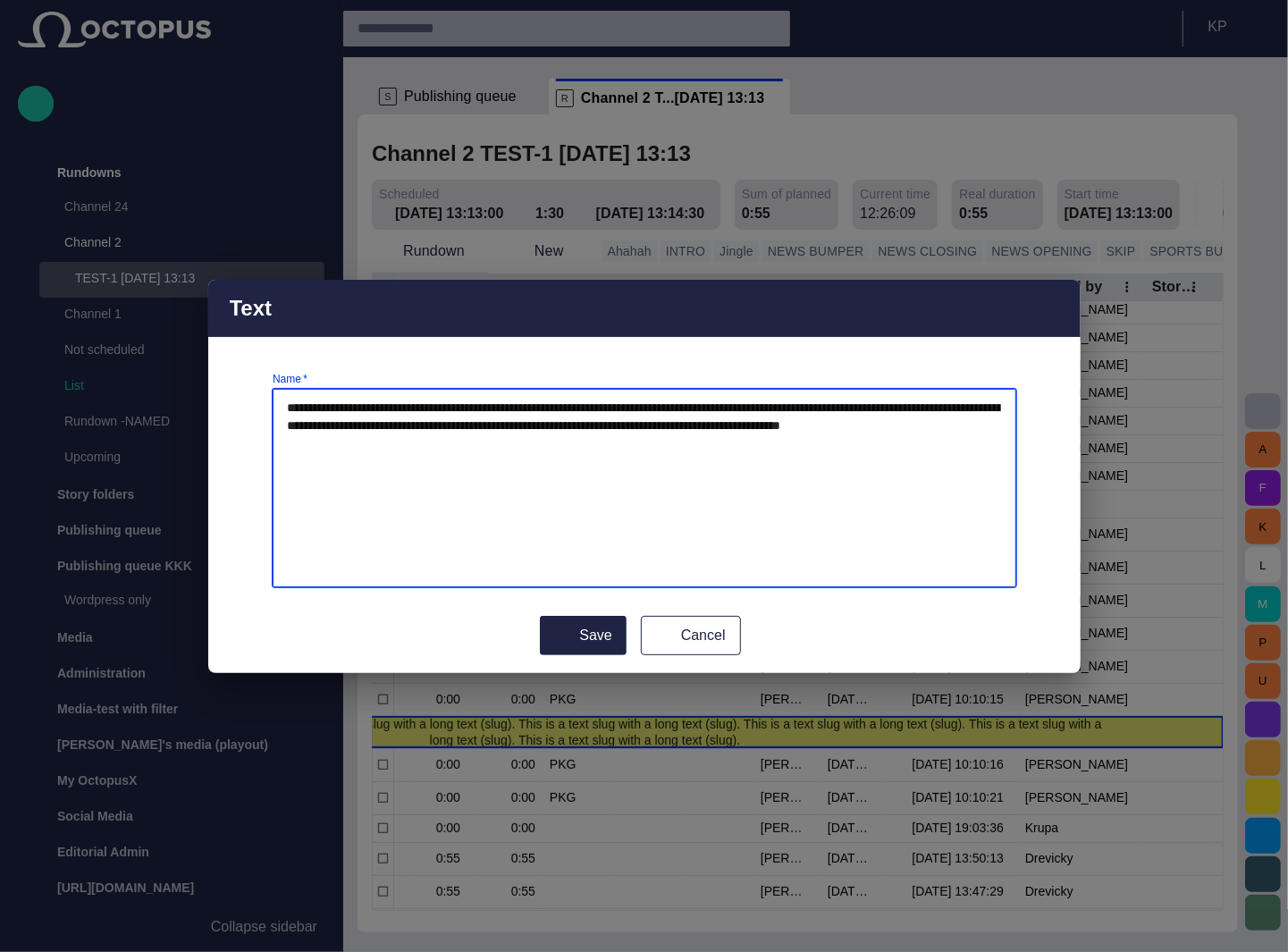
click at [696, 653] on button "Cancel" at bounding box center [690, 635] width 100 height 39
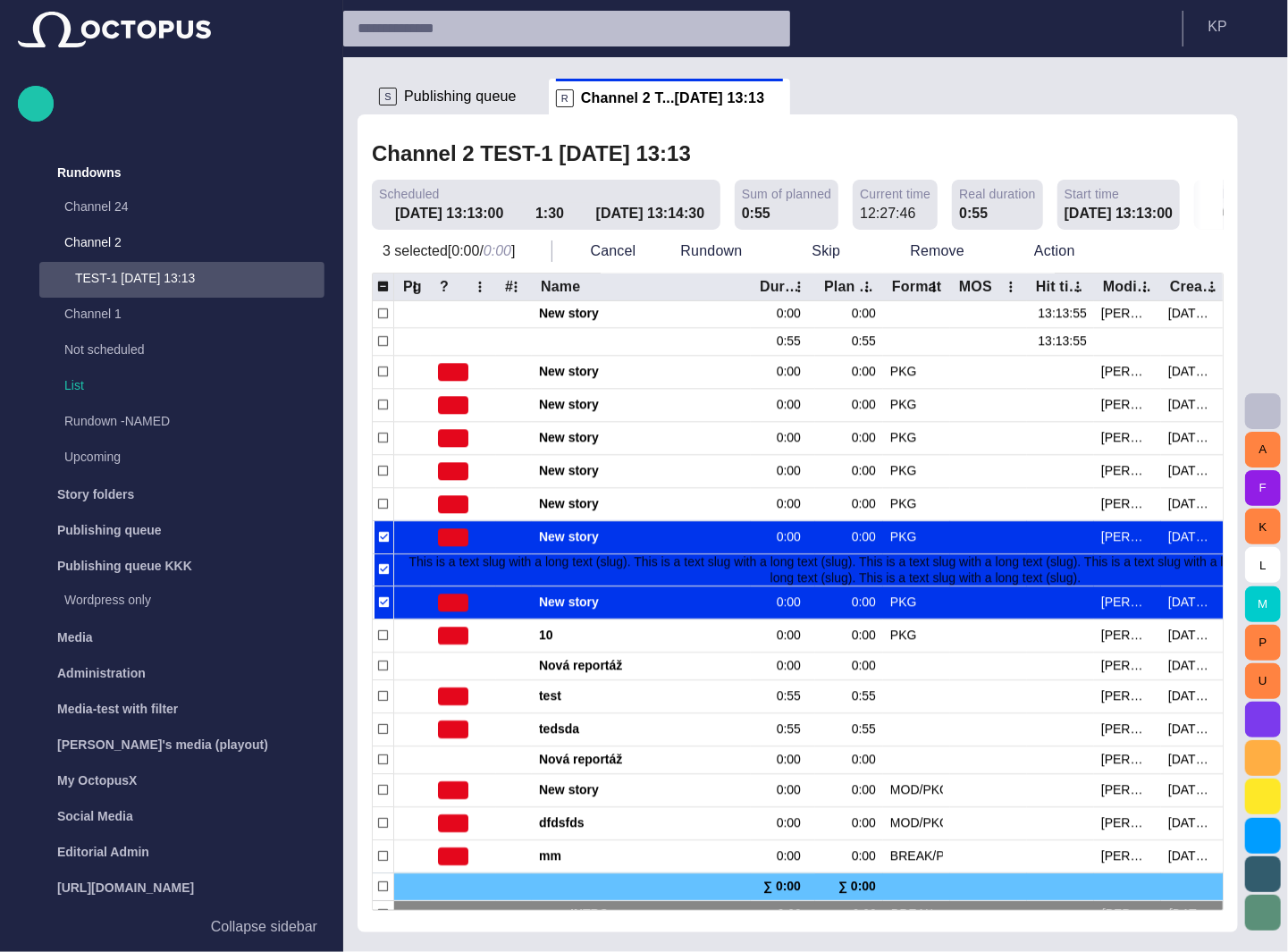
click at [1261, 24] on span "button" at bounding box center [1256, 27] width 15 height 15
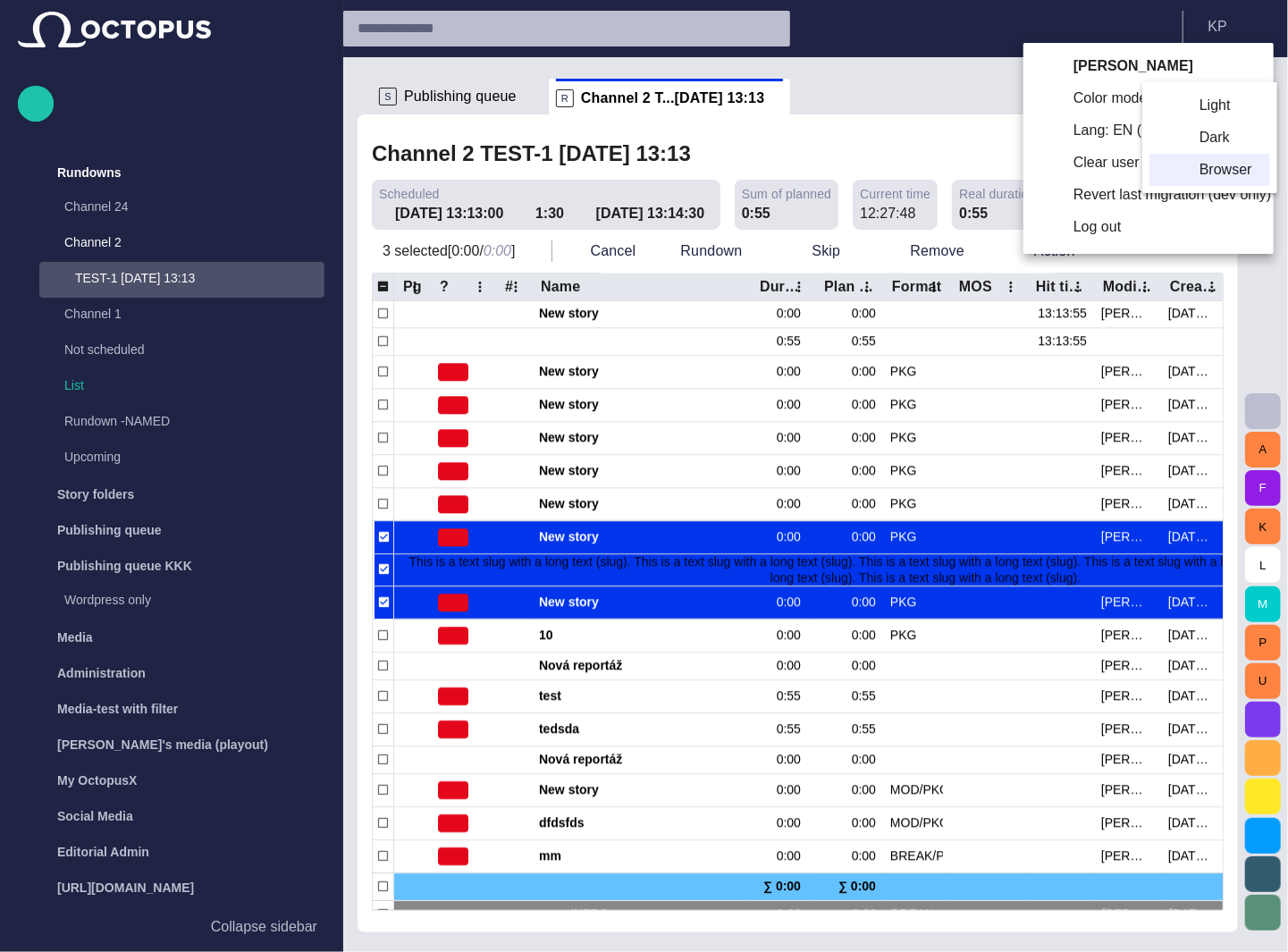
click at [1219, 137] on li "Dark" at bounding box center [1209, 137] width 121 height 32
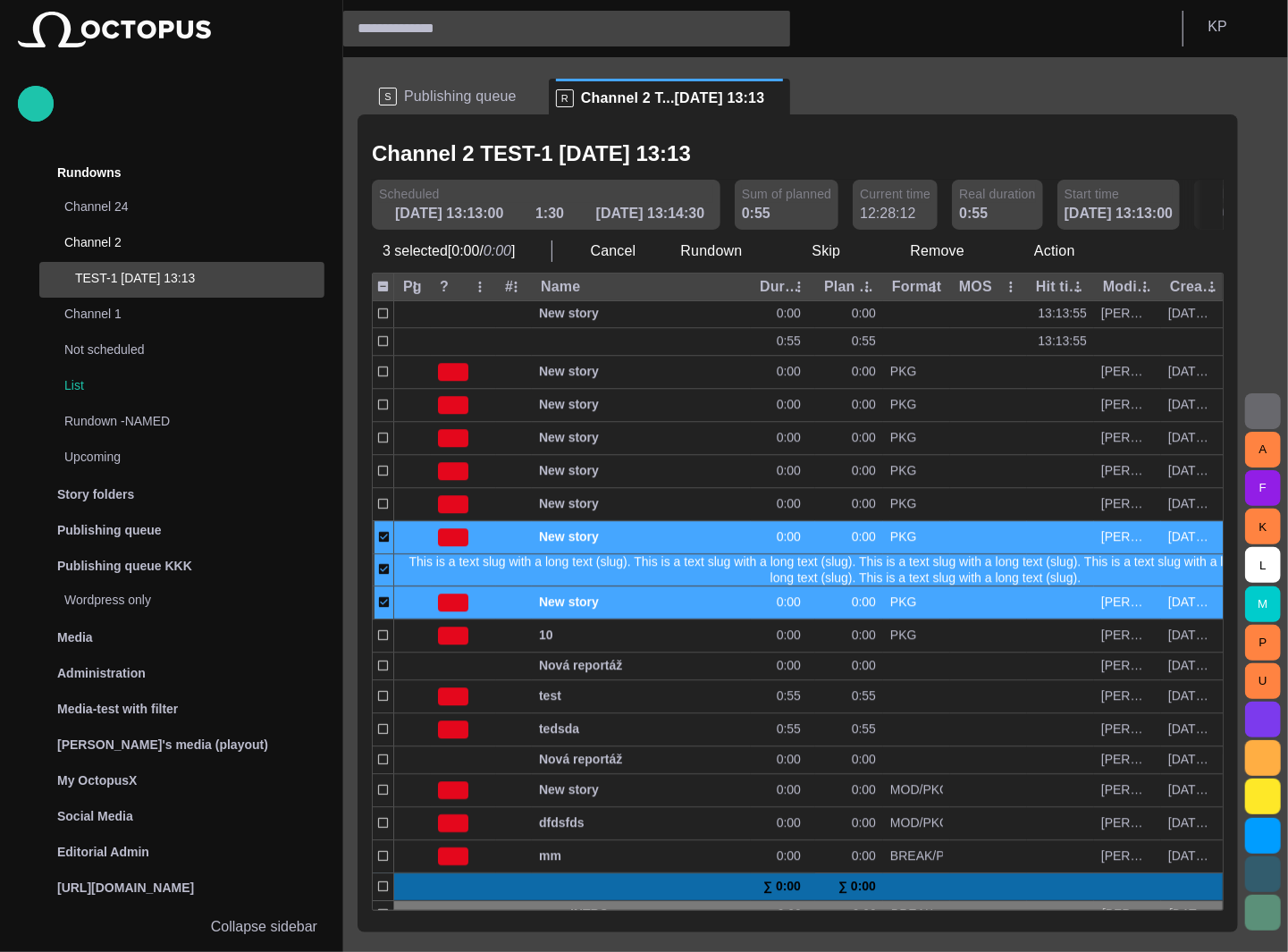
scroll to position [0, 340]
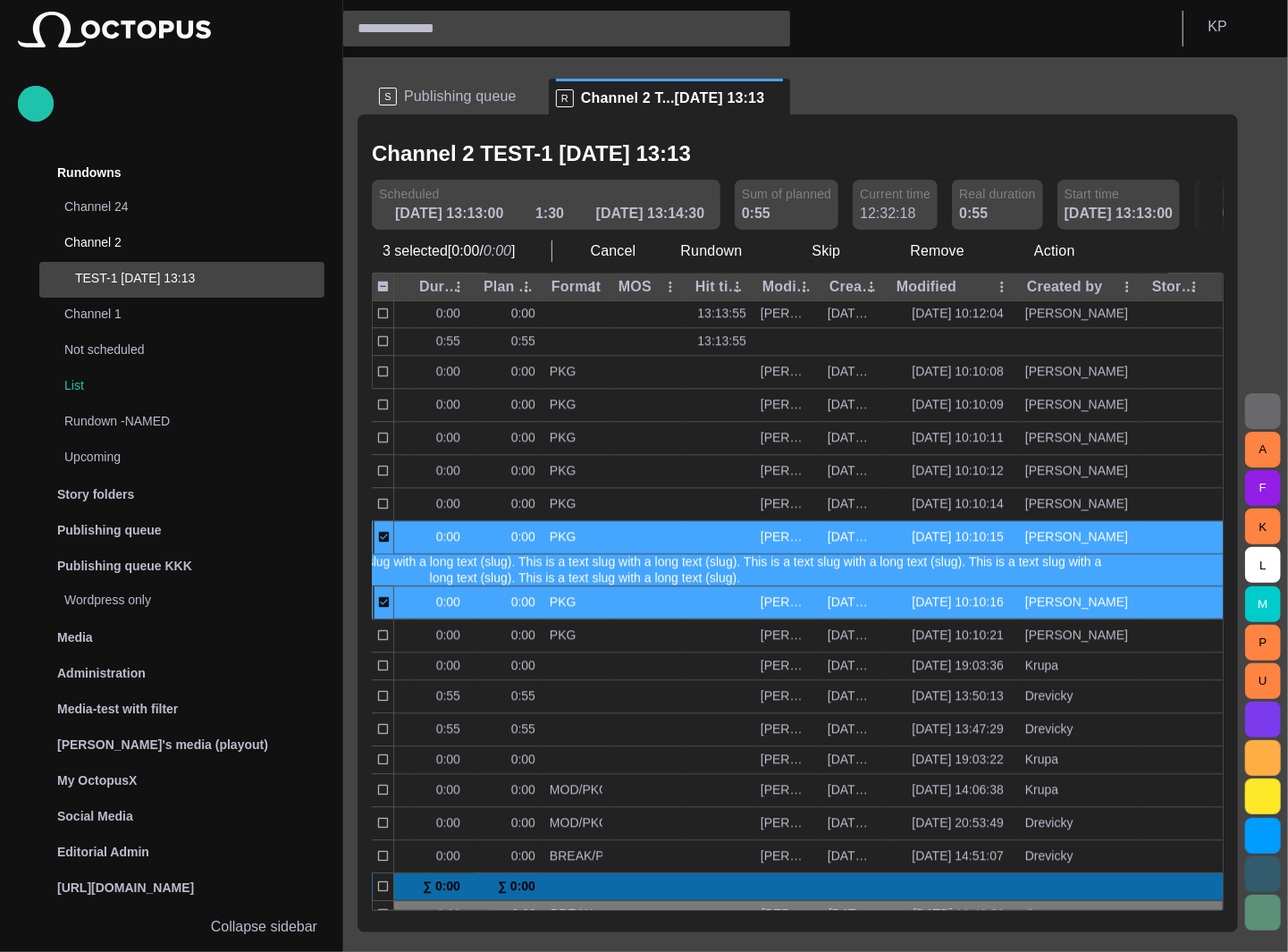
click at [451, 110] on div "S Publishing queue" at bounding box center [460, 96] width 163 height 36
click at [456, 101] on span "Publishing queue" at bounding box center [460, 97] width 112 height 18
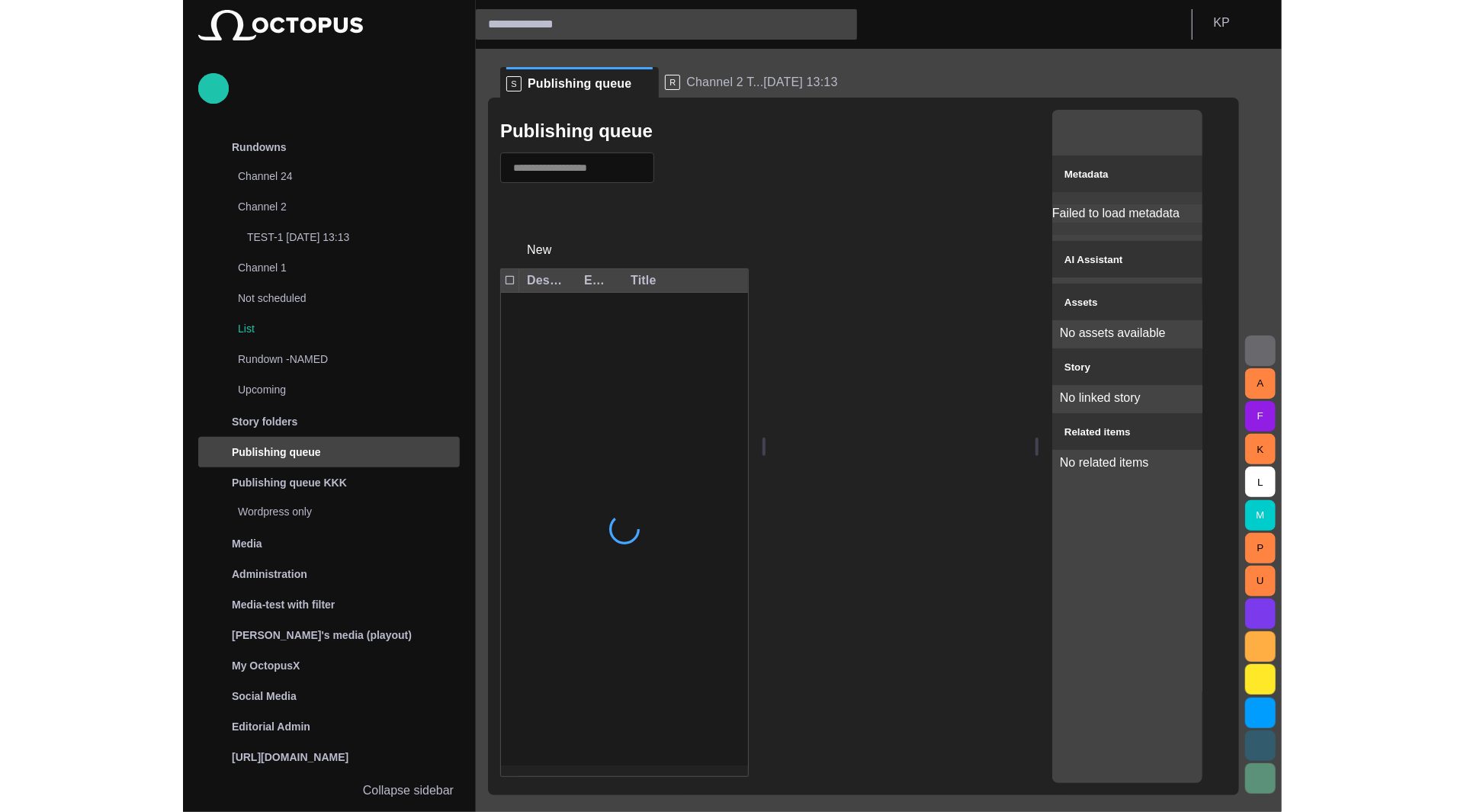
scroll to position [57, 0]
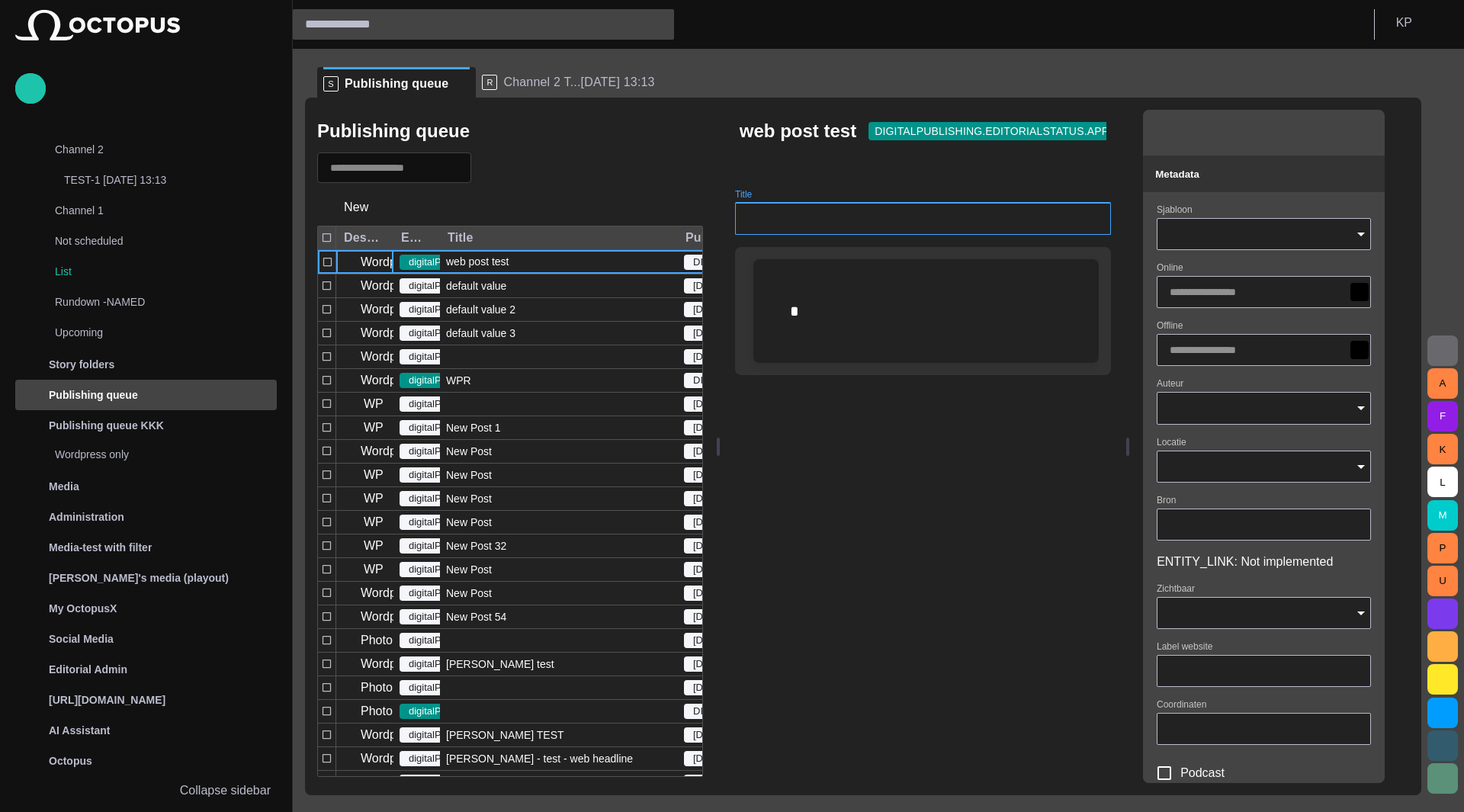
click at [874, 211] on input "Title" at bounding box center [923, 219] width 350 height 16
click at [1098, 234] on input "Sjabloon" at bounding box center [1258, 234] width 178 height 16
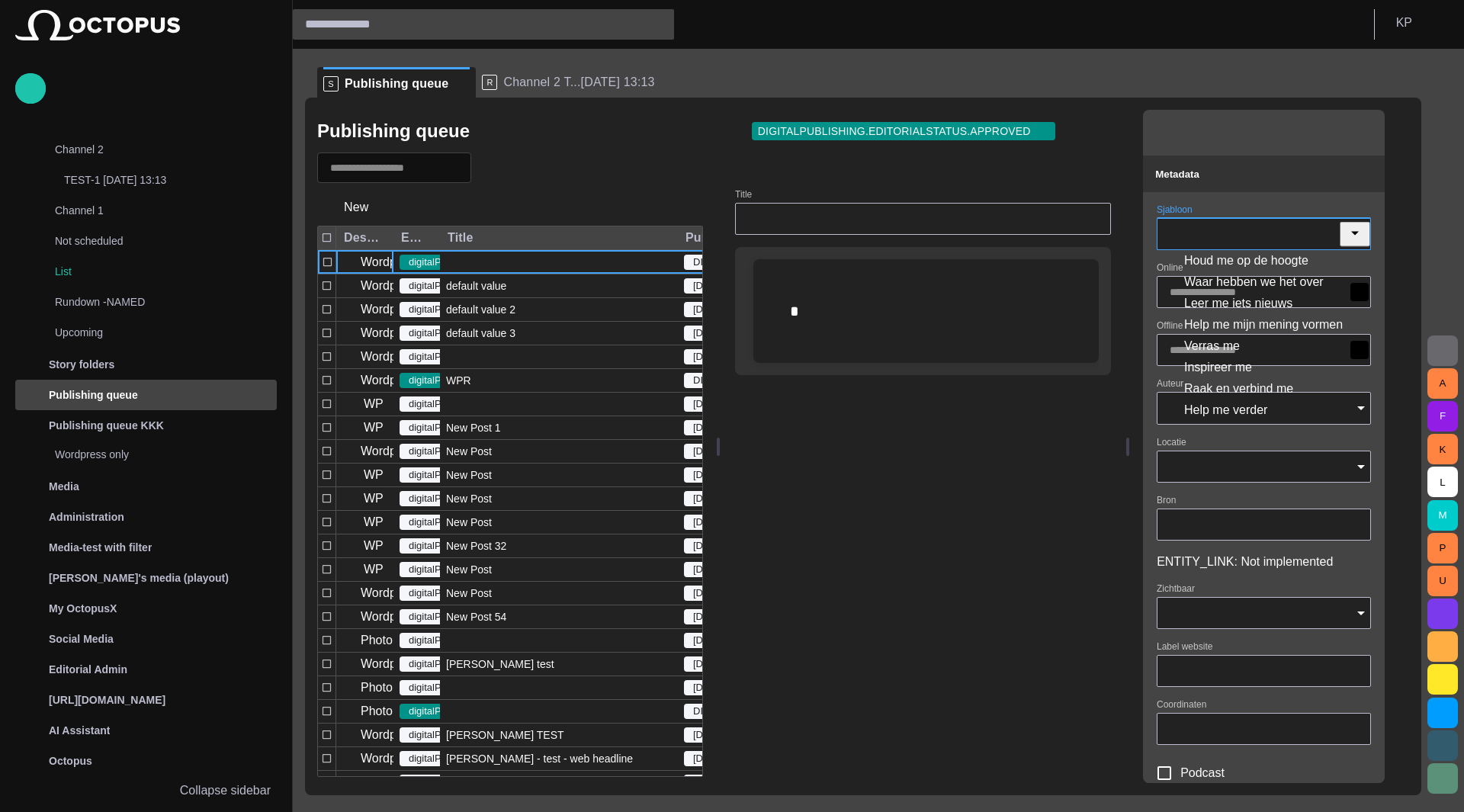
click at [1098, 272] on td "Waar hebben we het over" at bounding box center [1282, 282] width 198 height 20
type input "**********"
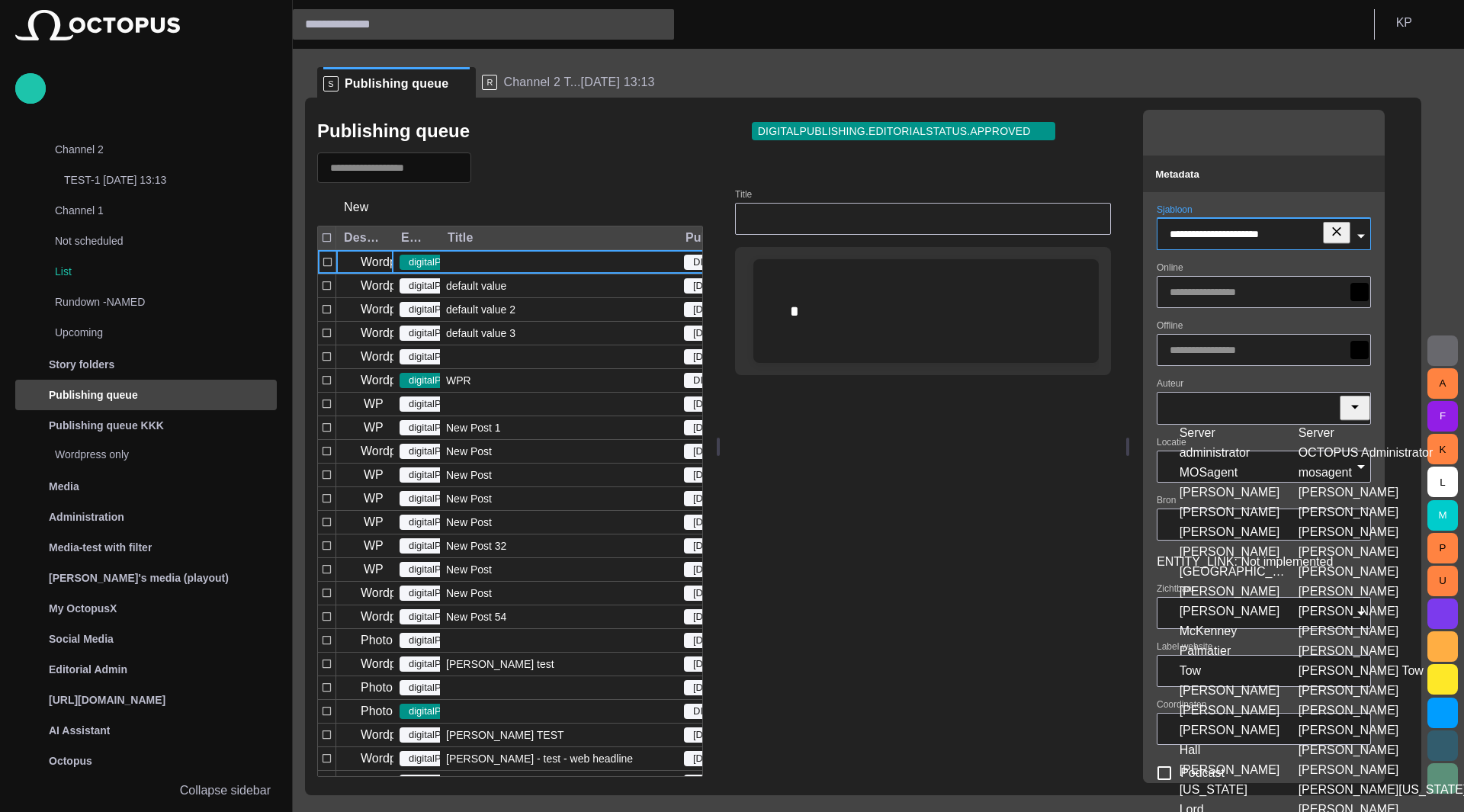
click at [1098, 416] on div at bounding box center [1264, 407] width 214 height 32
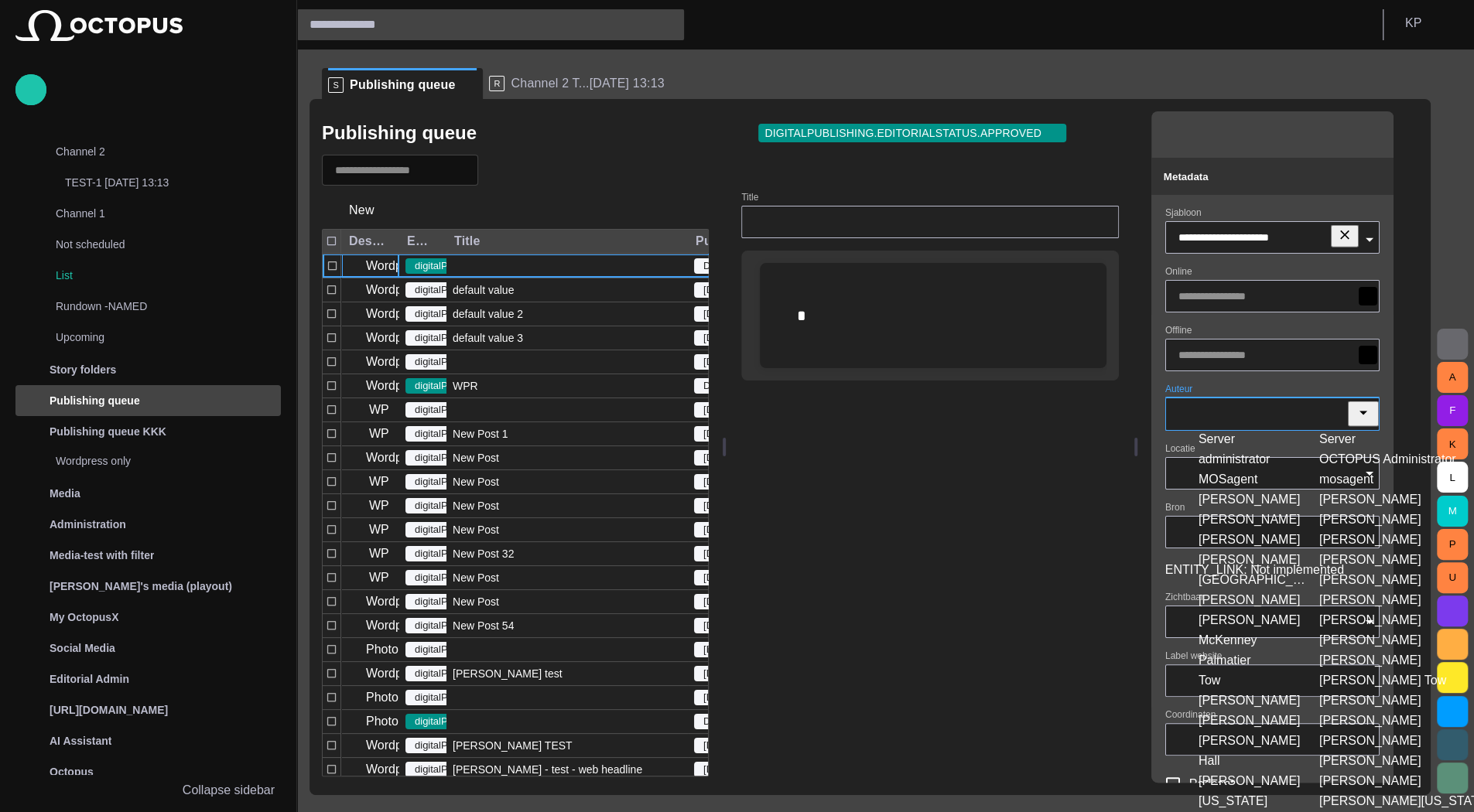
click at [1115, 491] on td "Manley" at bounding box center [1252, 499] width 120 height 18
type input "**********"
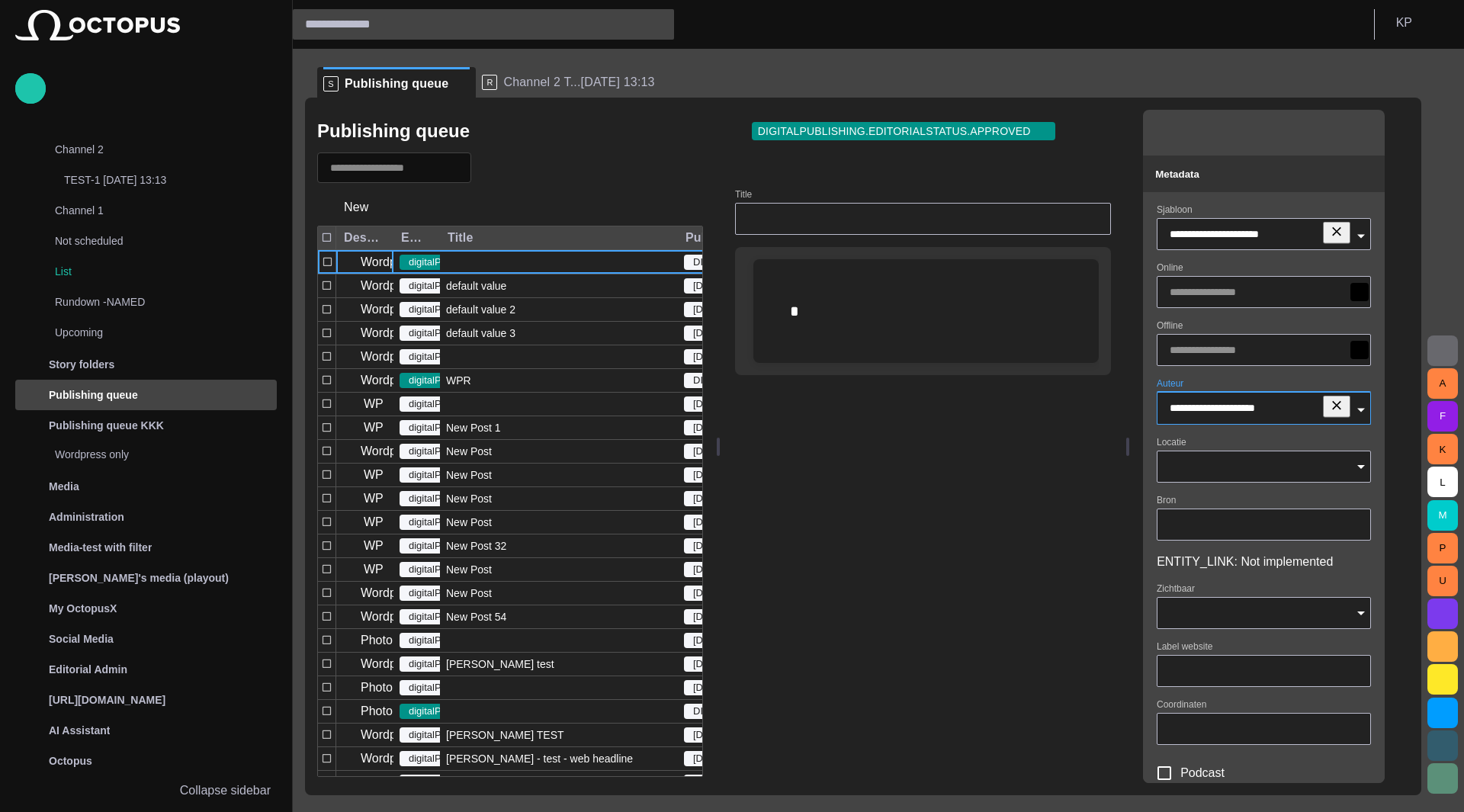
click at [1098, 470] on input "Locatie" at bounding box center [1258, 466] width 178 height 16
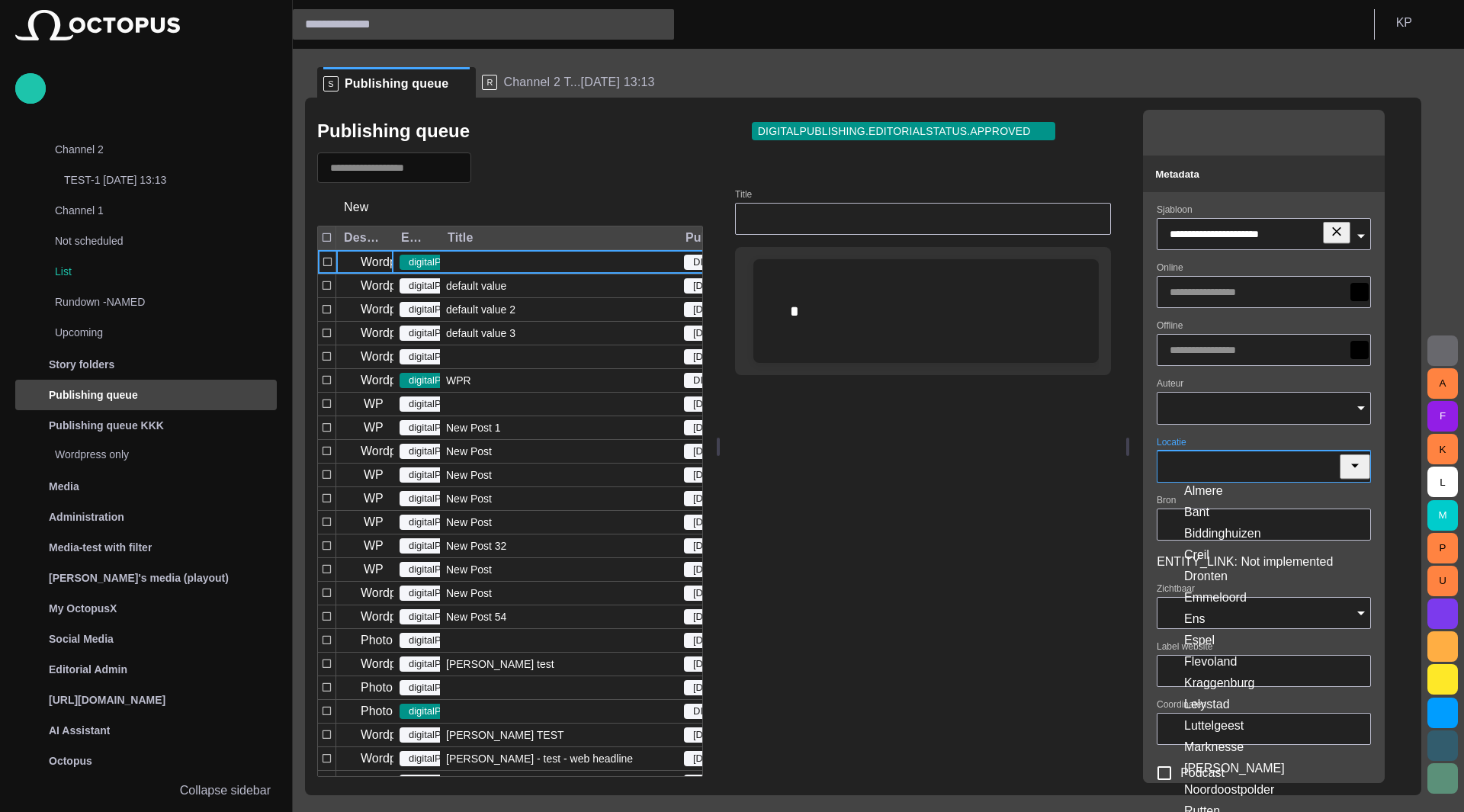
click at [1098, 524] on td "Biddinghuizen" at bounding box center [1282, 534] width 198 height 20
type input "**********"
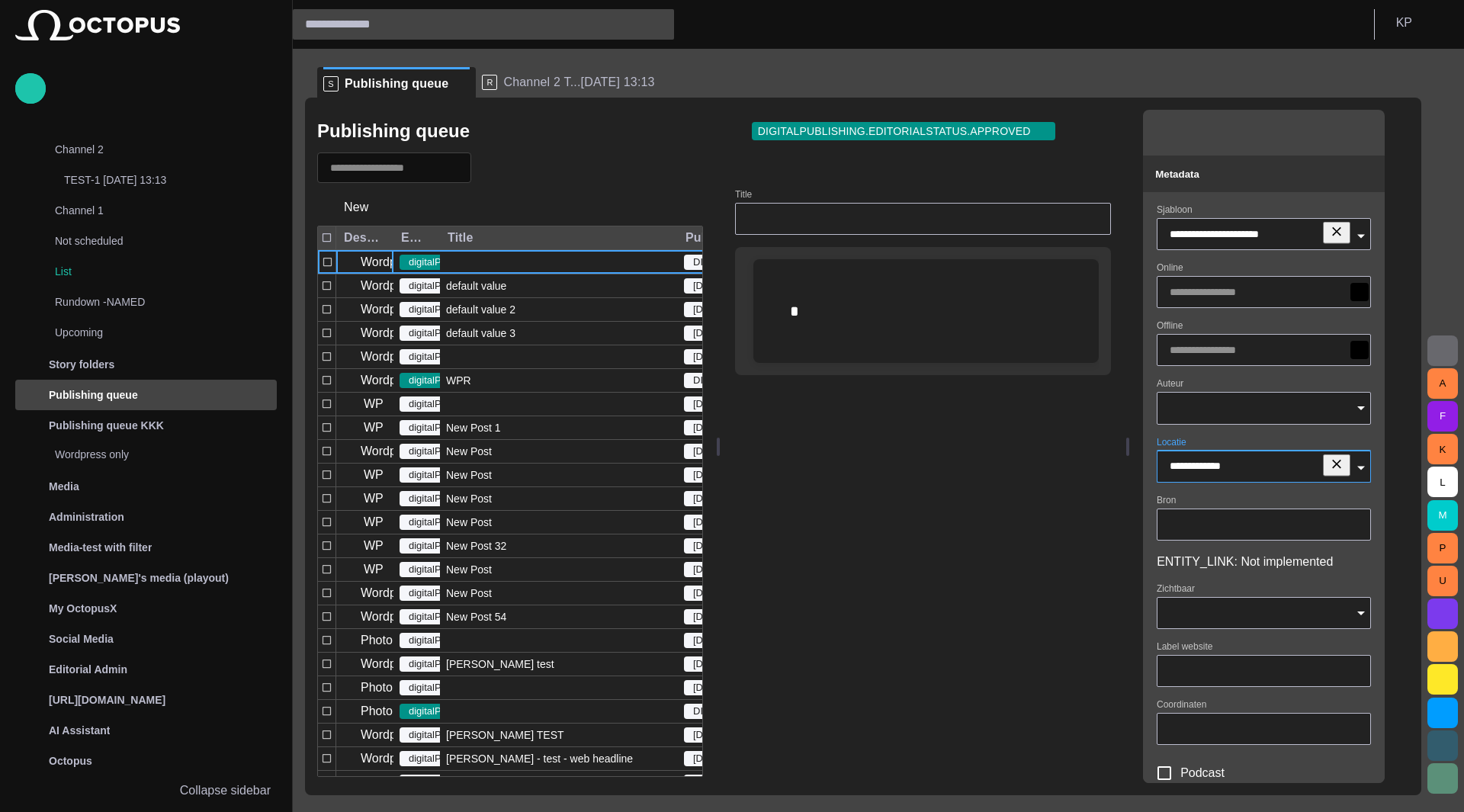
click at [1098, 520] on input "Bron" at bounding box center [1263, 525] width 188 height 16
click at [1098, 617] on input "Zichtbaar" at bounding box center [1258, 613] width 178 height 16
click at [1098, 648] on td "Nee" at bounding box center [1282, 658] width 198 height 20
type input "***"
click at [1098, 585] on div "Zichtbaar ***" at bounding box center [1264, 606] width 214 height 46
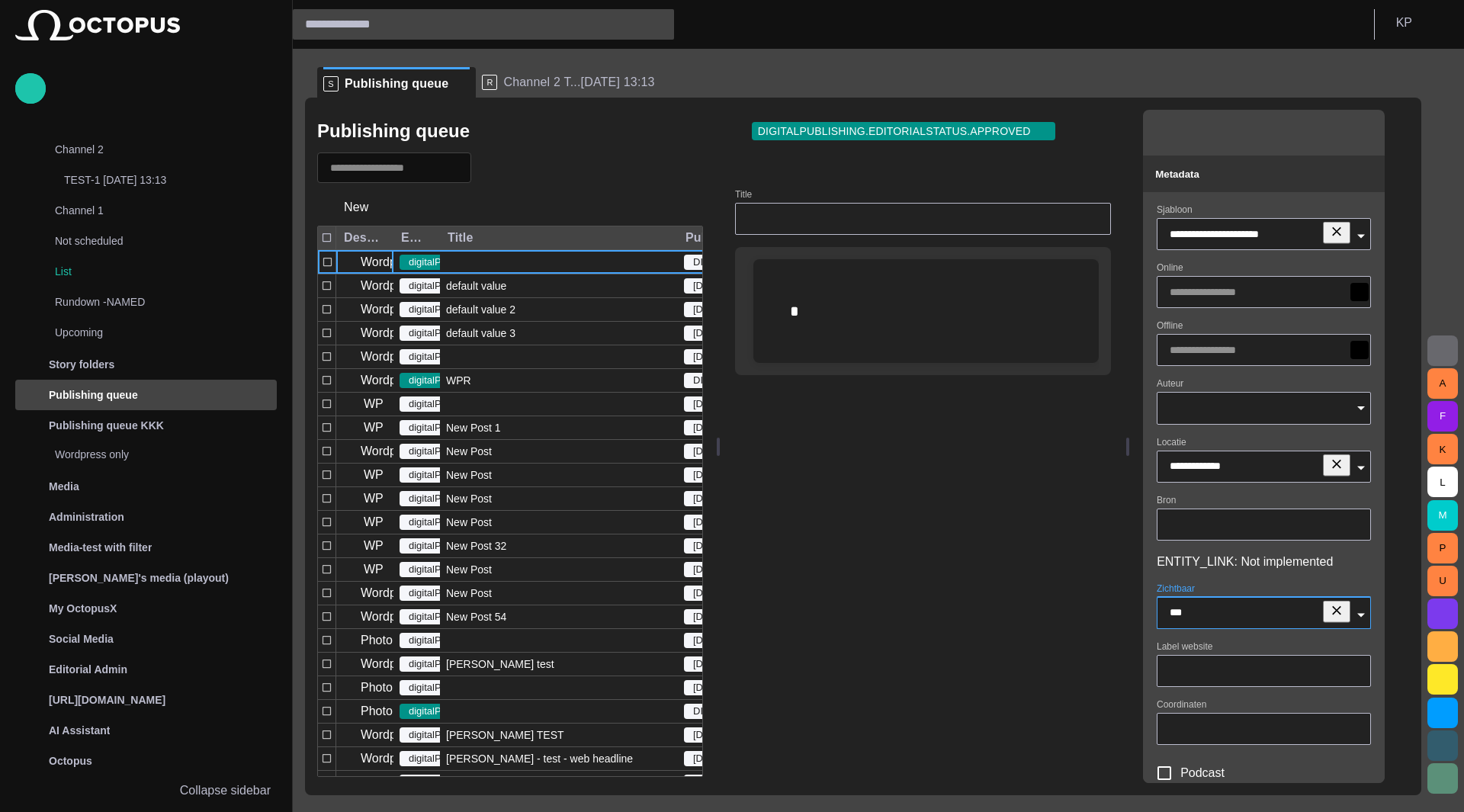
click at [1098, 546] on form "**********" at bounding box center [1264, 547] width 214 height 686
click at [1098, 528] on input "Bron" at bounding box center [1263, 525] width 188 height 16
click at [1098, 670] on input "Label website" at bounding box center [1263, 671] width 188 height 16
type input "**********"
click at [1098, 296] on span "button" at bounding box center [1359, 293] width 12 height 12
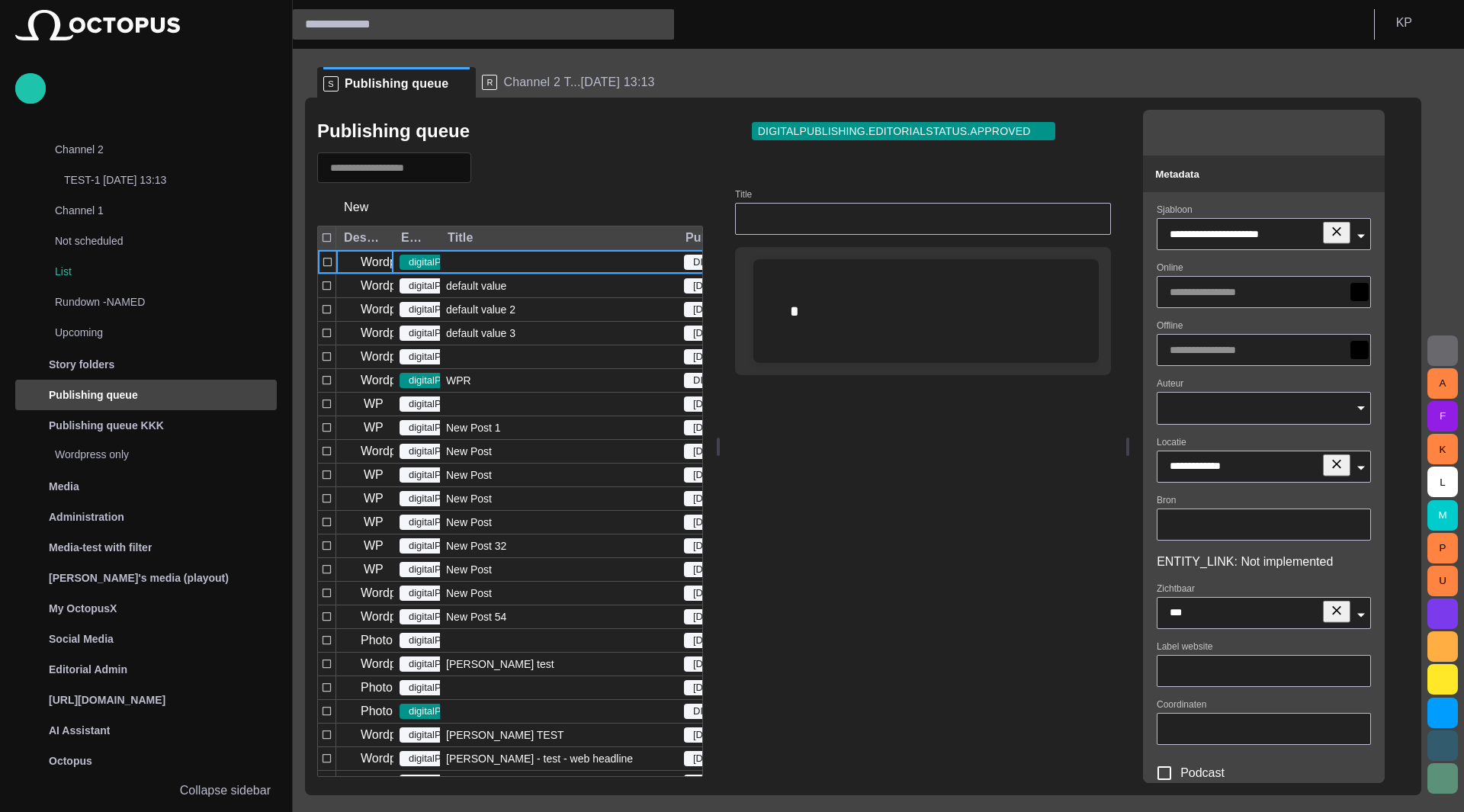
type input "**********"
click at [1098, 328] on div "Offline" at bounding box center [1264, 343] width 214 height 46
drag, startPoint x: 1257, startPoint y: 496, endPoint x: 1250, endPoint y: 551, distance: 55.4
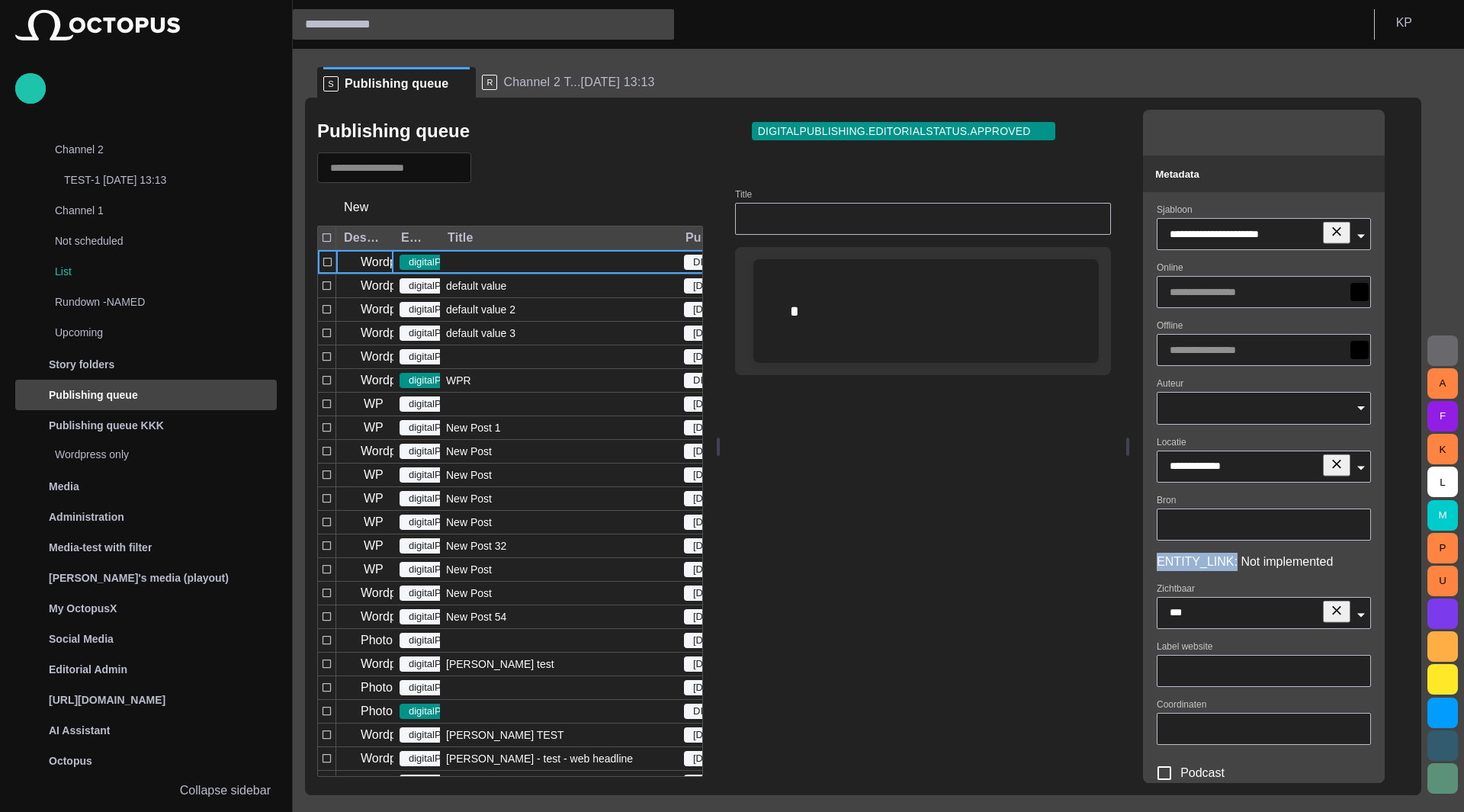
click at [1098, 551] on form "**********" at bounding box center [1264, 547] width 214 height 686
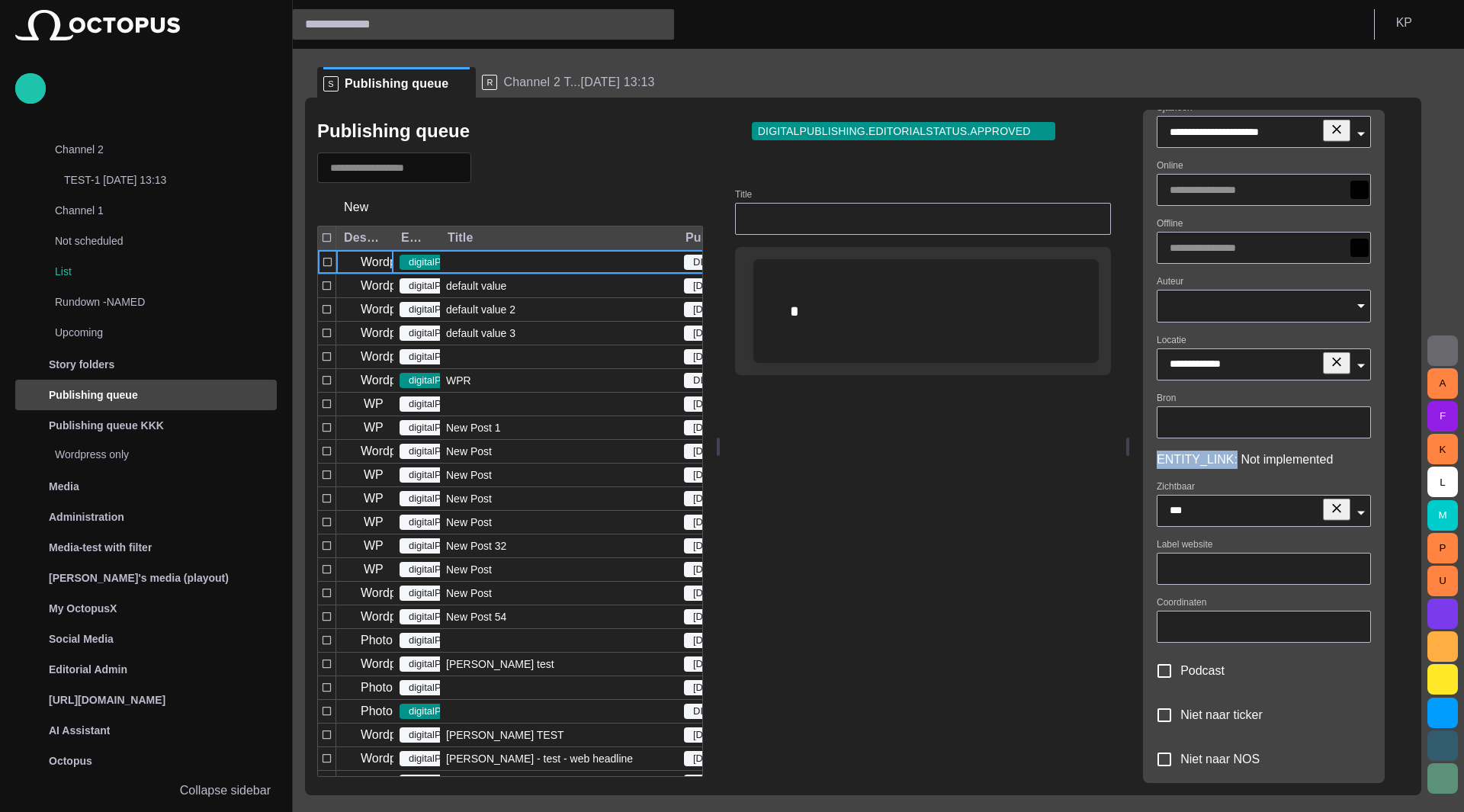
scroll to position [103, 0]
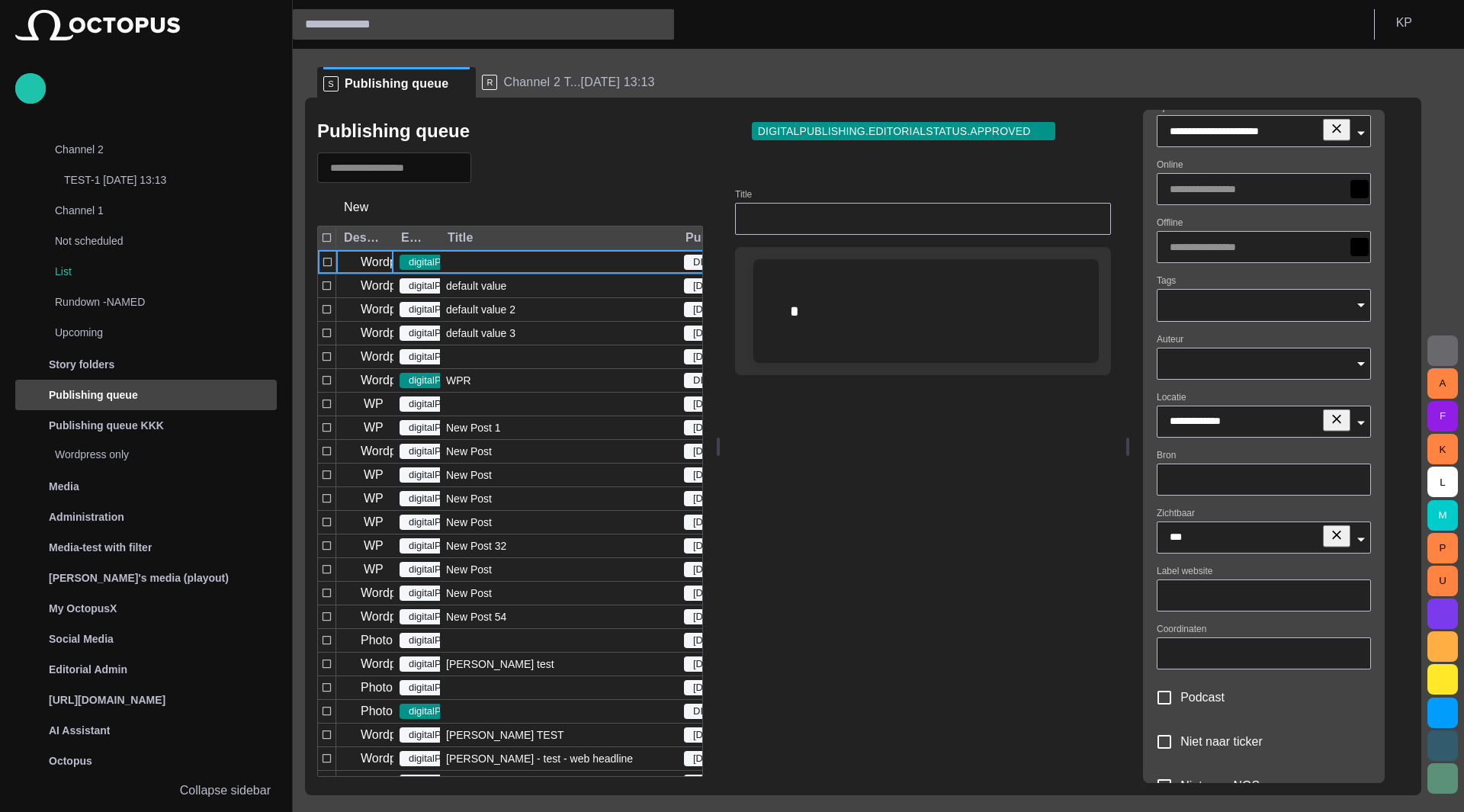
click at [1098, 69] on ul "S Publishing queue R Channel 2 T...07/02 13:13" at bounding box center [854, 82] width 1073 height 30
click at [1098, 307] on input "Tags" at bounding box center [1263, 305] width 188 height 16
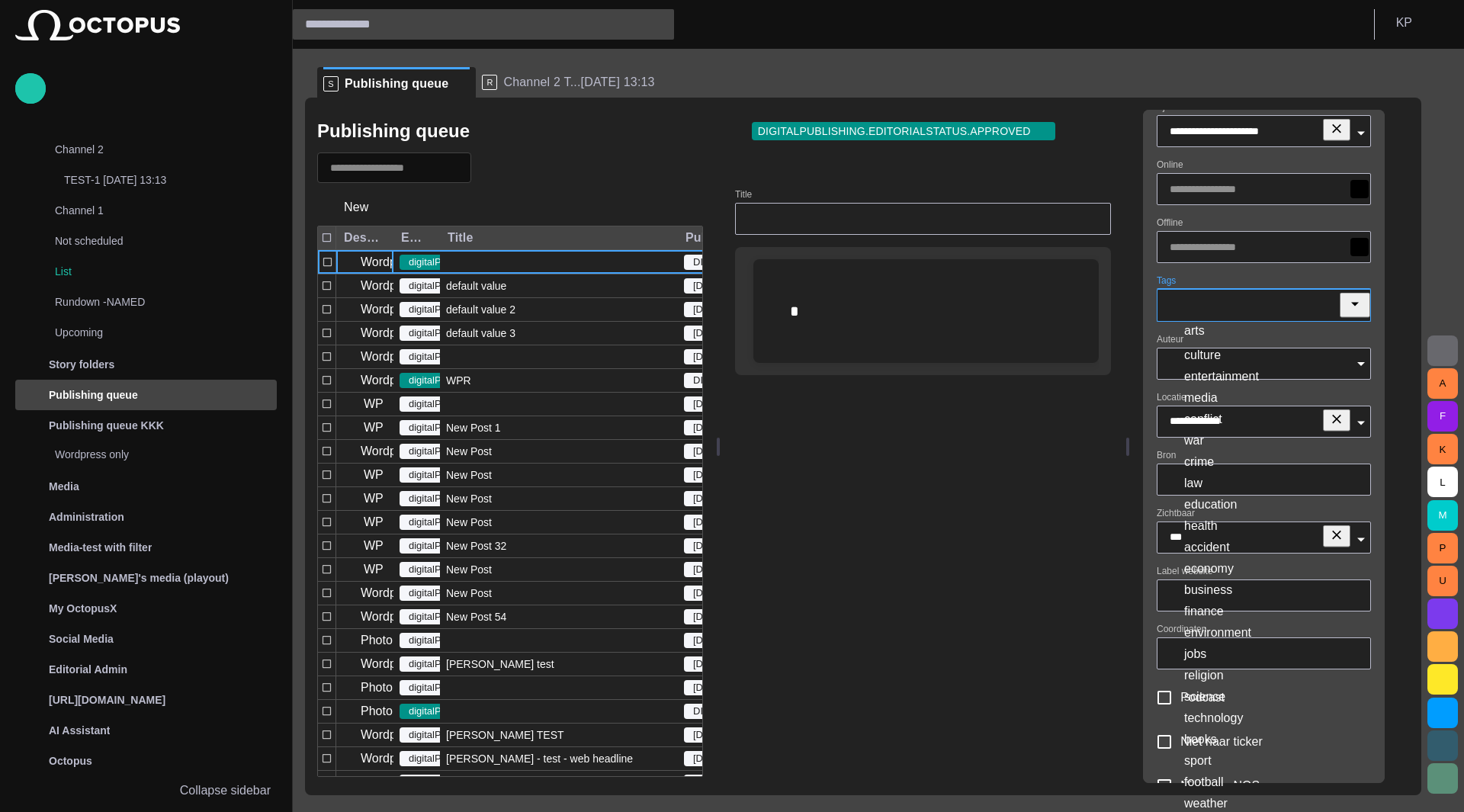
click at [1098, 388] on td "media" at bounding box center [1282, 398] width 198 height 20
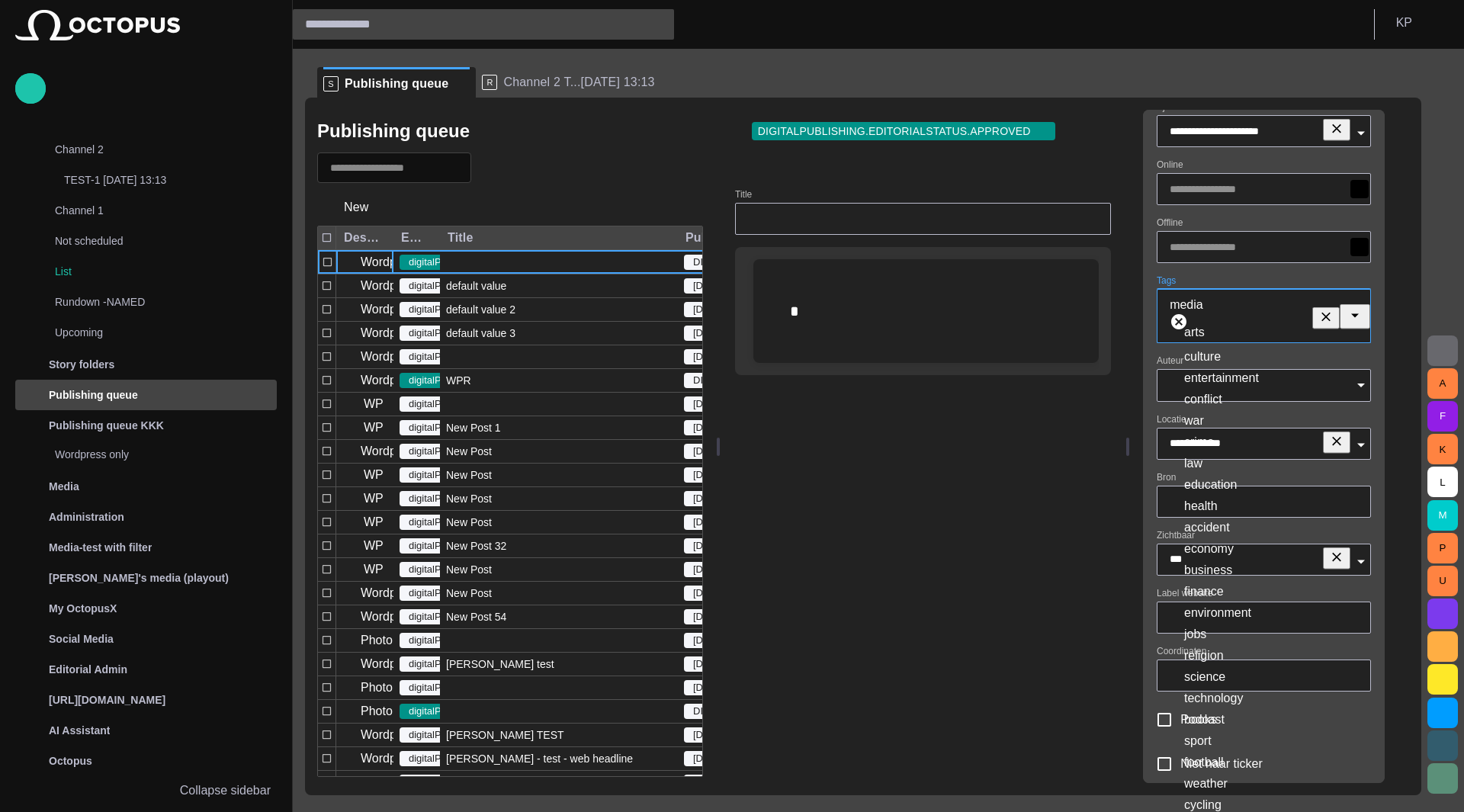
click at [1098, 309] on input "Tags" at bounding box center [1284, 317] width 148 height 16
click at [1098, 454] on td "law" at bounding box center [1282, 463] width 198 height 20
click at [1098, 309] on input "Tags" at bounding box center [1294, 317] width 128 height 16
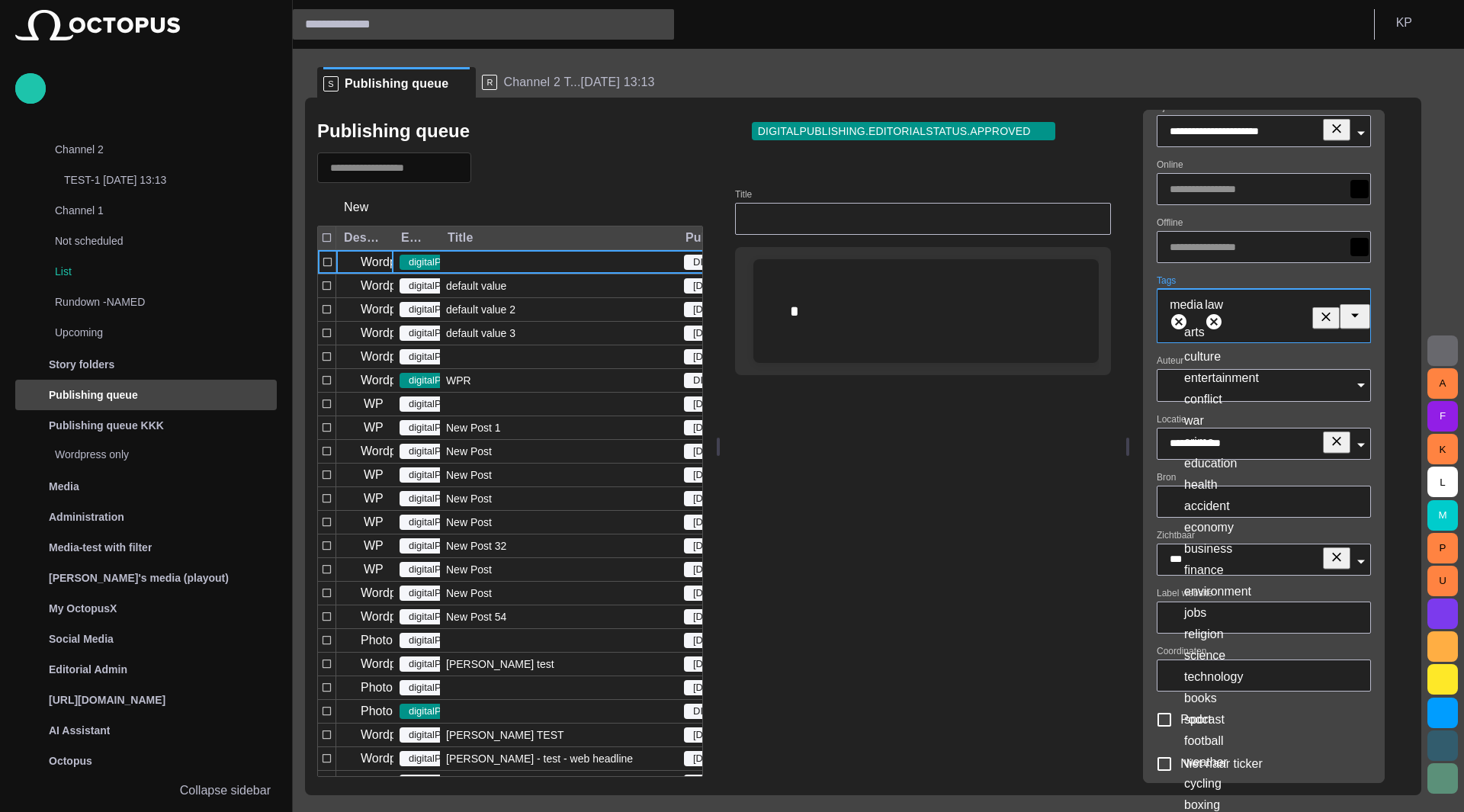
click at [1098, 454] on td "education" at bounding box center [1282, 463] width 198 height 20
click at [1098, 310] on div "media law education" at bounding box center [1264, 315] width 214 height 54
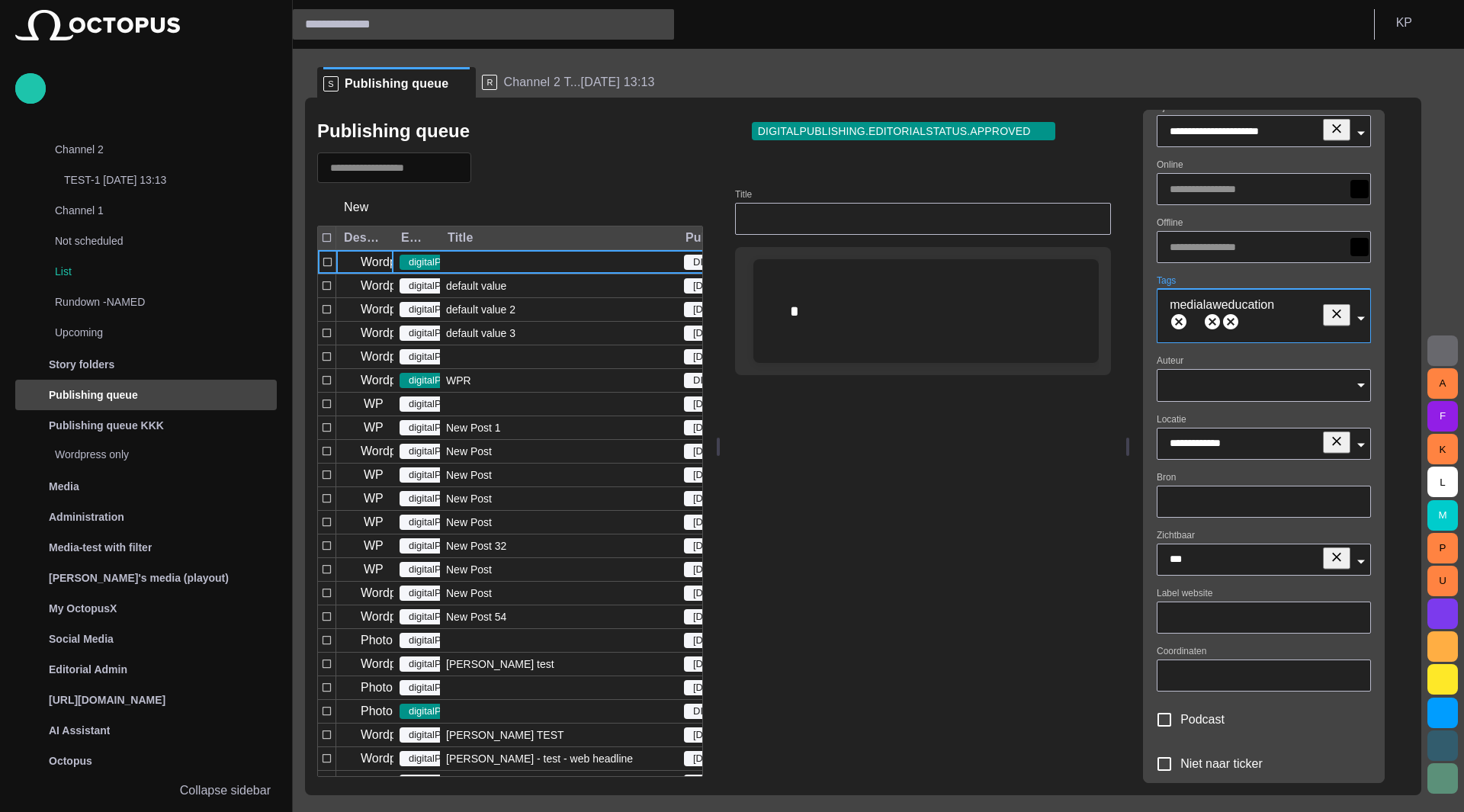
click at [1098, 310] on div "media law education" at bounding box center [1264, 315] width 214 height 54
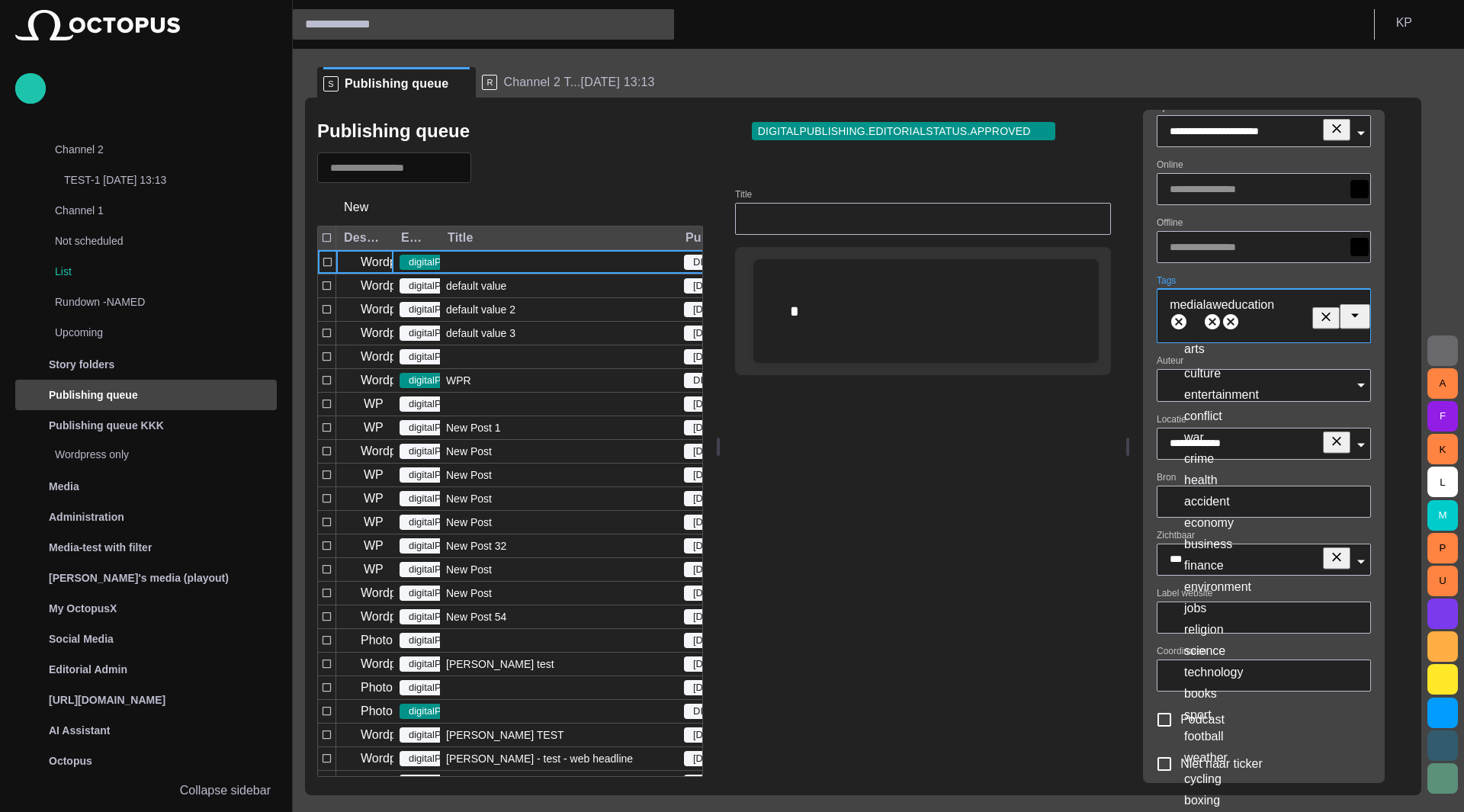
click at [1098, 470] on td "health" at bounding box center [1282, 480] width 198 height 20
click at [1098, 279] on div "Tags media law education health" at bounding box center [1264, 309] width 214 height 68
click at [1098, 292] on div "**********" at bounding box center [1264, 469] width 242 height 760
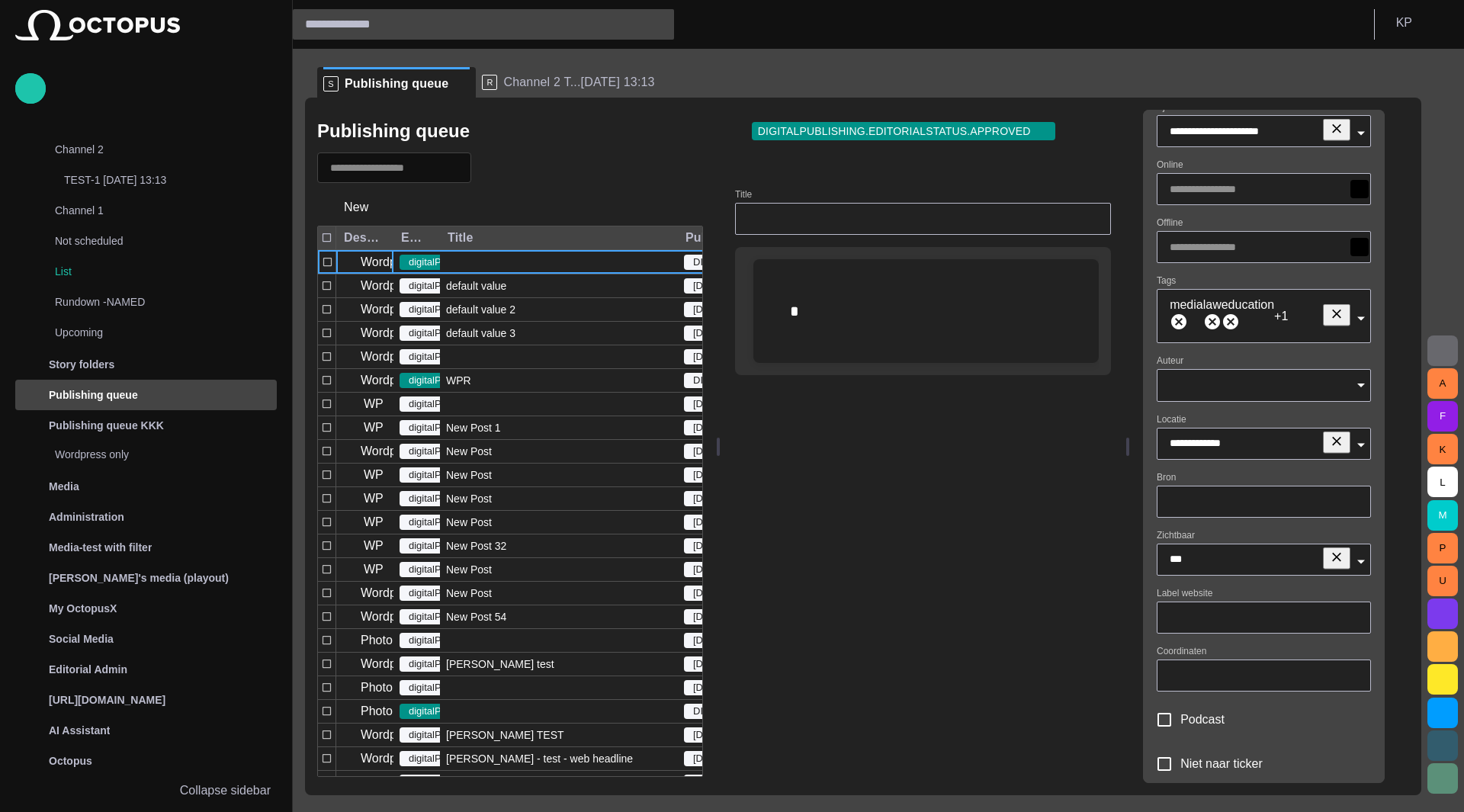
click at [1098, 385] on input "Auteur" at bounding box center [1258, 385] width 178 height 16
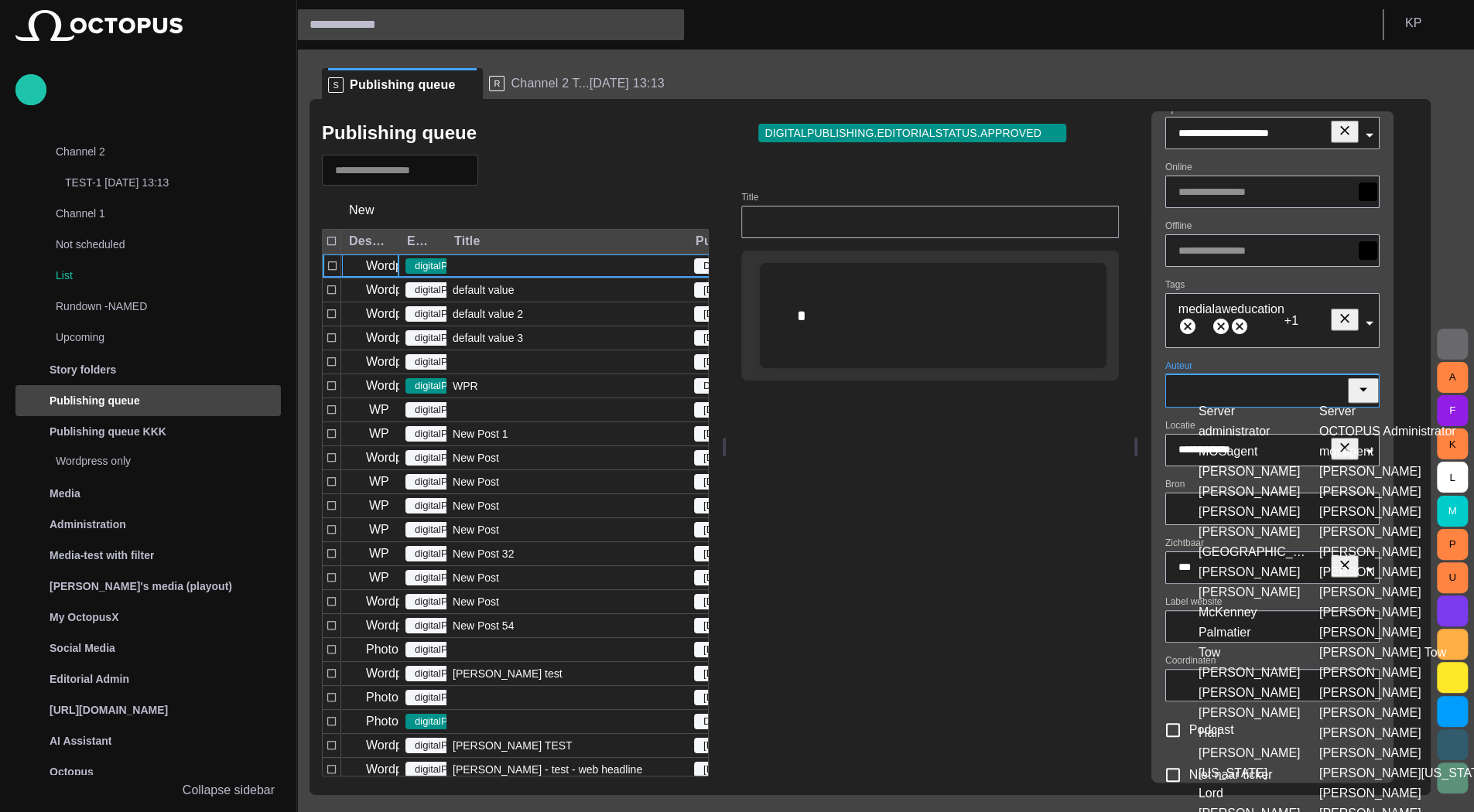
click at [1115, 483] on td "Jennings" at bounding box center [1252, 491] width 120 height 18
type input "**********"
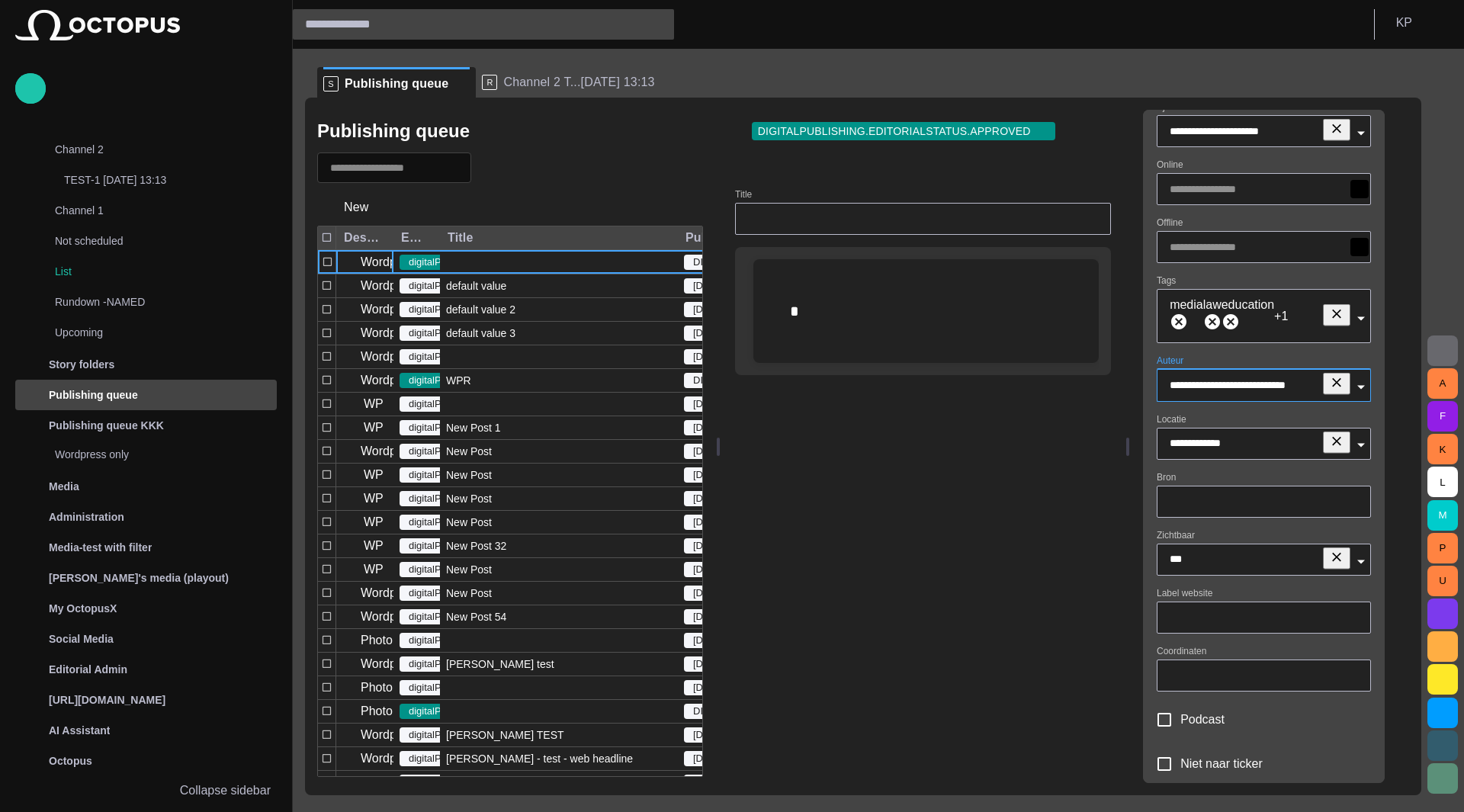
click at [1098, 414] on div "**********" at bounding box center [1264, 437] width 214 height 46
click at [1098, 494] on input "Bron" at bounding box center [1263, 502] width 188 height 16
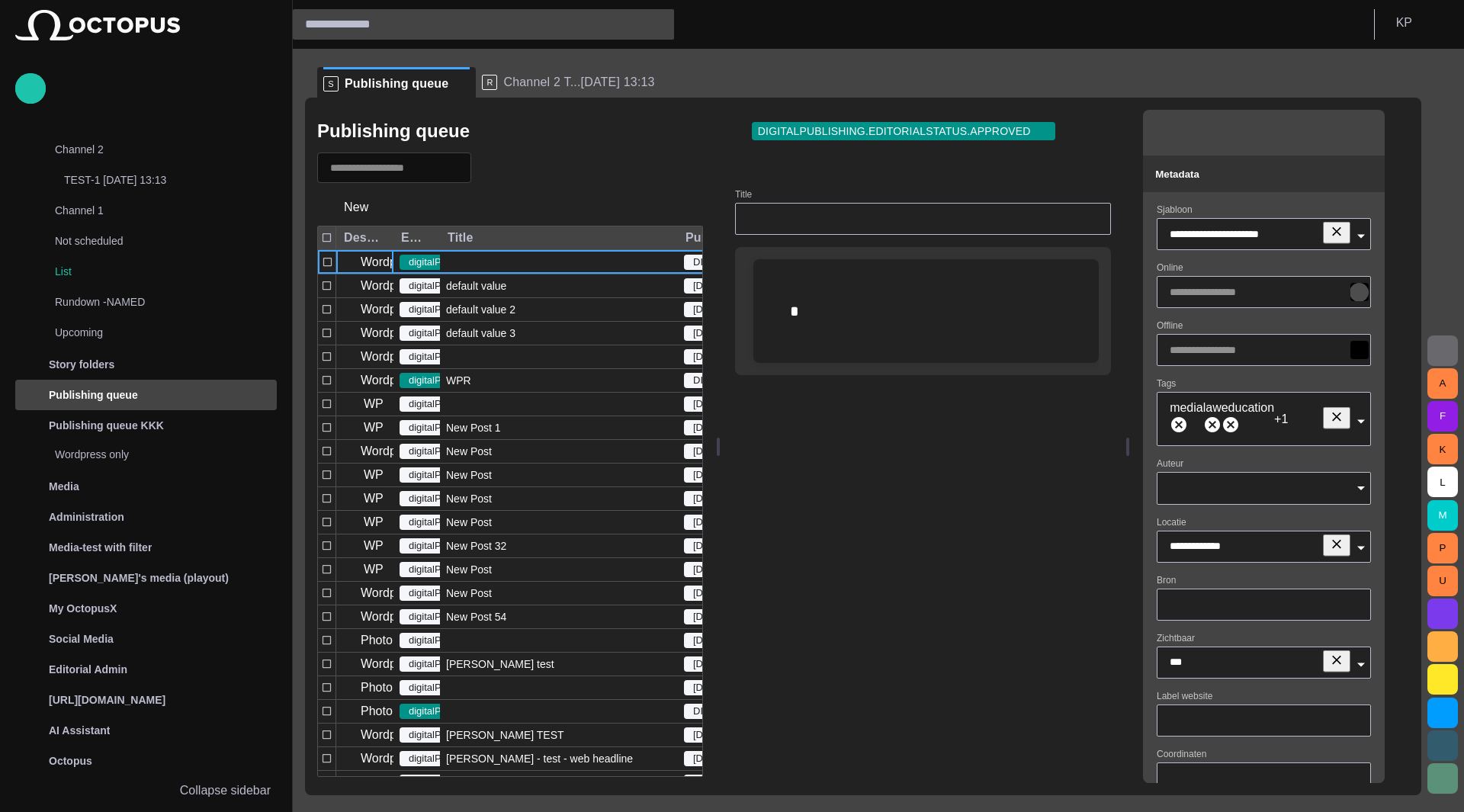
click at [1098, 296] on span "button" at bounding box center [1359, 293] width 12 height 12
type input "**********"
click at [1098, 389] on div "Tags media law education +1" at bounding box center [1264, 412] width 214 height 68
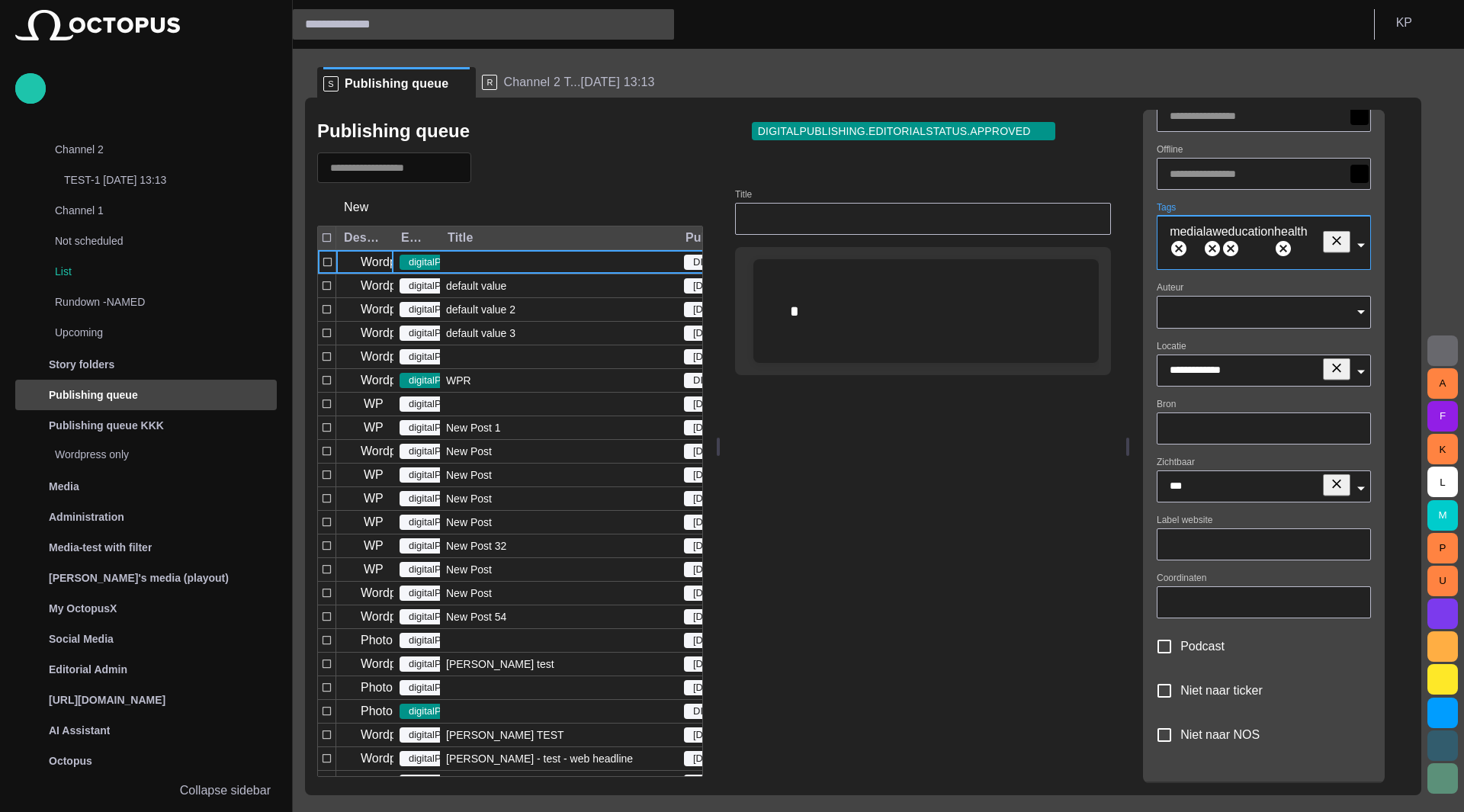
scroll to position [178, 0]
click at [1098, 548] on div at bounding box center [1264, 542] width 214 height 32
click at [1098, 593] on input "Coordinaten" at bounding box center [1263, 601] width 188 height 16
click at [1098, 639] on span "Podcast" at bounding box center [1202, 644] width 44 height 18
click at [1098, 683] on span "Niet naar ticker" at bounding box center [1221, 689] width 83 height 18
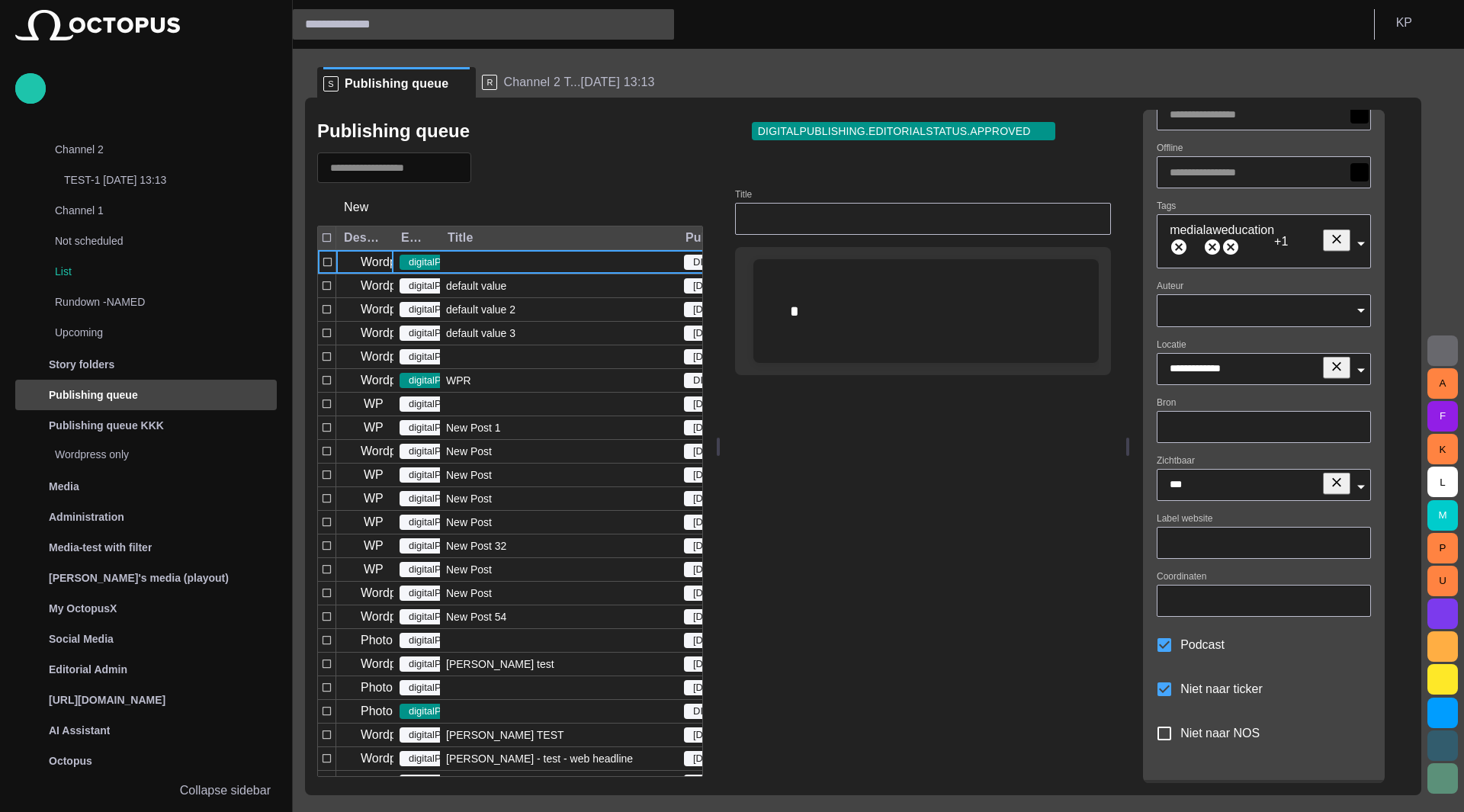
click at [1098, 645] on div "Podcast" at bounding box center [1264, 644] width 214 height 32
click at [918, 306] on p at bounding box center [926, 310] width 272 height 24
click at [950, 398] on div "**********" at bounding box center [926, 347] width 321 height 177
click at [889, 231] on div at bounding box center [923, 218] width 376 height 32
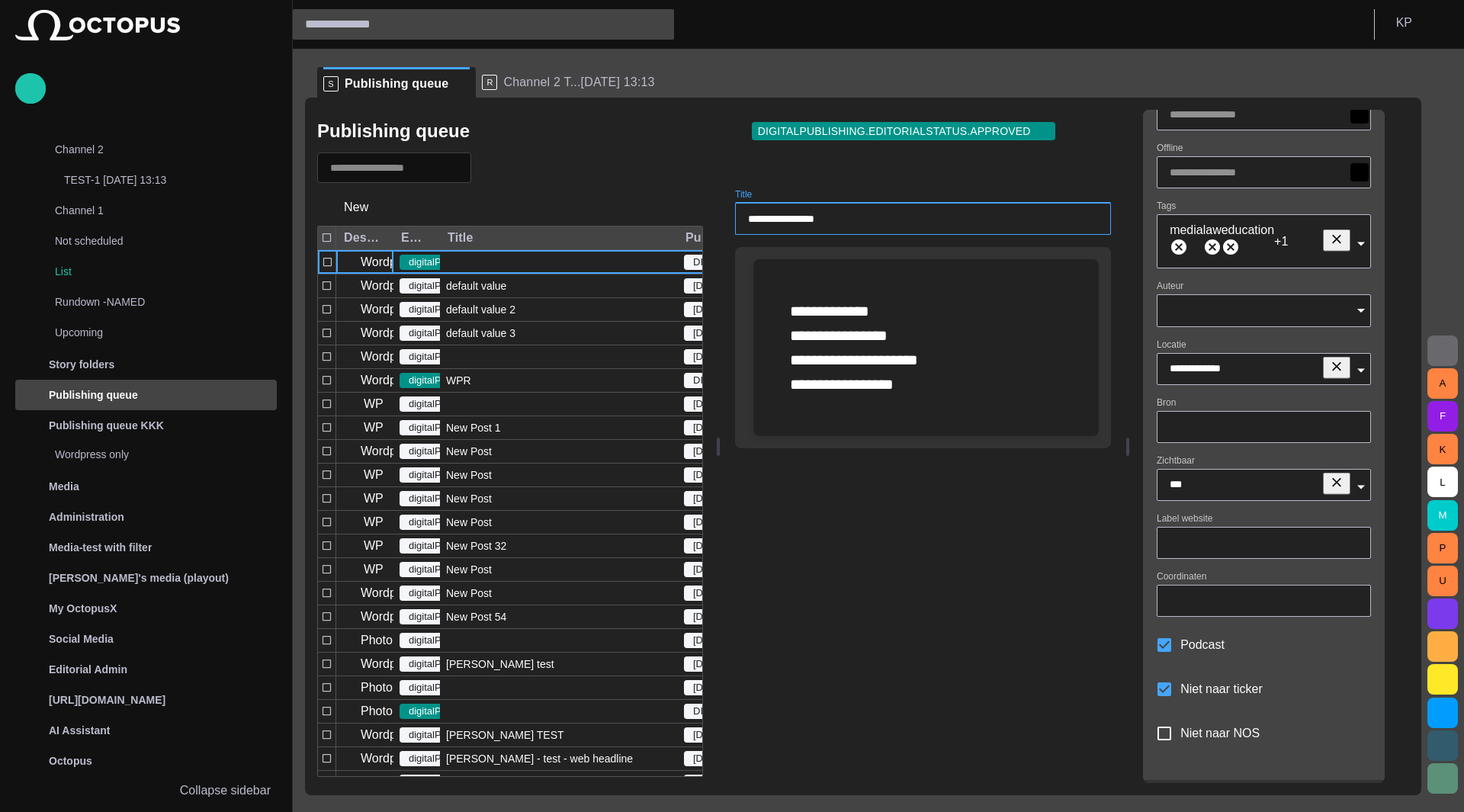
type input "**********"
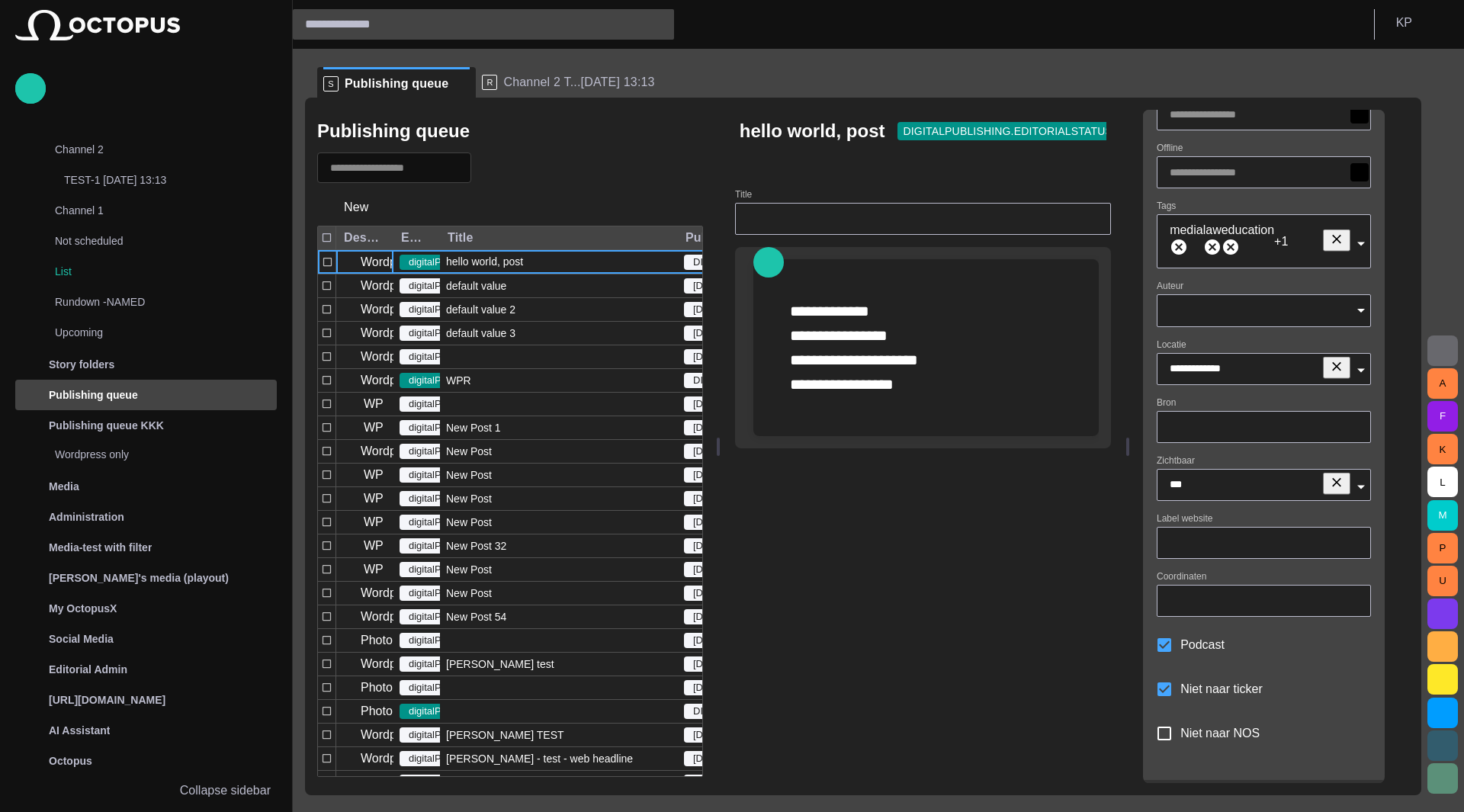
scroll to position [0, 0]
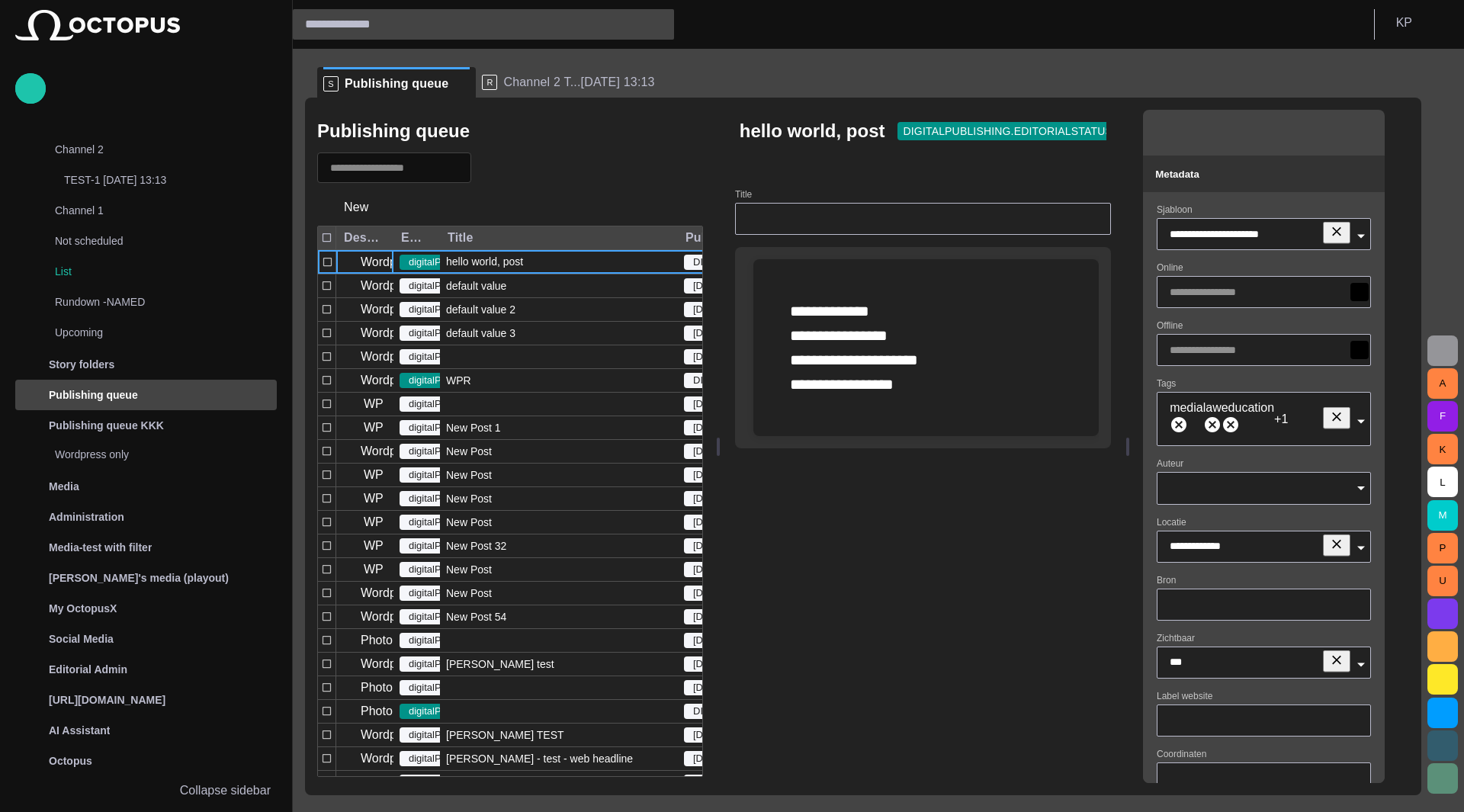
click at [1098, 359] on span "button" at bounding box center [1442, 350] width 18 height 18
click at [1098, 129] on span "button" at bounding box center [1299, 131] width 16 height 16
click at [1098, 137] on span "button" at bounding box center [1265, 131] width 16 height 16
click at [1098, 133] on span "button" at bounding box center [1232, 131] width 16 height 16
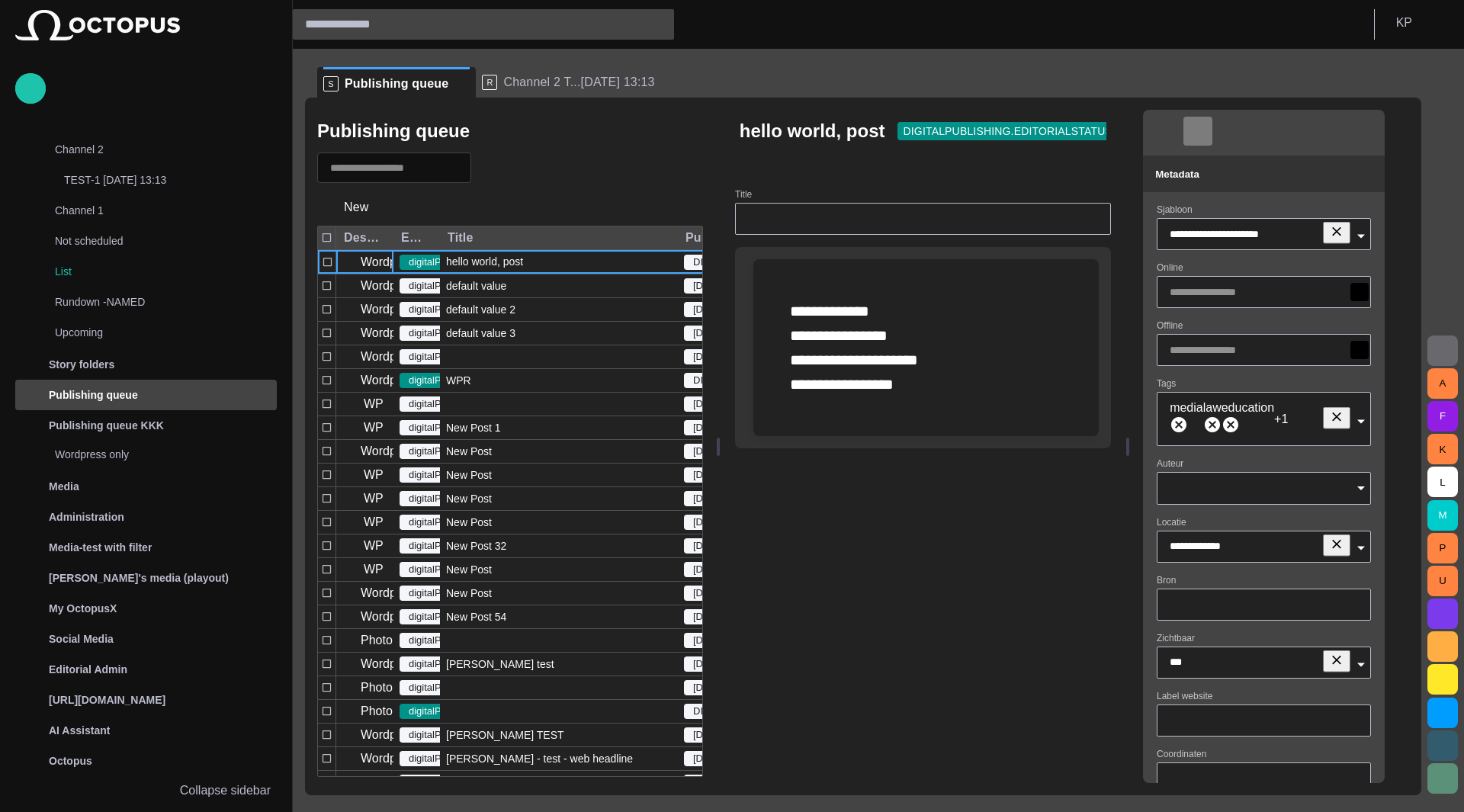
click at [1098, 130] on span "button" at bounding box center [1198, 131] width 16 height 16
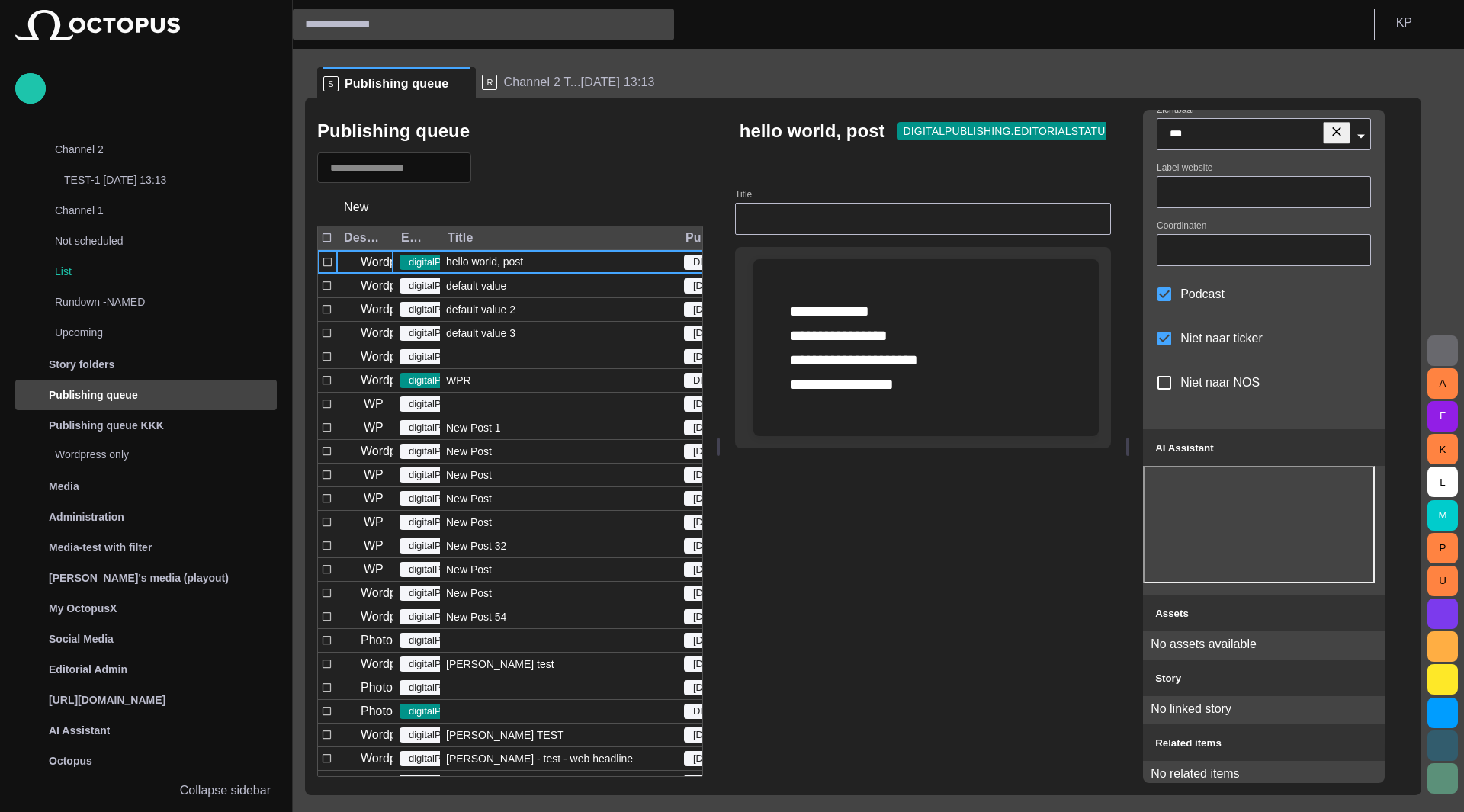
click at [1098, 343] on span "button" at bounding box center [1442, 350] width 18 height 18
click at [755, 167] on div at bounding box center [732, 406] width 1464 height 812
click at [1098, 438] on span "button" at bounding box center [1363, 447] width 18 height 18
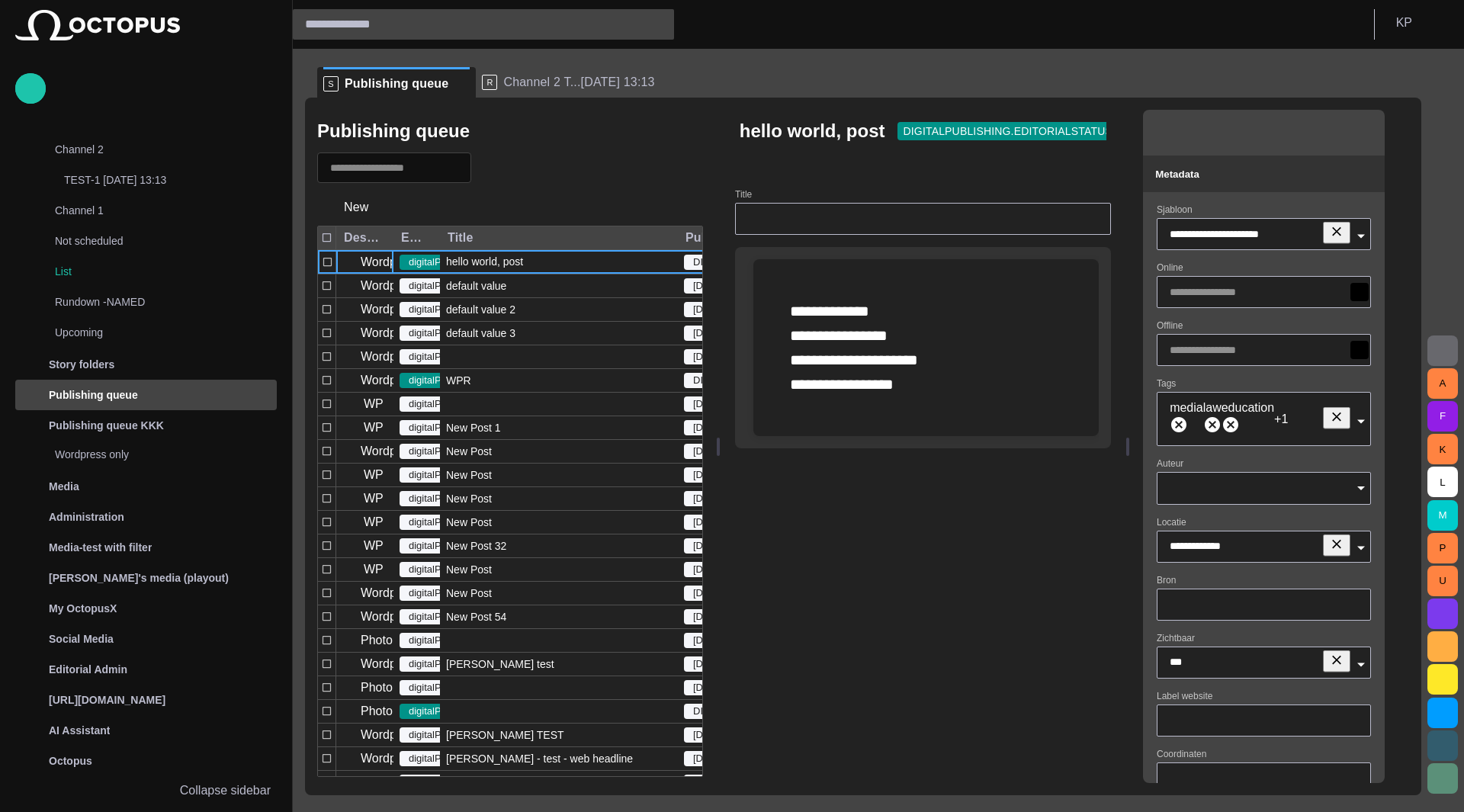
click at [1098, 175] on div "Metadata" at bounding box center [1264, 173] width 218 height 18
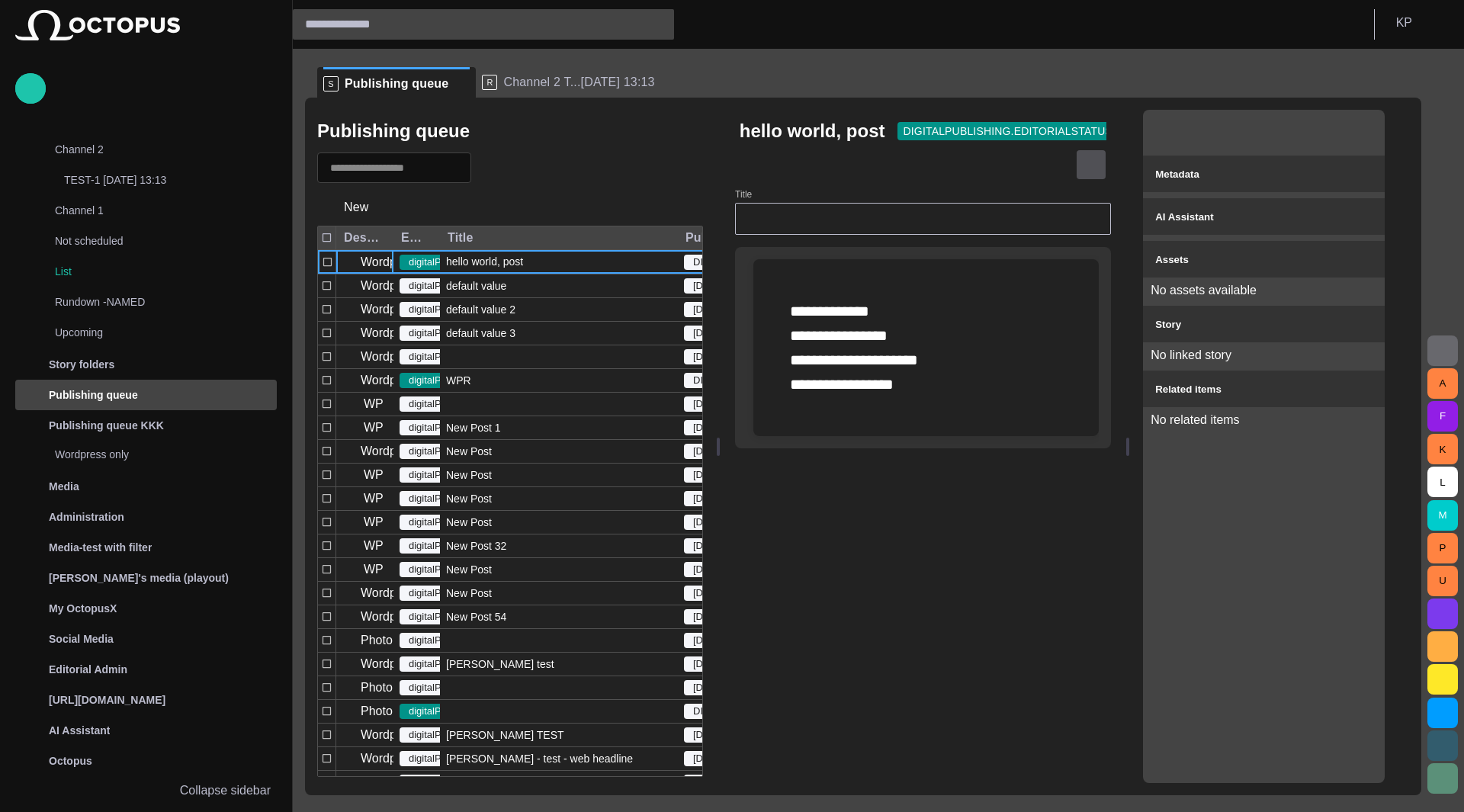
click at [1098, 170] on span "button" at bounding box center [1091, 165] width 16 height 16
click at [1098, 193] on li "Close" at bounding box center [1195, 200] width 214 height 27
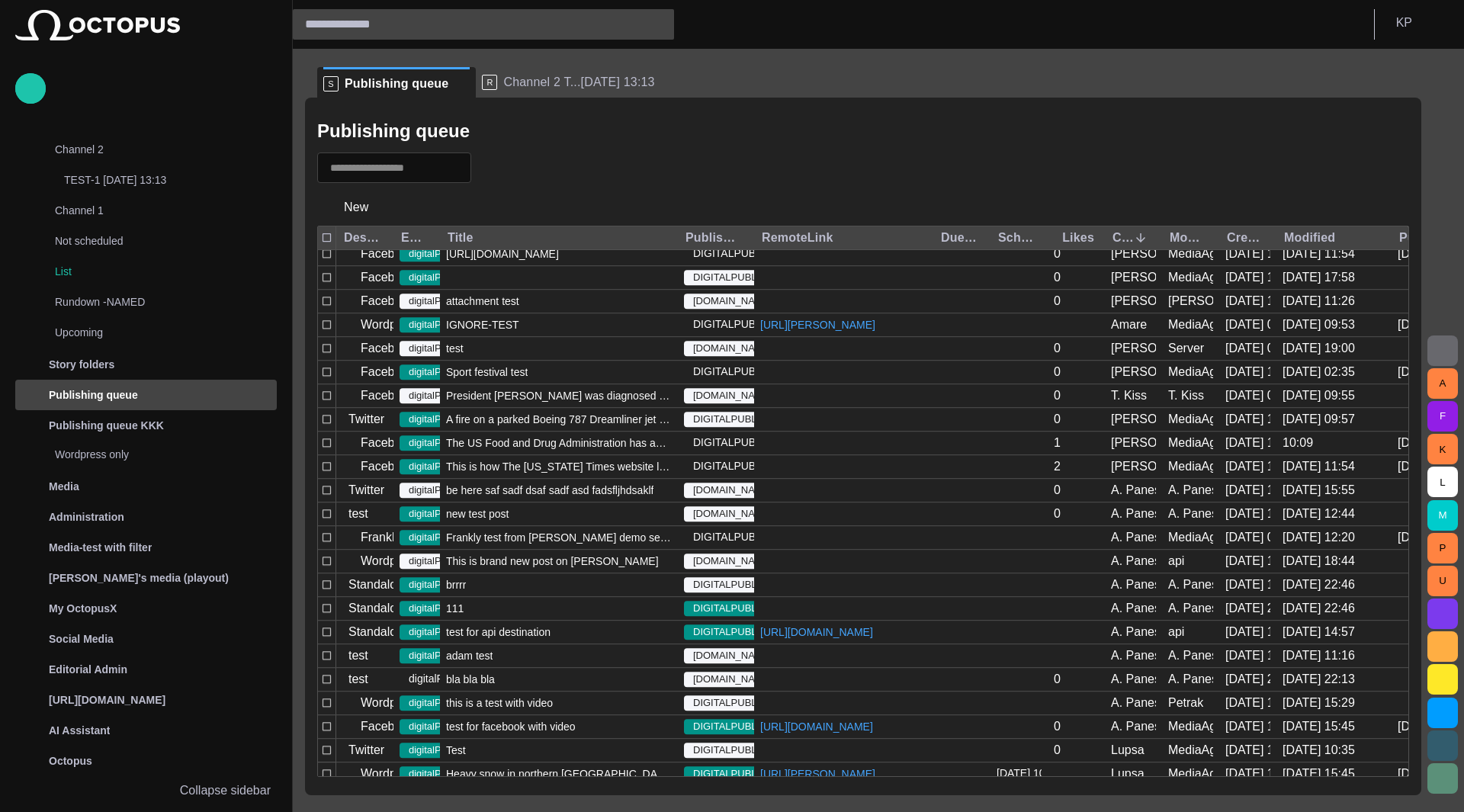
scroll to position [2796, 0]
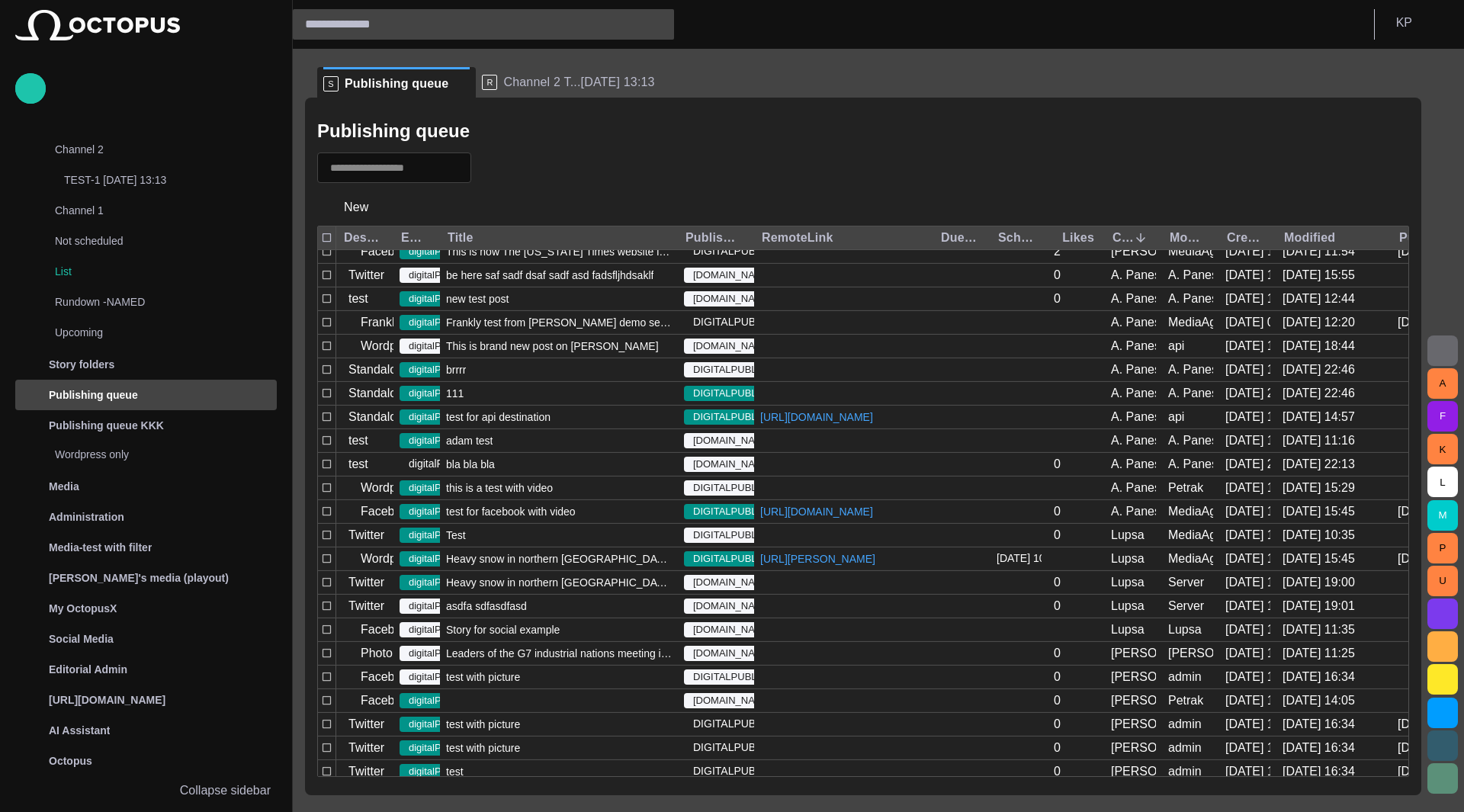
click at [853, 175] on div at bounding box center [863, 167] width 1092 height 30
click at [753, 149] on div "Publishing queue New Destination Editorial status Title Publishing status Remot…" at bounding box center [863, 446] width 1116 height 697
click at [1098, 169] on span "button" at bounding box center [1363, 167] width 18 height 18
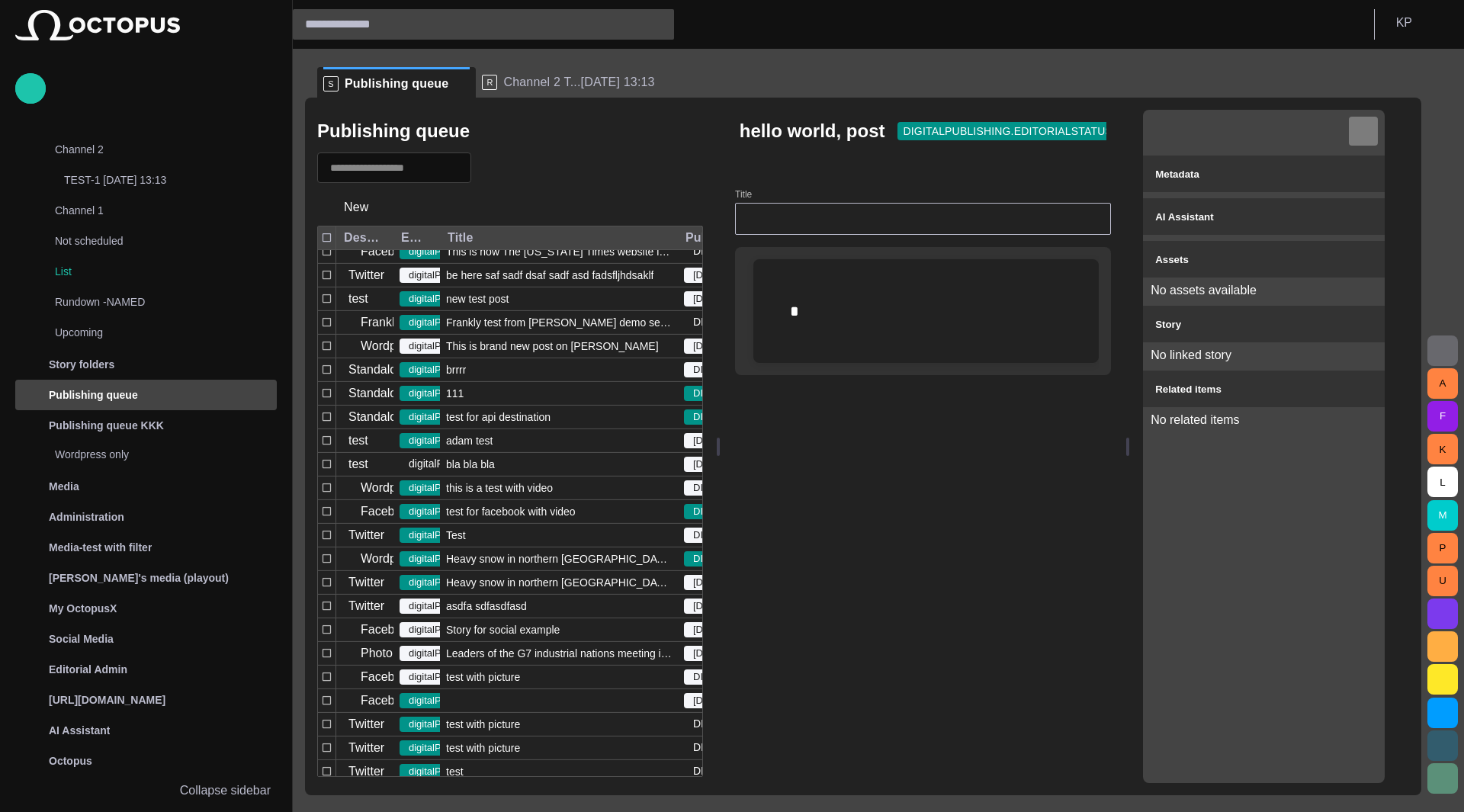
click at [1098, 132] on button "button" at bounding box center [1363, 131] width 30 height 30
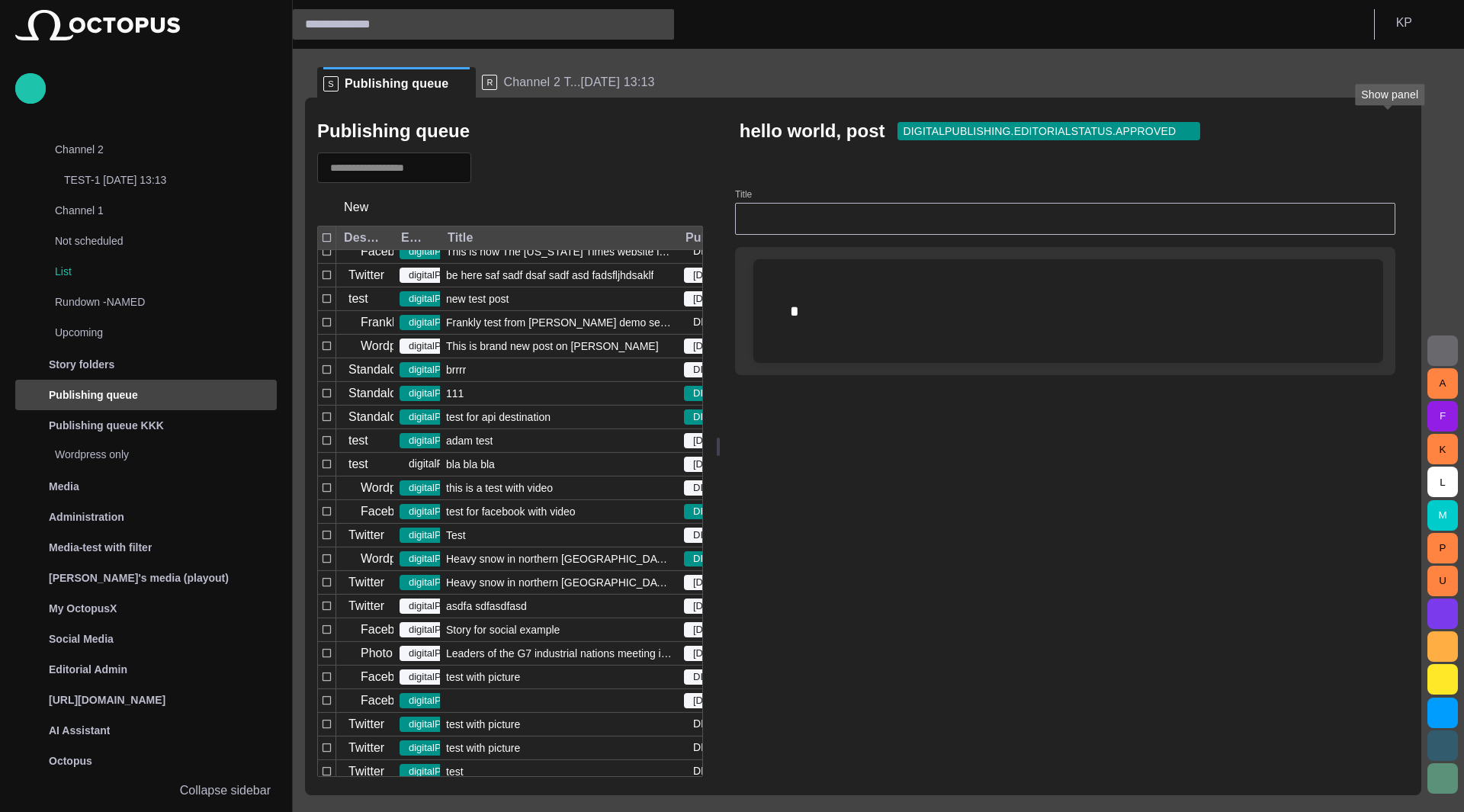
click at [1098, 137] on span "button" at bounding box center [1376, 131] width 16 height 16
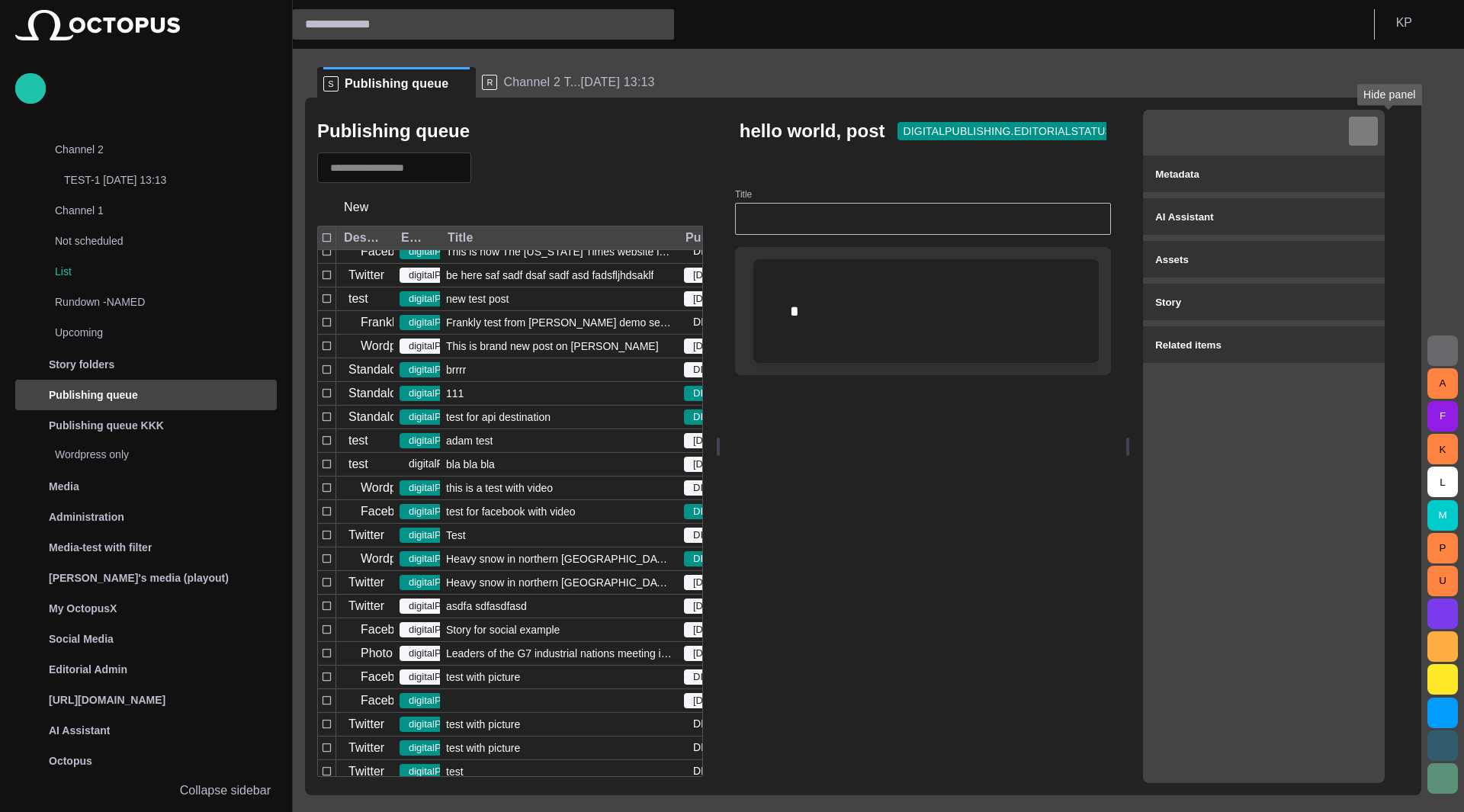
click at [1098, 137] on span "button" at bounding box center [1363, 131] width 16 height 16
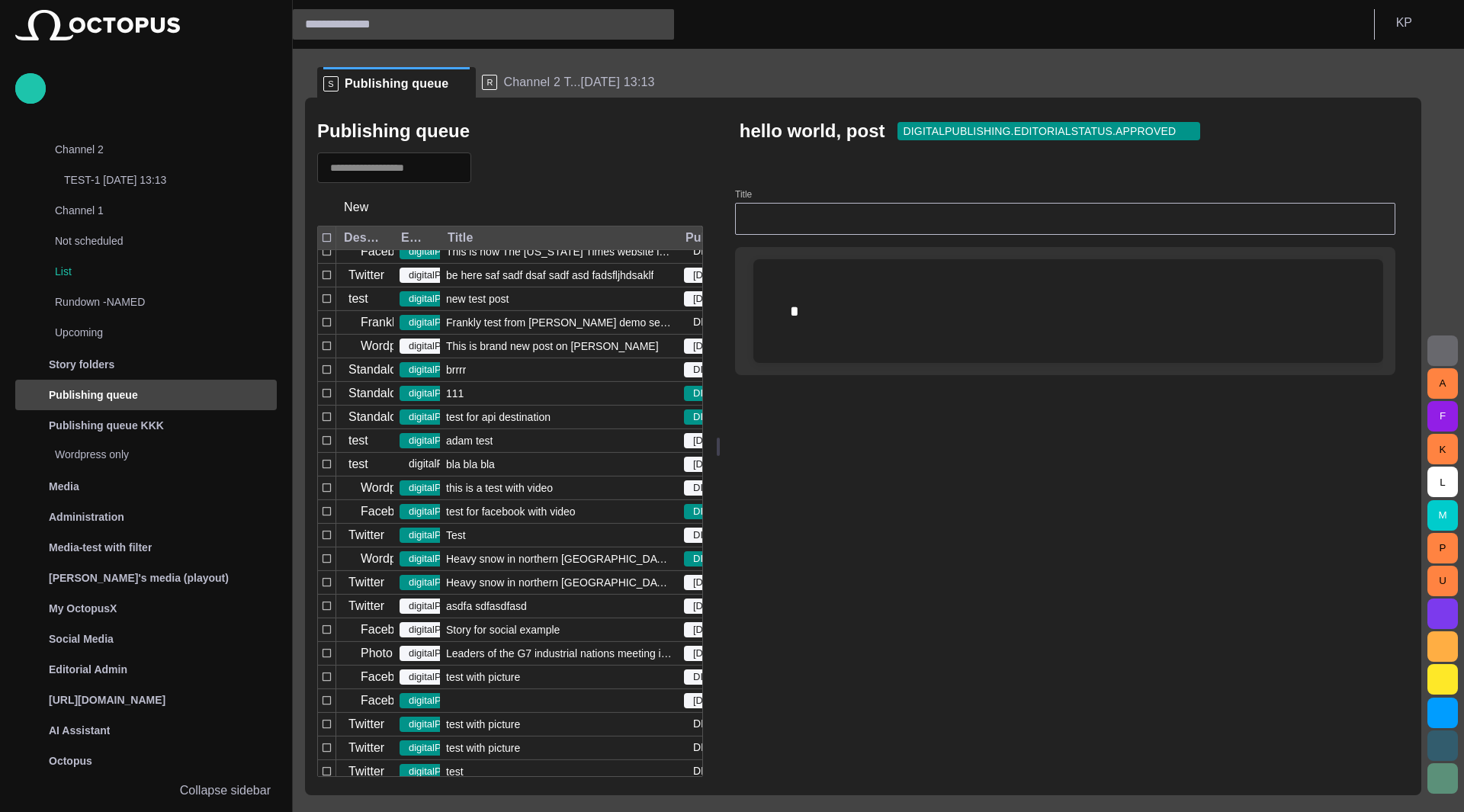
click at [1098, 137] on span "button" at bounding box center [1376, 131] width 16 height 16
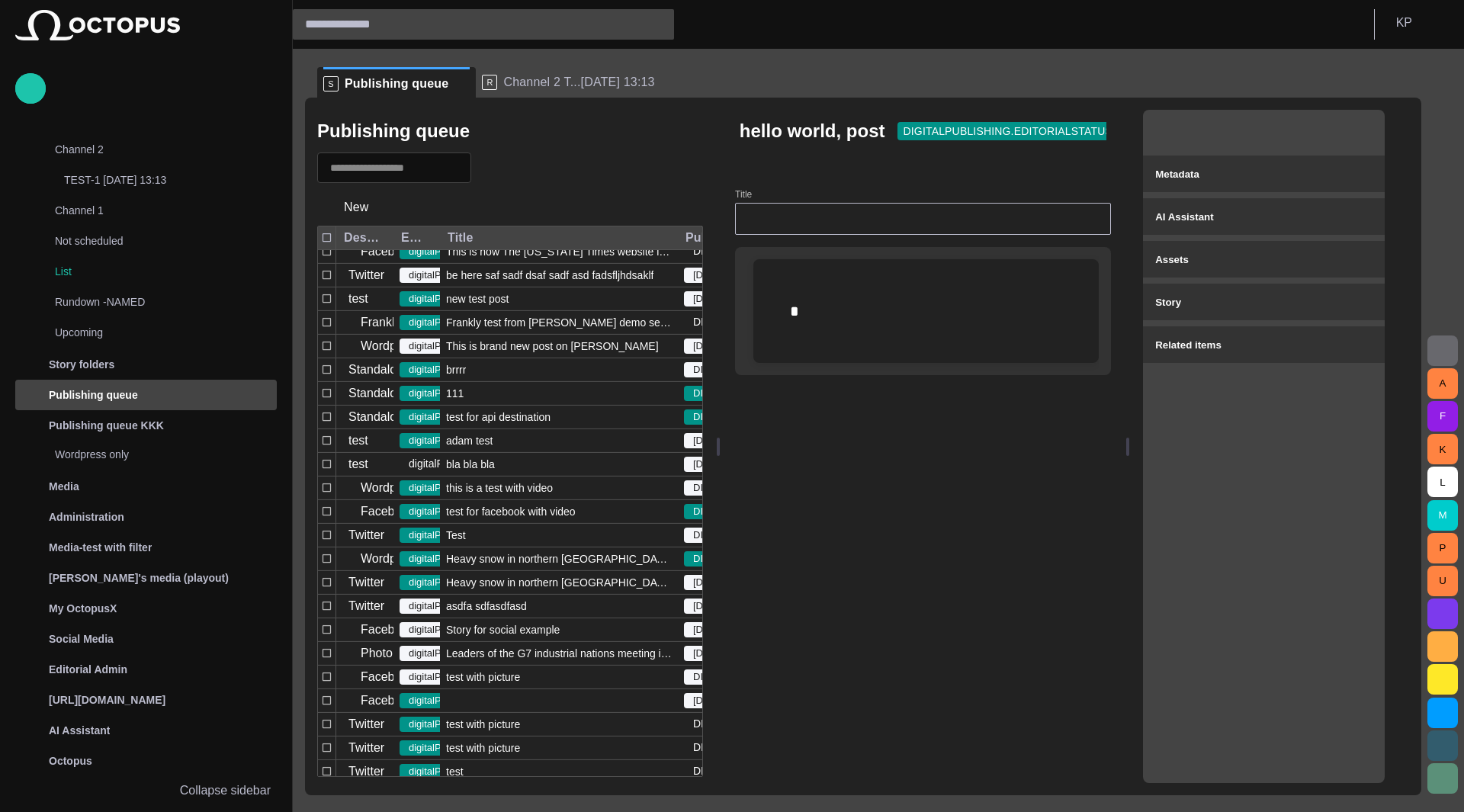
click at [1098, 136] on span "button" at bounding box center [1232, 131] width 16 height 16
click at [1098, 137] on span "button" at bounding box center [1198, 131] width 16 height 16
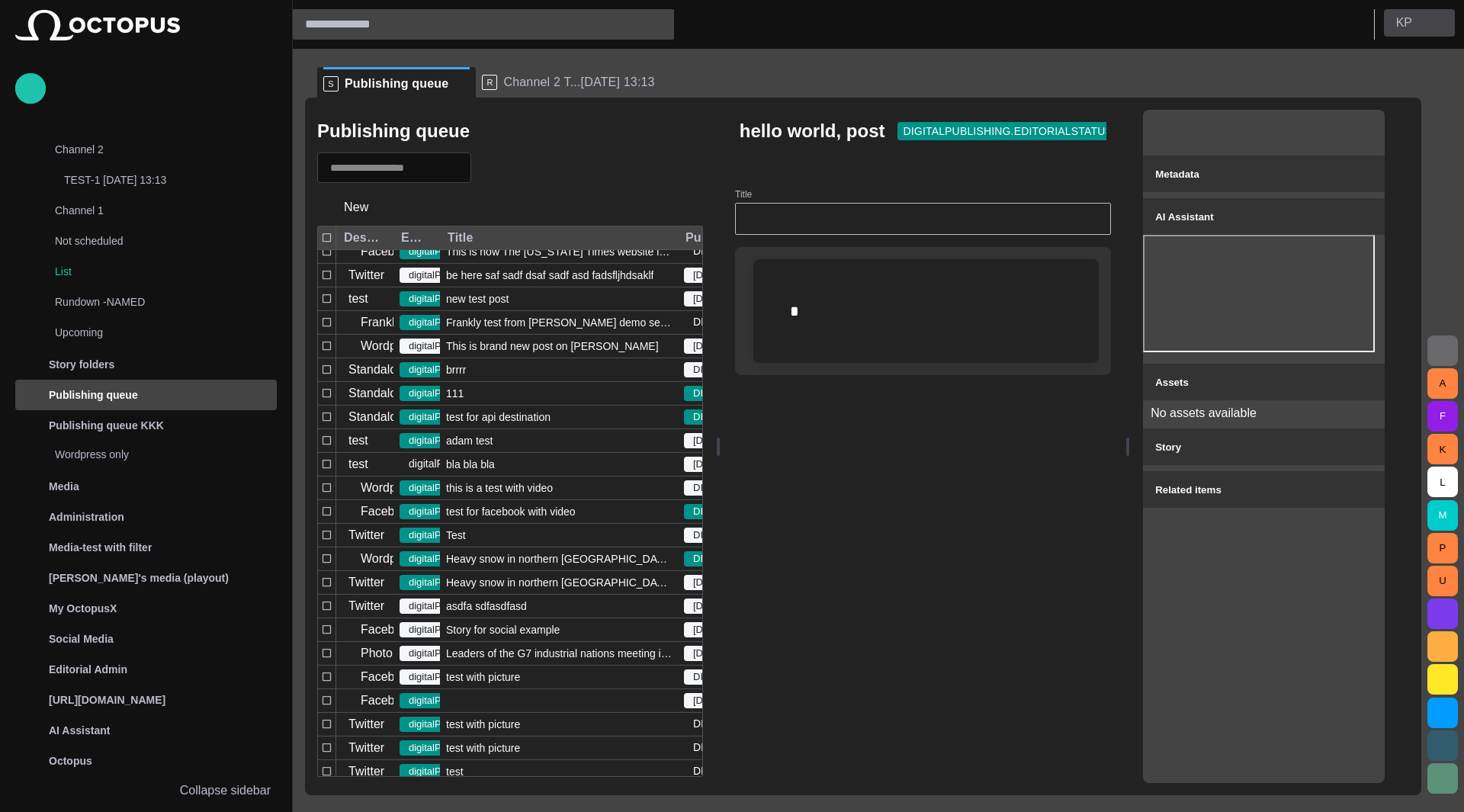
click at [1098, 20] on span "button" at bounding box center [1437, 23] width 12 height 12
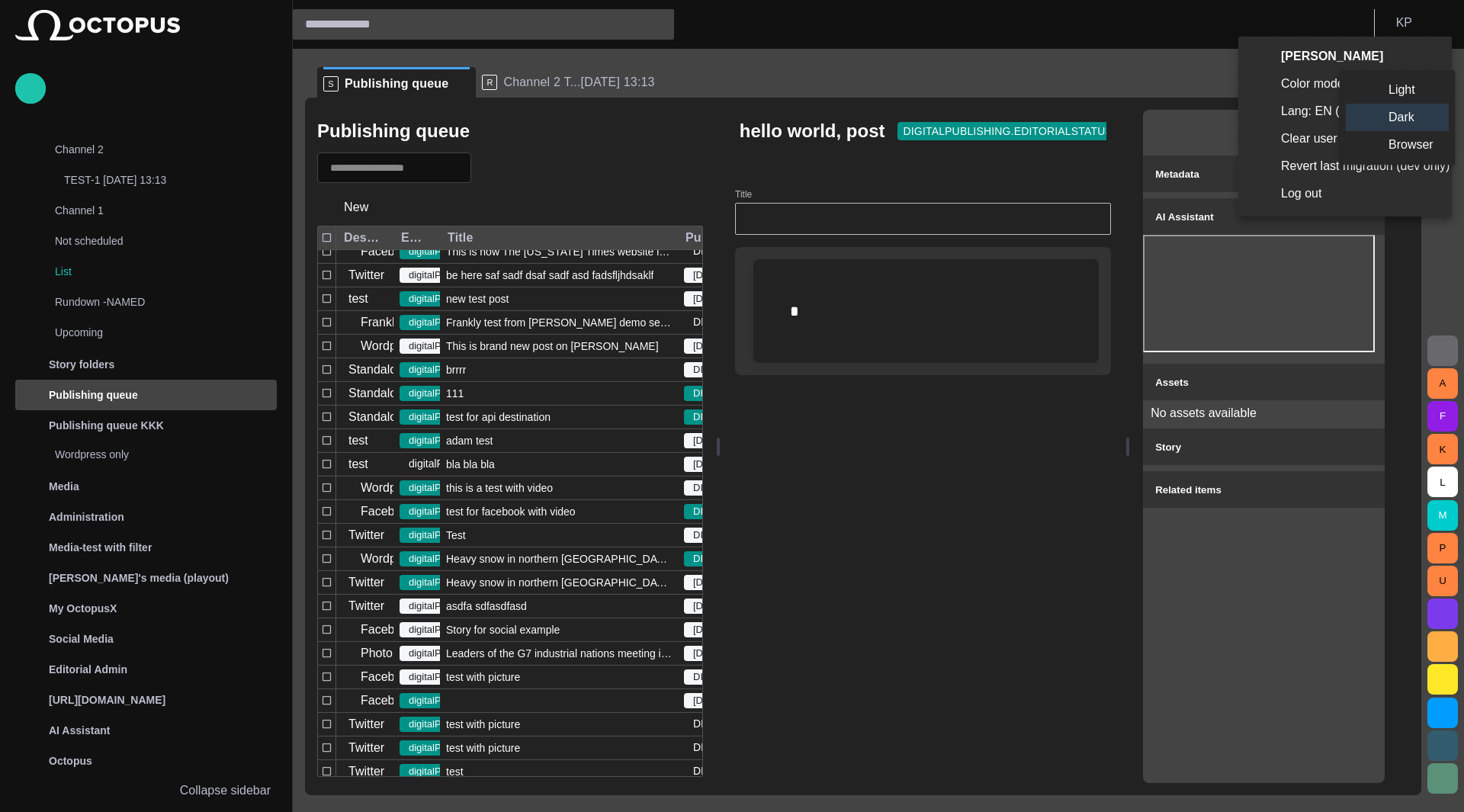
drag, startPoint x: 1404, startPoint y: 83, endPoint x: 1285, endPoint y: 101, distance: 120.4
click at [1098, 83] on li "Light" at bounding box center [1397, 90] width 103 height 27
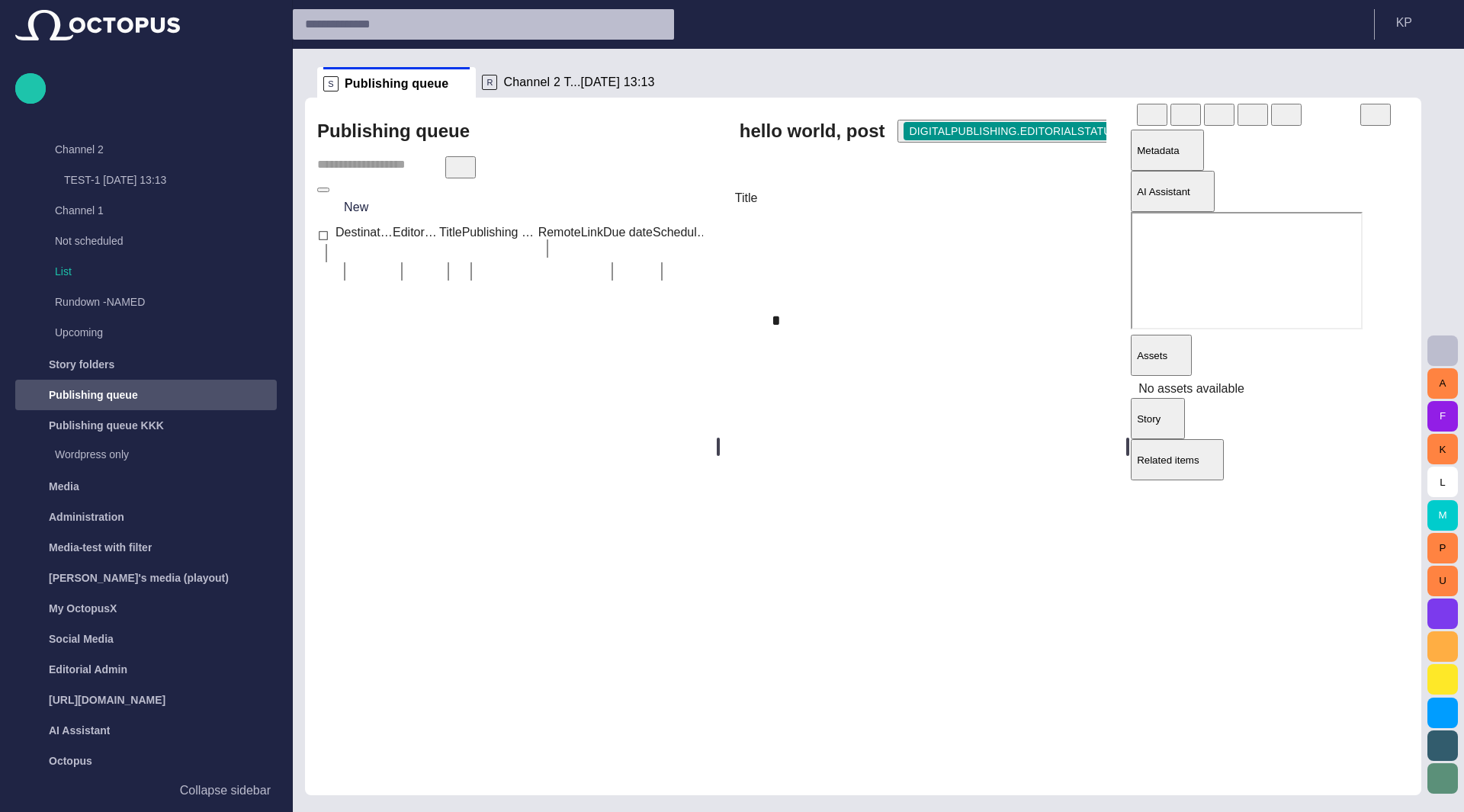
click at [1098, 121] on span "button" at bounding box center [1147, 114] width 16 height 16
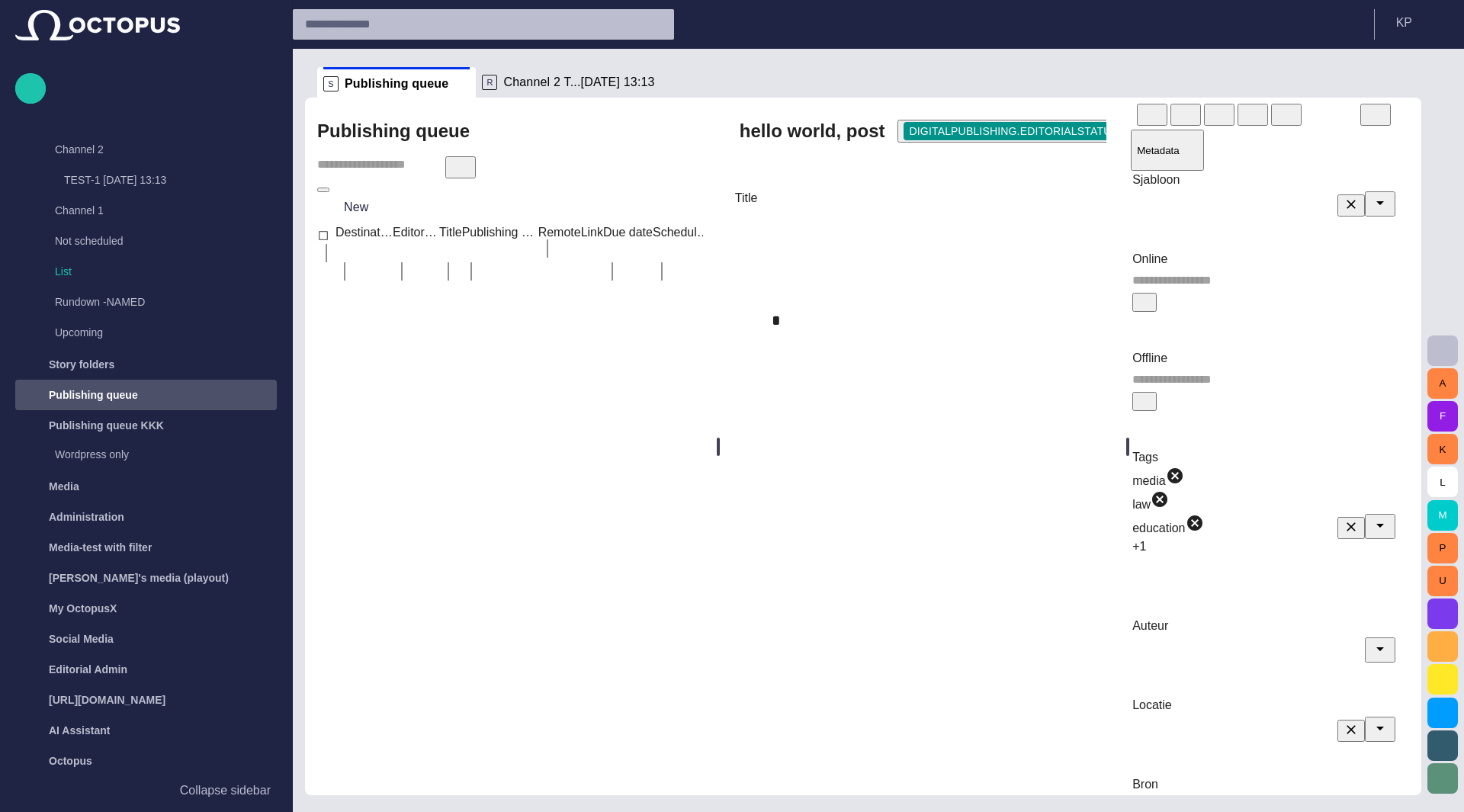
type input "**********"
type input "***"
click at [1098, 146] on span "Metadata" at bounding box center [1157, 151] width 43 height 12
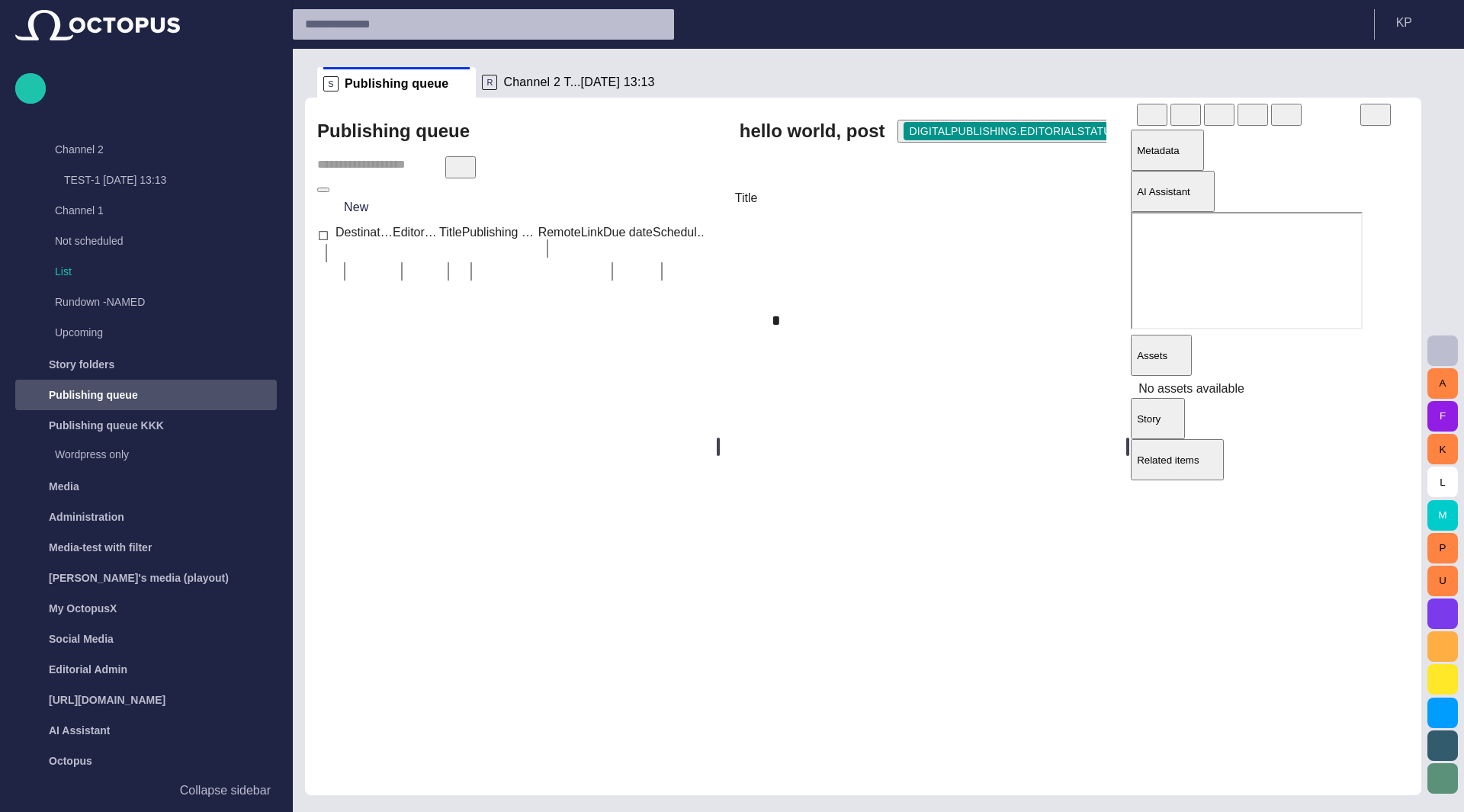
click at [1098, 146] on span "Metadata" at bounding box center [1157, 151] width 43 height 12
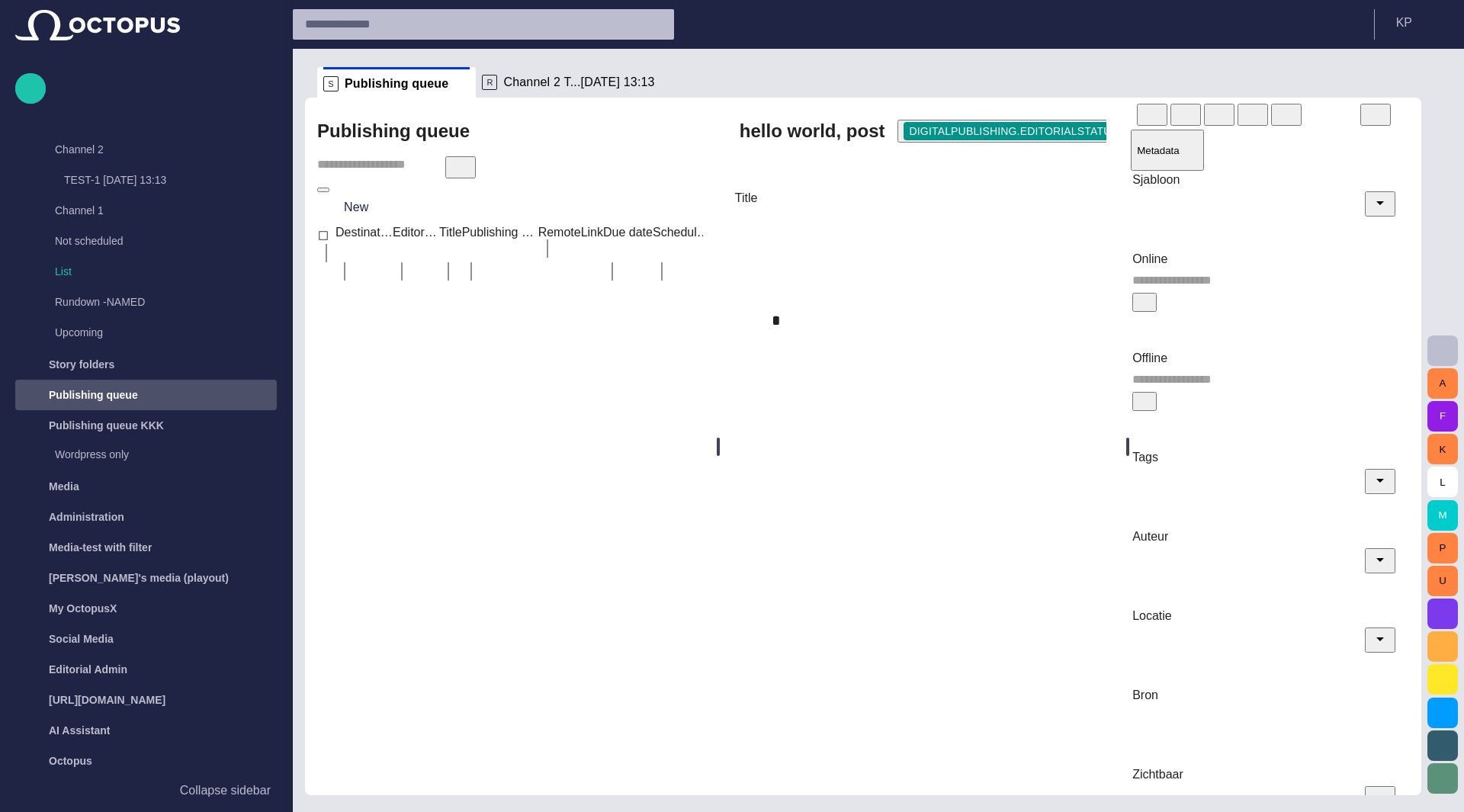
type input "**********"
type input "***"
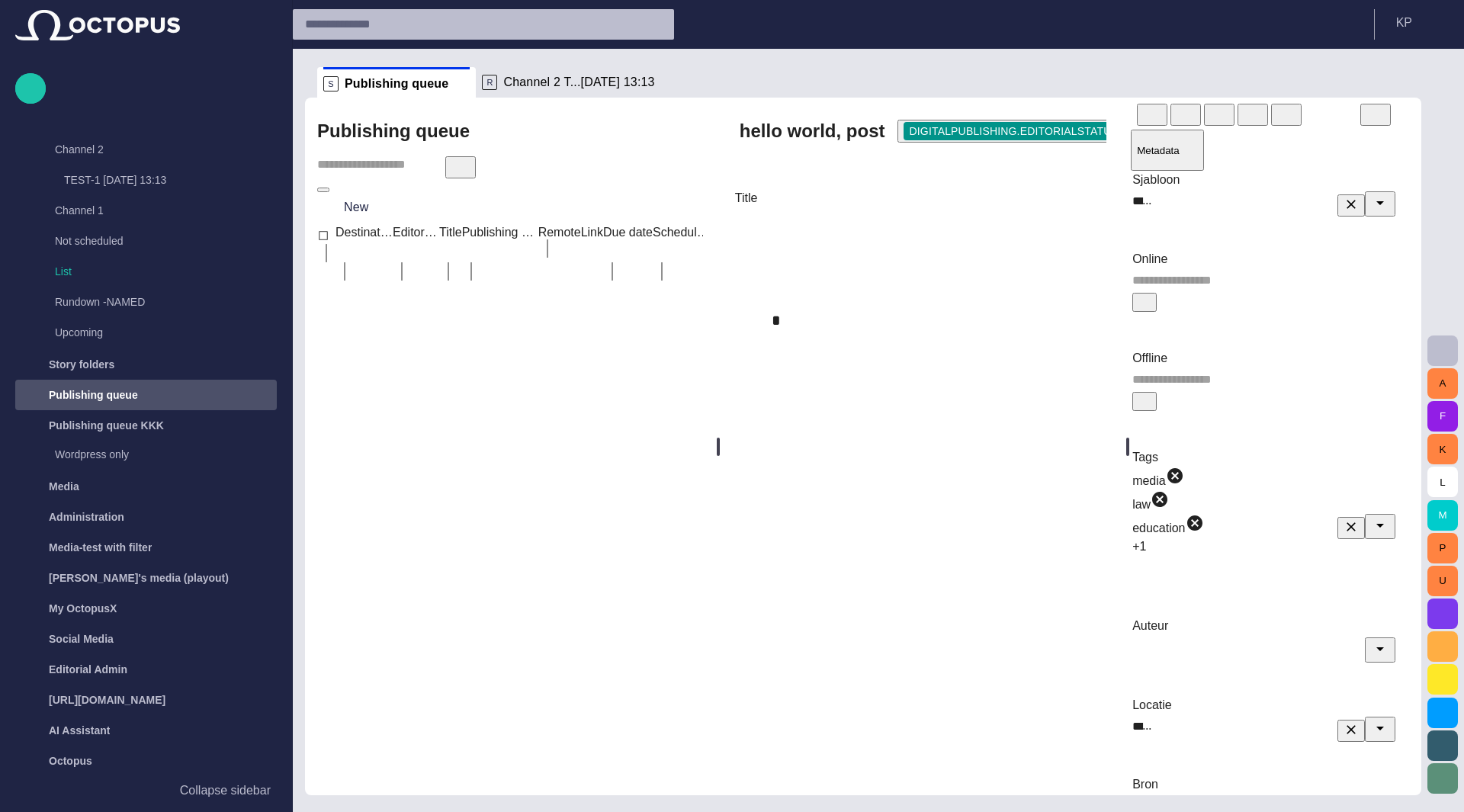
scroll to position [0, 0]
click at [1098, 121] on span "button" at bounding box center [1248, 114] width 16 height 16
click at [1098, 121] on span "button" at bounding box center [1181, 114] width 16 height 16
click at [1098, 121] on span "button" at bounding box center [1147, 114] width 16 height 16
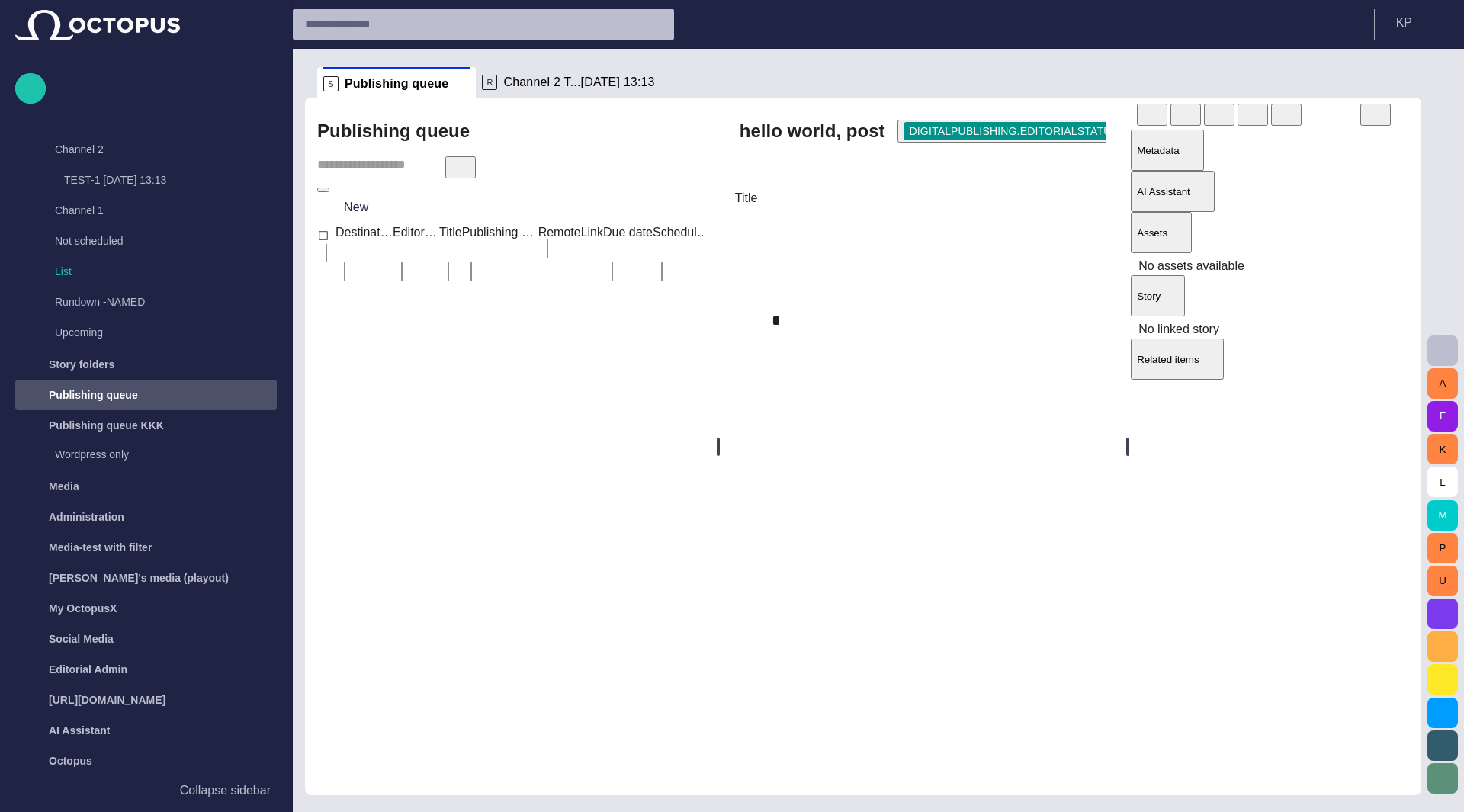
click at [1098, 458] on div "Title Type @ to display menu" at bounding box center [923, 485] width 379 height 594
click at [1076, 193] on div "Title" at bounding box center [923, 222] width 376 height 67
click at [246, 789] on p "Collapse sidebar" at bounding box center [225, 790] width 90 height 18
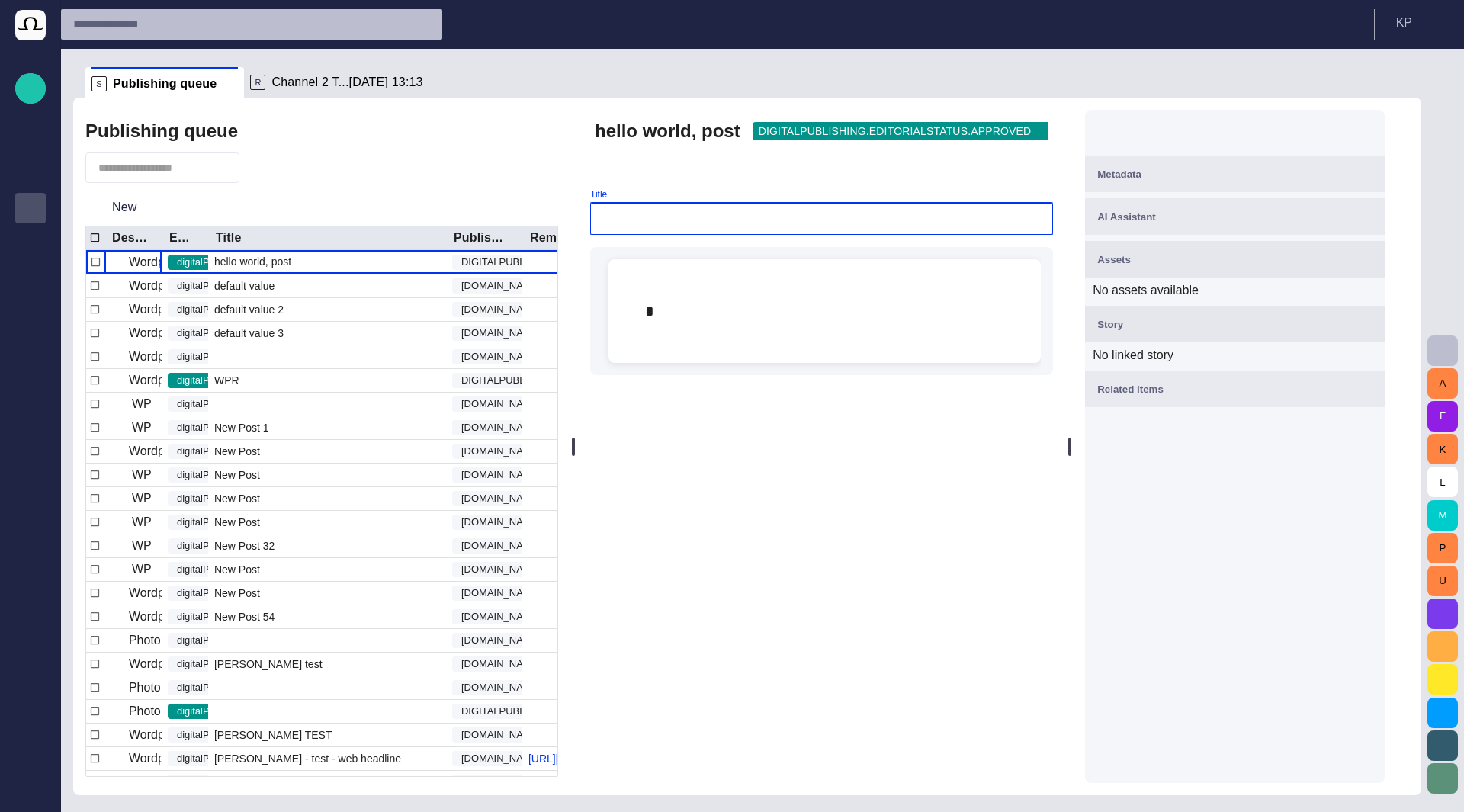
click at [720, 214] on input "Title" at bounding box center [821, 219] width 437 height 16
